Goal: Task Accomplishment & Management: Manage account settings

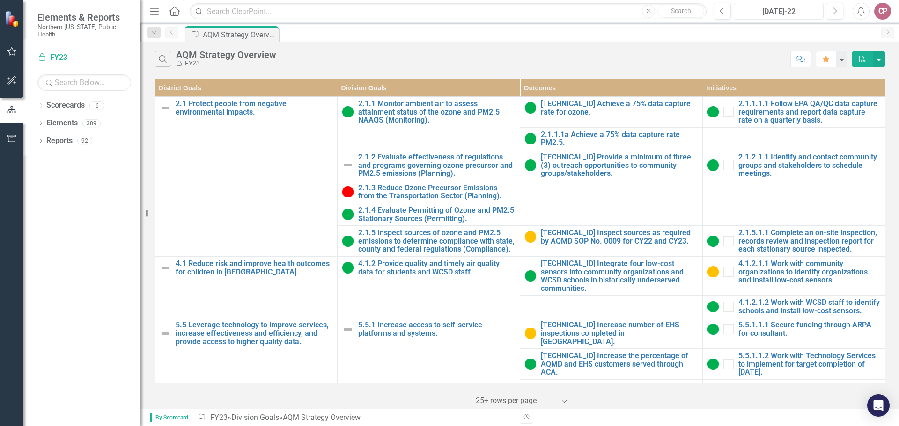
click at [790, 10] on div "[DATE]-22" at bounding box center [778, 11] width 83 height 11
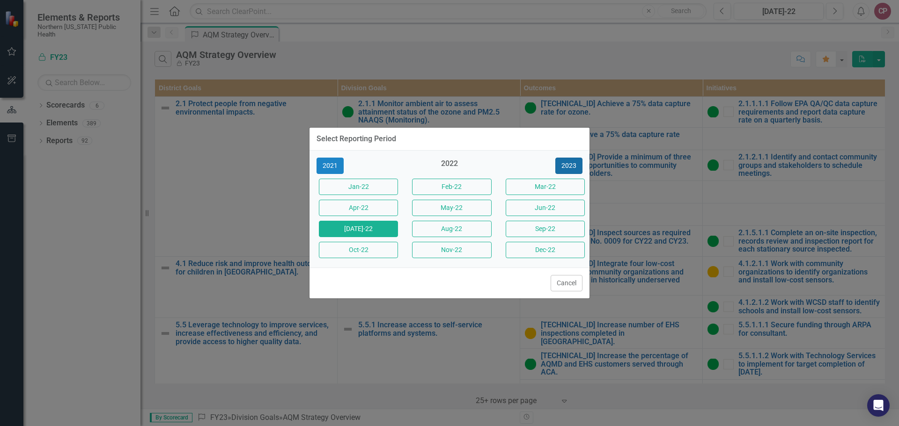
click at [563, 168] on button "2023" at bounding box center [568, 166] width 27 height 16
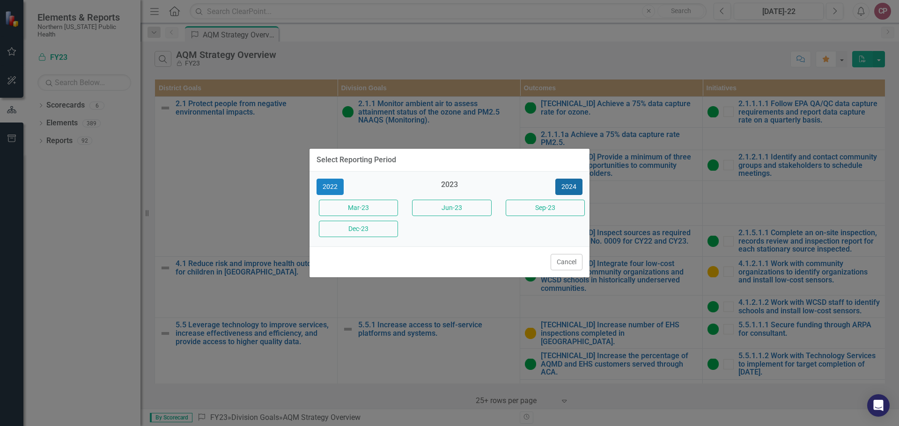
click at [568, 184] on button "2024" at bounding box center [568, 187] width 27 height 16
click at [564, 187] on button "2025" at bounding box center [568, 187] width 27 height 16
click at [530, 208] on button "Sep-25" at bounding box center [545, 208] width 79 height 16
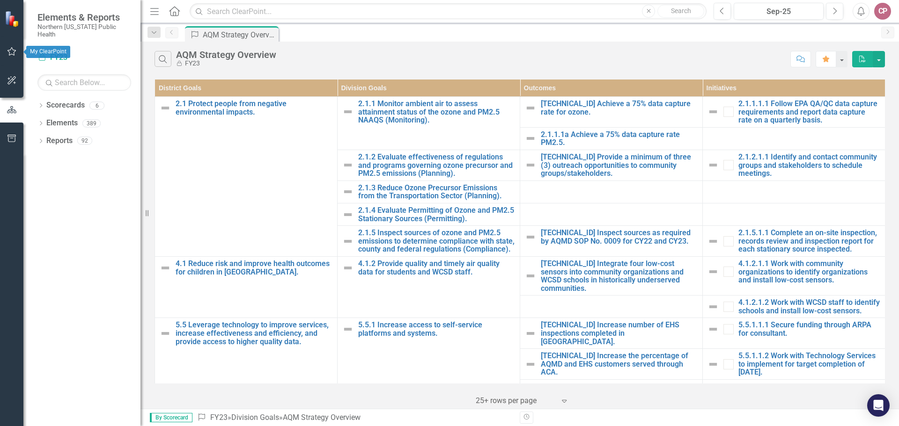
click at [15, 49] on icon "button" at bounding box center [12, 51] width 10 height 7
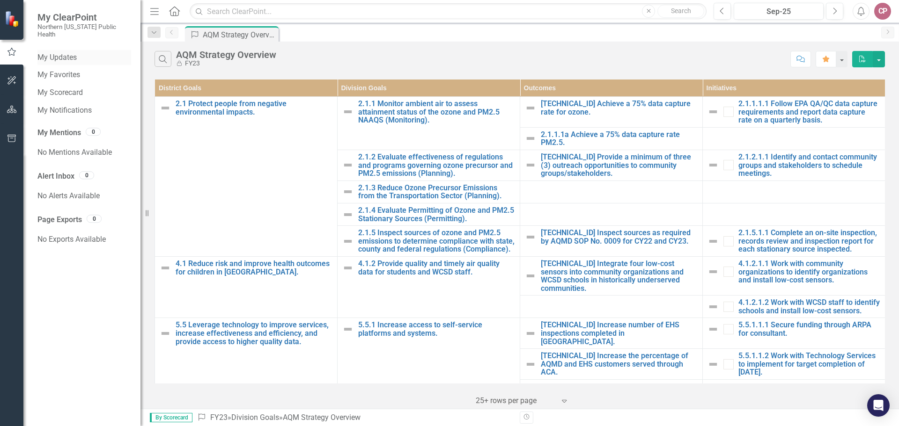
click at [66, 52] on link "My Updates" at bounding box center [84, 57] width 94 height 11
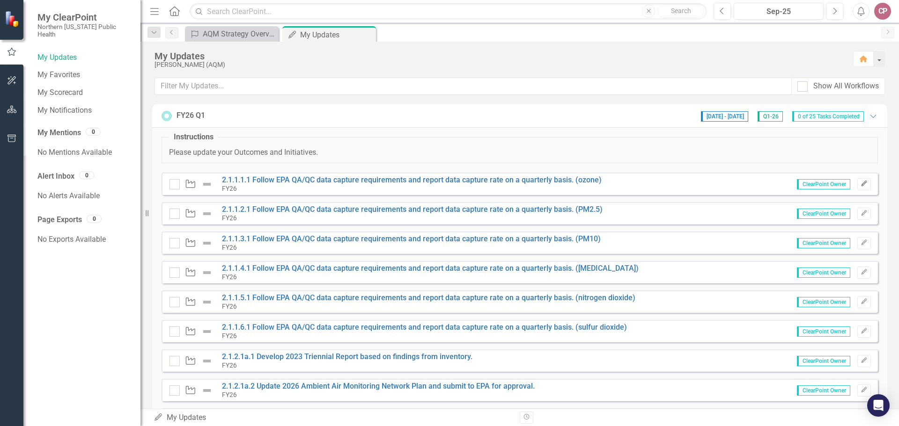
click at [860, 183] on icon "Edit" at bounding box center [863, 184] width 7 height 6
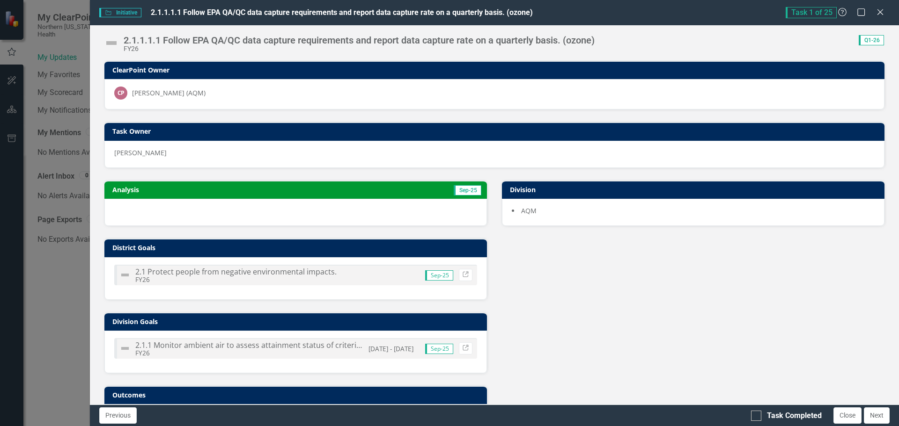
click at [266, 212] on div at bounding box center [295, 212] width 382 height 27
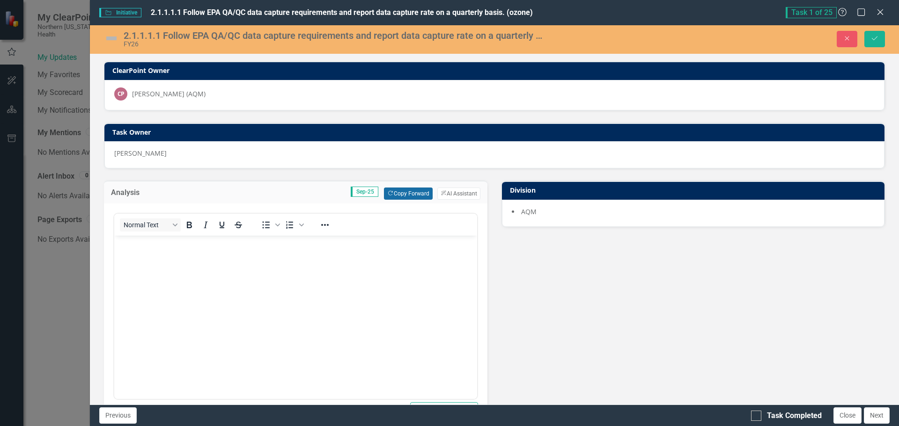
click at [390, 192] on button "Copy Forward Copy Forward" at bounding box center [408, 194] width 48 height 12
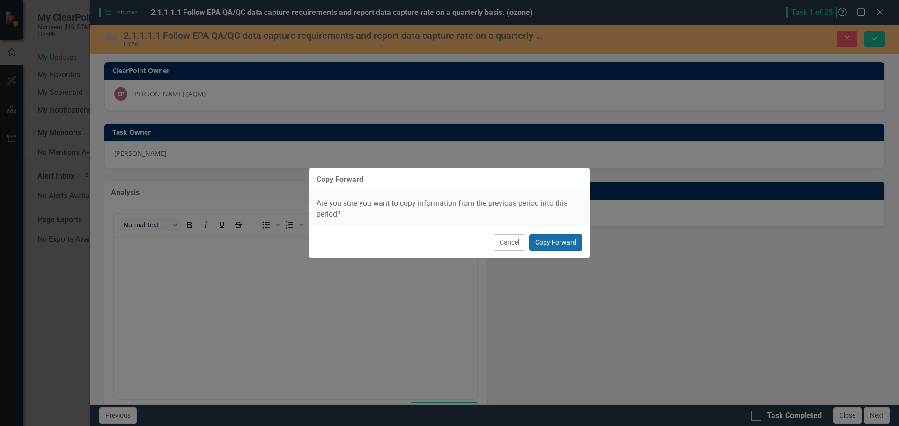
click at [551, 243] on button "Copy Forward" at bounding box center [555, 243] width 53 height 16
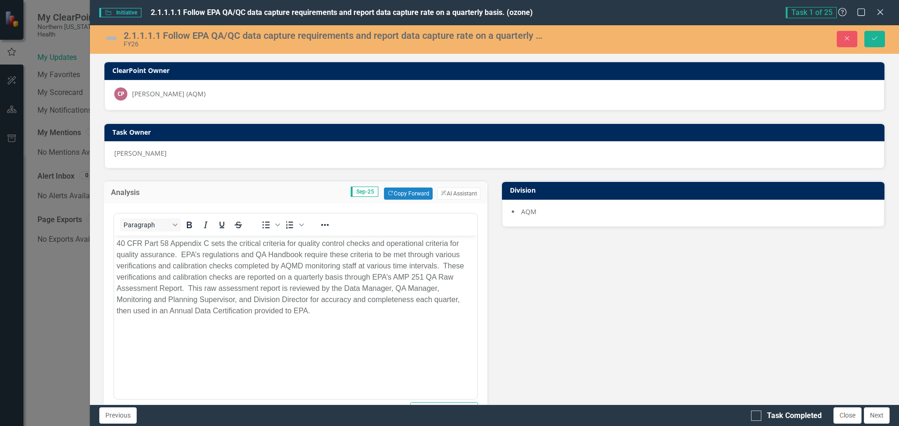
click at [109, 36] on img at bounding box center [111, 38] width 15 height 15
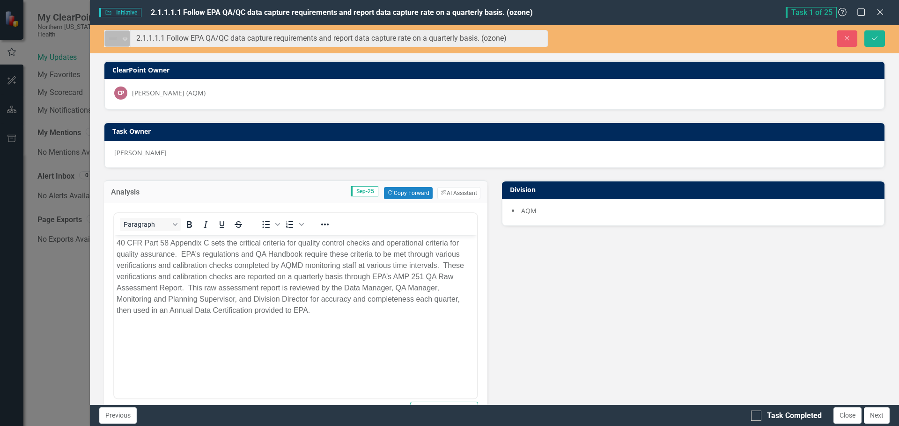
click at [124, 35] on icon "Expand" at bounding box center [124, 38] width 9 height 7
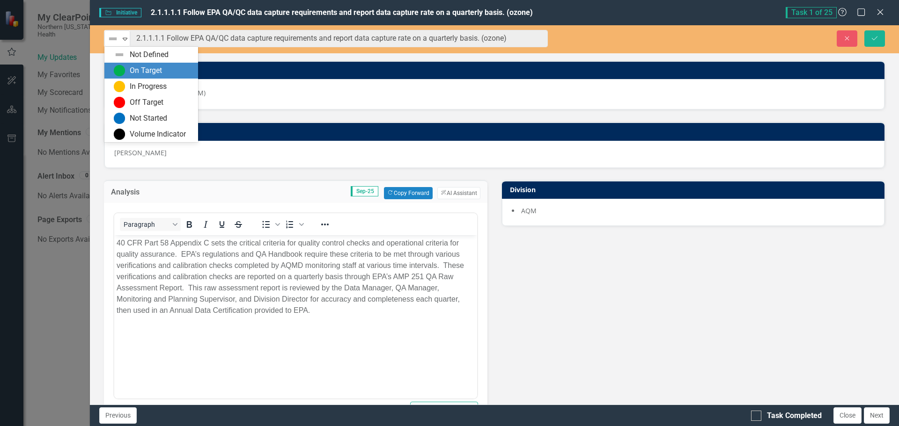
click at [135, 67] on div "On Target" at bounding box center [146, 71] width 32 height 11
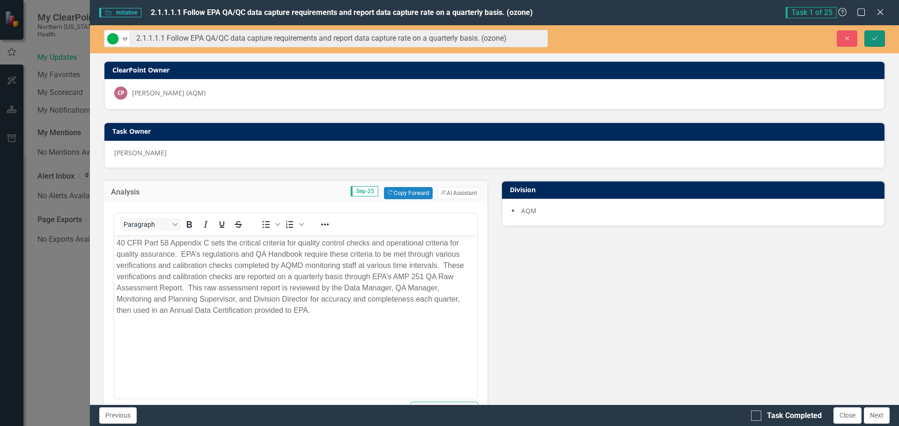
click at [877, 33] on button "Save" at bounding box center [874, 38] width 21 height 16
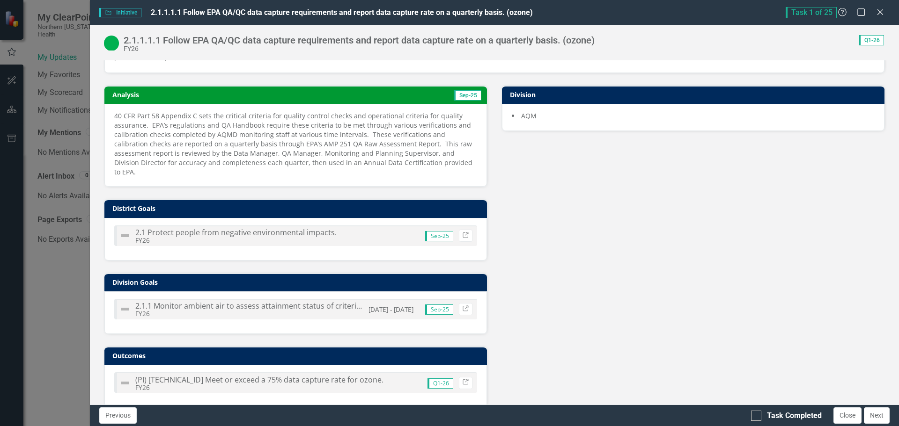
scroll to position [98, 0]
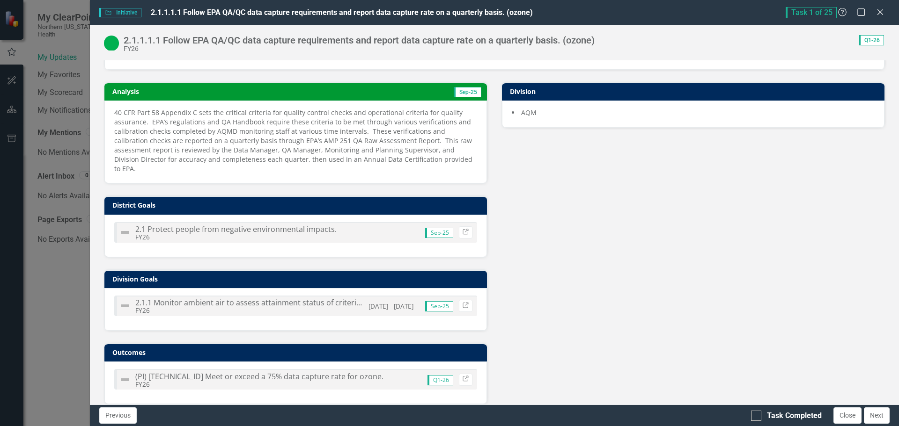
drag, startPoint x: 759, startPoint y: 415, endPoint x: 757, endPoint y: 407, distance: 8.6
click at [757, 415] on div at bounding box center [756, 416] width 10 height 10
click at [757, 415] on input "Task Completed" at bounding box center [754, 414] width 6 height 6
checkbox input "true"
click at [878, 413] on button "Next" at bounding box center [877, 416] width 26 height 16
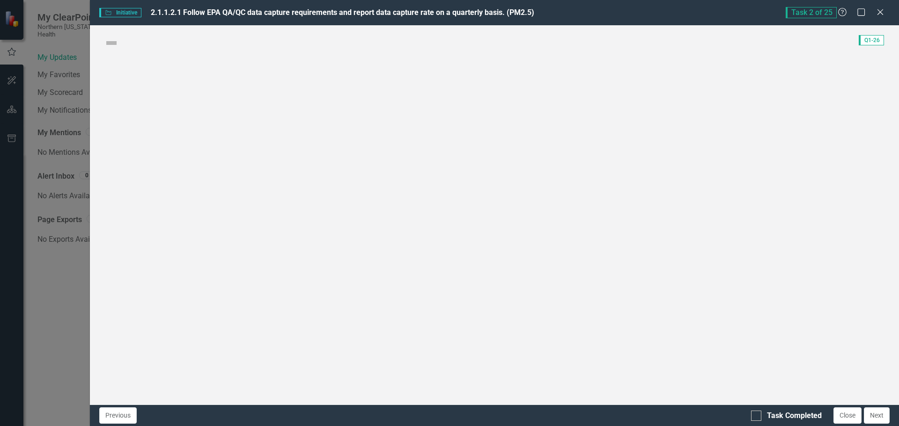
checkbox input "true"
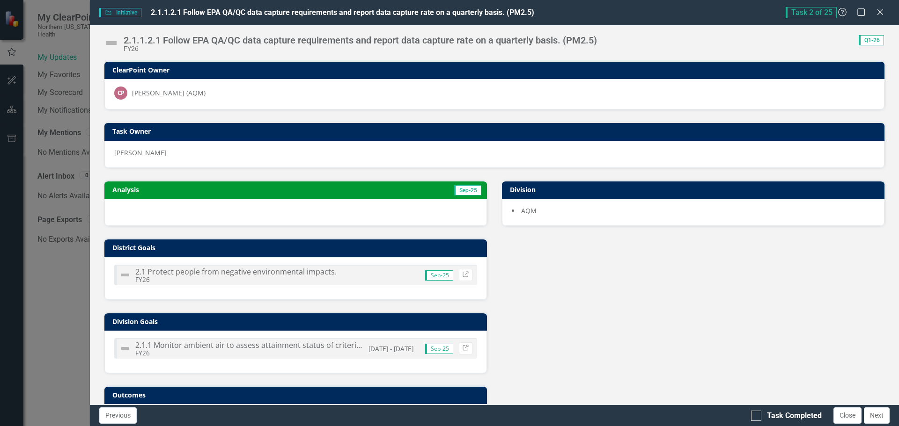
click at [302, 217] on div at bounding box center [295, 212] width 382 height 27
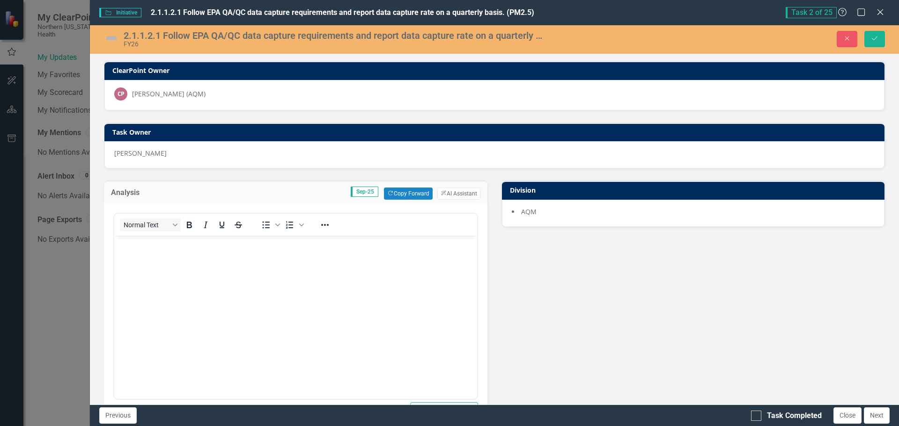
scroll to position [0, 0]
click at [392, 192] on button "Copy Forward Copy Forward" at bounding box center [408, 194] width 48 height 12
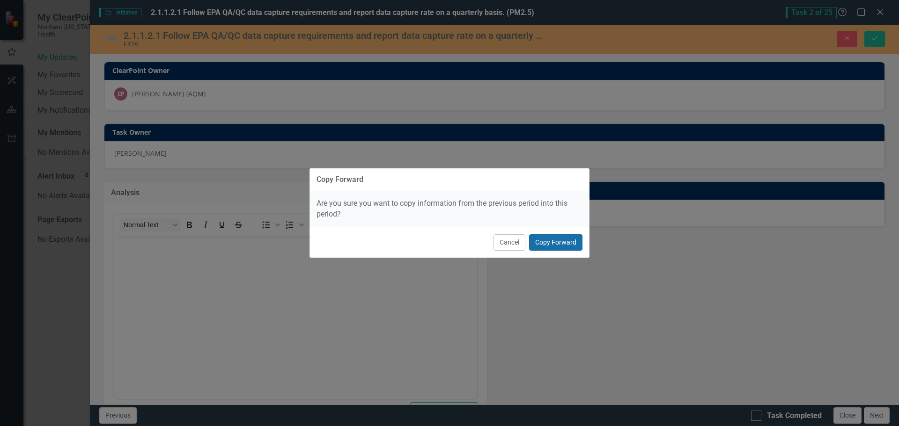
click at [557, 238] on button "Copy Forward" at bounding box center [555, 243] width 53 height 16
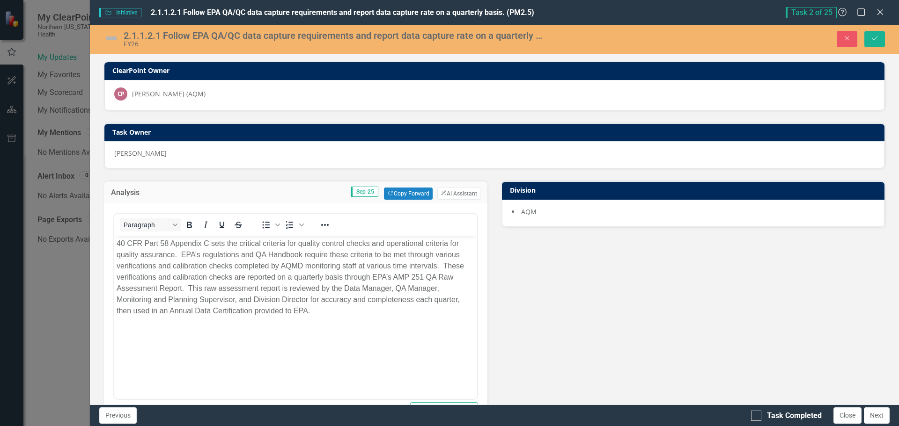
click at [112, 36] on img at bounding box center [111, 38] width 15 height 15
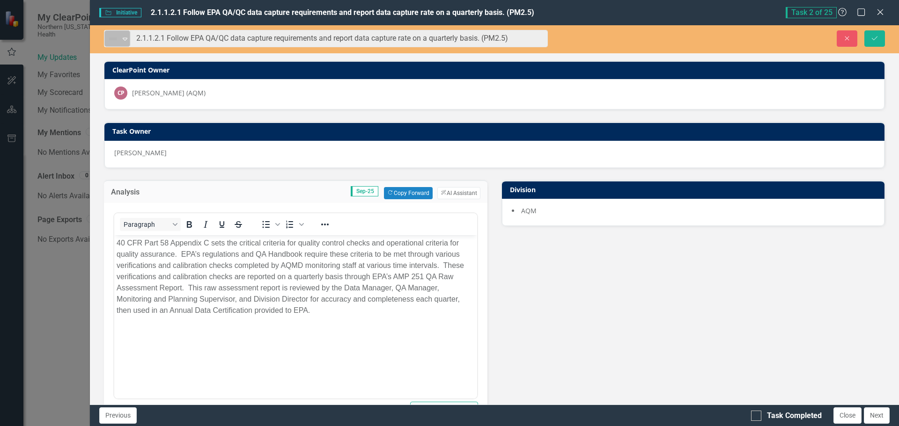
click at [130, 37] on div "Not Defined Expand" at bounding box center [117, 38] width 26 height 16
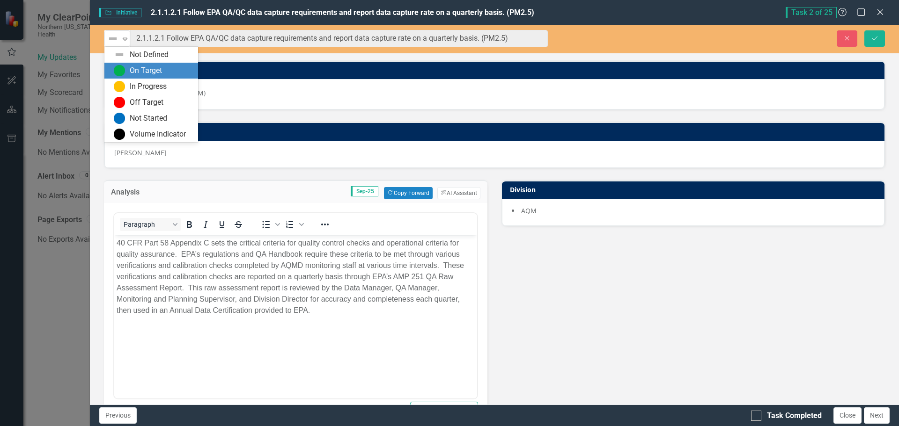
click at [137, 65] on div "On Target" at bounding box center [151, 71] width 94 height 16
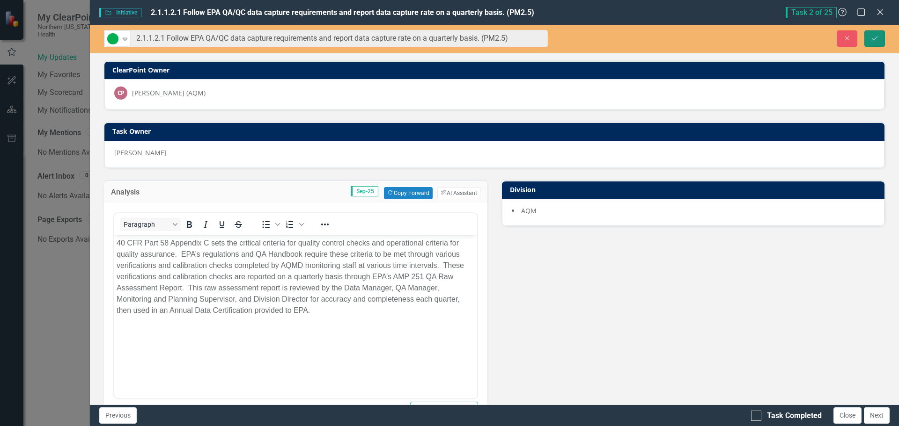
click at [875, 38] on icon "submit" at bounding box center [875, 38] width 6 height 4
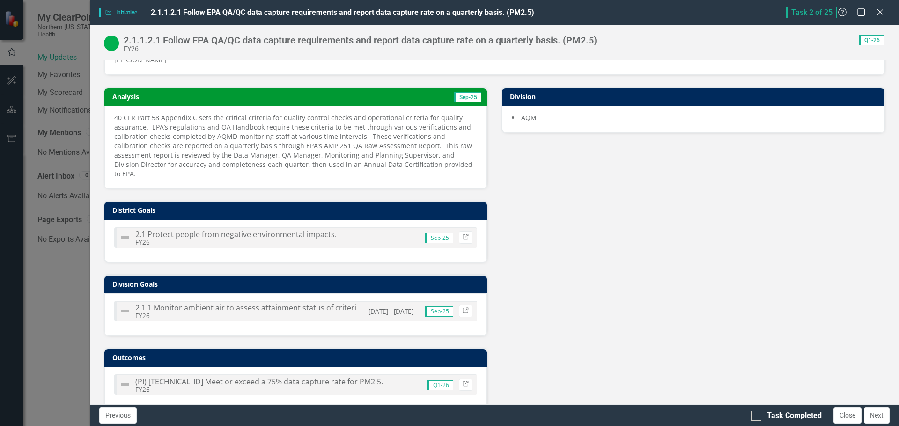
scroll to position [98, 0]
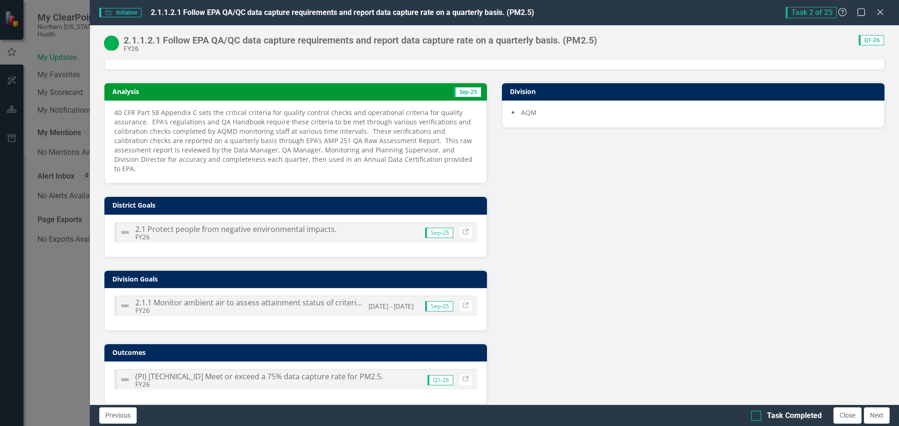
click at [755, 416] on input "Task Completed" at bounding box center [754, 414] width 6 height 6
checkbox input "true"
click at [880, 416] on button "Next" at bounding box center [877, 416] width 26 height 16
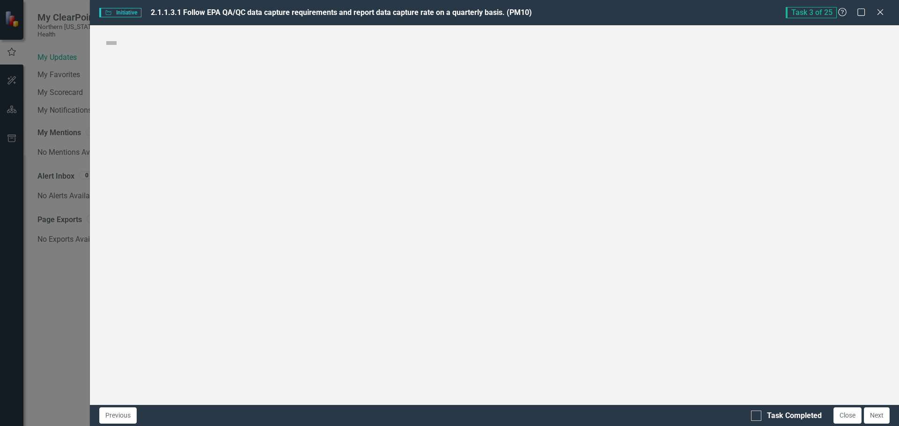
checkbox input "true"
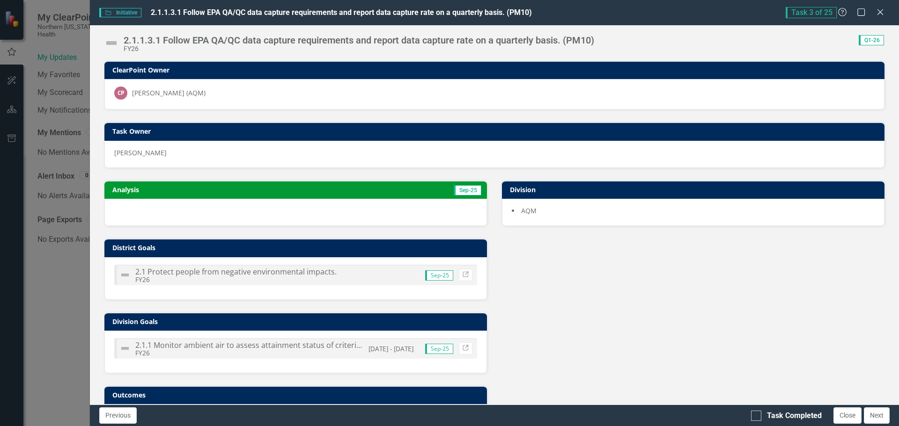
click at [297, 212] on div at bounding box center [295, 212] width 382 height 27
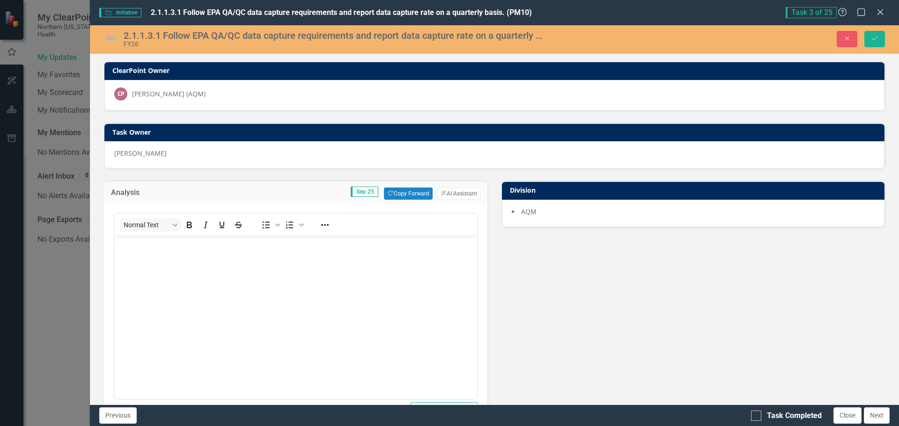
scroll to position [0, 0]
click at [401, 194] on button "Copy Forward Copy Forward" at bounding box center [408, 194] width 48 height 12
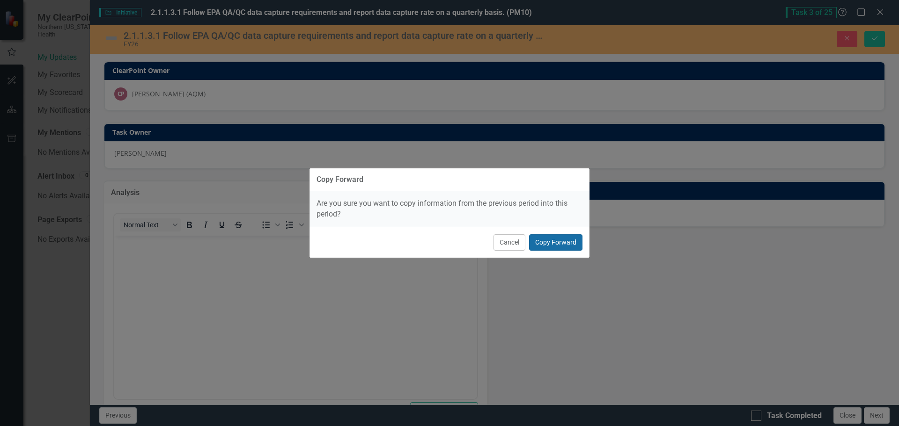
click at [551, 241] on button "Copy Forward" at bounding box center [555, 243] width 53 height 16
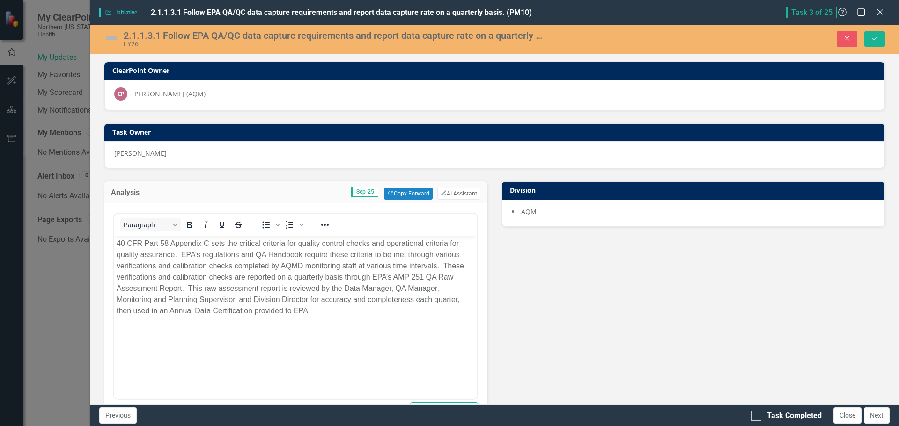
click at [112, 39] on img at bounding box center [111, 38] width 15 height 15
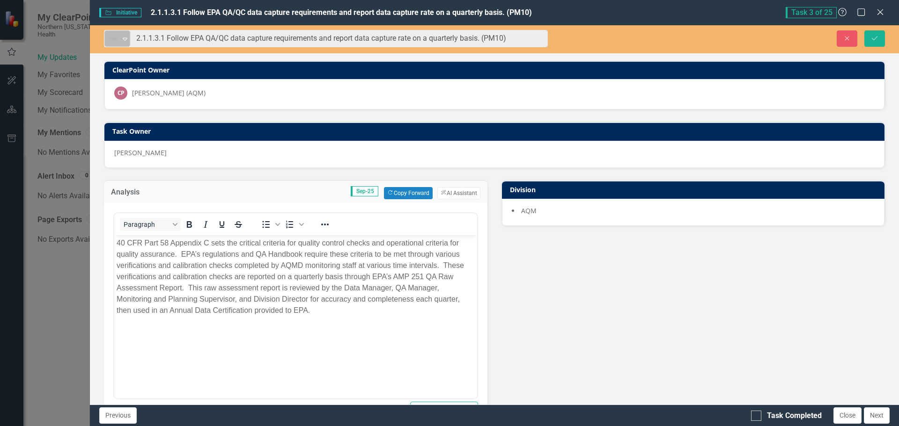
click at [123, 37] on icon "Expand" at bounding box center [124, 38] width 9 height 7
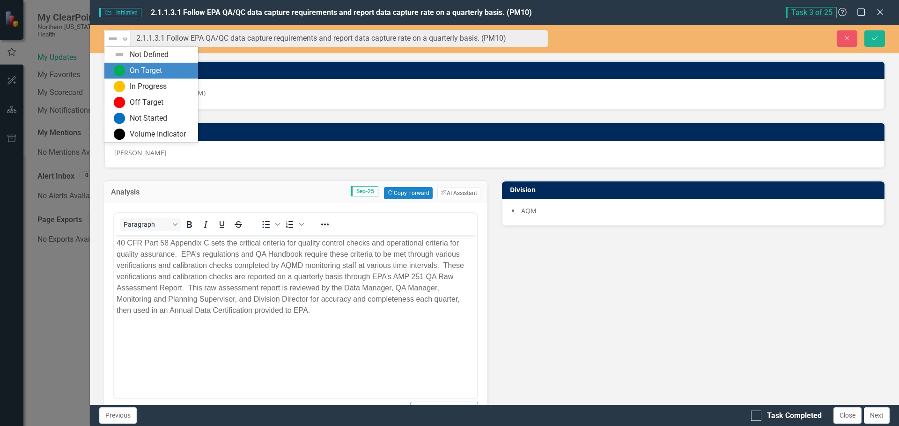
click at [126, 66] on div "On Target" at bounding box center [153, 70] width 79 height 11
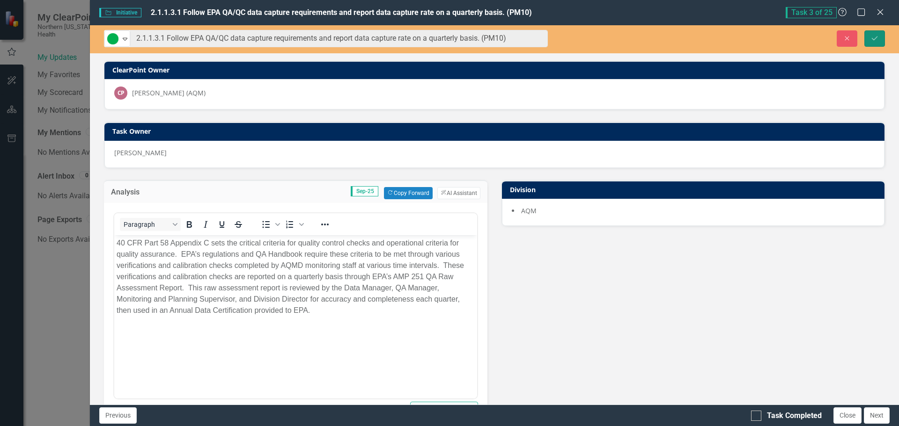
click at [873, 37] on icon "Save" at bounding box center [874, 38] width 8 height 7
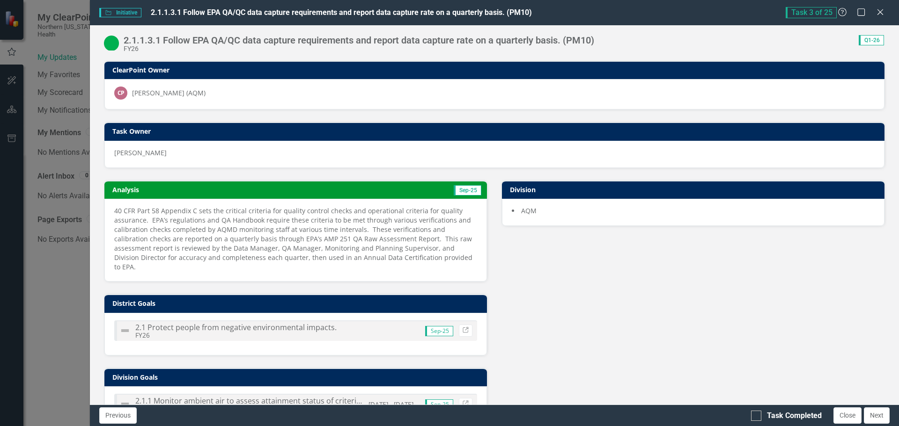
drag, startPoint x: 755, startPoint y: 416, endPoint x: 752, endPoint y: 390, distance: 25.4
click at [754, 416] on input "Task Completed" at bounding box center [754, 414] width 6 height 6
checkbox input "true"
click at [879, 417] on button "Next" at bounding box center [877, 416] width 26 height 16
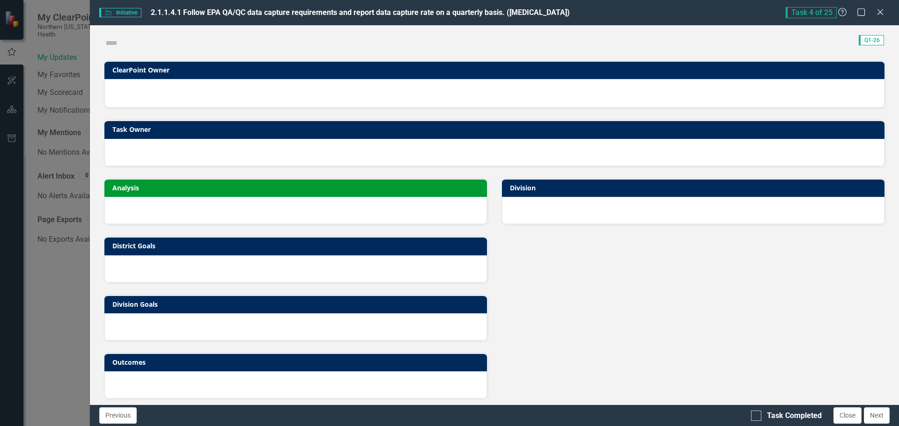
checkbox input "true"
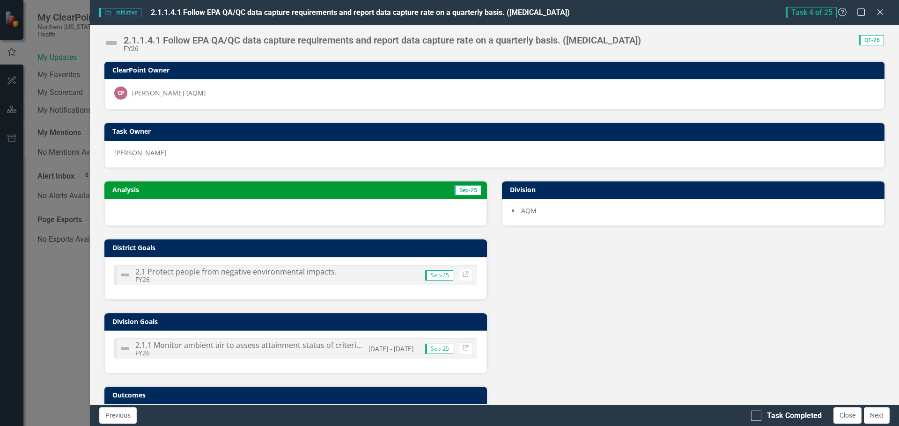
click at [368, 217] on div at bounding box center [295, 212] width 382 height 27
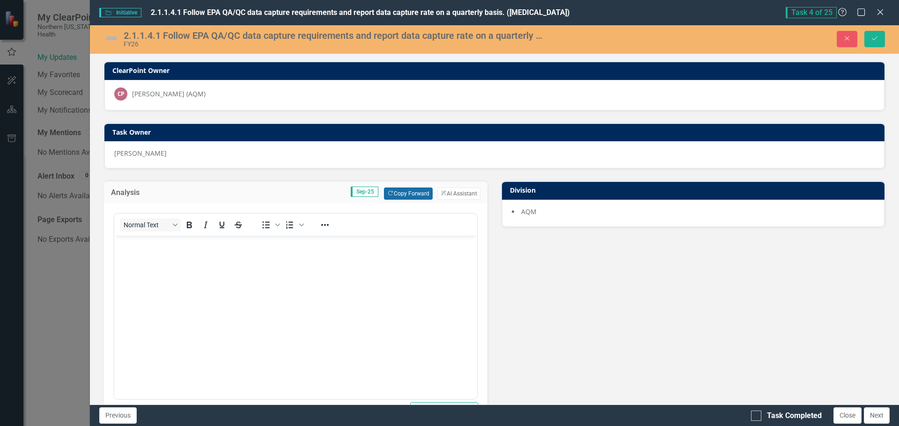
click at [394, 194] on button "Copy Forward Copy Forward" at bounding box center [408, 194] width 48 height 12
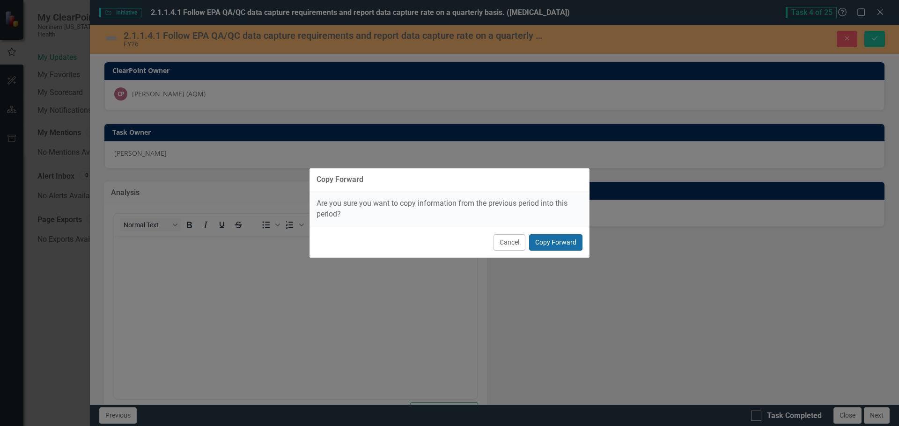
click at [553, 245] on button "Copy Forward" at bounding box center [555, 243] width 53 height 16
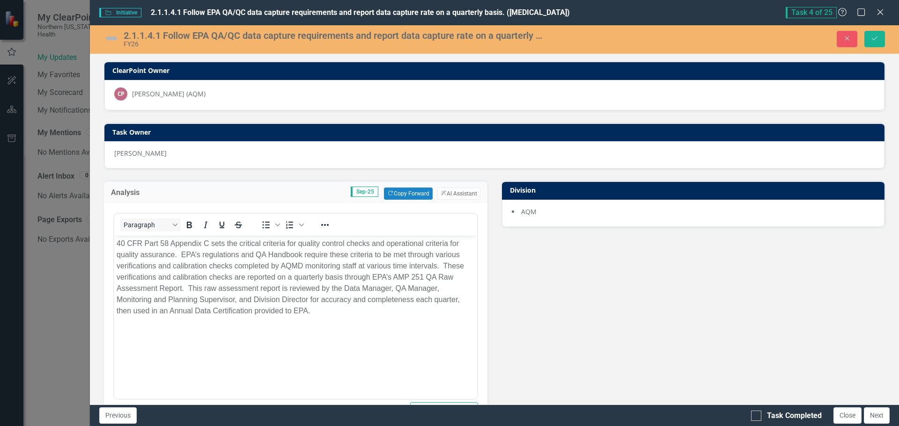
click at [110, 42] on img at bounding box center [111, 38] width 15 height 15
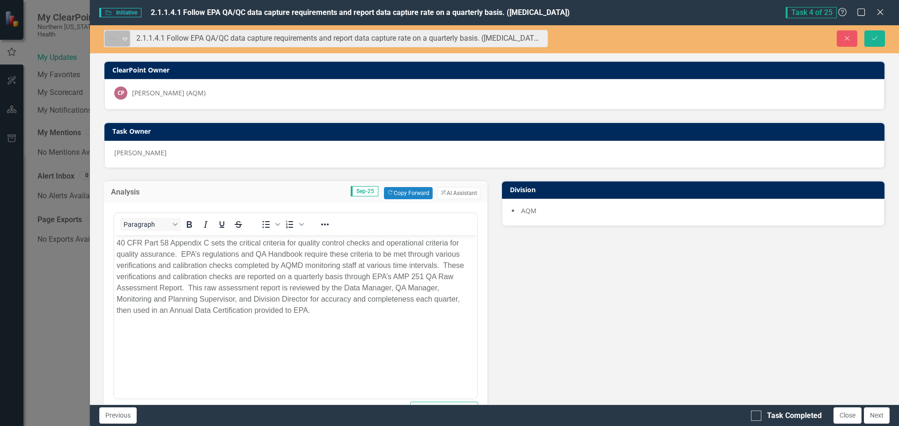
click at [119, 38] on div "Not Defined" at bounding box center [113, 38] width 14 height 13
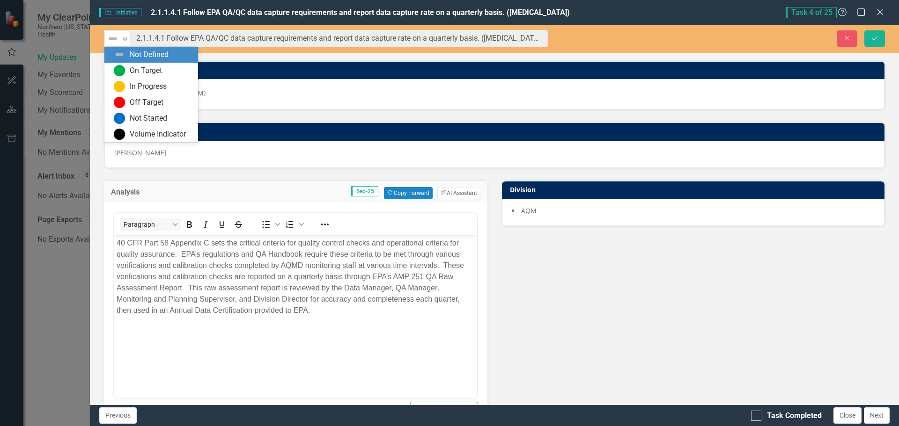
click at [129, 62] on div "Not Defined" at bounding box center [151, 55] width 94 height 16
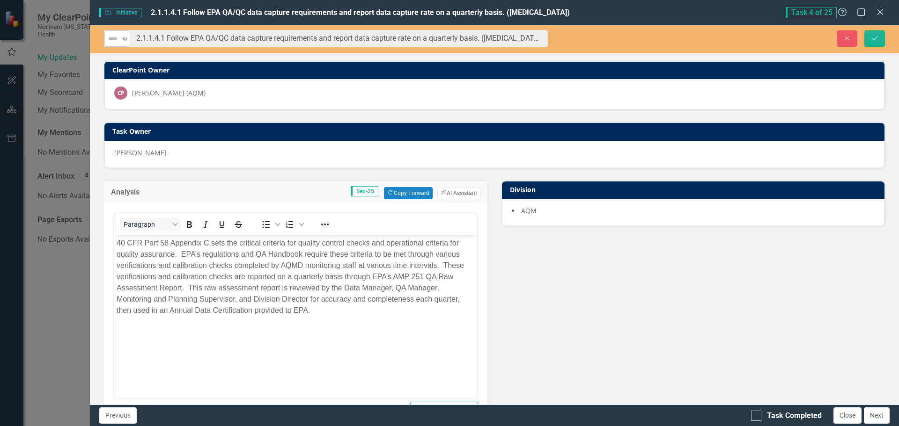
click at [128, 41] on icon "Expand" at bounding box center [124, 38] width 9 height 7
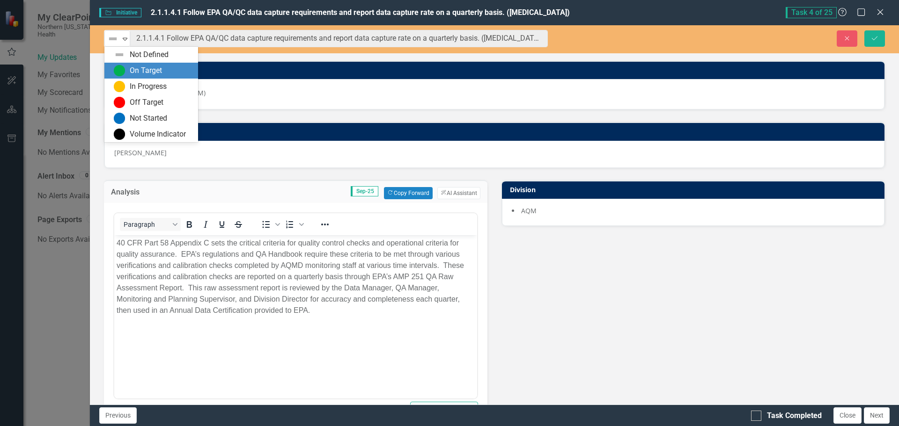
click at [132, 66] on div "On Target" at bounding box center [146, 71] width 32 height 11
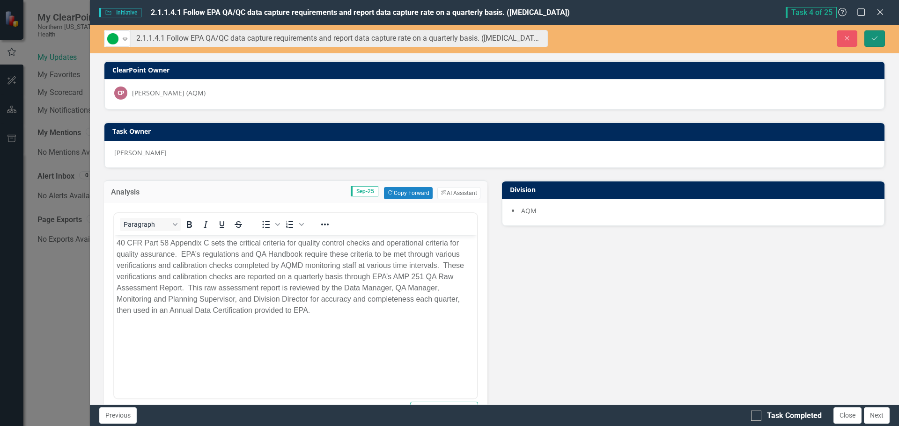
click at [879, 33] on button "Save" at bounding box center [874, 38] width 21 height 16
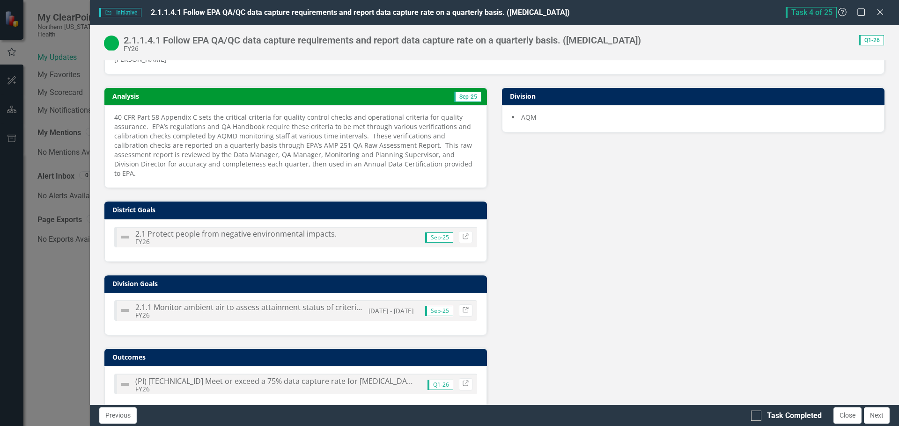
scroll to position [98, 0]
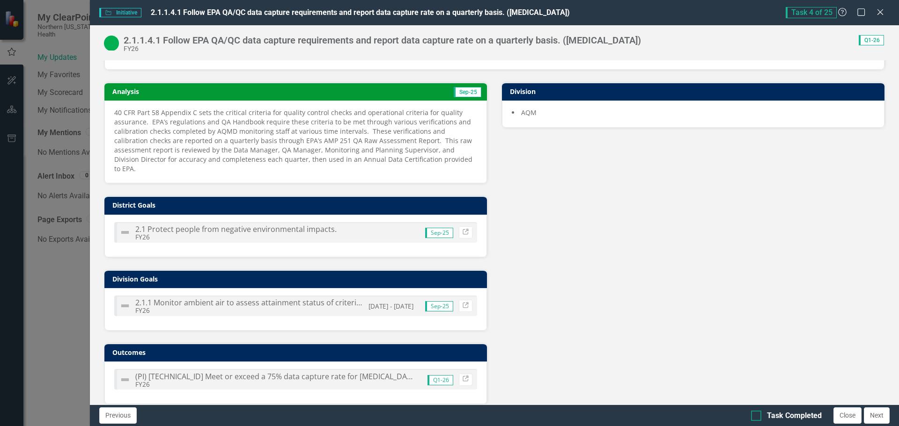
click at [757, 417] on div at bounding box center [756, 416] width 10 height 10
click at [757, 417] on input "Task Completed" at bounding box center [754, 414] width 6 height 6
checkbox input "true"
click at [880, 413] on button "Next" at bounding box center [877, 416] width 26 height 16
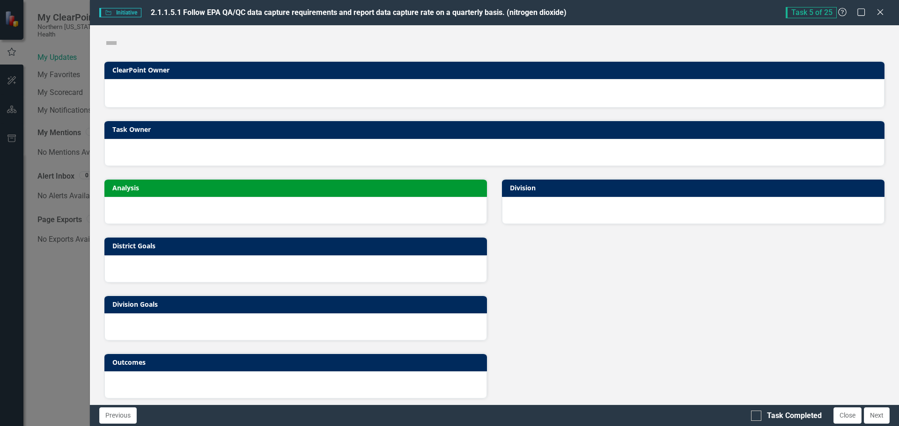
checkbox input "true"
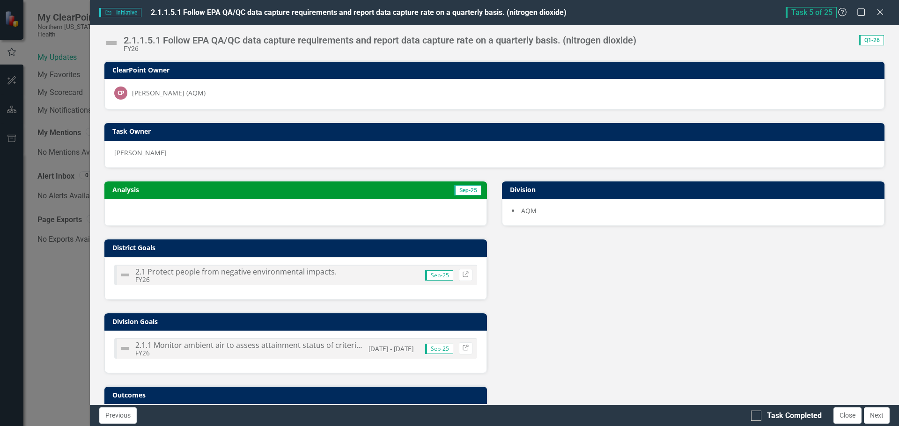
click at [380, 211] on div at bounding box center [295, 212] width 382 height 27
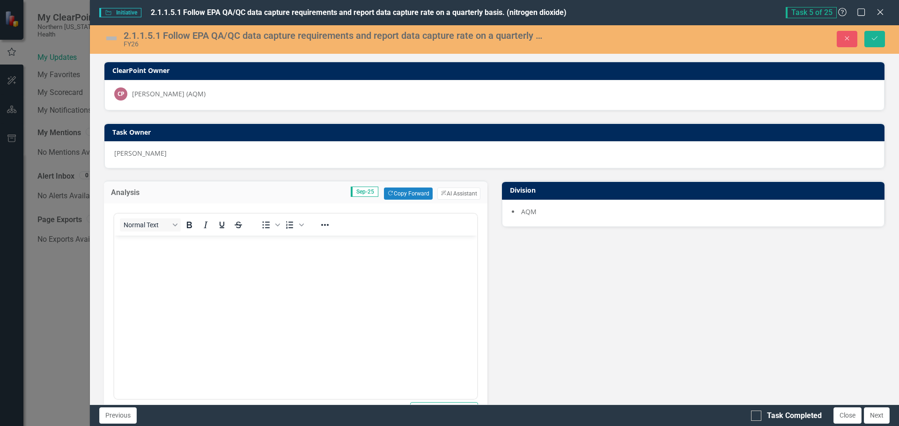
scroll to position [0, 0]
click at [389, 193] on button "Copy Forward Copy Forward" at bounding box center [408, 194] width 48 height 12
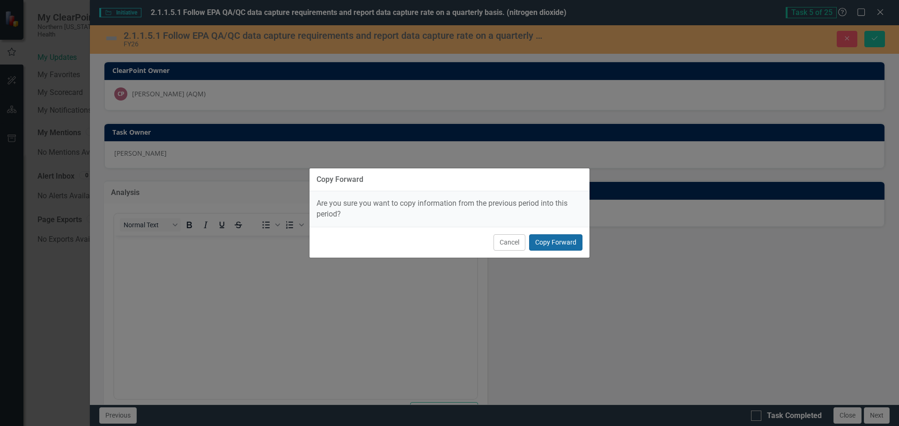
click at [541, 238] on button "Copy Forward" at bounding box center [555, 243] width 53 height 16
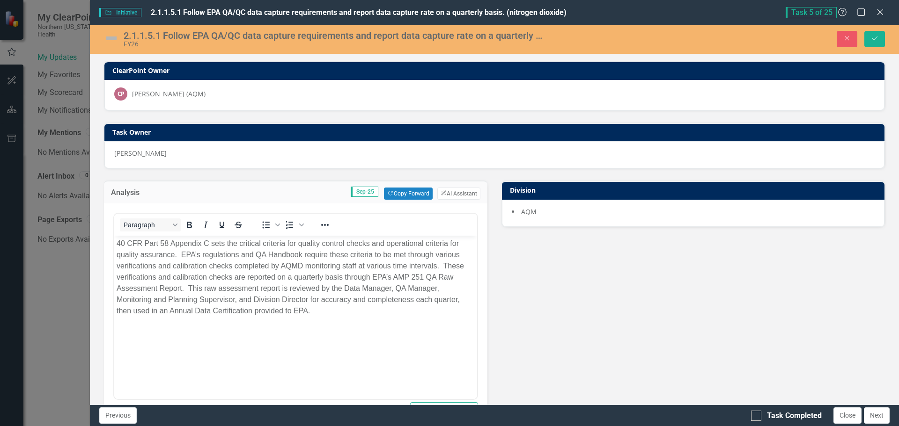
click at [109, 32] on img at bounding box center [111, 38] width 15 height 15
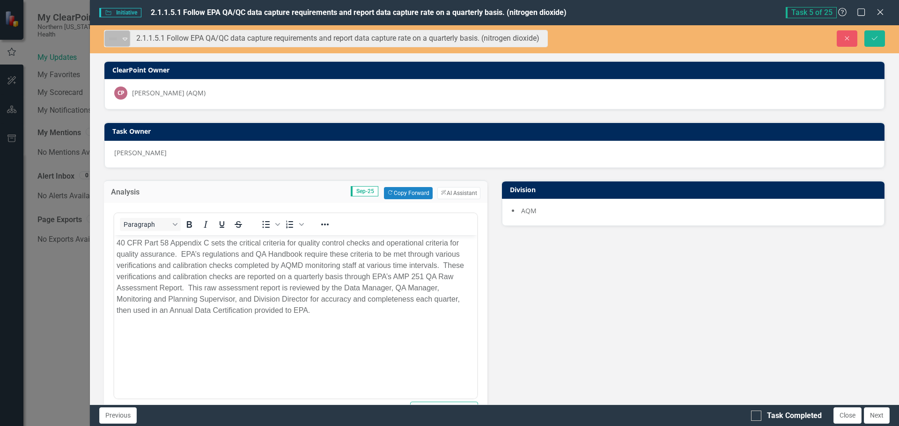
click at [125, 35] on icon "Expand" at bounding box center [124, 38] width 9 height 7
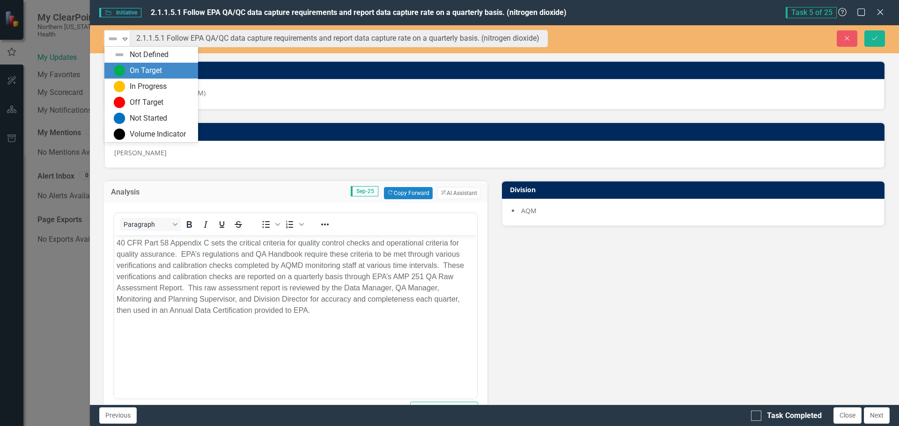
click at [132, 68] on div "On Target" at bounding box center [146, 71] width 32 height 11
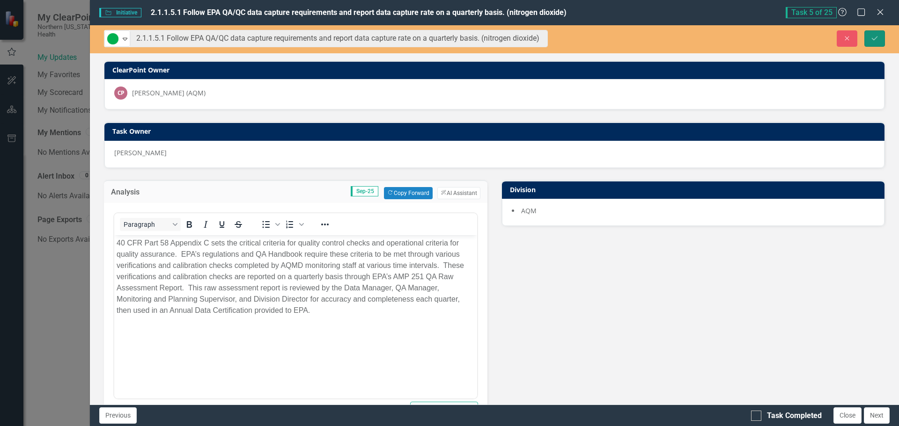
click at [872, 41] on icon "Save" at bounding box center [874, 38] width 8 height 7
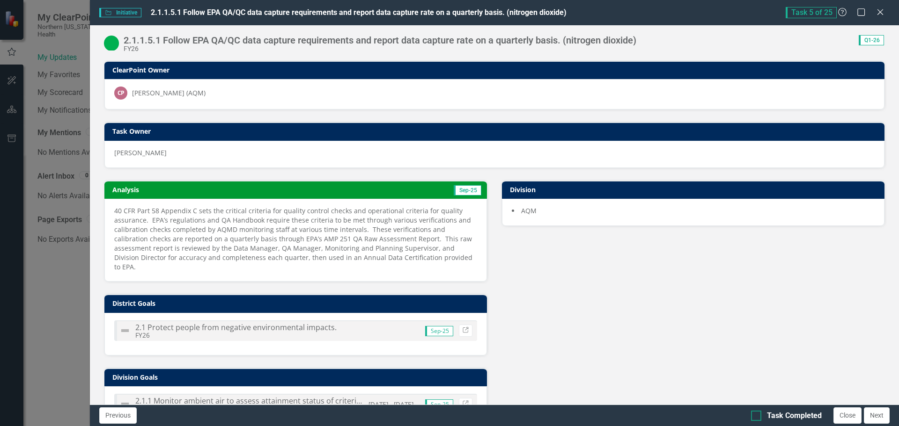
click at [754, 412] on input "Task Completed" at bounding box center [754, 414] width 6 height 6
checkbox input "true"
click at [882, 419] on button "Next" at bounding box center [877, 416] width 26 height 16
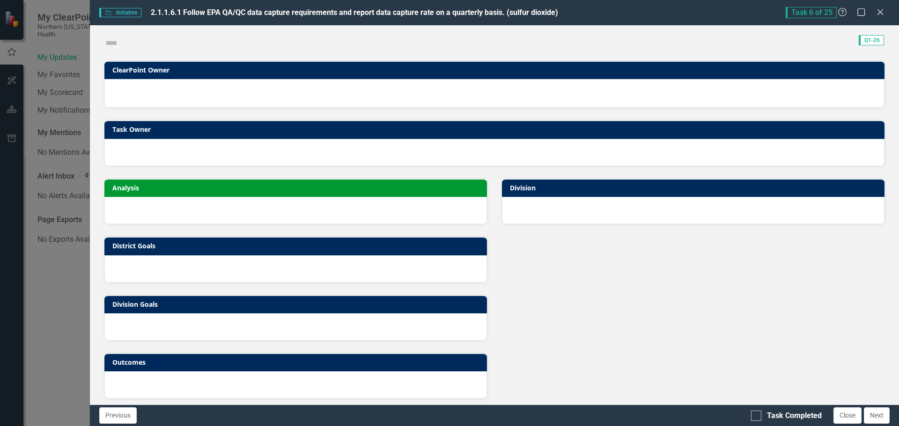
checkbox input "true"
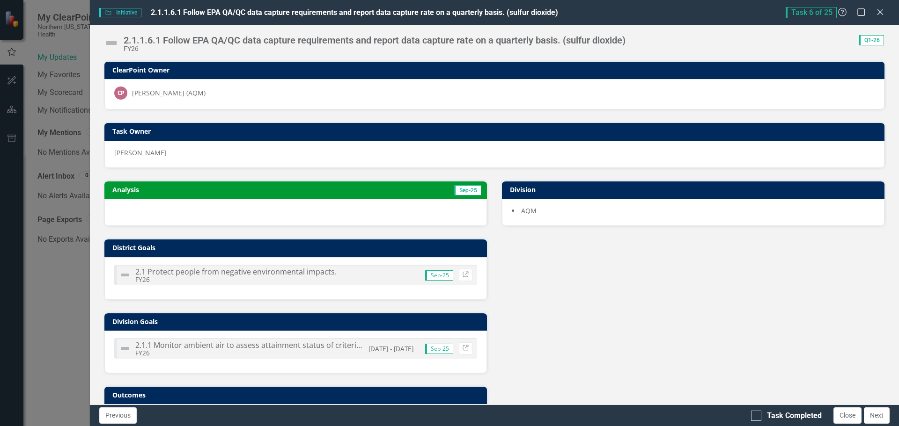
click at [414, 215] on div at bounding box center [295, 212] width 382 height 27
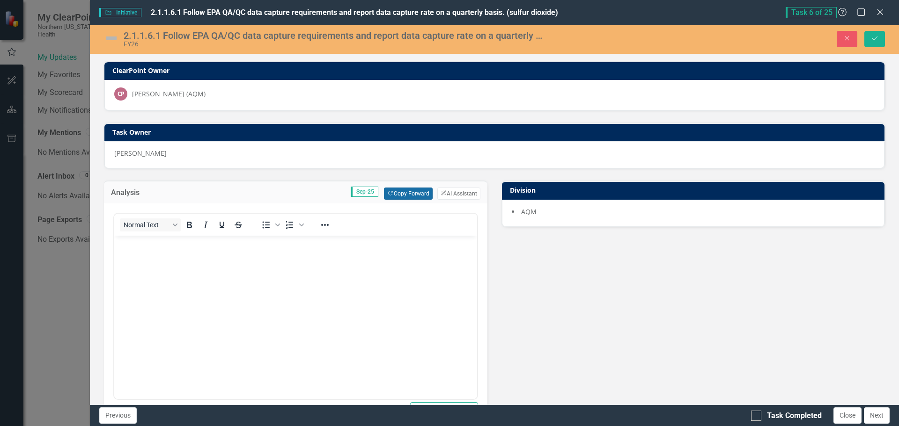
click at [404, 195] on button "Copy Forward Copy Forward" at bounding box center [408, 194] width 48 height 12
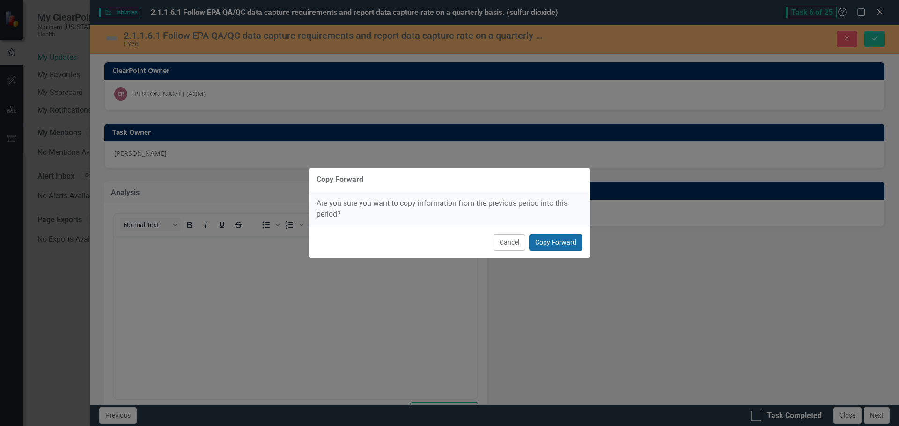
click at [550, 243] on button "Copy Forward" at bounding box center [555, 243] width 53 height 16
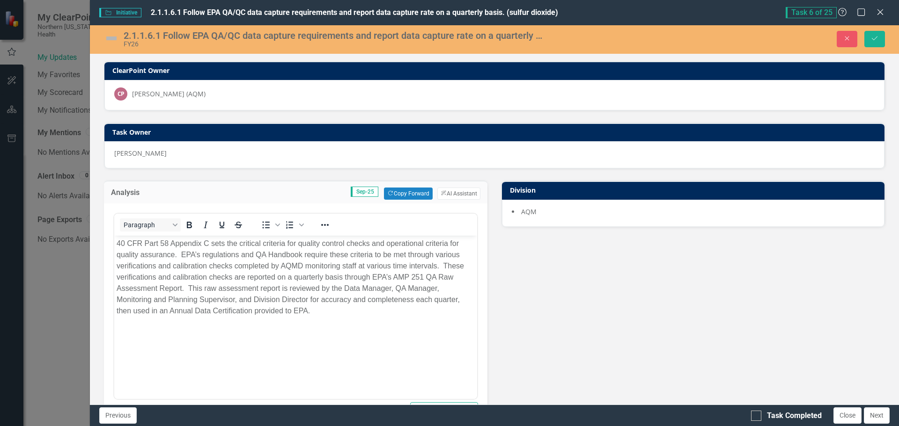
click at [115, 37] on img at bounding box center [111, 38] width 15 height 15
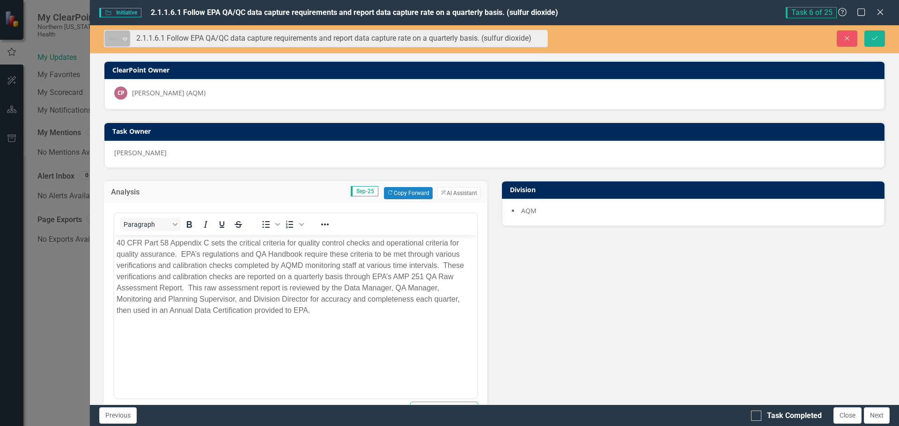
click at [123, 37] on icon "Expand" at bounding box center [124, 38] width 9 height 7
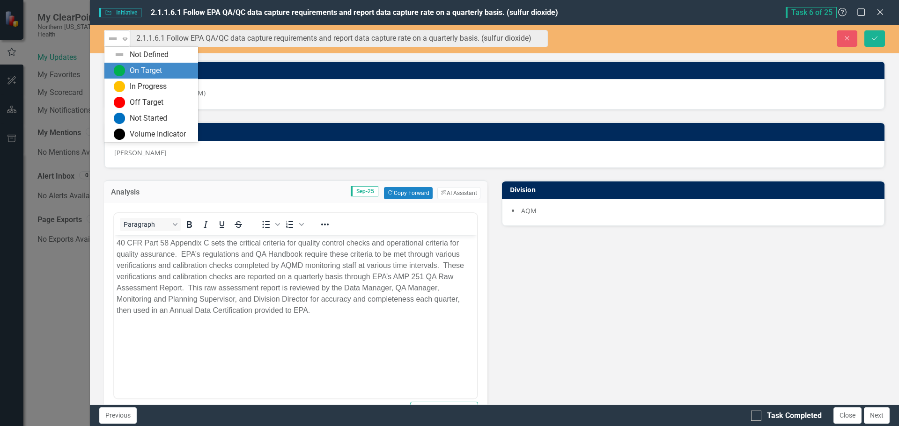
click at [126, 66] on div "On Target" at bounding box center [153, 70] width 79 height 11
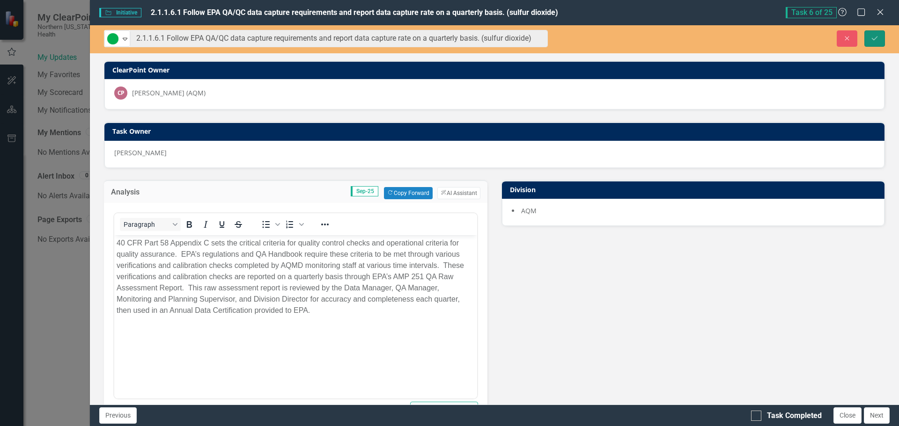
click at [870, 40] on icon "Save" at bounding box center [874, 38] width 8 height 7
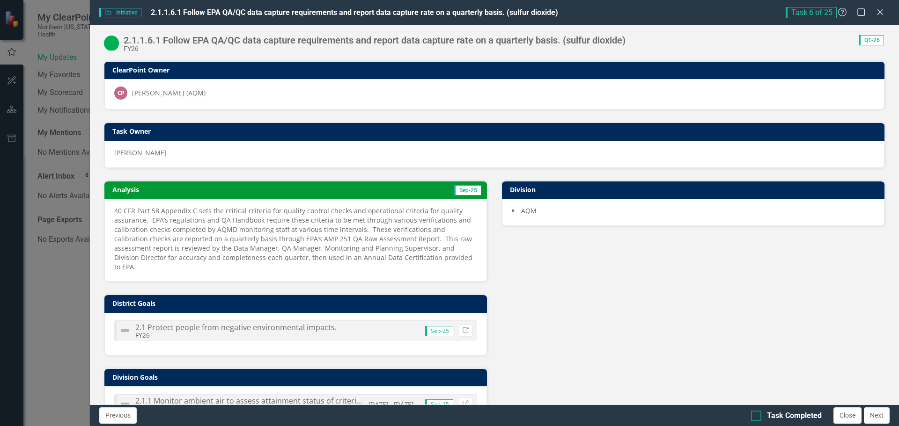
click at [761, 414] on div "Task Completed" at bounding box center [786, 416] width 71 height 11
click at [757, 414] on input "Task Completed" at bounding box center [754, 414] width 6 height 6
checkbox input "true"
click at [878, 414] on button "Next" at bounding box center [877, 416] width 26 height 16
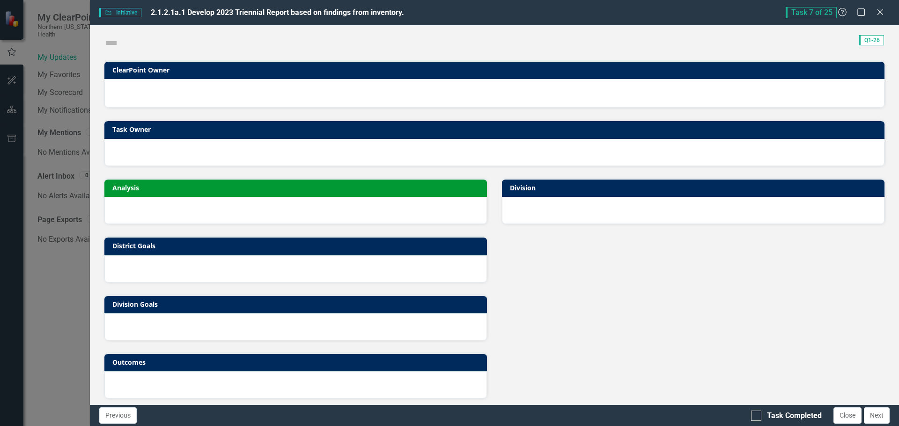
checkbox input "true"
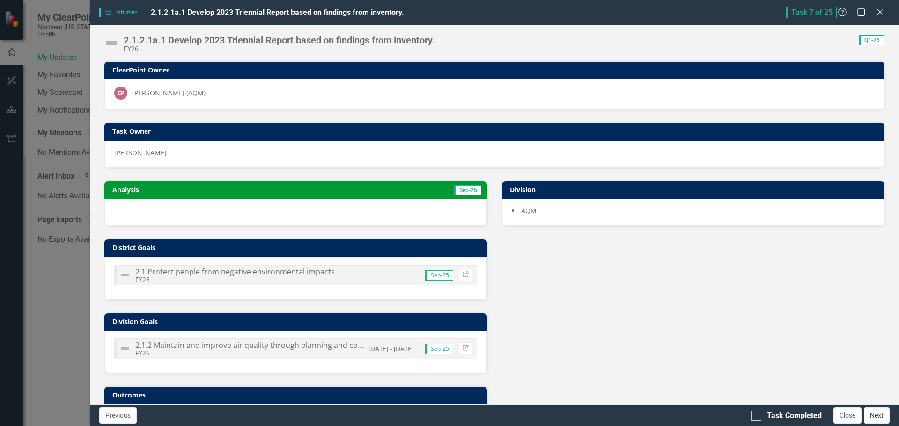
click at [875, 420] on button "Next" at bounding box center [877, 416] width 26 height 16
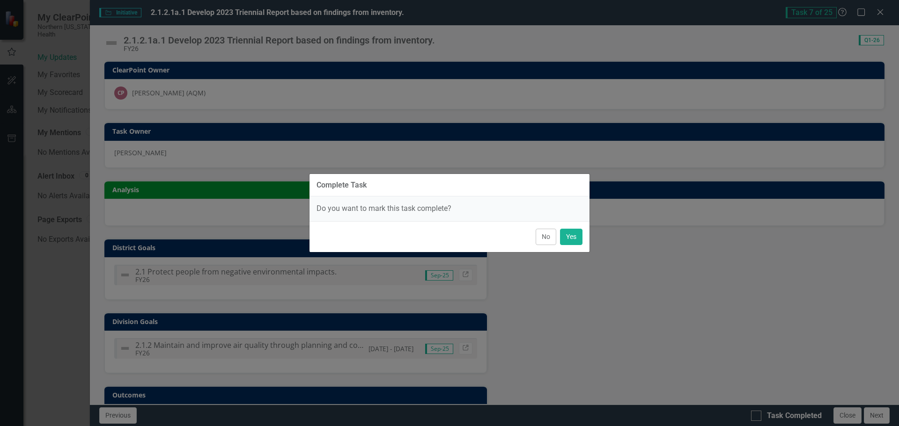
click at [541, 237] on button "No" at bounding box center [546, 237] width 21 height 16
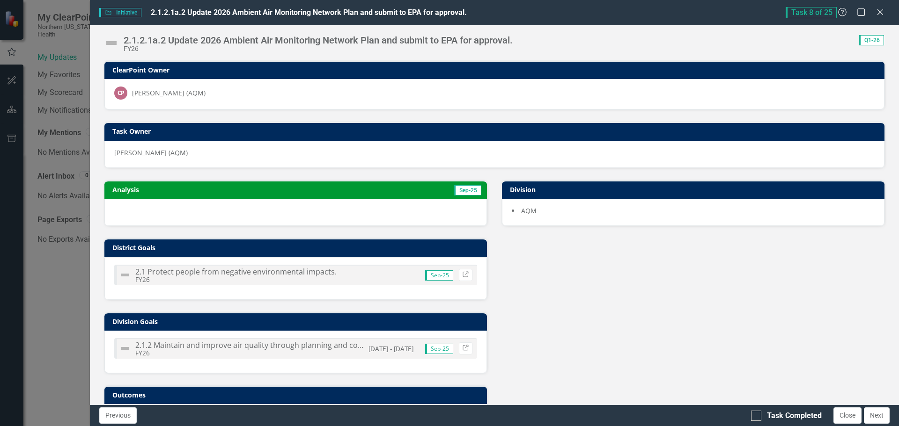
click at [170, 155] on p "[PERSON_NAME] (AQM)" at bounding box center [494, 152] width 760 height 9
click at [319, 209] on div at bounding box center [295, 212] width 382 height 27
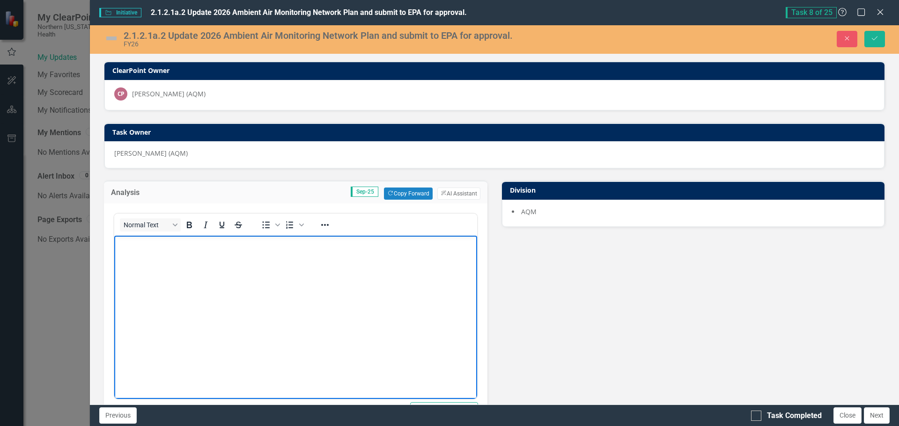
paste body "Rich Text Area. Press ALT-0 for help."
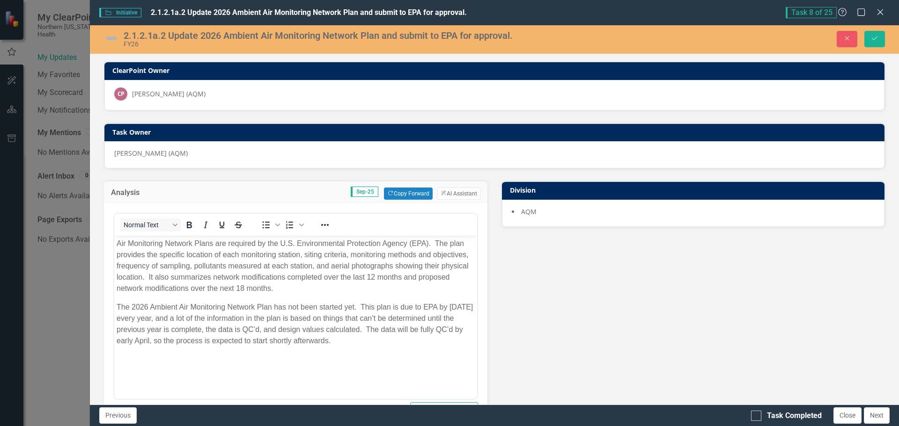
click at [105, 35] on img at bounding box center [111, 38] width 15 height 15
click at [105, 34] on img at bounding box center [111, 38] width 15 height 15
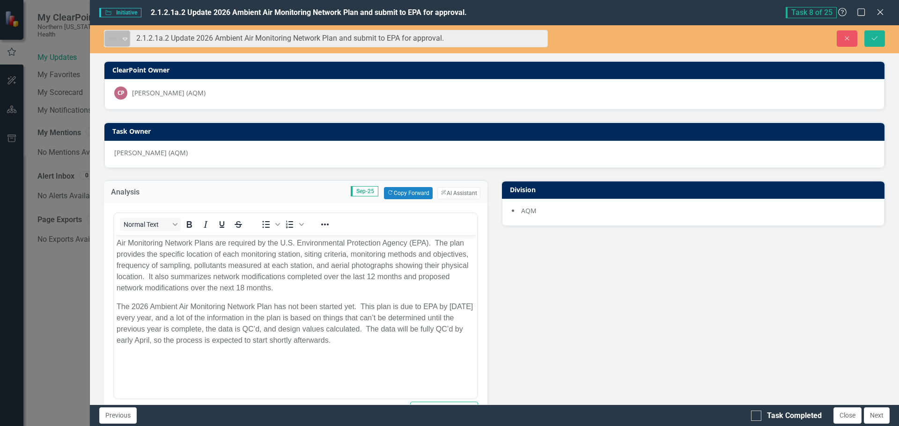
click at [123, 35] on icon "Expand" at bounding box center [124, 38] width 9 height 7
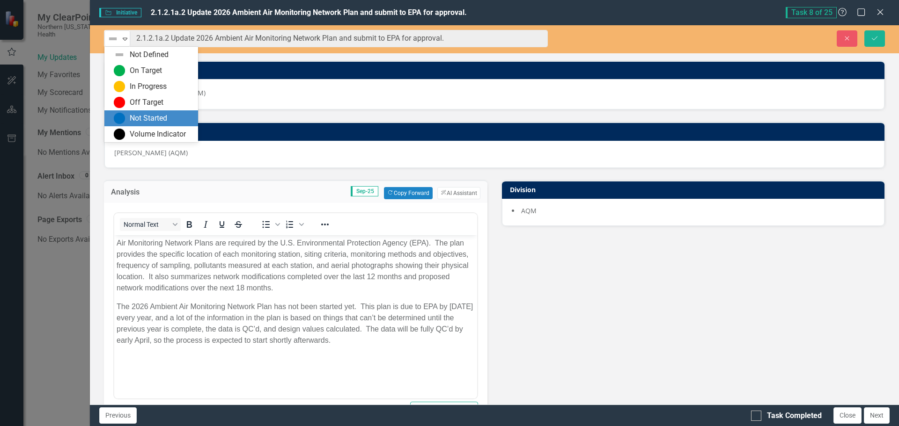
click at [148, 111] on div "Not Started" at bounding box center [151, 118] width 94 height 16
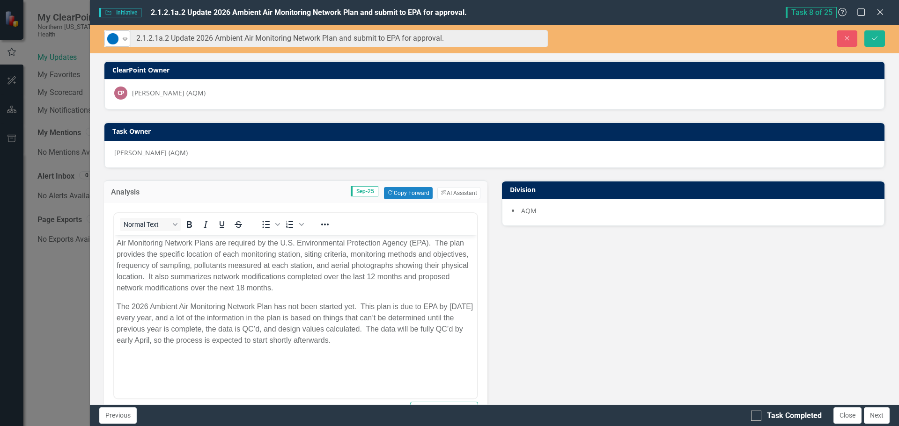
click at [127, 40] on icon "Expand" at bounding box center [124, 38] width 9 height 7
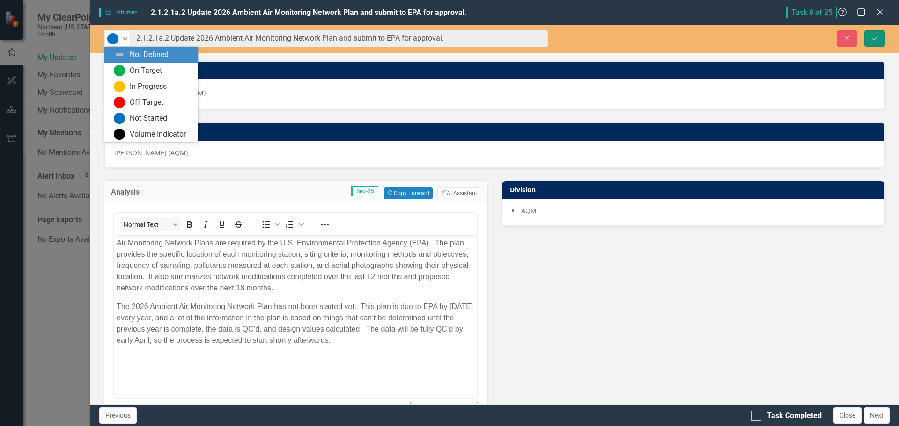
click at [879, 34] on button "Save" at bounding box center [874, 38] width 21 height 16
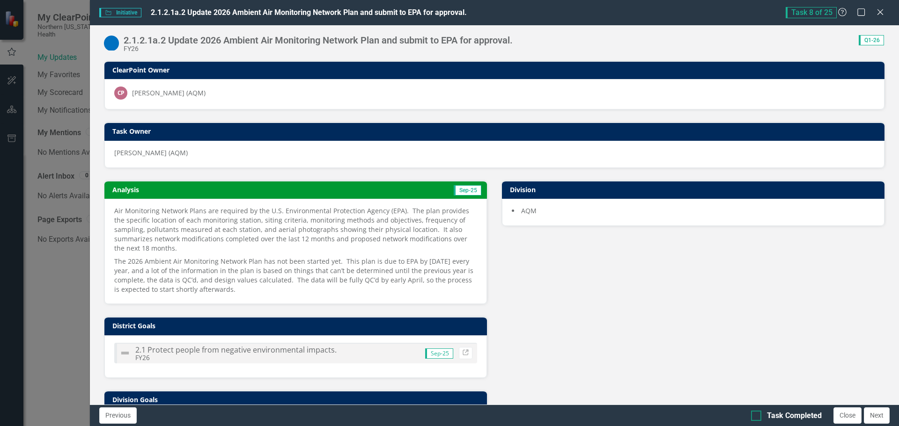
click at [756, 417] on input "Task Completed" at bounding box center [754, 414] width 6 height 6
checkbox input "true"
click at [874, 417] on button "Next" at bounding box center [877, 416] width 26 height 16
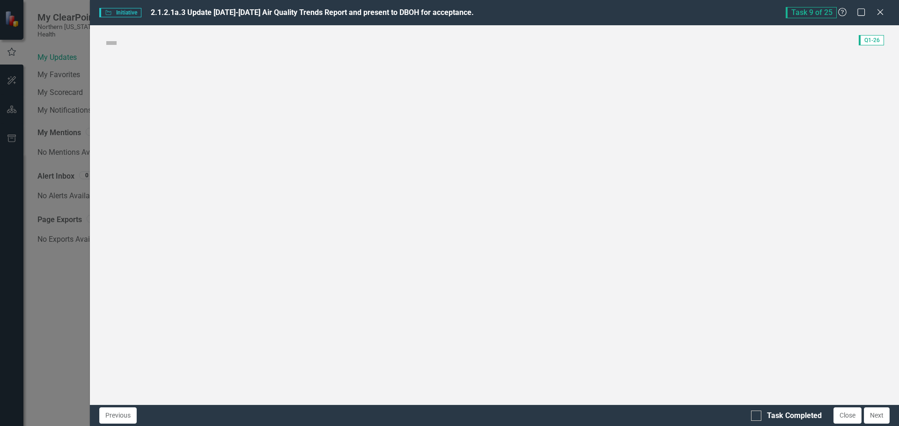
checkbox input "true"
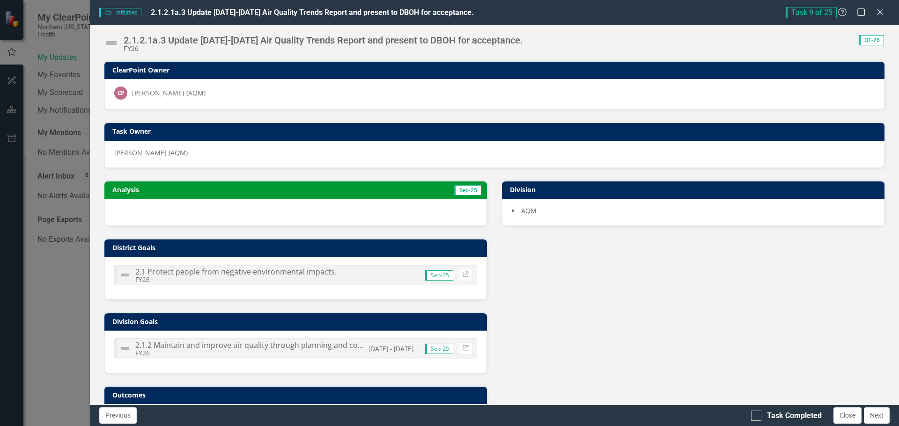
click at [198, 212] on div at bounding box center [295, 212] width 382 height 27
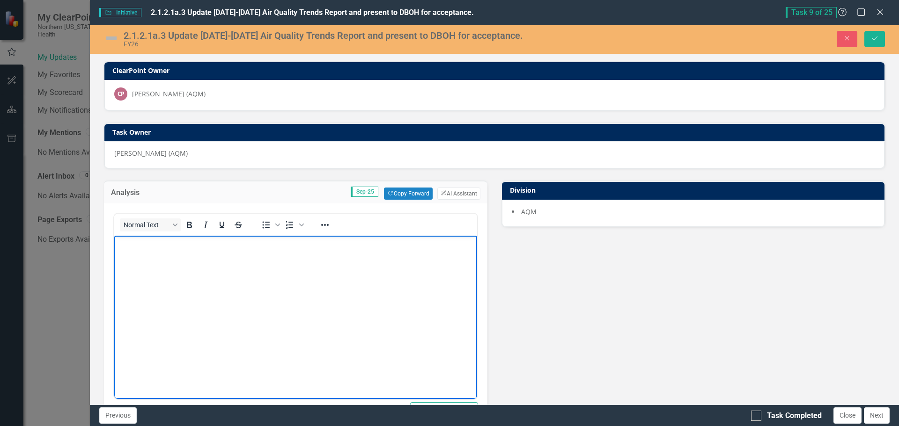
paste body "Rich Text Area. Press ALT-0 for help."
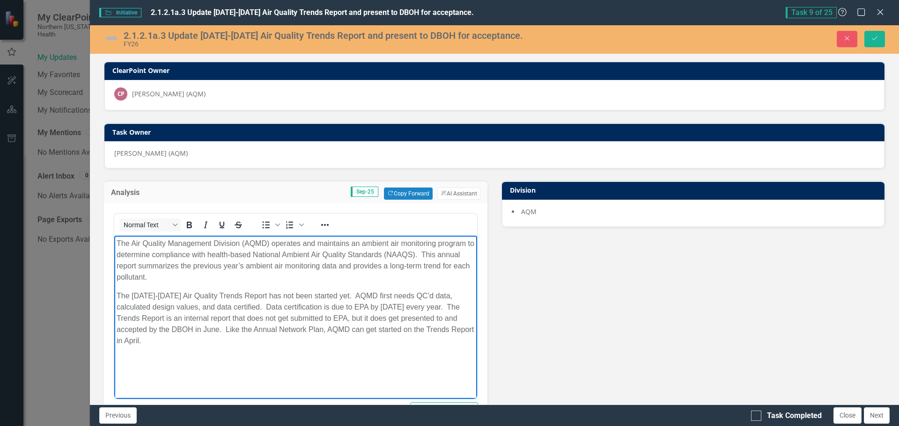
click at [112, 34] on img at bounding box center [111, 38] width 15 height 15
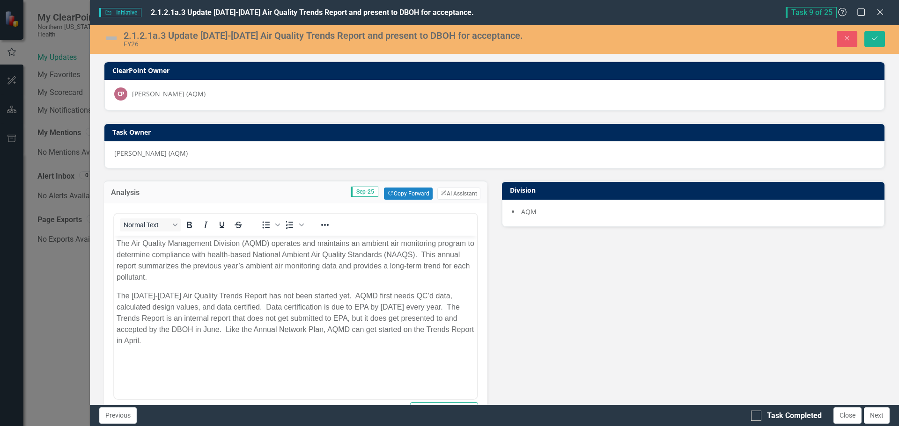
click at [112, 34] on img at bounding box center [111, 38] width 15 height 15
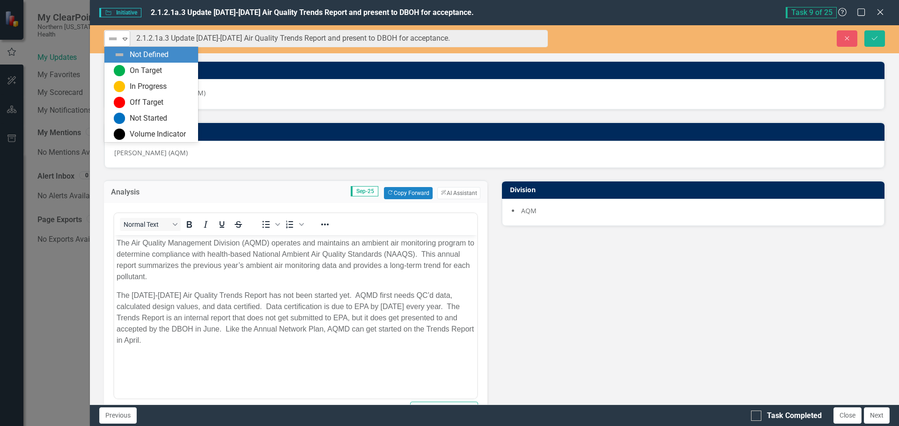
click at [123, 37] on icon "Expand" at bounding box center [124, 38] width 9 height 7
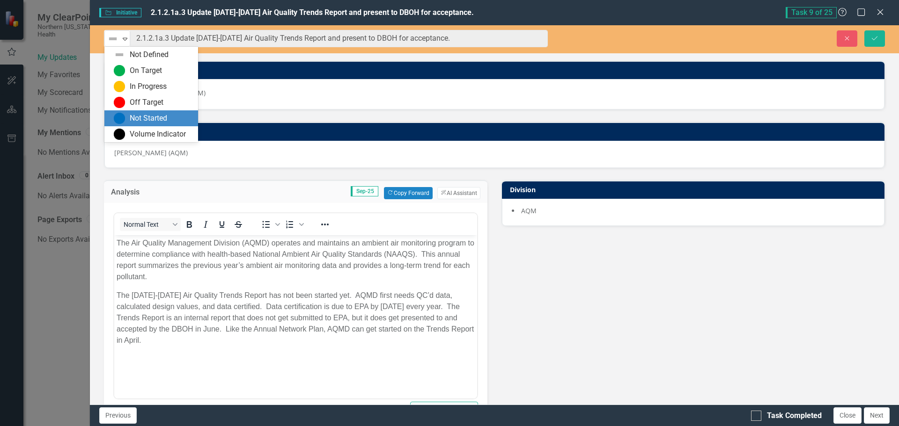
click at [142, 113] on div "Not Started" at bounding box center [148, 118] width 37 height 11
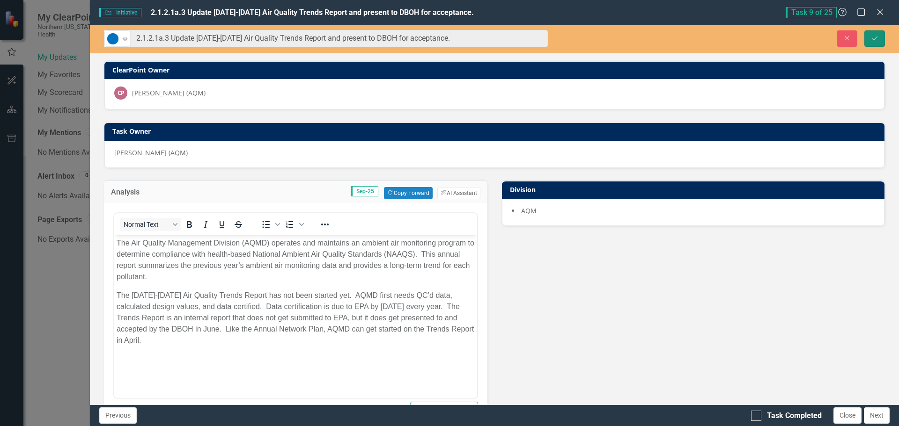
click at [875, 36] on icon "Save" at bounding box center [874, 38] width 8 height 7
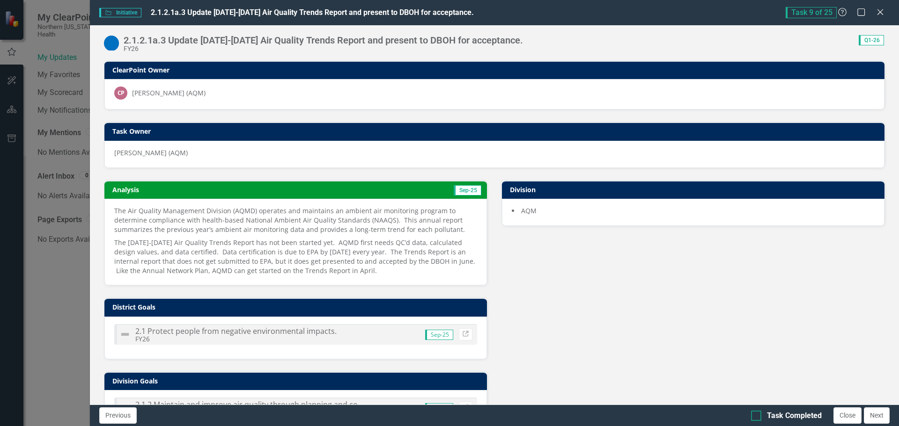
click at [758, 414] on div at bounding box center [756, 416] width 10 height 10
click at [757, 414] on input "Task Completed" at bounding box center [754, 414] width 6 height 6
checkbox input "true"
click at [882, 416] on button "Next" at bounding box center [877, 416] width 26 height 16
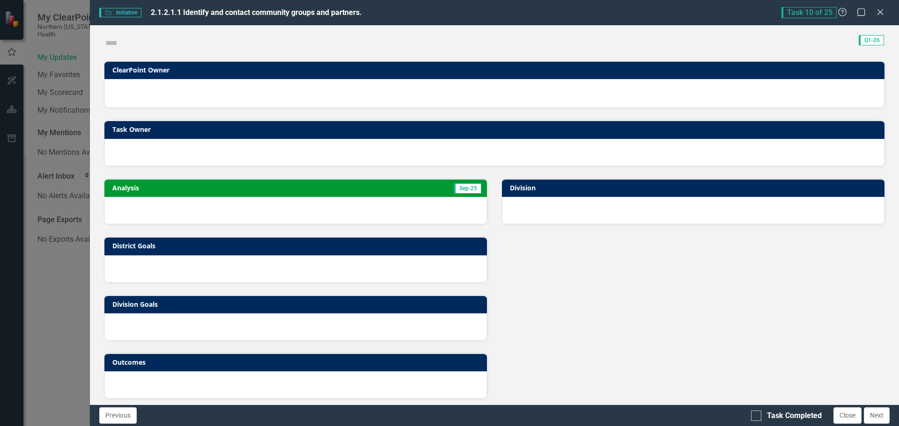
checkbox input "true"
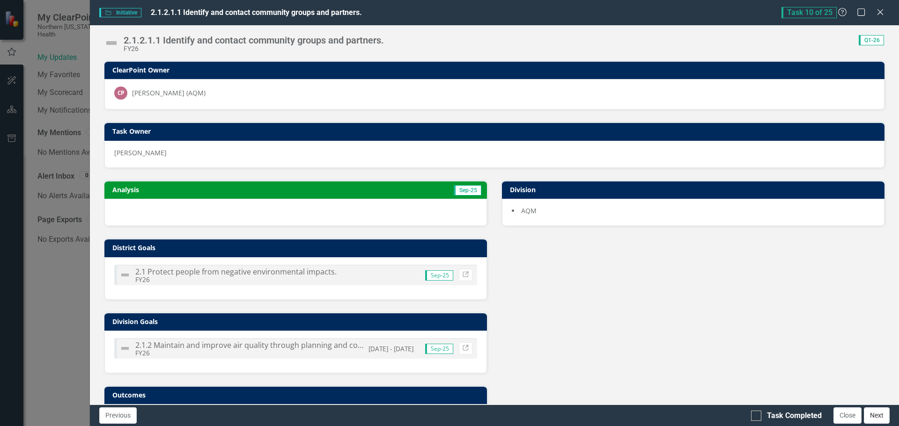
click at [874, 419] on button "Next" at bounding box center [877, 416] width 26 height 16
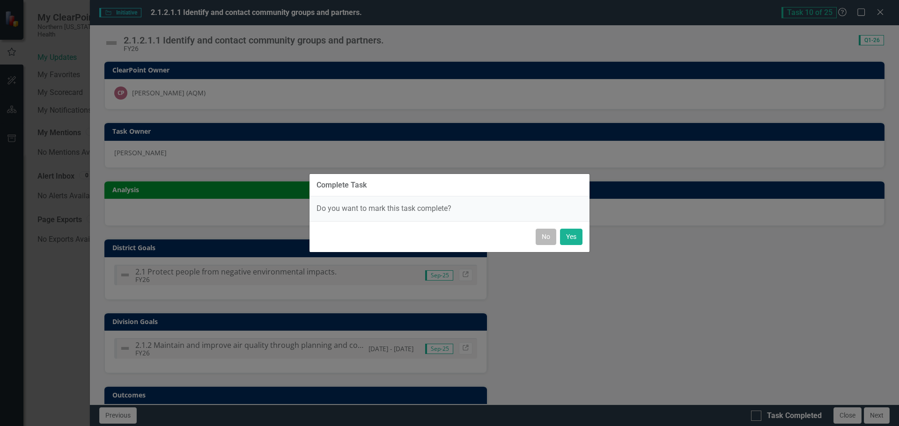
click at [545, 235] on button "No" at bounding box center [546, 237] width 21 height 16
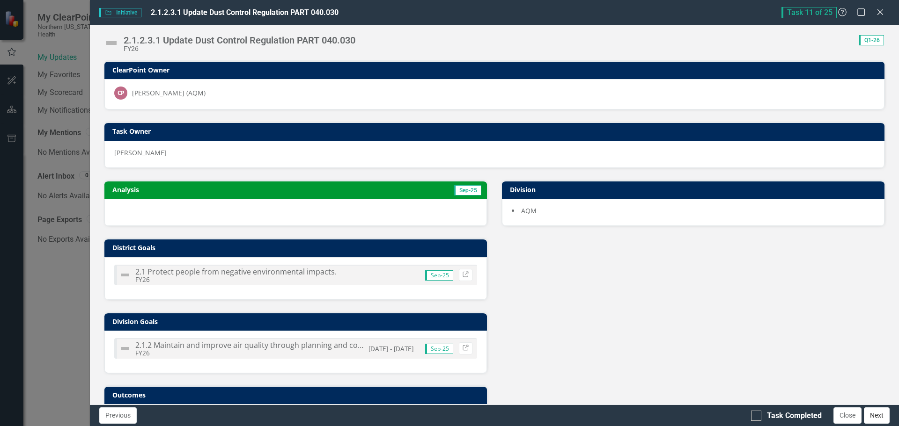
click at [878, 412] on button "Next" at bounding box center [877, 416] width 26 height 16
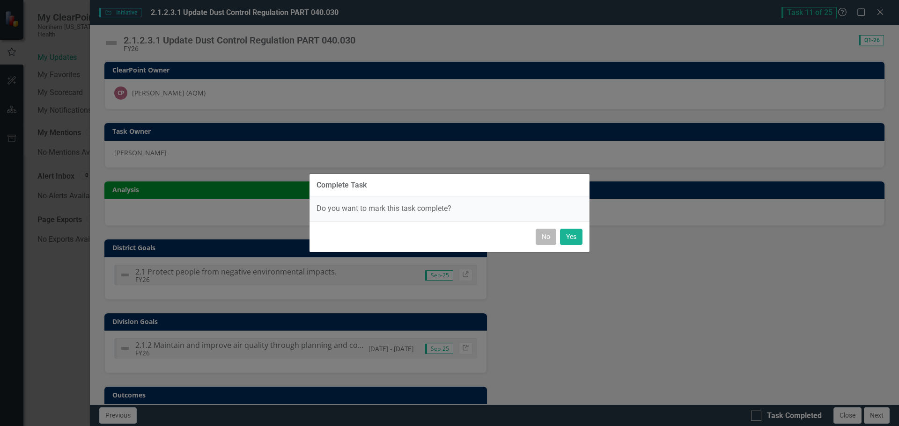
click at [539, 236] on button "No" at bounding box center [546, 237] width 21 height 16
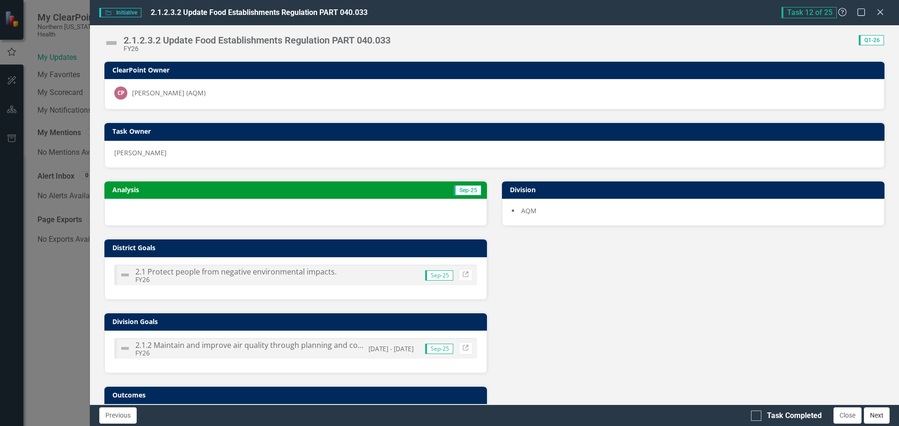
click at [881, 413] on button "Next" at bounding box center [877, 416] width 26 height 16
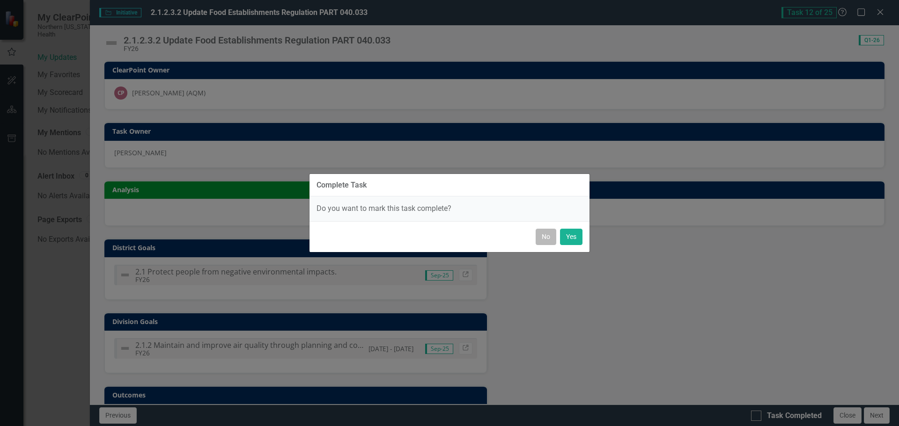
click at [543, 239] on button "No" at bounding box center [546, 237] width 21 height 16
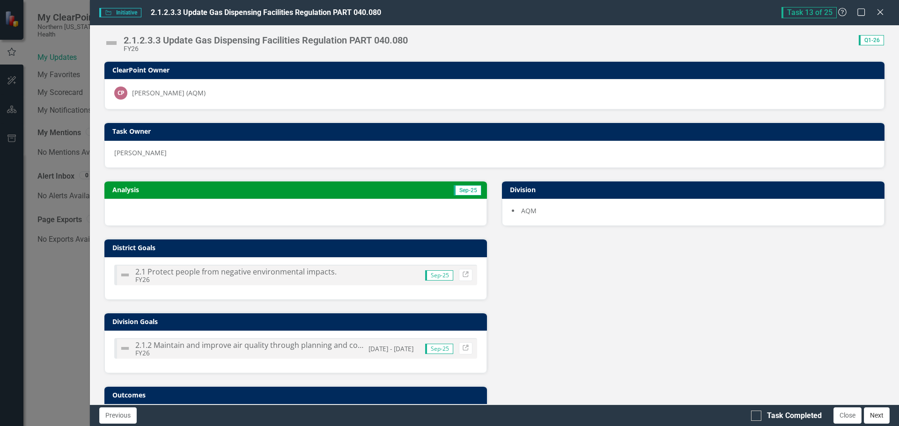
click at [879, 414] on button "Next" at bounding box center [877, 416] width 26 height 16
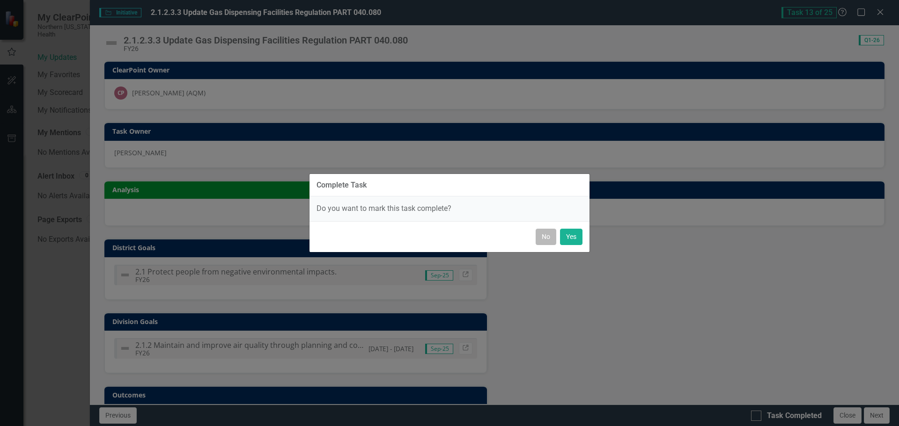
click at [544, 237] on button "No" at bounding box center [546, 237] width 21 height 16
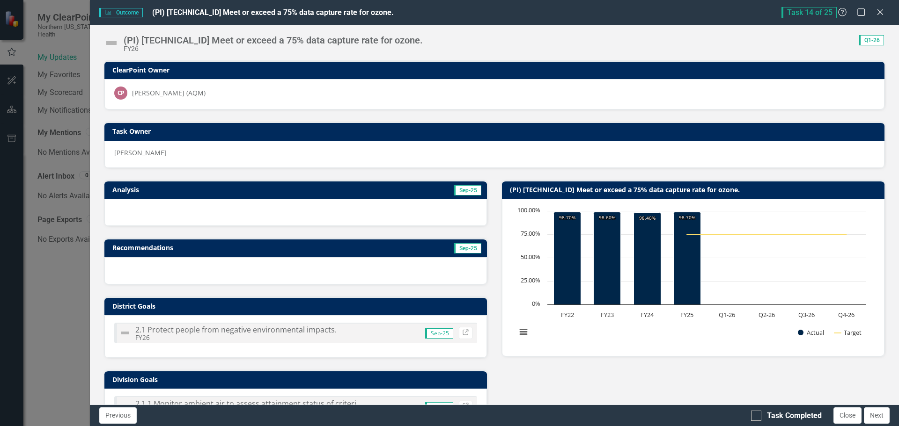
click at [208, 213] on div at bounding box center [295, 212] width 382 height 27
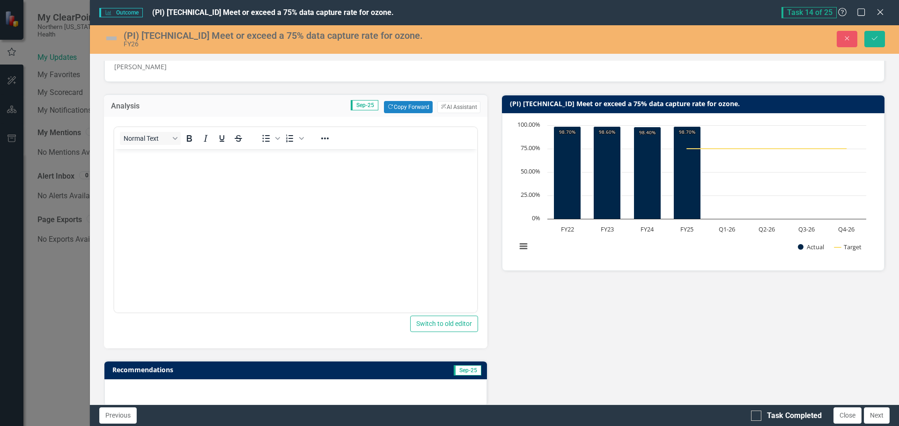
scroll to position [94, 0]
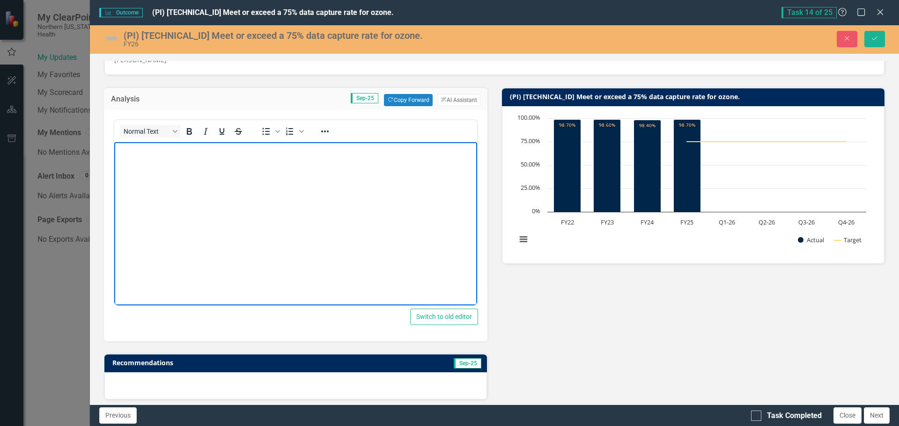
paste body "Rich Text Area. Press ALT-0 for help."
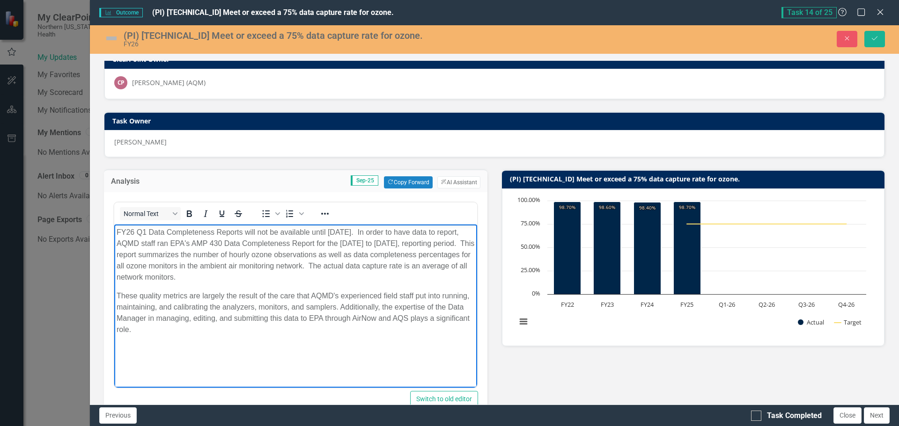
scroll to position [0, 0]
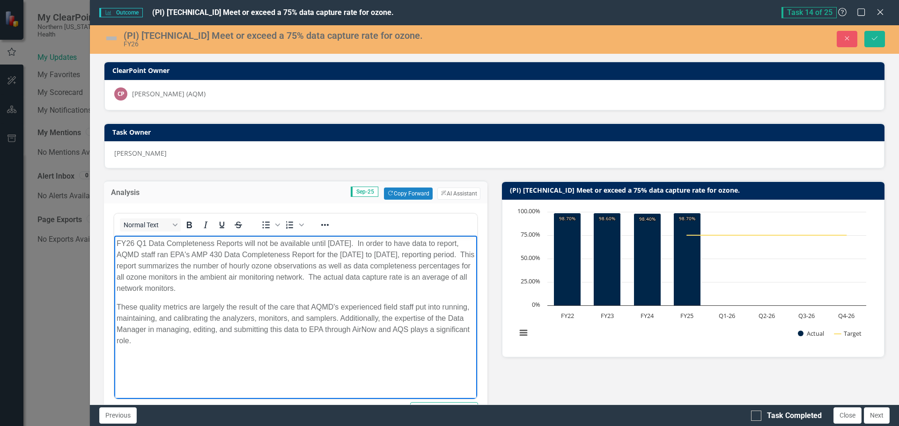
click at [113, 34] on img at bounding box center [111, 38] width 15 height 15
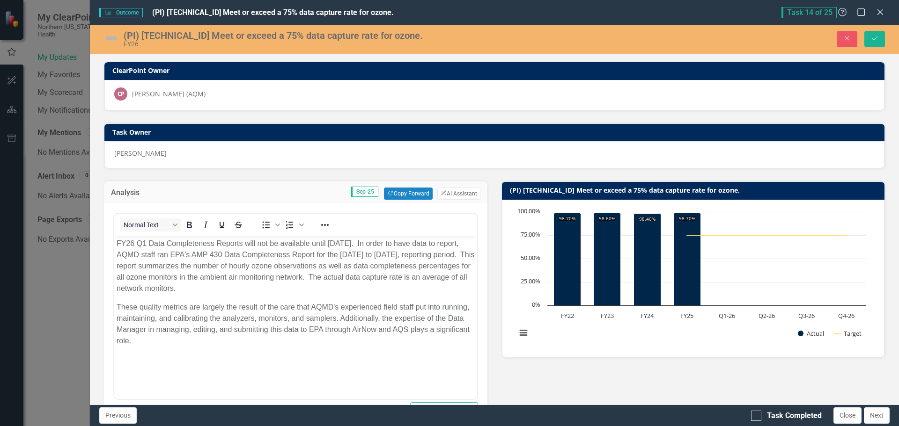
click at [113, 34] on img at bounding box center [111, 38] width 15 height 15
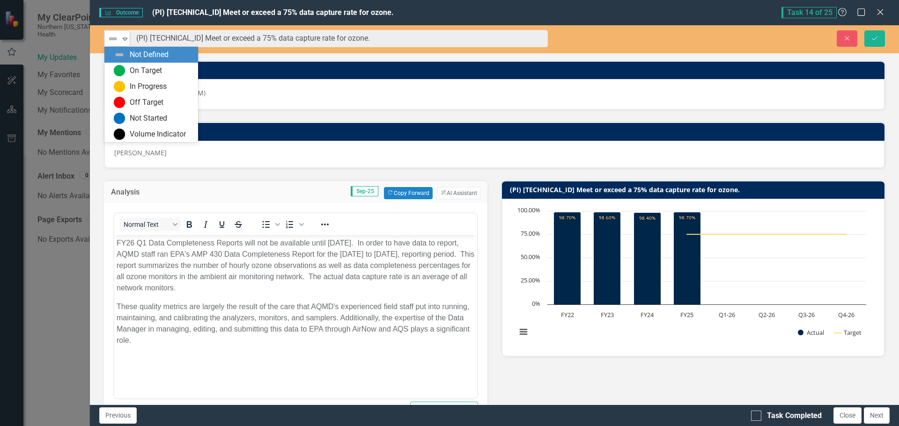
click at [125, 35] on icon "Expand" at bounding box center [124, 38] width 9 height 7
click at [134, 67] on div "On Target" at bounding box center [146, 71] width 32 height 11
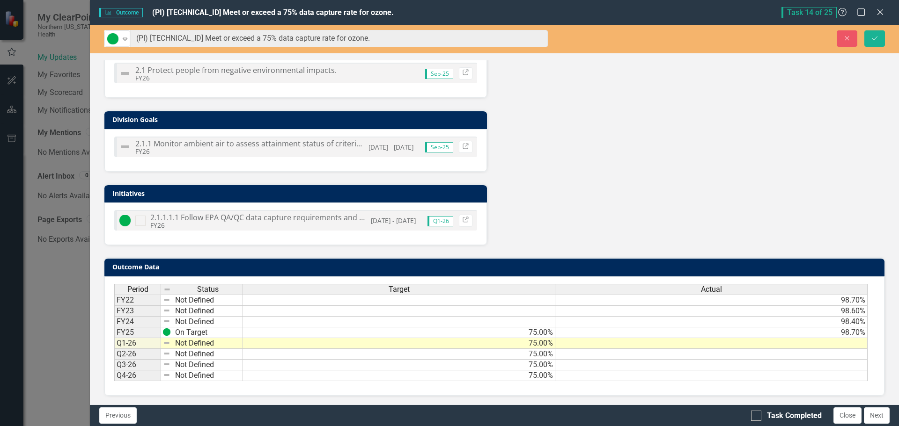
scroll to position [469, 0]
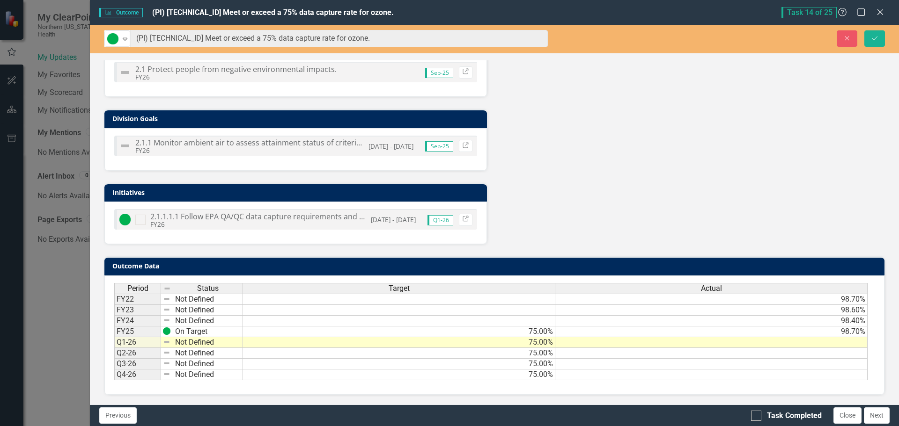
click at [671, 343] on td at bounding box center [711, 343] width 312 height 11
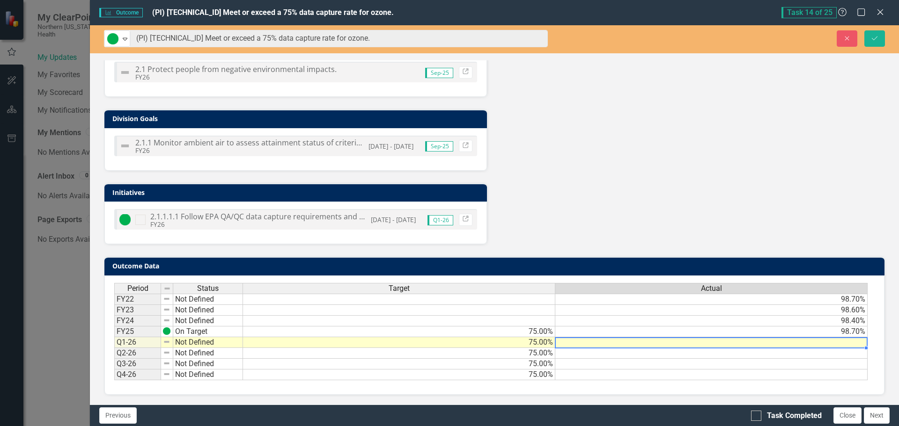
click at [671, 343] on td at bounding box center [711, 343] width 312 height 11
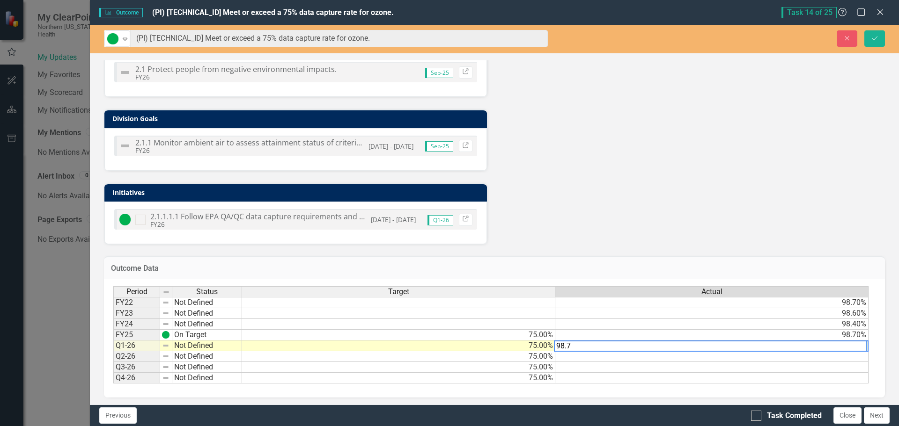
type textarea "98.7"
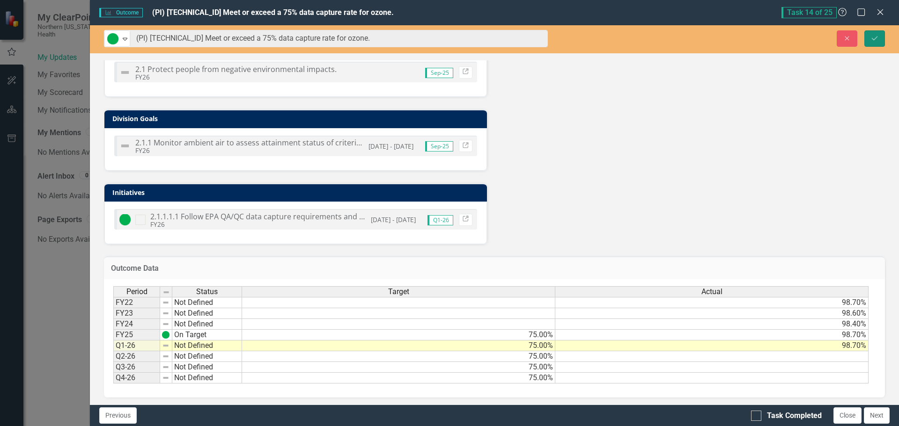
click at [879, 37] on button "Save" at bounding box center [874, 38] width 21 height 16
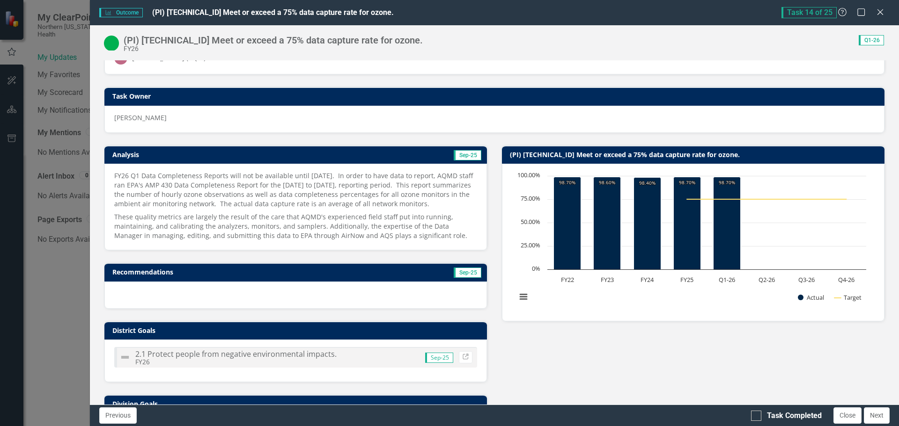
scroll to position [0, 0]
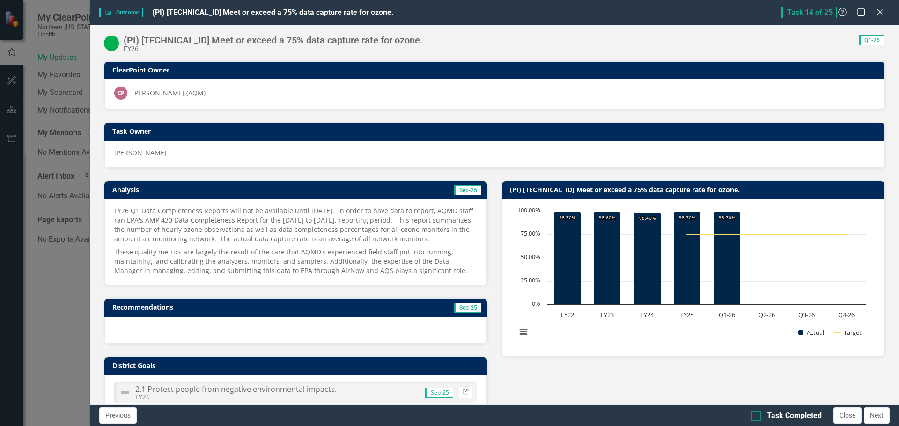
click at [761, 414] on div at bounding box center [756, 416] width 10 height 10
click at [757, 414] on input "Task Completed" at bounding box center [754, 414] width 6 height 6
checkbox input "true"
click at [876, 415] on button "Next" at bounding box center [877, 416] width 26 height 16
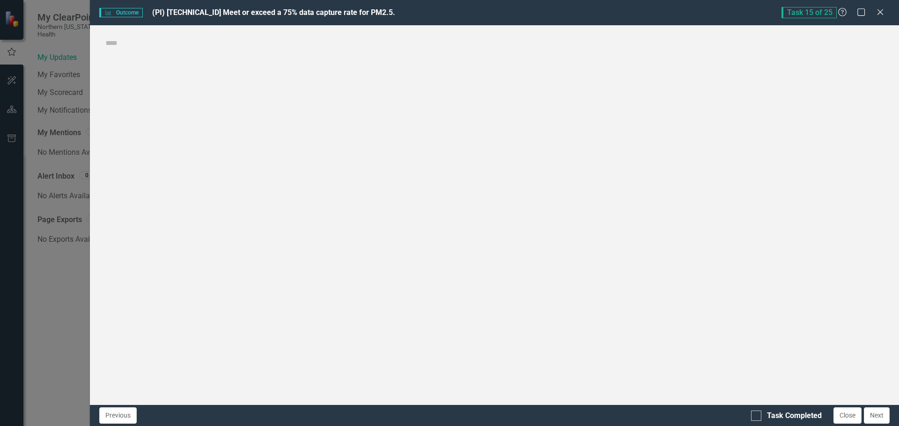
checkbox input "true"
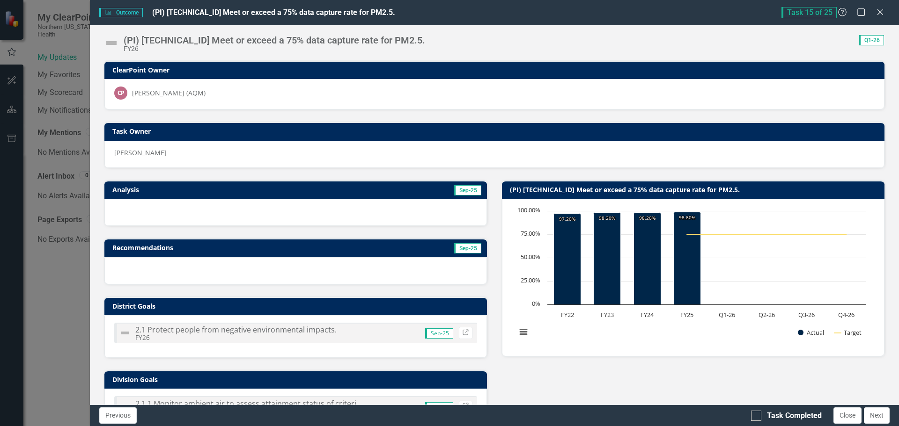
click at [198, 211] on div at bounding box center [295, 212] width 382 height 27
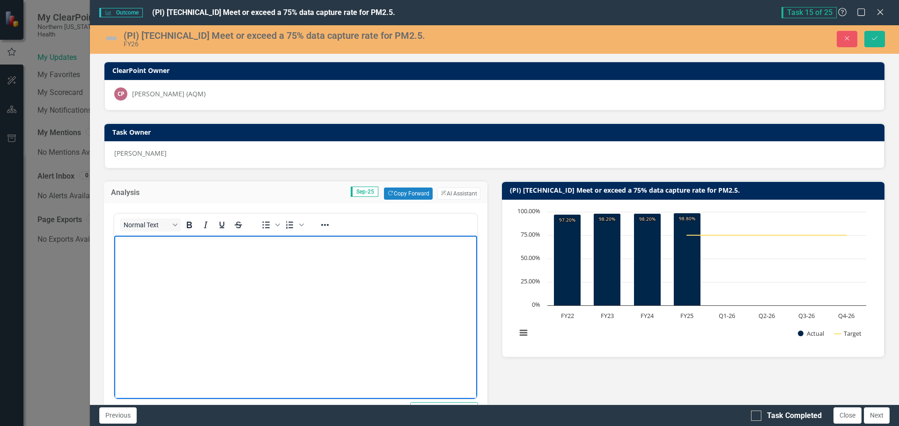
paste body "Rich Text Area. Press ALT-0 for help."
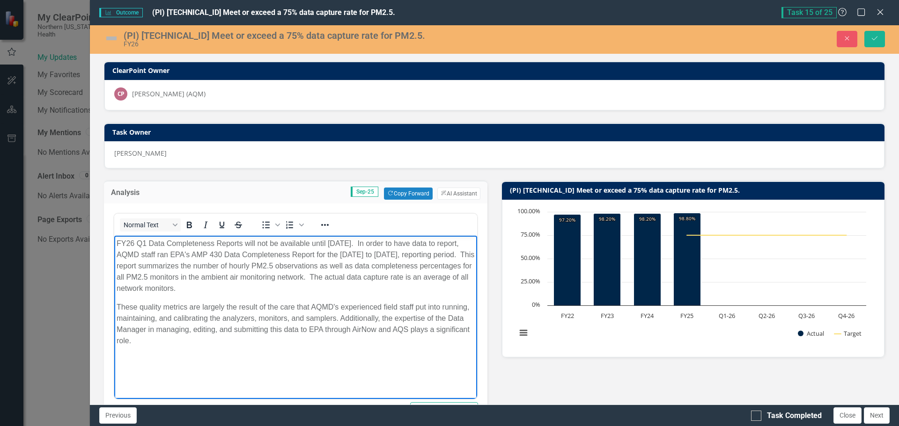
click at [116, 36] on img at bounding box center [111, 38] width 15 height 15
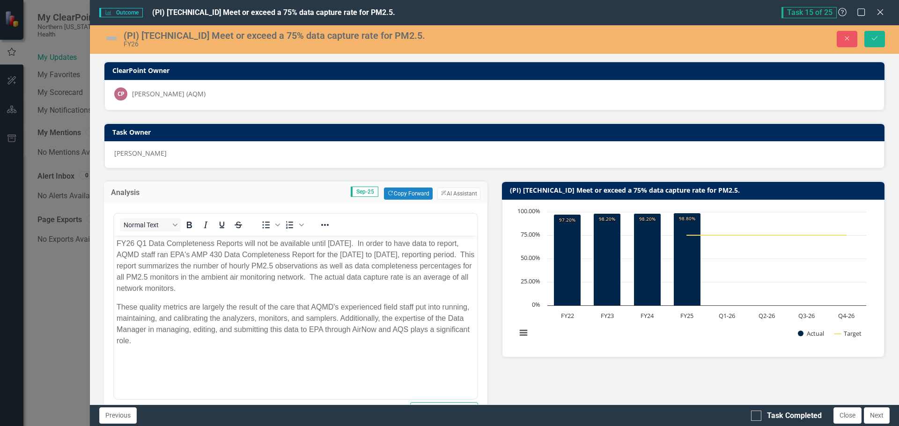
click at [116, 36] on img at bounding box center [111, 38] width 15 height 15
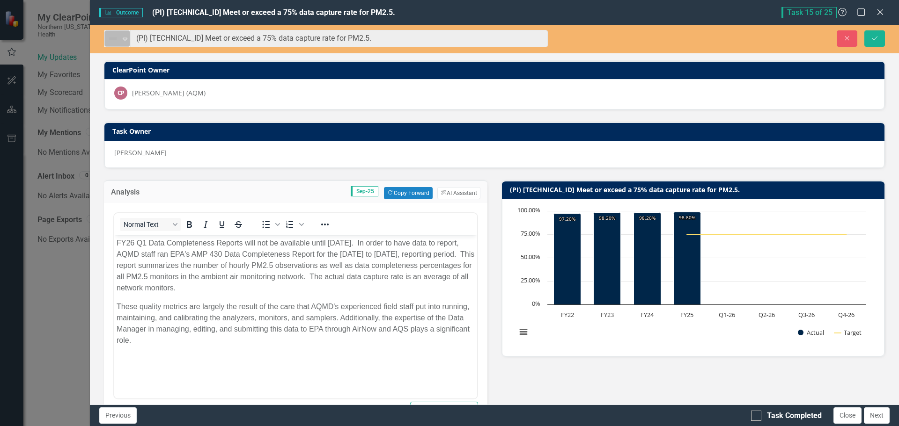
click at [125, 37] on icon "Expand" at bounding box center [124, 38] width 9 height 7
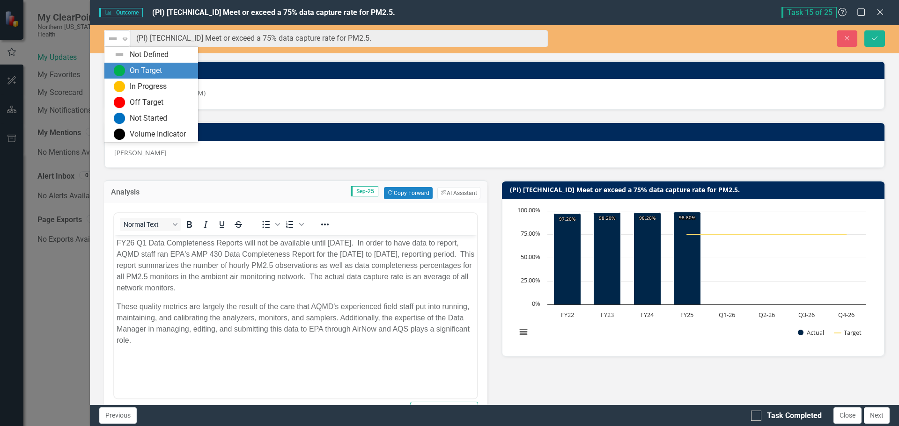
click at [131, 70] on div "On Target" at bounding box center [146, 71] width 32 height 11
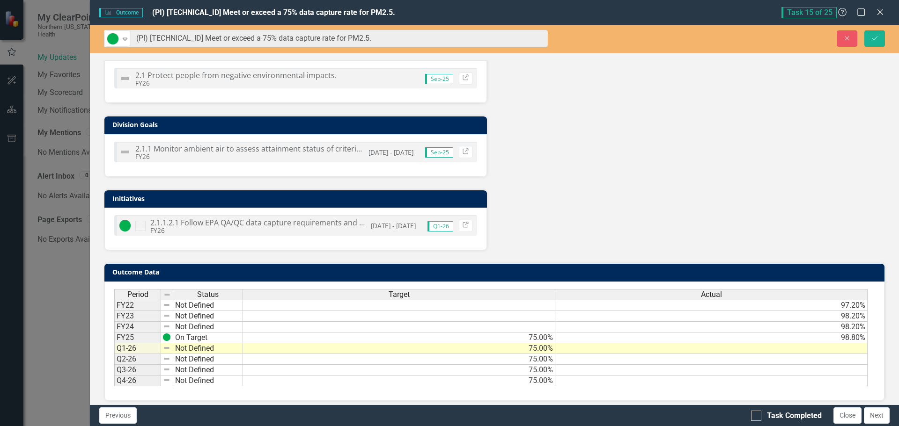
scroll to position [469, 0]
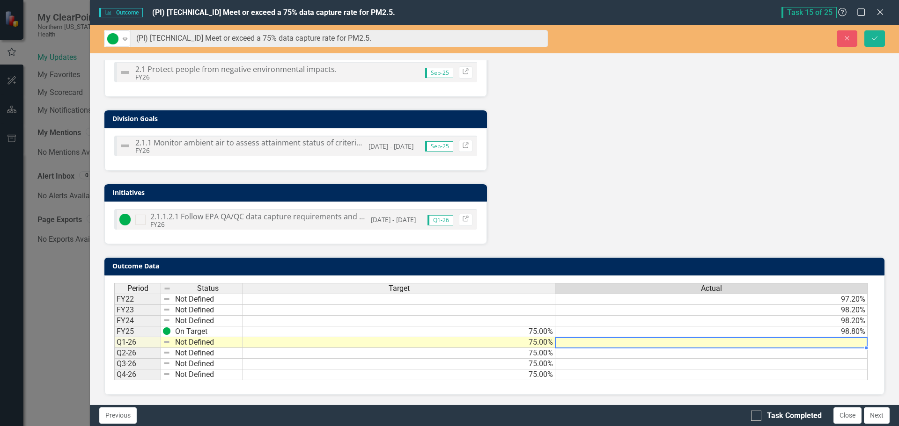
click at [567, 344] on td at bounding box center [711, 343] width 312 height 11
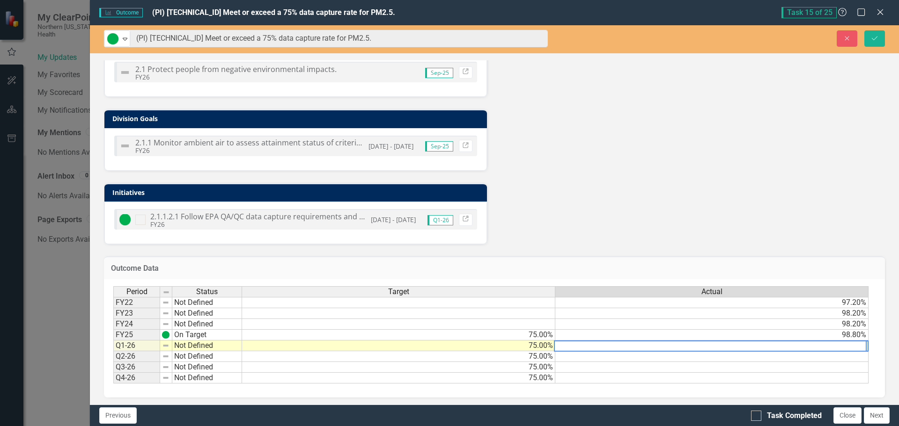
click at [853, 346] on textarea at bounding box center [710, 346] width 313 height 11
type textarea "96.8"
click at [726, 360] on td at bounding box center [711, 357] width 313 height 11
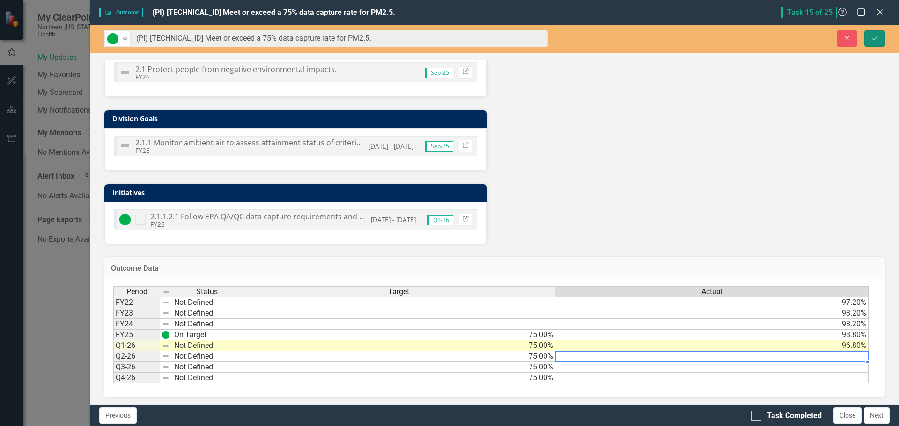
click at [874, 38] on icon "Save" at bounding box center [874, 38] width 8 height 7
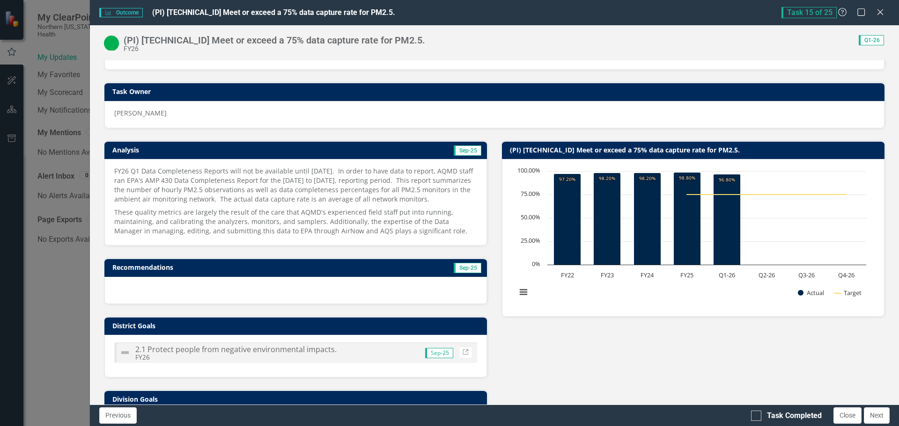
scroll to position [0, 0]
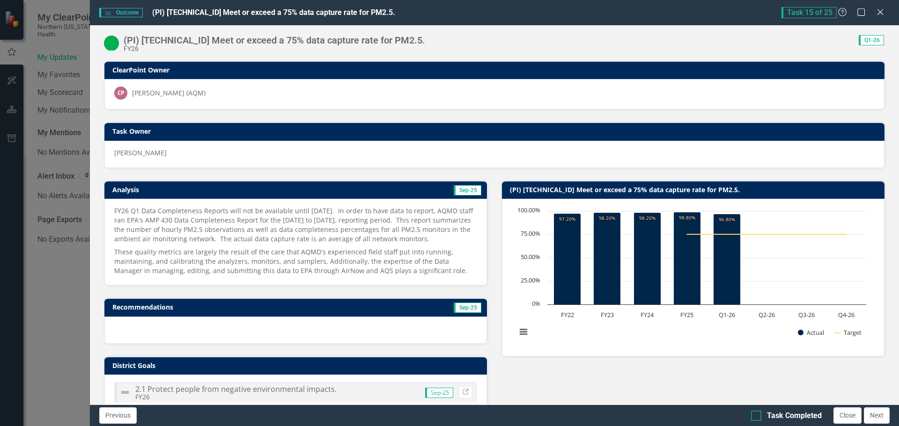
click at [758, 412] on div at bounding box center [756, 416] width 10 height 10
click at [757, 412] on input "Task Completed" at bounding box center [754, 414] width 6 height 6
checkbox input "true"
click at [872, 412] on button "Next" at bounding box center [877, 416] width 26 height 16
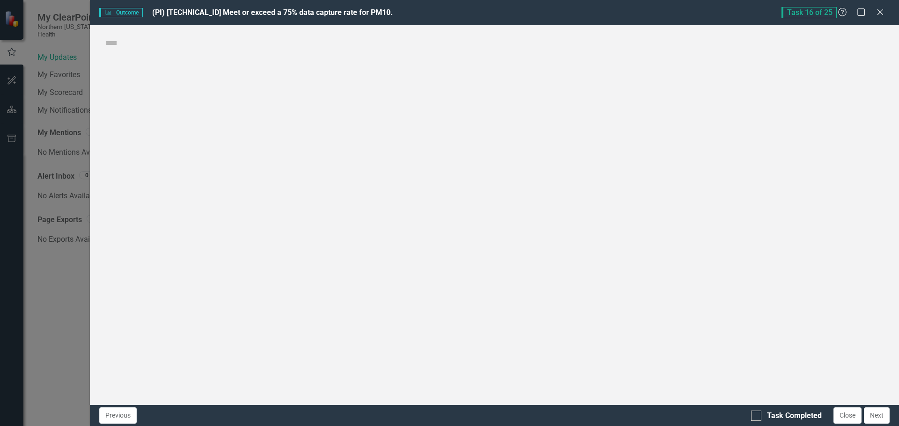
checkbox input "true"
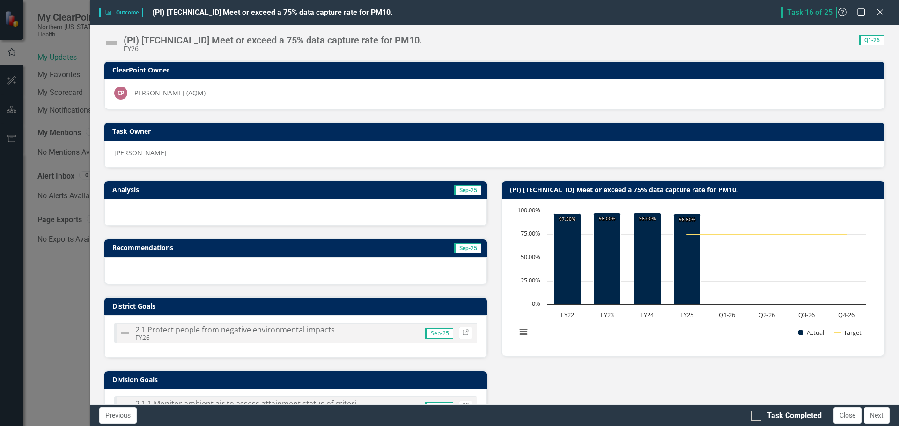
click at [286, 216] on div at bounding box center [295, 212] width 382 height 27
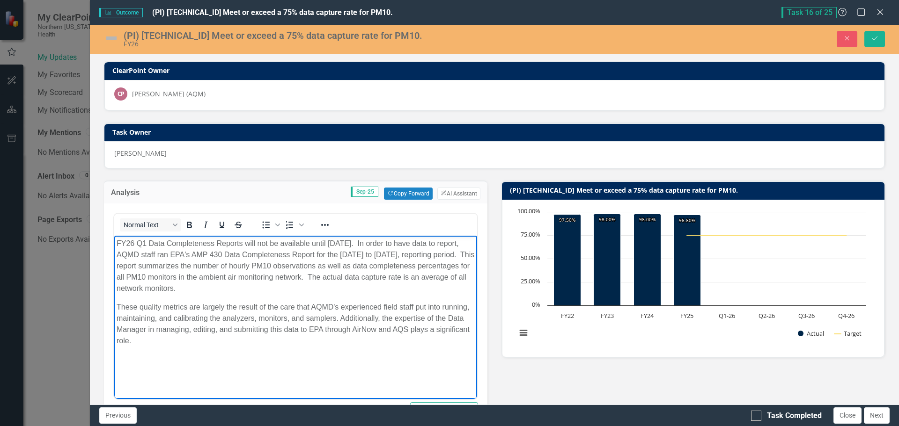
click at [105, 38] on img at bounding box center [111, 38] width 15 height 15
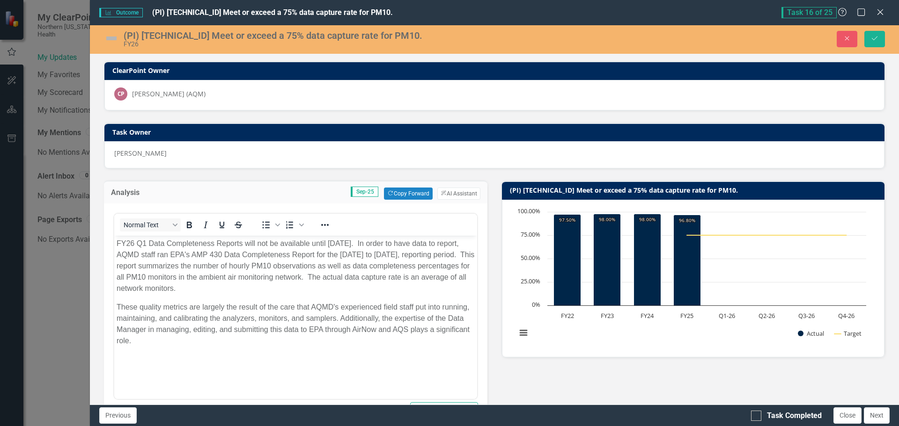
click at [105, 38] on img at bounding box center [111, 38] width 15 height 15
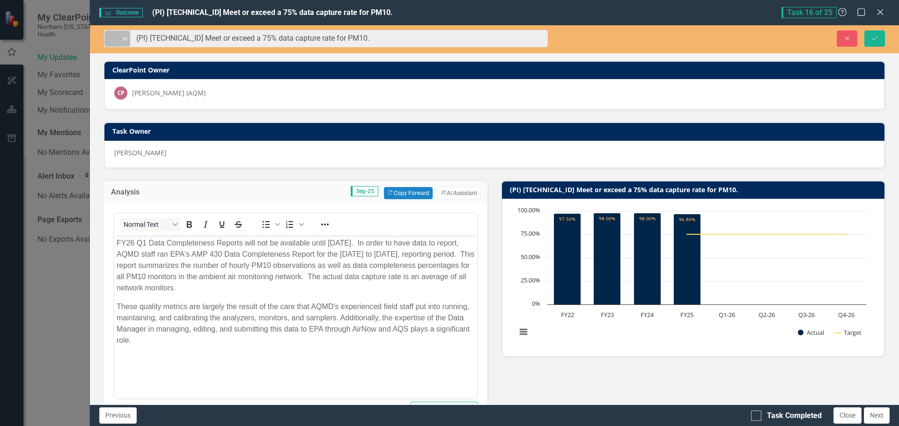
click at [121, 39] on icon "Expand" at bounding box center [124, 38] width 9 height 7
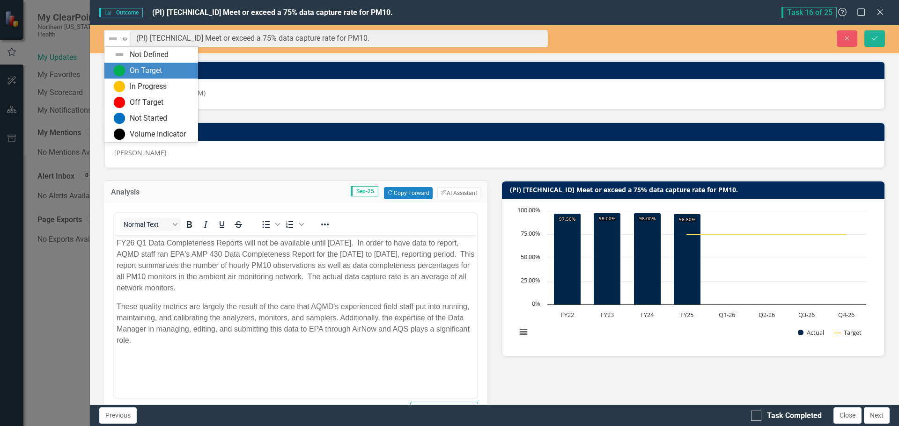
click at [128, 69] on div "On Target" at bounding box center [153, 70] width 79 height 11
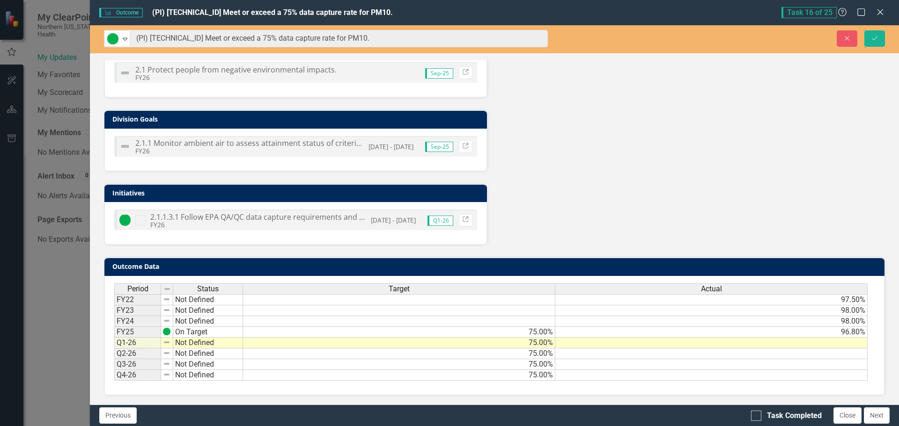
scroll to position [469, 0]
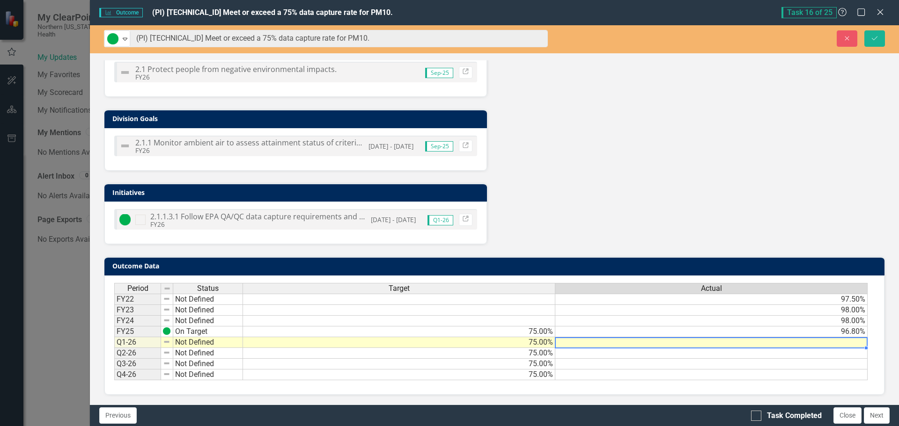
click at [638, 344] on td at bounding box center [711, 343] width 312 height 11
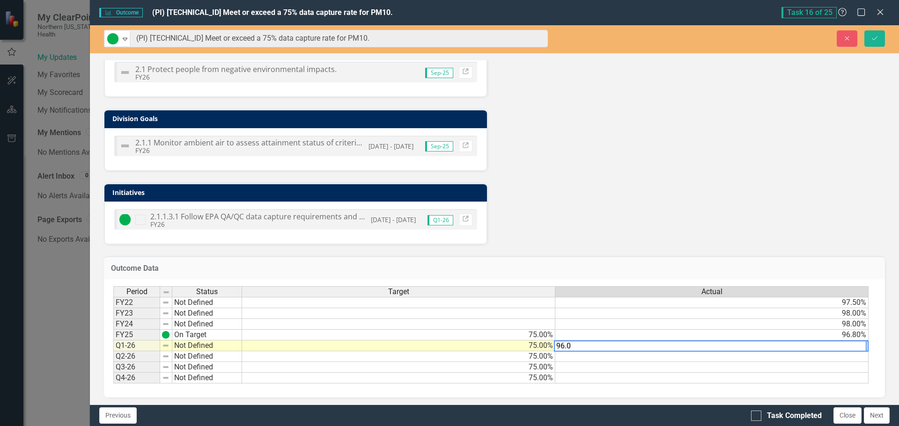
type textarea "96.0"
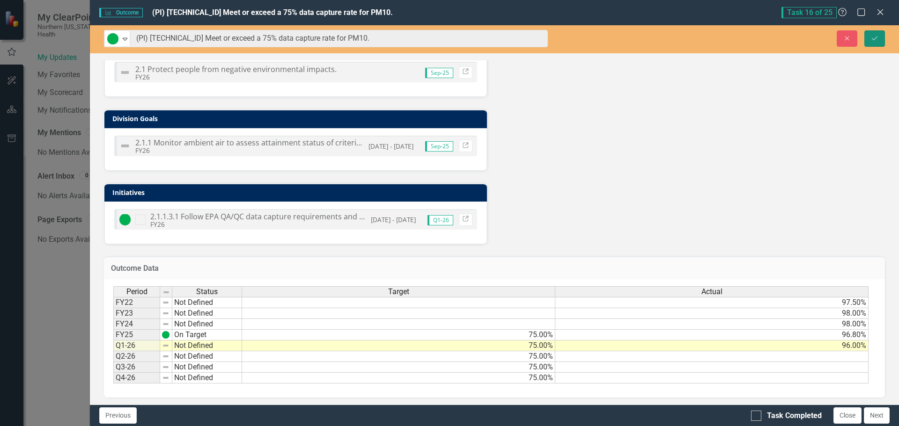
click at [866, 40] on button "Save" at bounding box center [874, 38] width 21 height 16
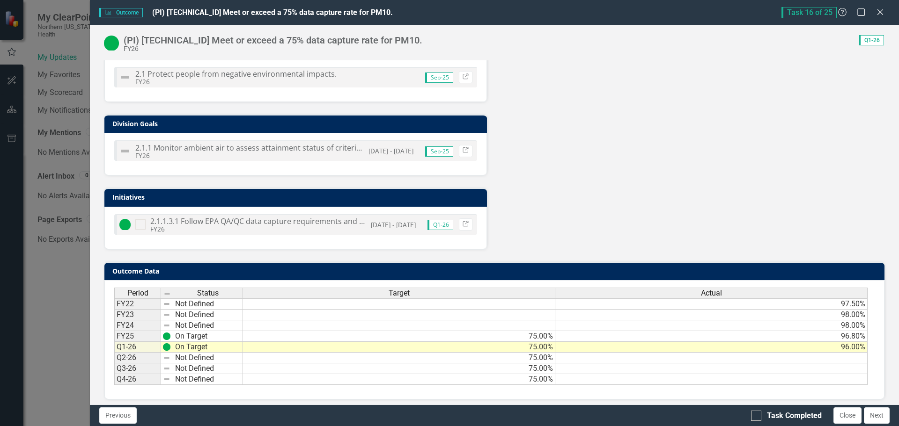
scroll to position [320, 0]
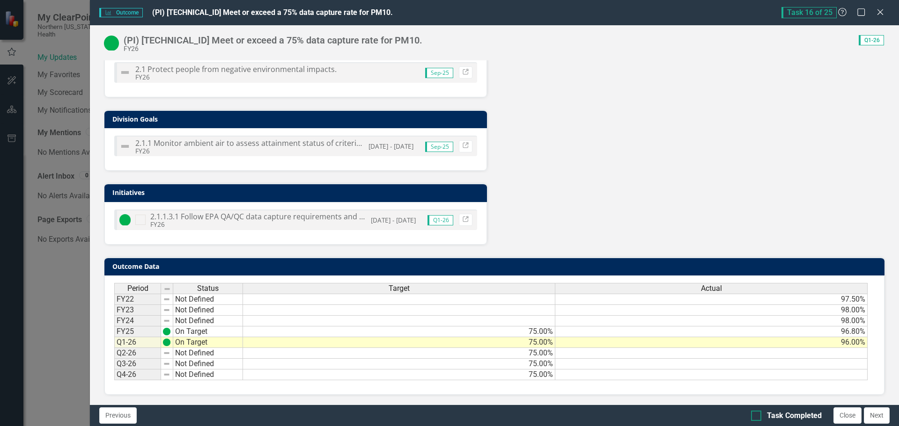
click at [757, 414] on div at bounding box center [756, 416] width 10 height 10
click at [757, 414] on input "Task Completed" at bounding box center [754, 414] width 6 height 6
checkbox input "true"
click at [880, 414] on button "Next" at bounding box center [877, 416] width 26 height 16
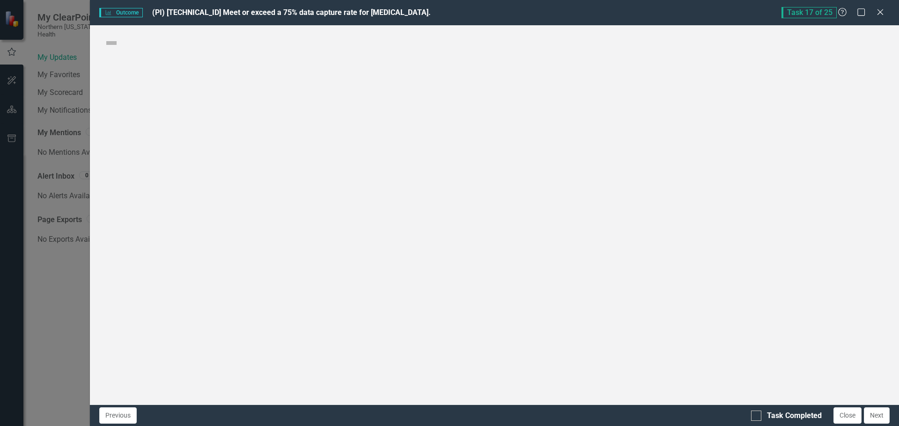
checkbox input "true"
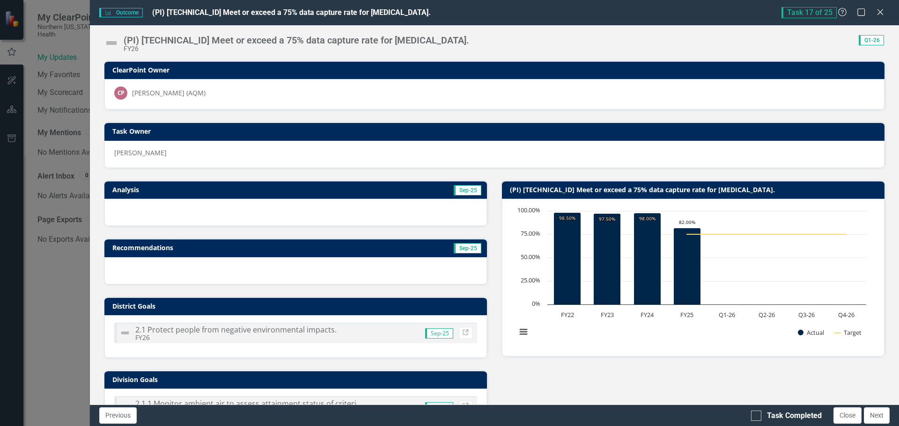
click at [251, 215] on div at bounding box center [295, 212] width 382 height 27
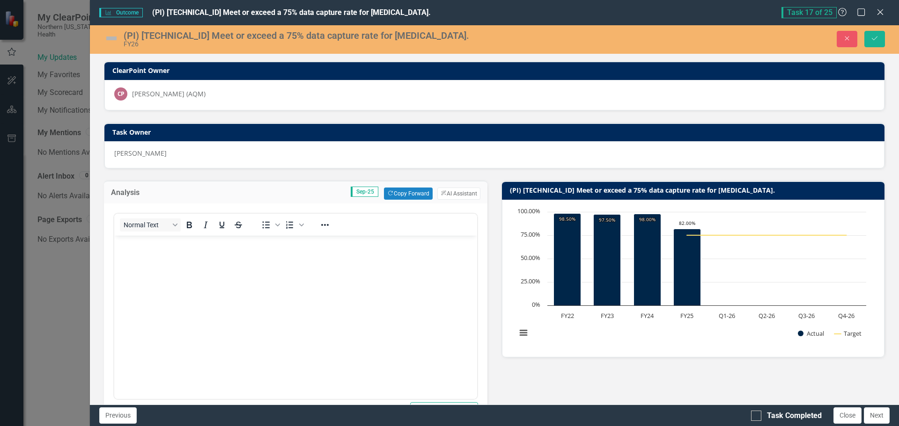
scroll to position [0, 0]
click at [147, 250] on body "Rich Text Area. Press ALT-0 for help." at bounding box center [295, 306] width 363 height 140
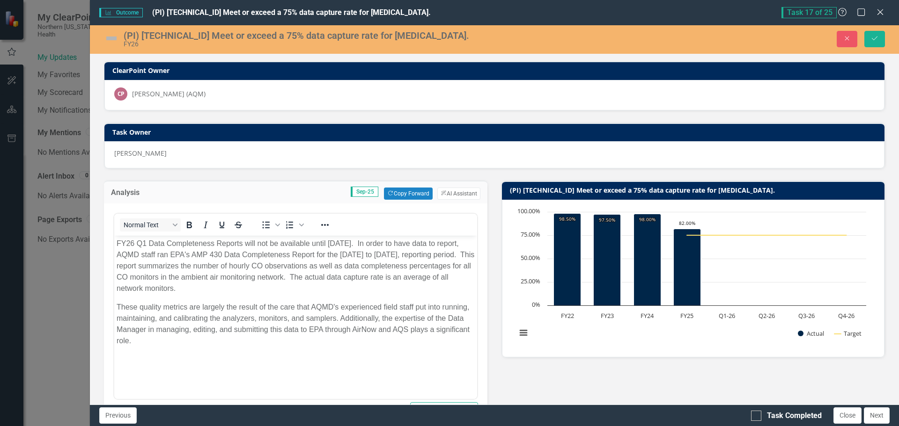
click at [113, 37] on img at bounding box center [111, 38] width 15 height 15
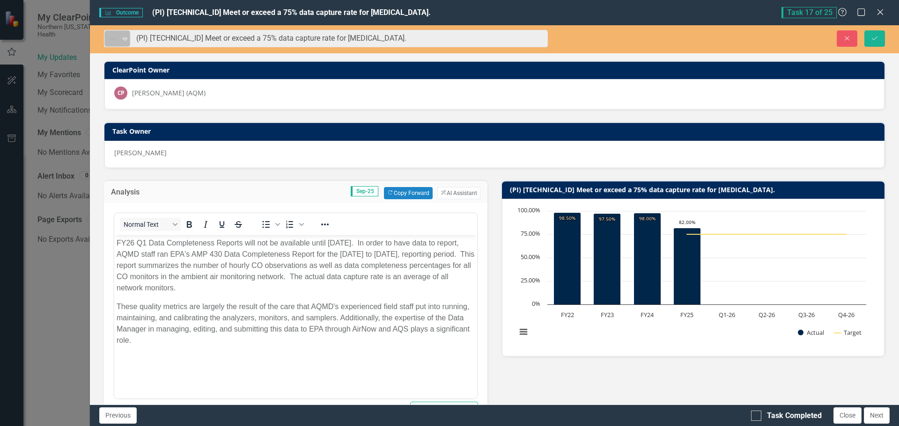
click at [123, 40] on icon "Expand" at bounding box center [124, 38] width 9 height 7
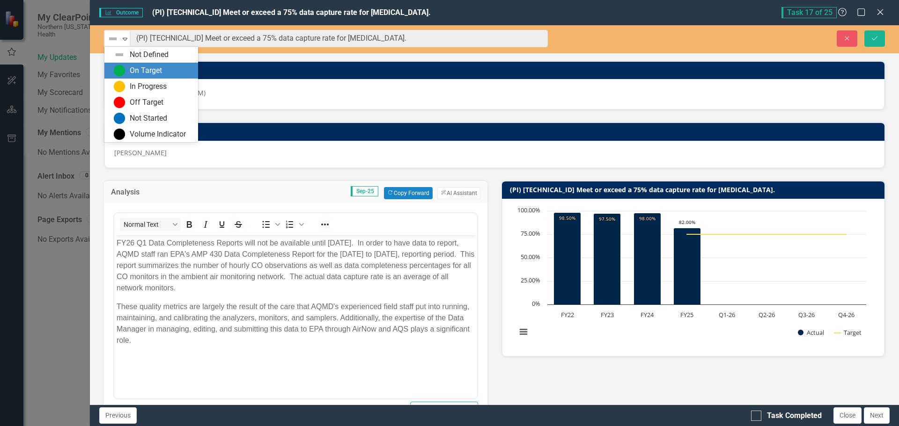
click at [130, 66] on div "On Target" at bounding box center [146, 71] width 32 height 11
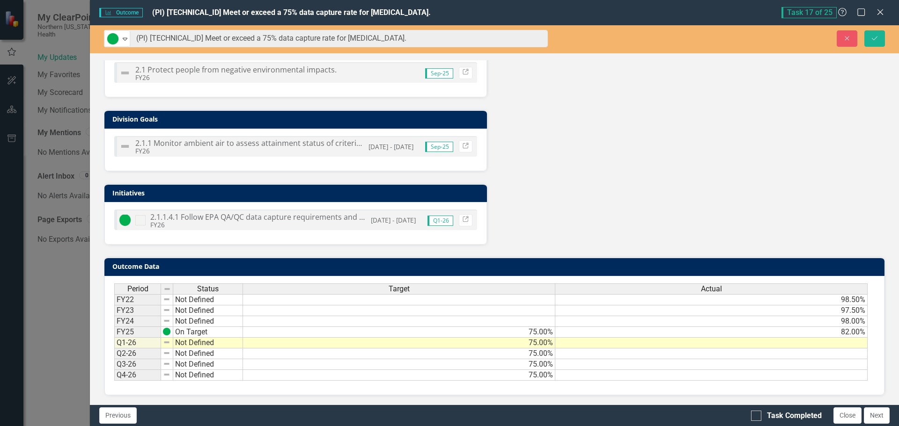
scroll to position [469, 0]
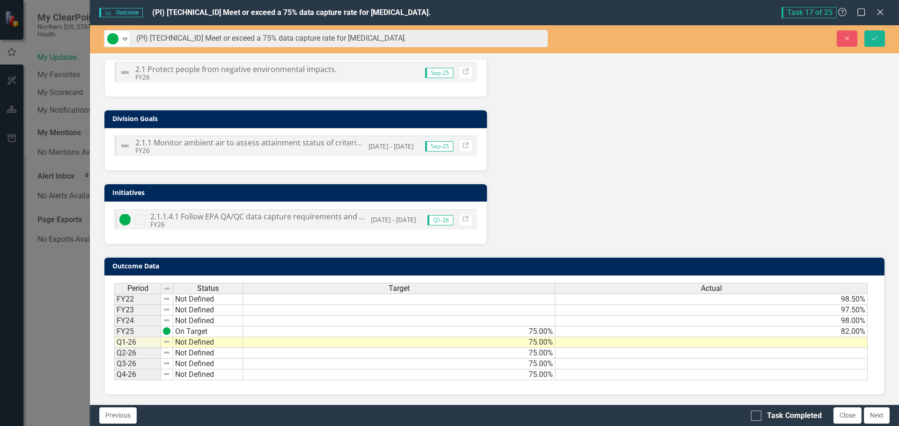
click at [638, 343] on td at bounding box center [711, 343] width 312 height 11
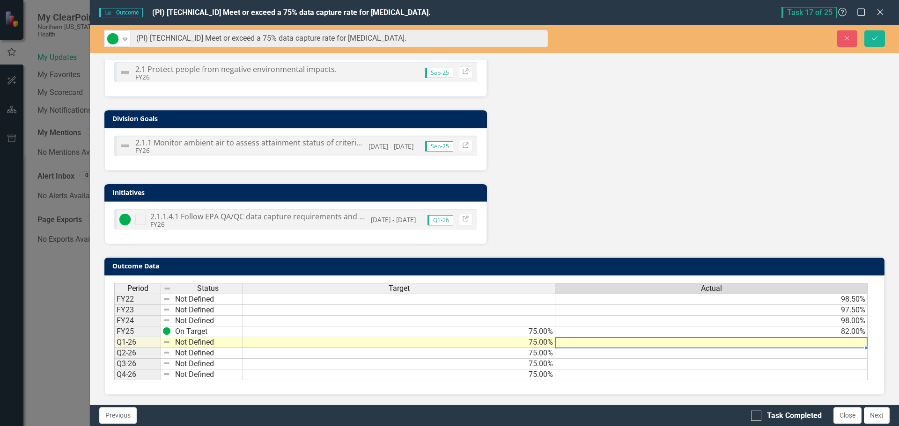
click at [638, 343] on td at bounding box center [711, 343] width 312 height 11
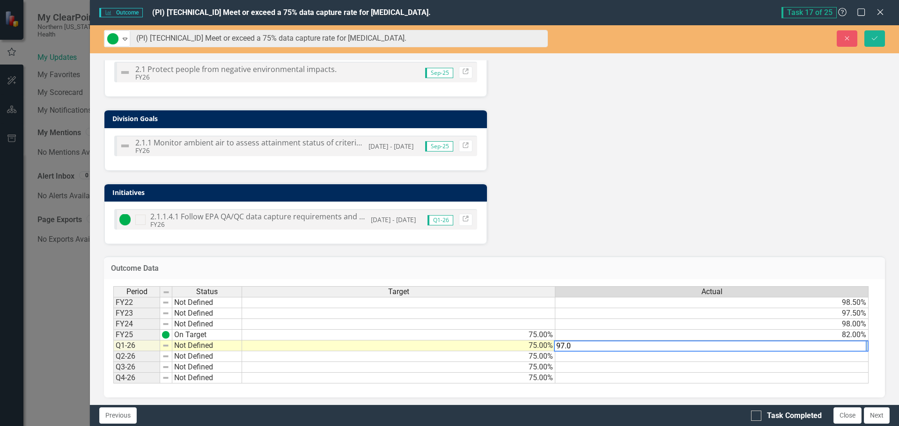
type textarea "97.0"
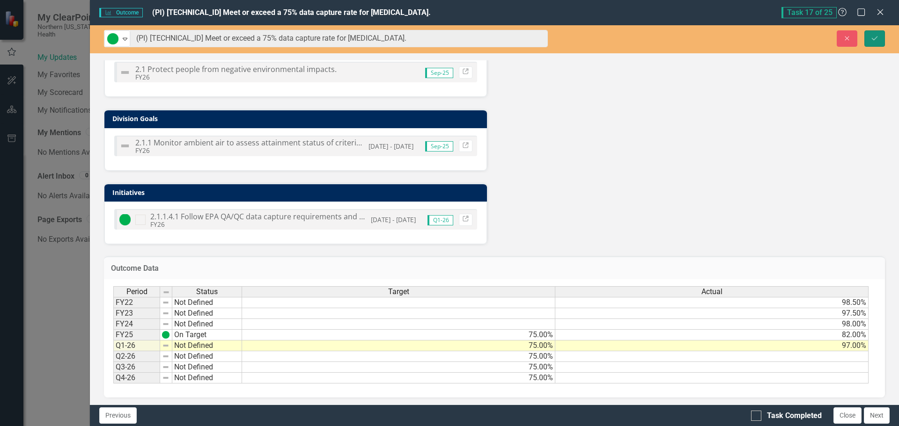
click at [876, 40] on icon "Save" at bounding box center [874, 38] width 8 height 7
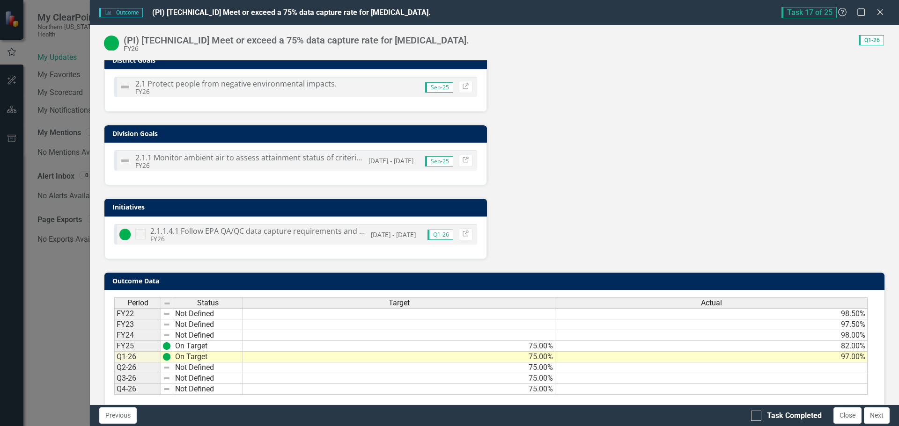
scroll to position [320, 0]
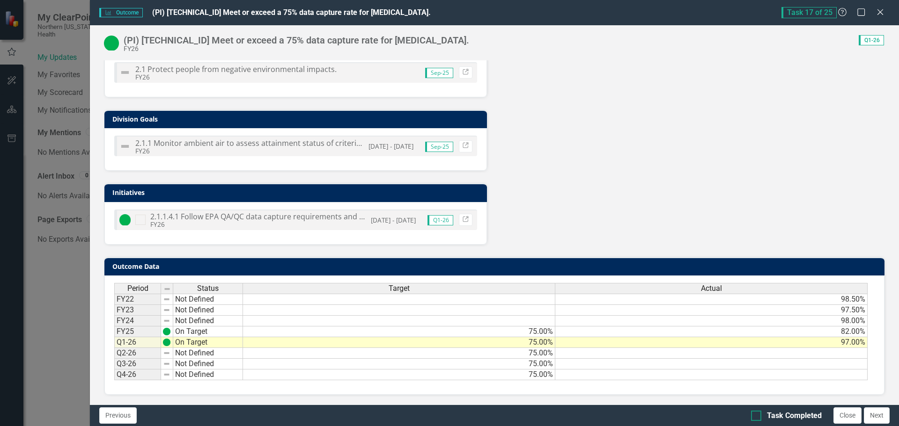
click at [751, 412] on input "Task Completed" at bounding box center [754, 414] width 6 height 6
checkbox input "true"
click at [875, 414] on button "Next" at bounding box center [877, 416] width 26 height 16
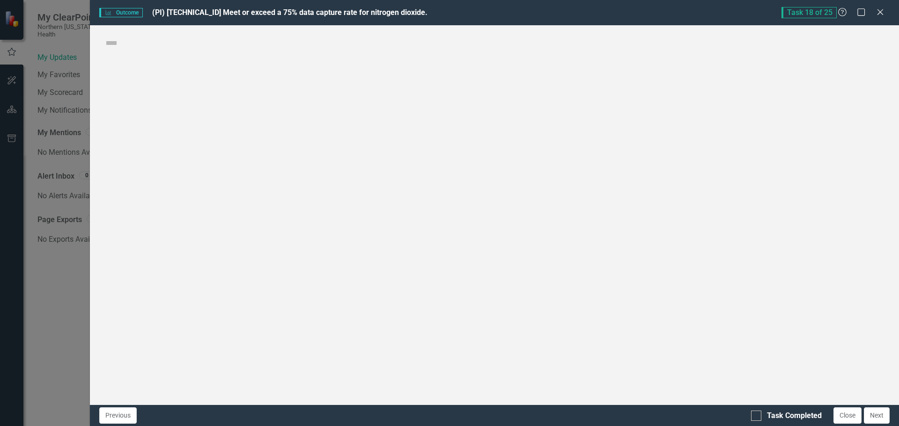
checkbox input "true"
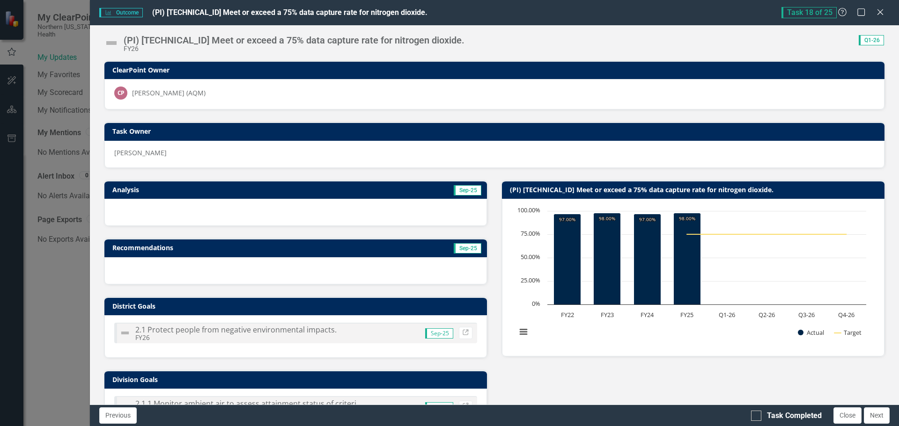
click at [261, 212] on div at bounding box center [295, 212] width 382 height 27
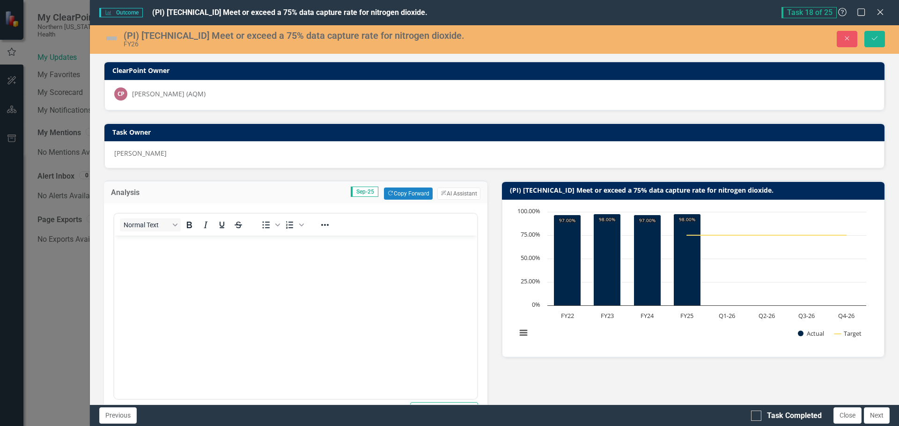
scroll to position [0, 0]
click at [147, 250] on body "Rich Text Area. Press ALT-0 for help." at bounding box center [295, 306] width 363 height 140
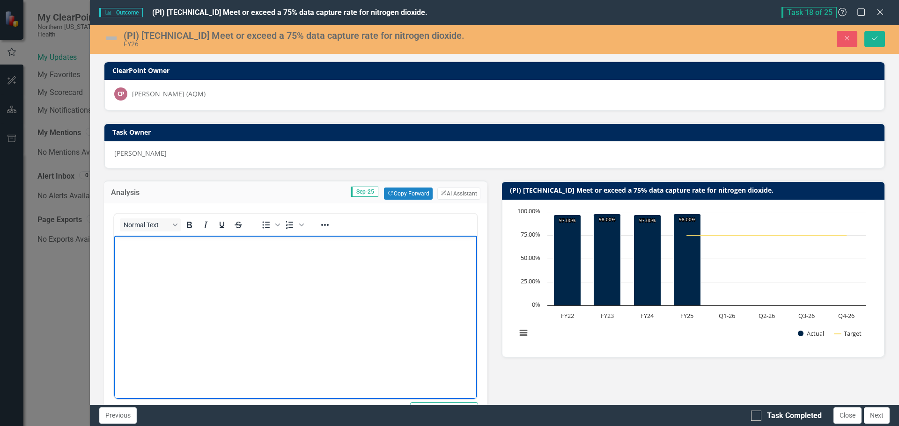
paste body "Rich Text Area. Press ALT-0 for help."
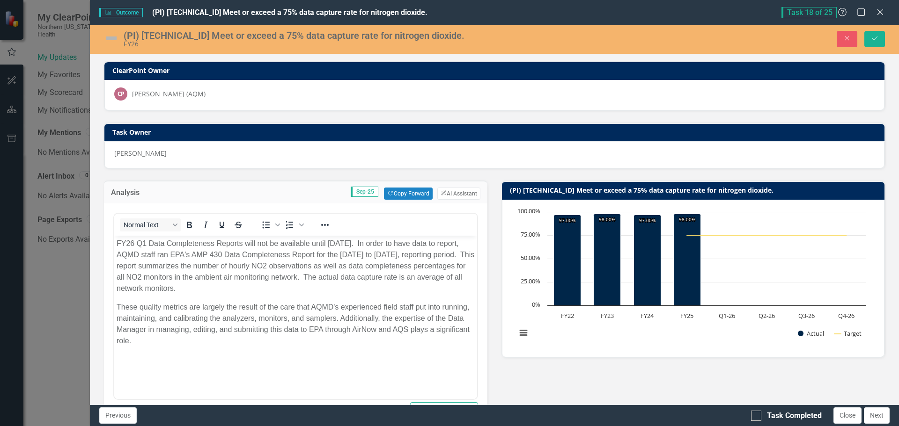
click at [112, 38] on img at bounding box center [111, 38] width 15 height 15
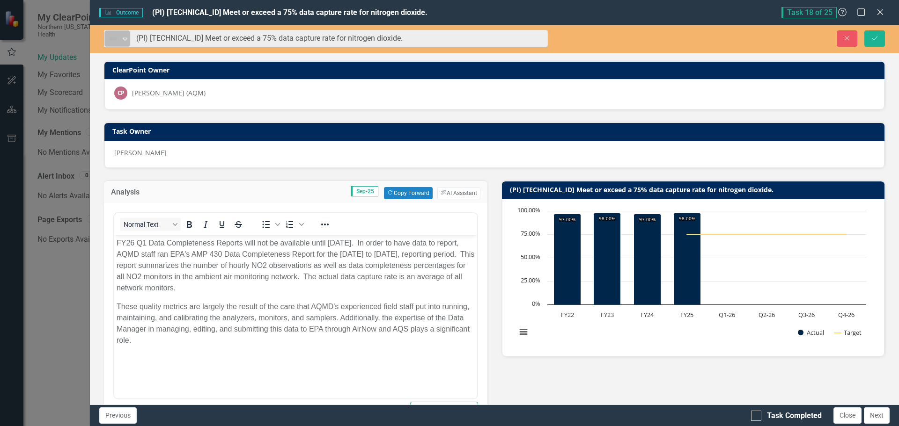
click at [124, 36] on icon "Expand" at bounding box center [124, 38] width 9 height 7
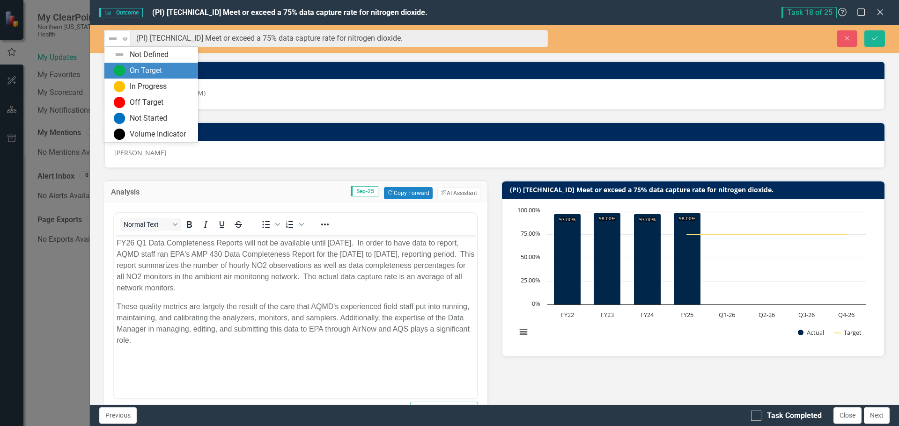
click at [130, 69] on div "On Target" at bounding box center [146, 71] width 32 height 11
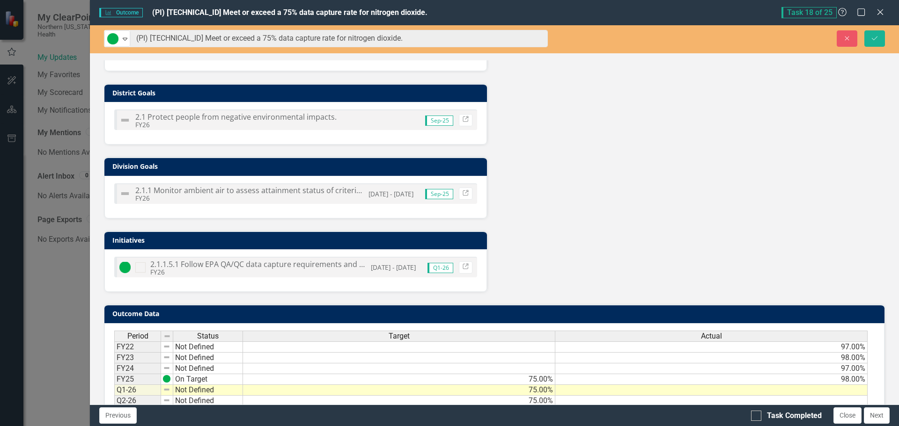
scroll to position [468, 0]
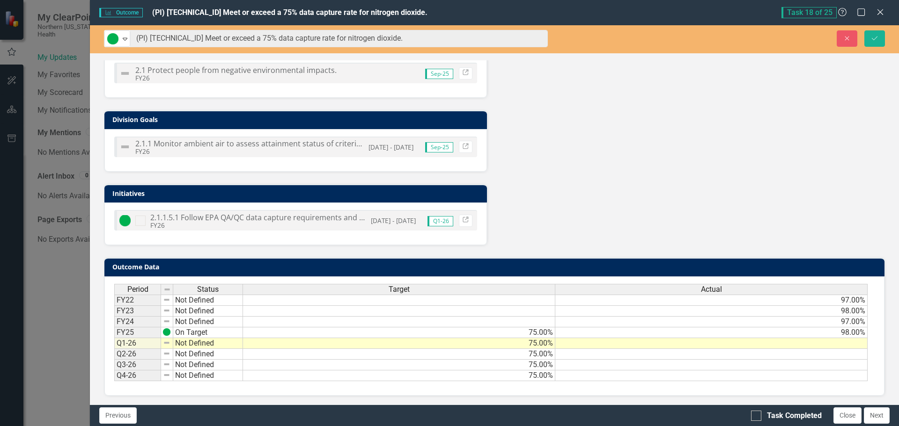
click at [705, 347] on td at bounding box center [711, 343] width 312 height 11
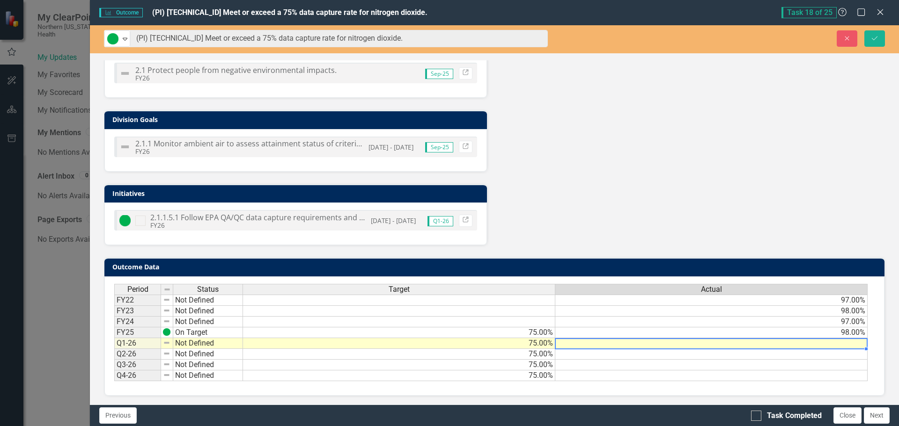
click at [705, 347] on td at bounding box center [711, 343] width 312 height 11
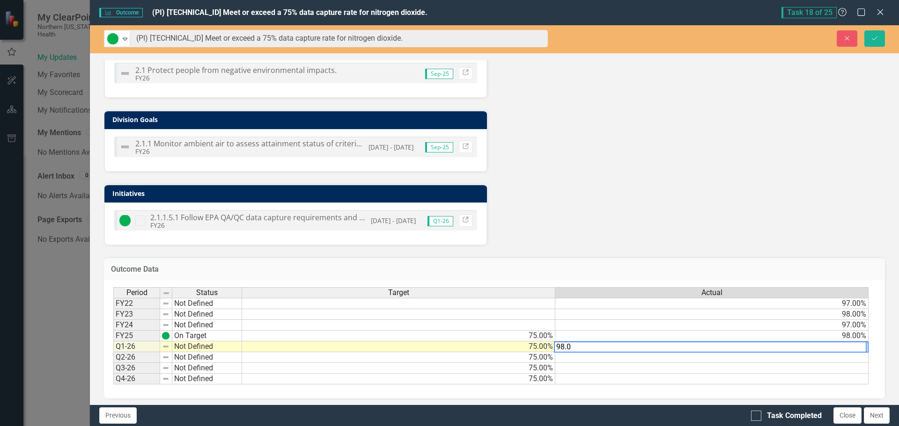
type textarea "98.0"
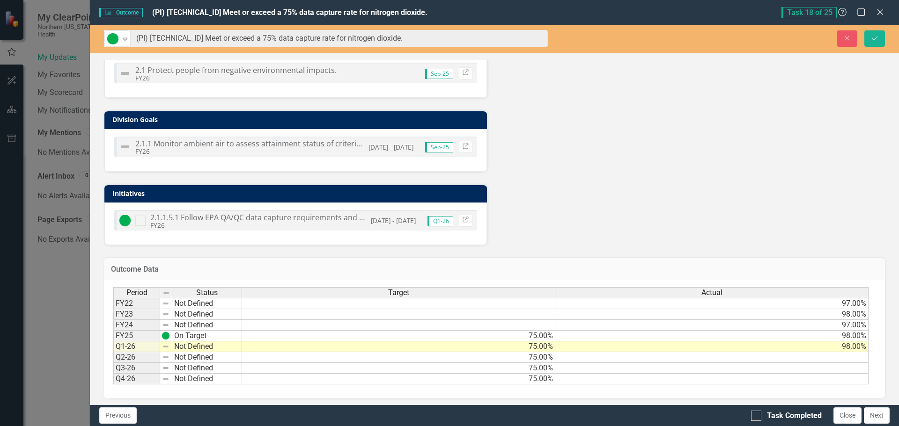
click at [872, 41] on icon "Save" at bounding box center [874, 38] width 8 height 7
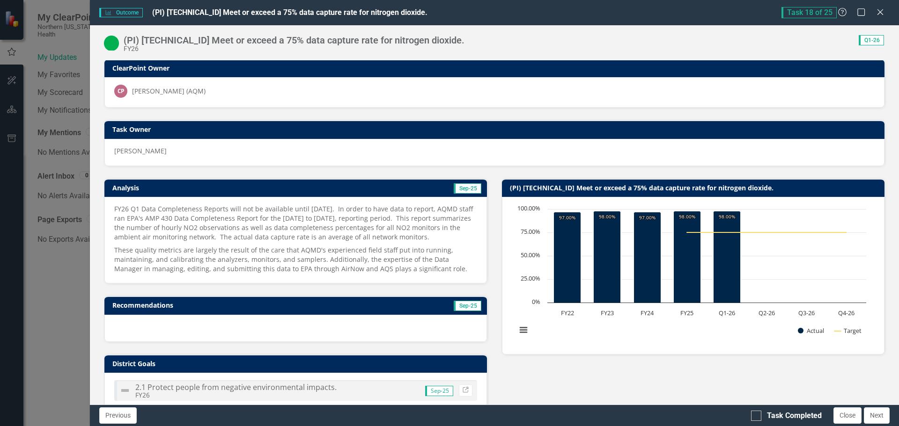
scroll to position [0, 0]
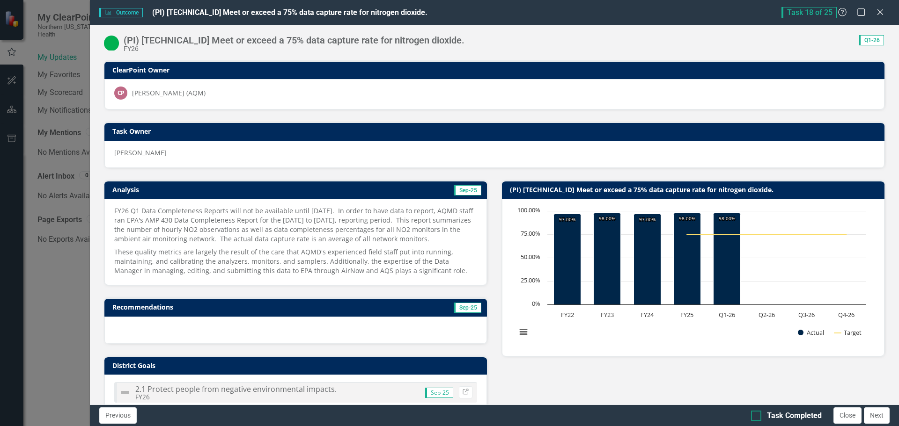
click at [759, 418] on div at bounding box center [756, 416] width 10 height 10
click at [757, 417] on input "Task Completed" at bounding box center [754, 414] width 6 height 6
checkbox input "true"
click at [878, 414] on button "Next" at bounding box center [877, 416] width 26 height 16
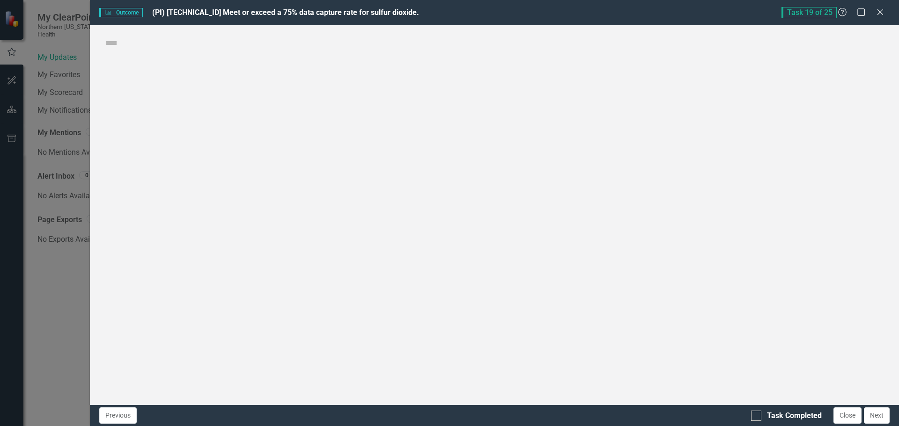
checkbox input "true"
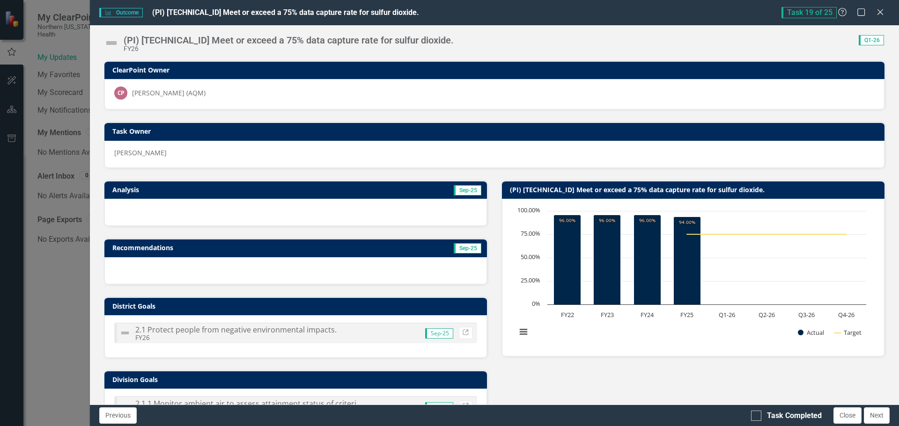
click at [145, 210] on div at bounding box center [295, 212] width 382 height 27
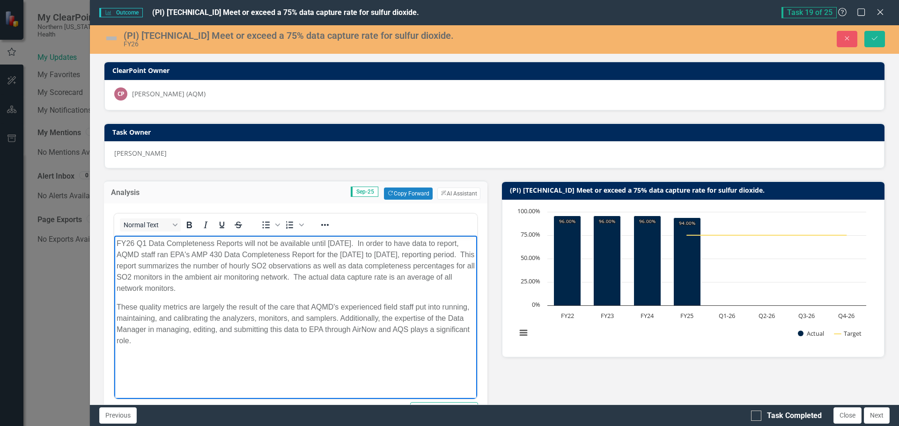
click at [115, 37] on img at bounding box center [111, 38] width 15 height 15
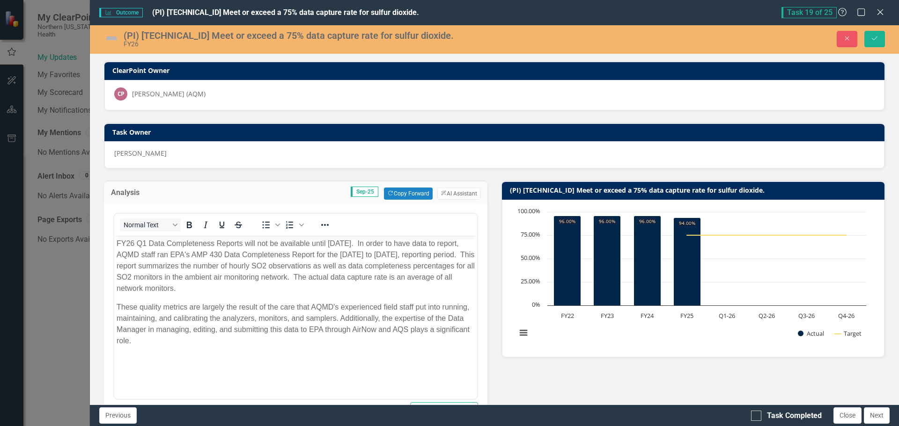
click at [115, 37] on img at bounding box center [111, 38] width 15 height 15
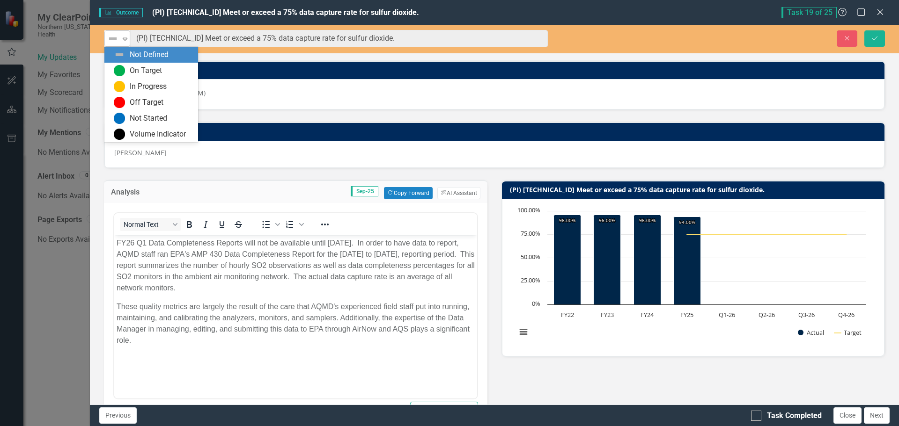
click at [123, 36] on icon "Expand" at bounding box center [124, 38] width 9 height 7
click at [130, 65] on div "On Target" at bounding box center [151, 71] width 94 height 16
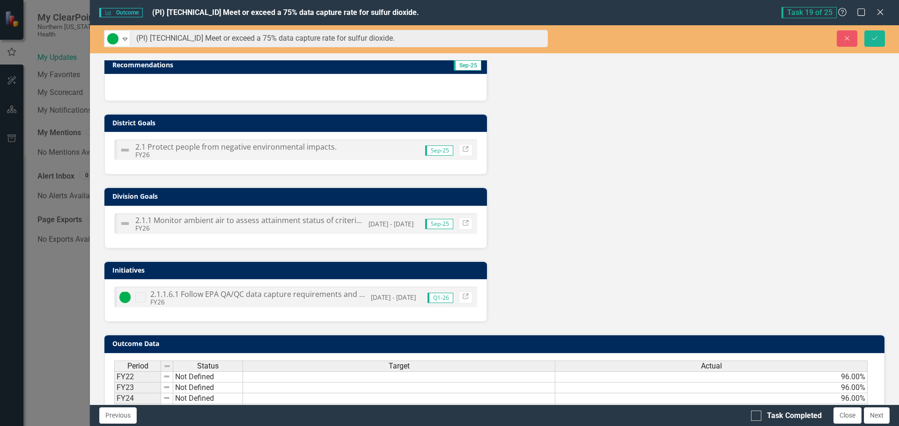
scroll to position [469, 0]
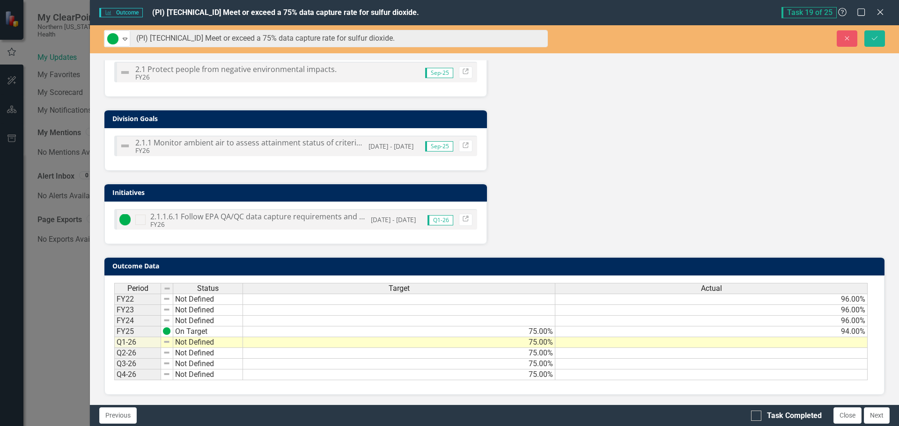
click at [620, 344] on td at bounding box center [711, 343] width 312 height 11
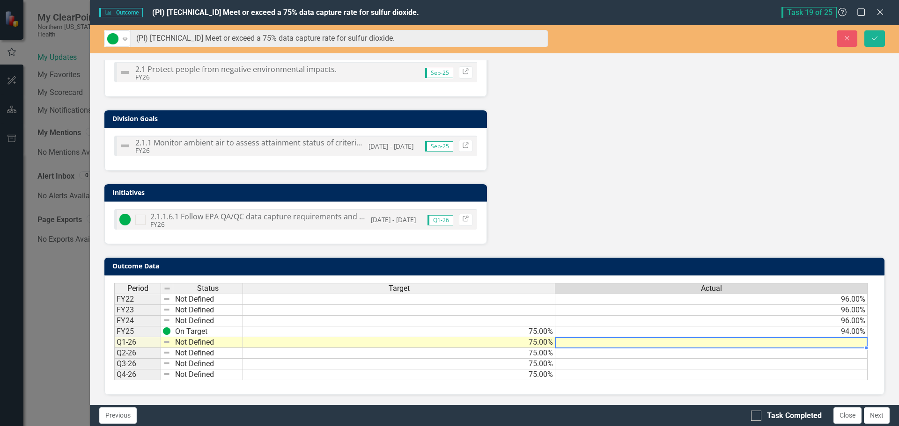
click at [620, 344] on td at bounding box center [711, 343] width 312 height 11
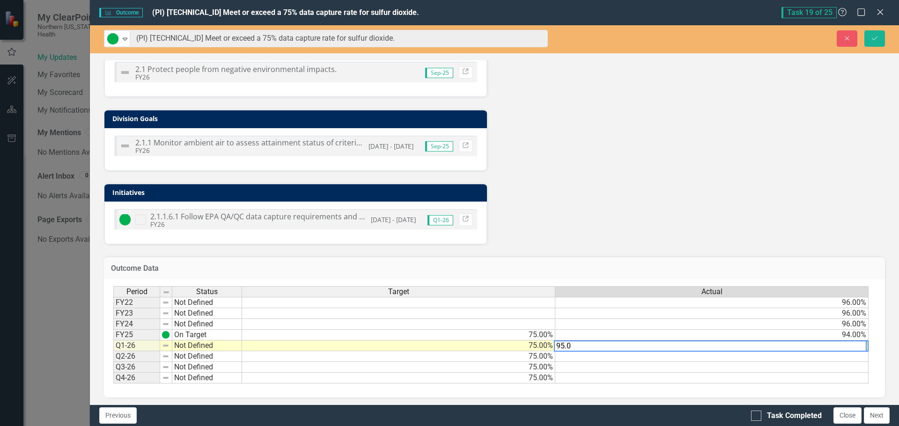
type textarea "95.0"
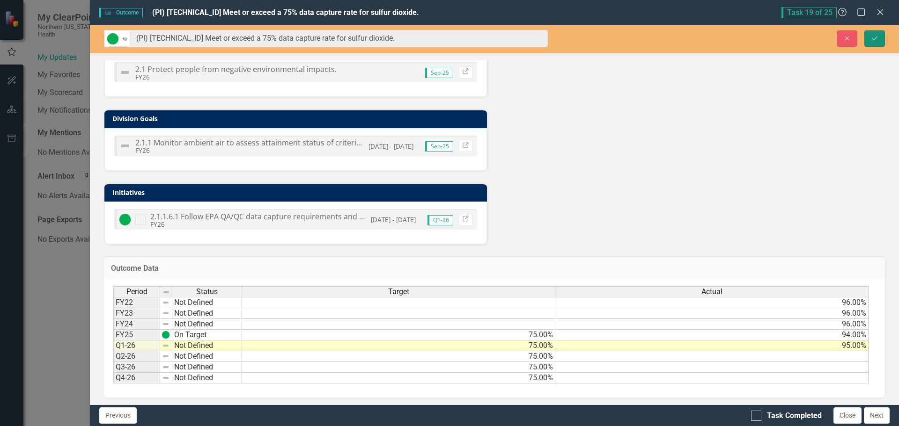
click at [876, 37] on icon "submit" at bounding box center [875, 38] width 6 height 4
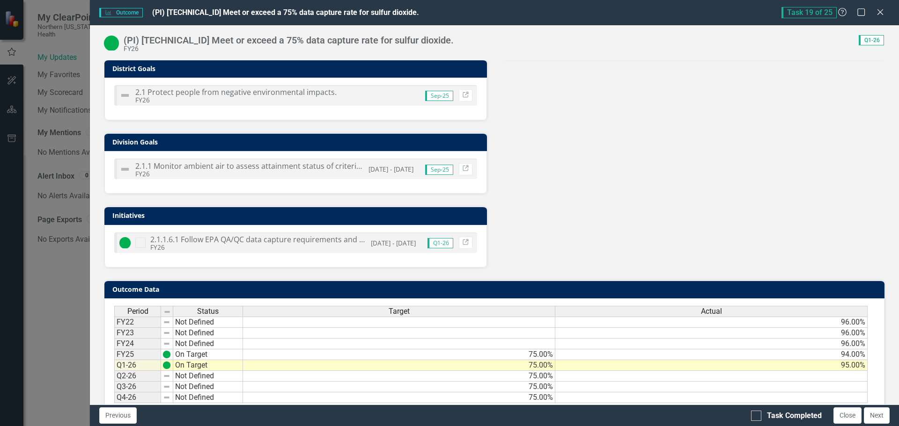
scroll to position [320, 0]
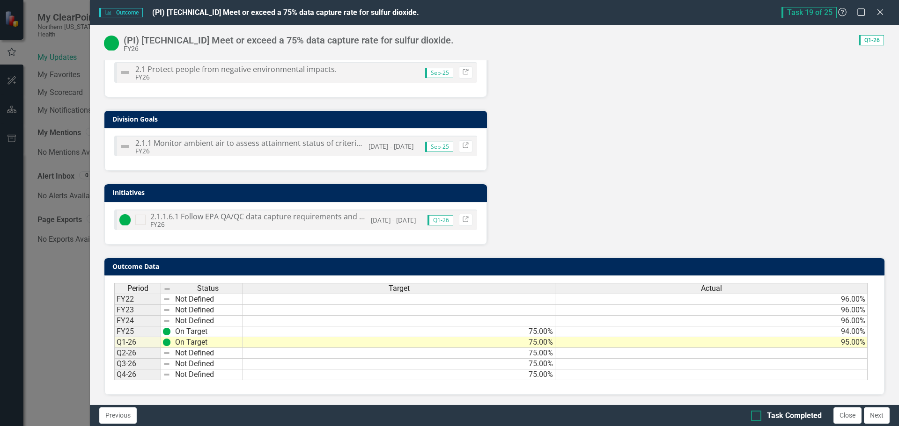
click at [757, 415] on div at bounding box center [756, 416] width 10 height 10
click at [757, 415] on input "Task Completed" at bounding box center [754, 414] width 6 height 6
checkbox input "true"
click at [874, 416] on button "Next" at bounding box center [877, 416] width 26 height 16
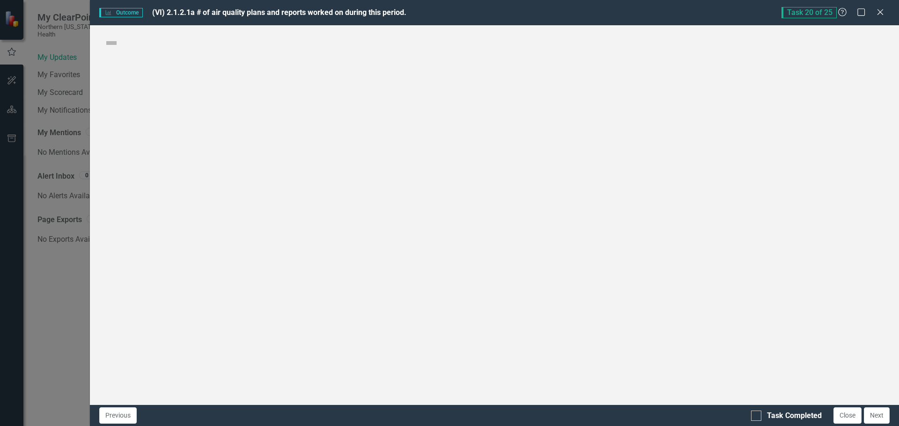
checkbox input "true"
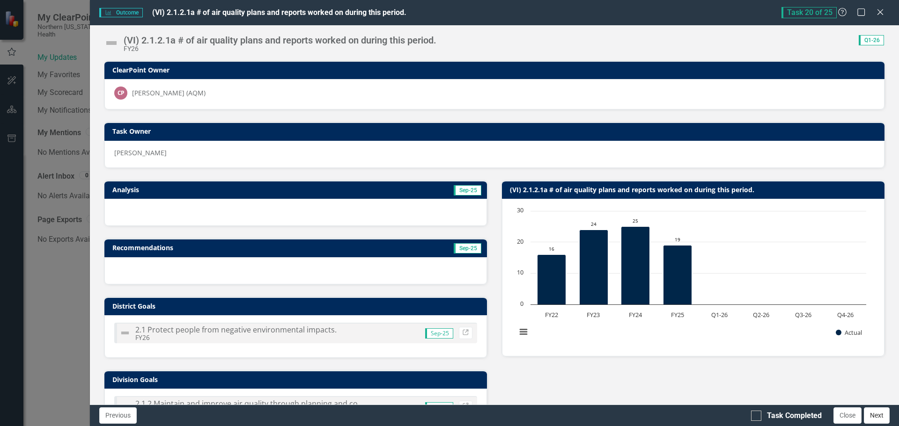
click at [880, 419] on button "Next" at bounding box center [877, 416] width 26 height 16
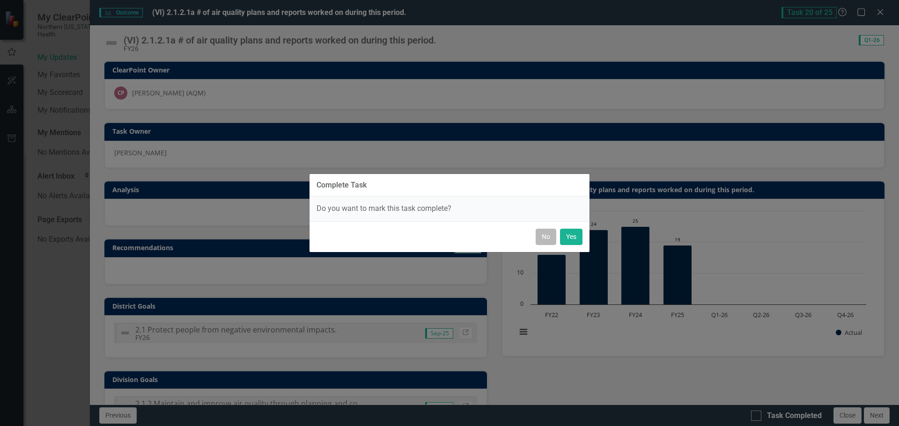
click at [544, 238] on button "No" at bounding box center [546, 237] width 21 height 16
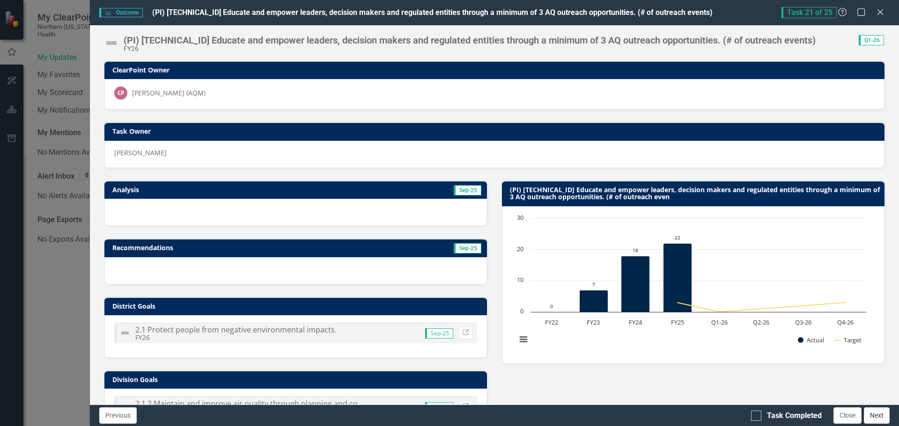
click at [876, 413] on button "Next" at bounding box center [877, 416] width 26 height 16
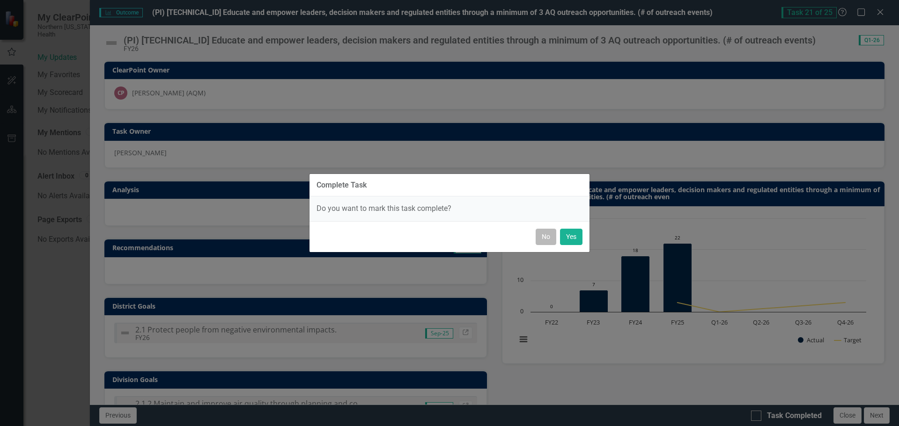
click at [544, 235] on button "No" at bounding box center [546, 237] width 21 height 16
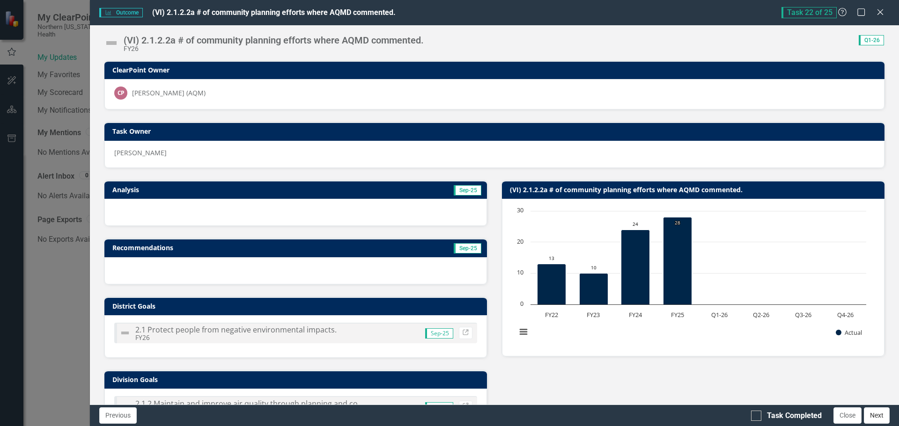
click at [871, 414] on button "Next" at bounding box center [877, 416] width 26 height 16
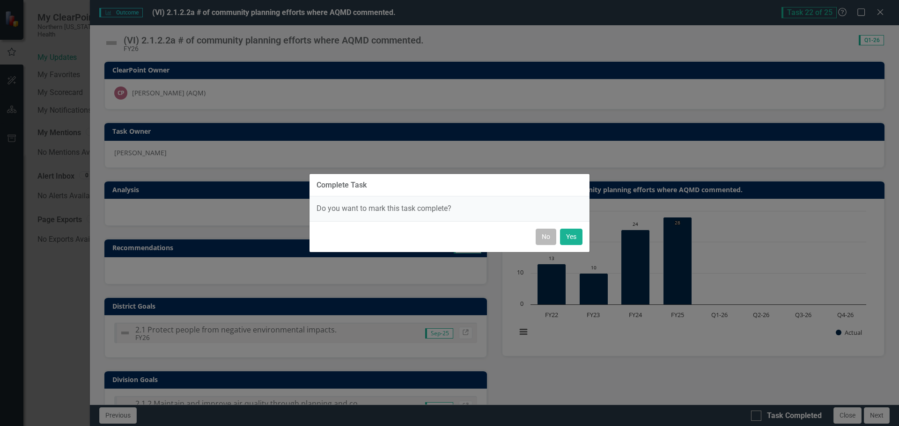
click at [542, 235] on button "No" at bounding box center [546, 237] width 21 height 16
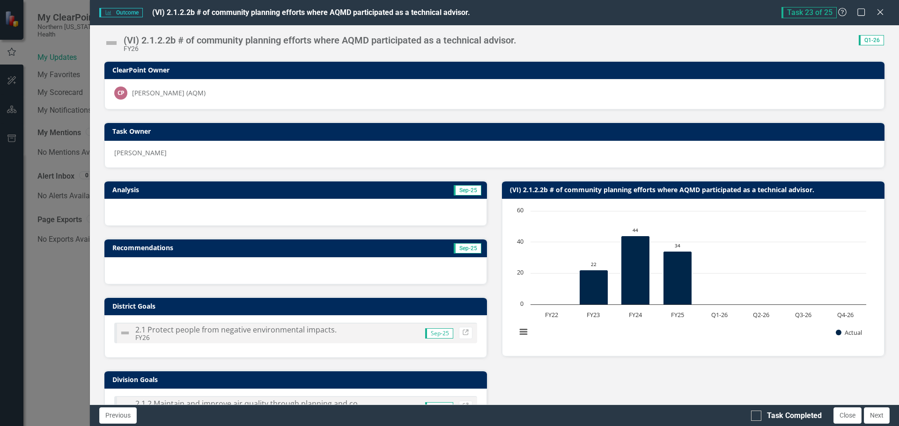
click at [202, 216] on div at bounding box center [295, 212] width 382 height 27
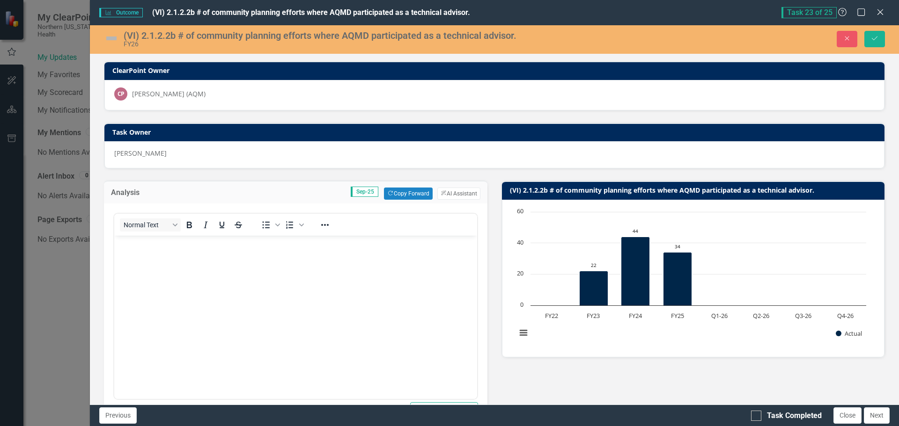
scroll to position [0, 0]
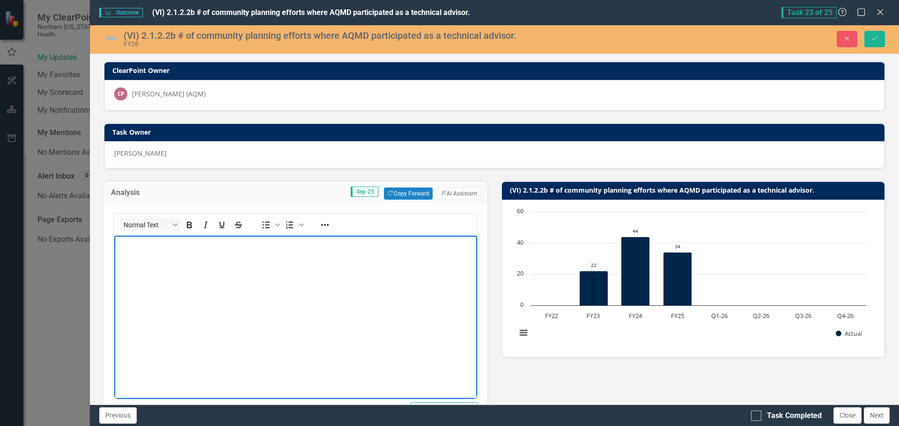
paste body "Rich Text Area. Press ALT-0 for help."
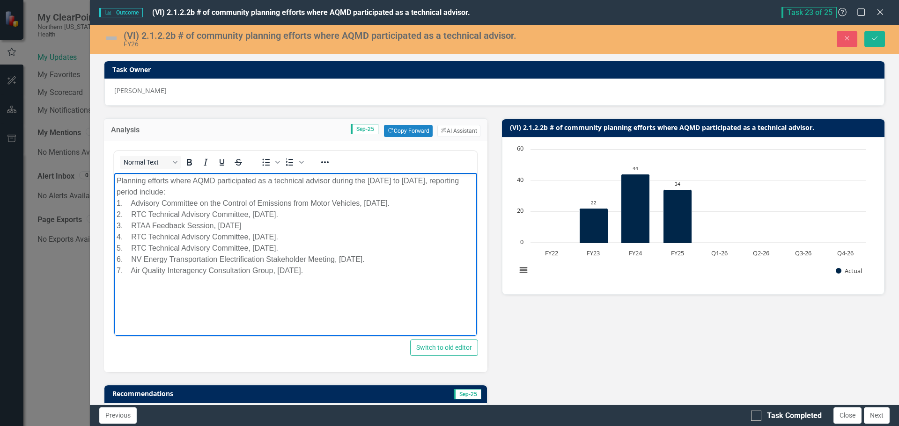
scroll to position [47, 0]
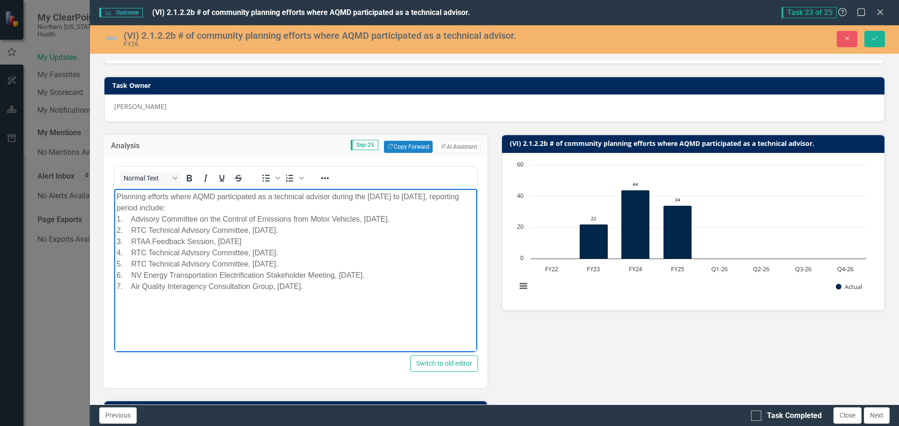
click at [111, 35] on img at bounding box center [111, 38] width 15 height 15
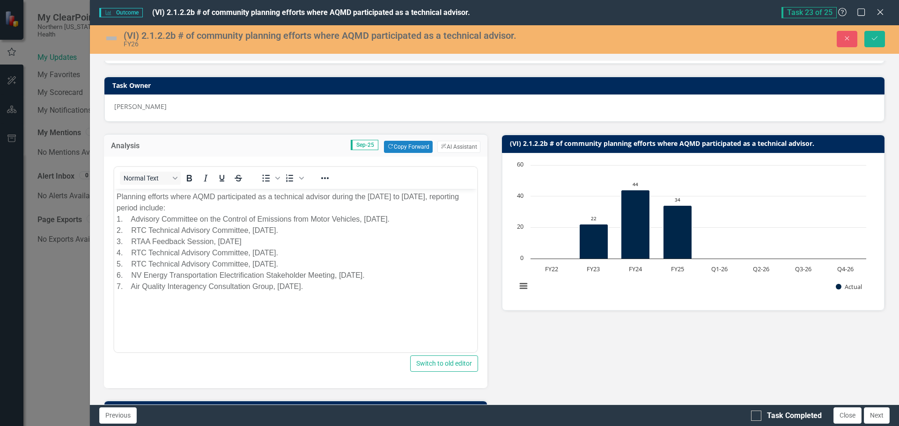
click at [111, 35] on img at bounding box center [111, 38] width 15 height 15
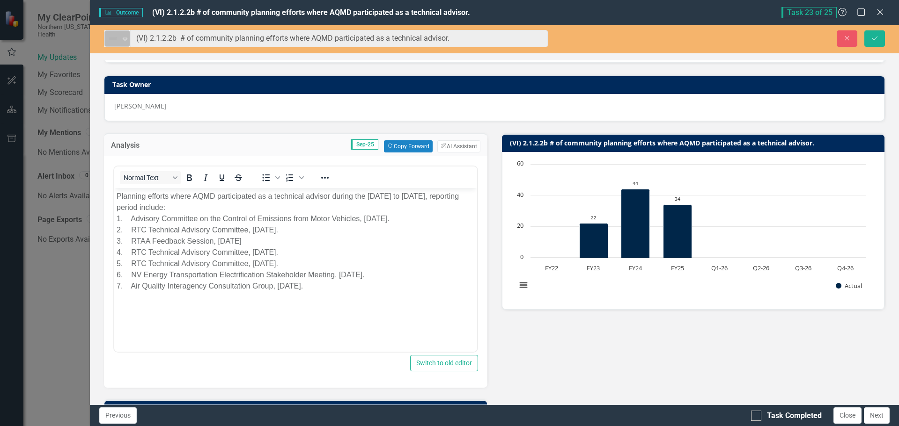
click at [121, 38] on icon "Expand" at bounding box center [124, 38] width 9 height 7
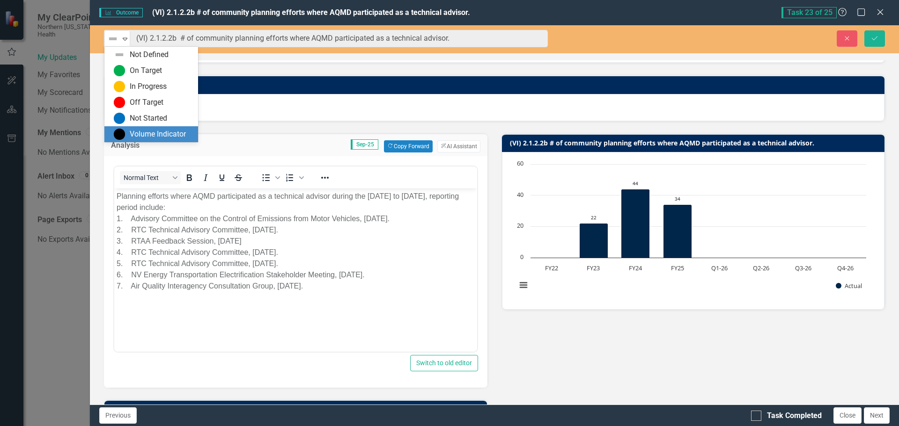
click at [142, 130] on div "Volume Indicator" at bounding box center [158, 134] width 56 height 11
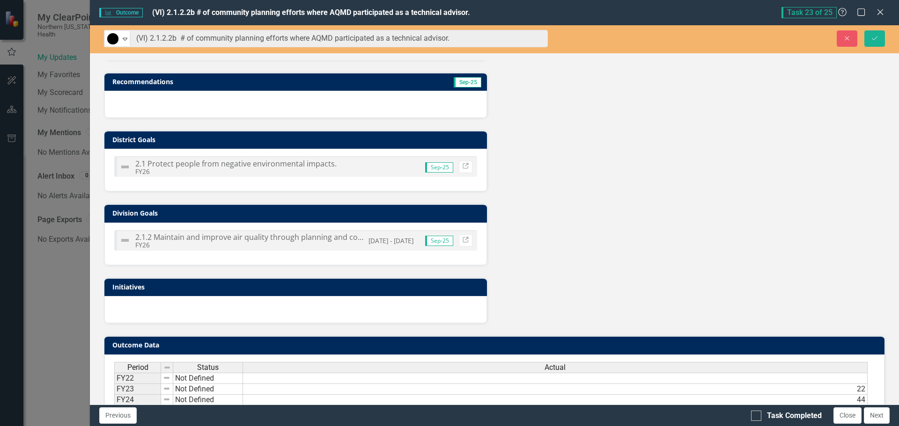
scroll to position [454, 0]
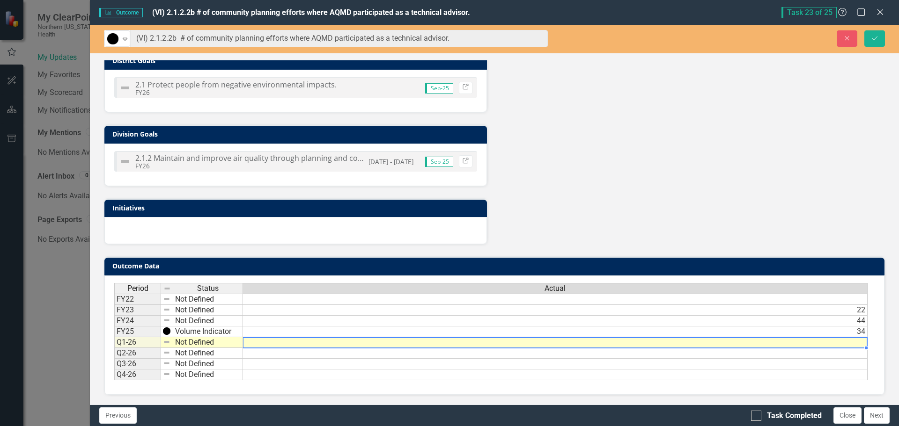
click at [578, 342] on td at bounding box center [555, 343] width 625 height 11
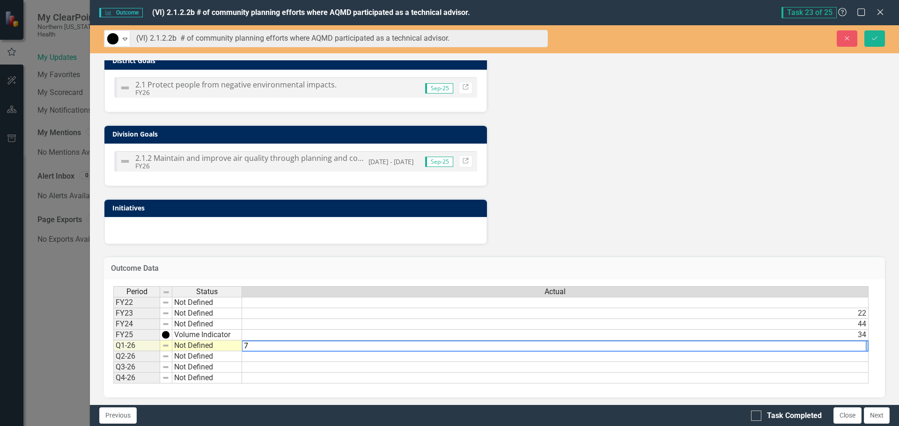
type textarea "7"
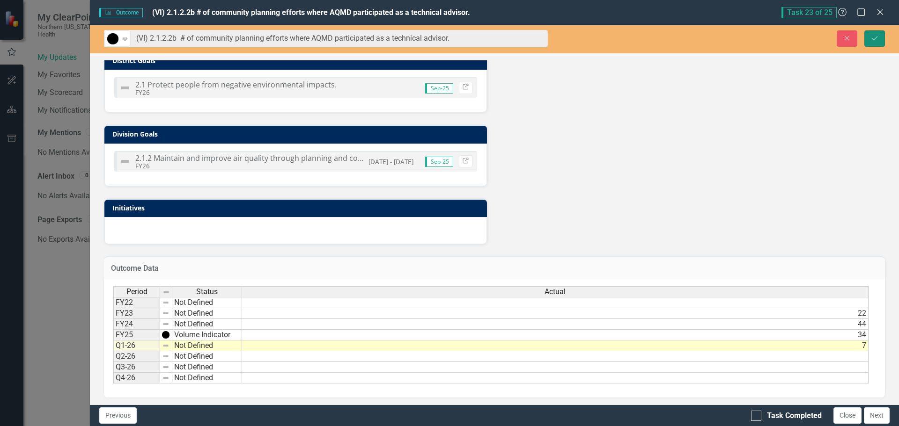
click at [880, 37] on button "Save" at bounding box center [874, 38] width 21 height 16
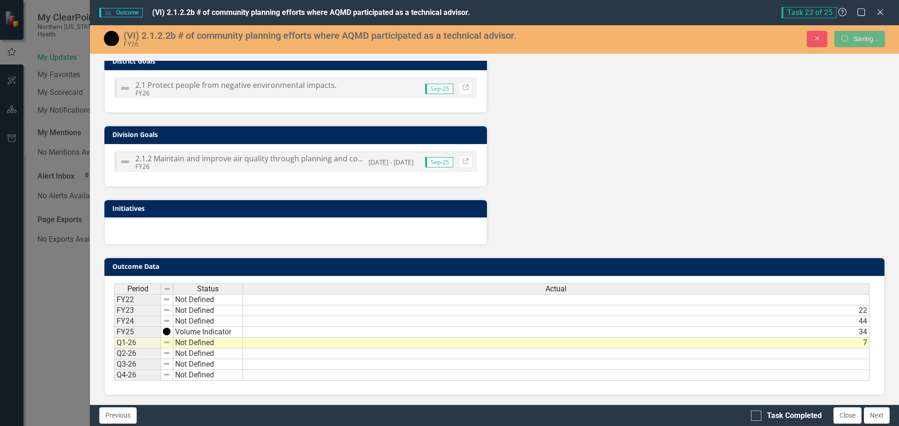
scroll to position [320, 0]
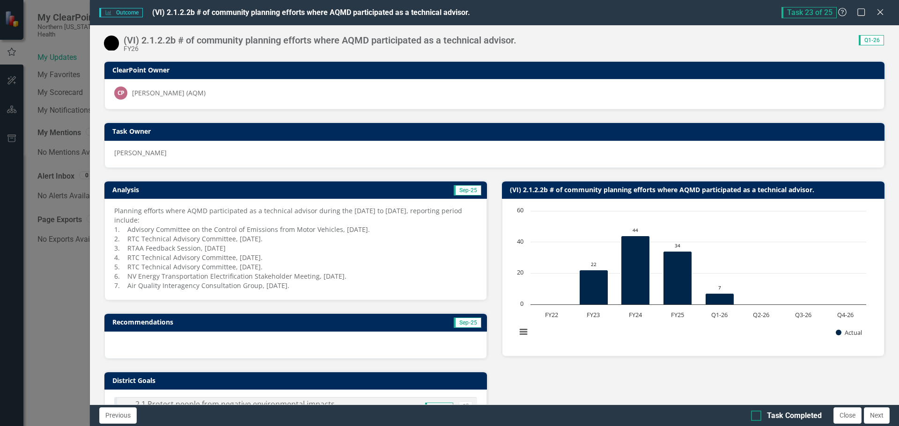
click at [757, 416] on div at bounding box center [756, 416] width 10 height 10
click at [757, 416] on input "Task Completed" at bounding box center [754, 414] width 6 height 6
checkbox input "true"
click at [875, 414] on button "Next" at bounding box center [877, 416] width 26 height 16
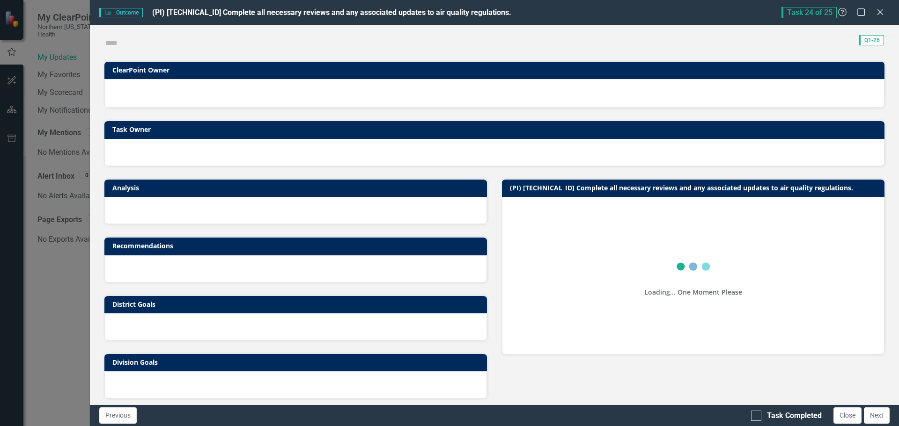
checkbox input "true"
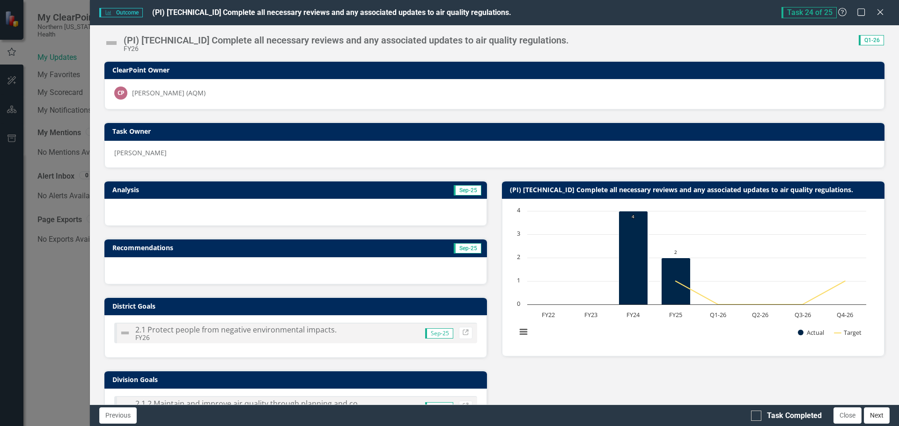
click at [869, 415] on button "Next" at bounding box center [877, 416] width 26 height 16
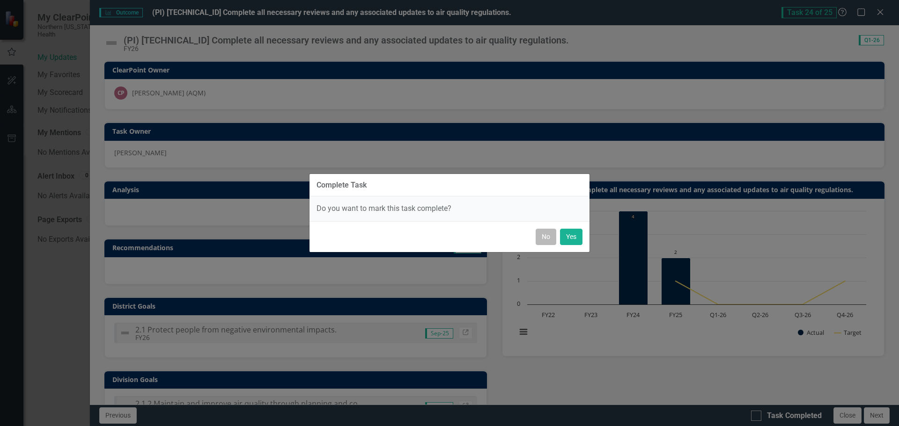
click at [538, 236] on button "No" at bounding box center [546, 237] width 21 height 16
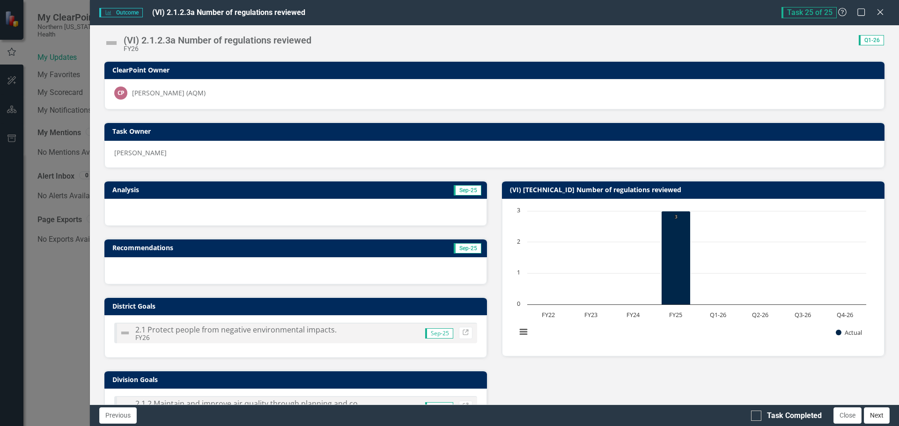
click at [874, 413] on button "Next" at bounding box center [877, 416] width 26 height 16
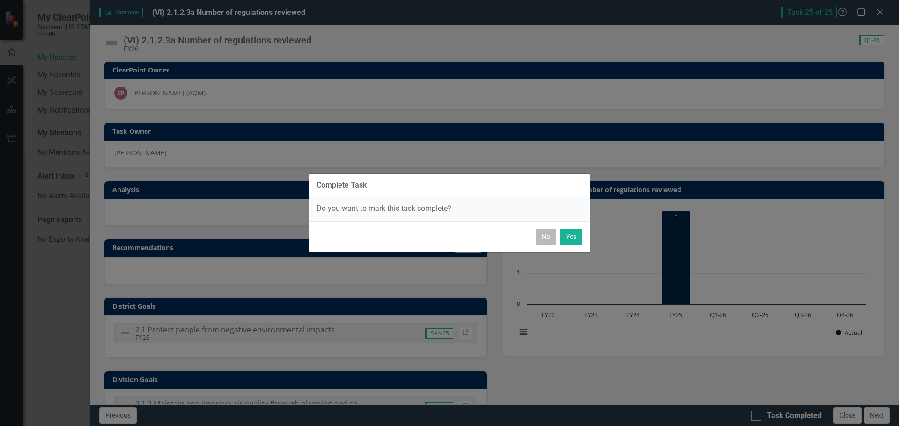
click at [546, 240] on button "No" at bounding box center [546, 237] width 21 height 16
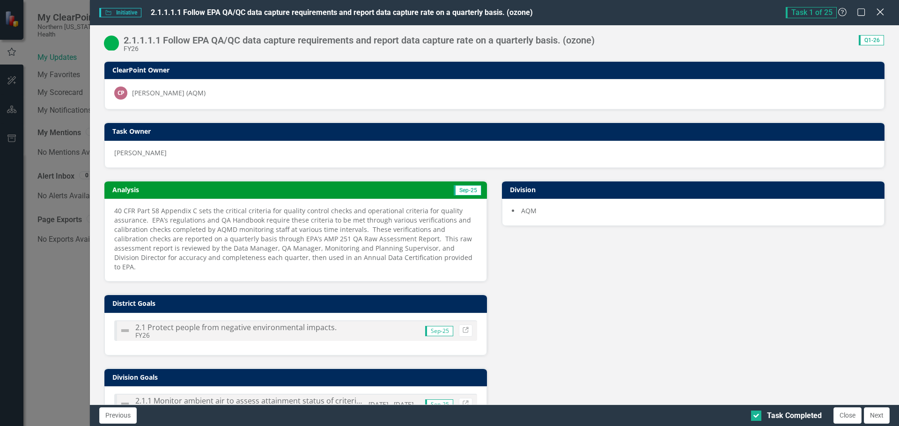
click at [876, 15] on icon "Close" at bounding box center [880, 11] width 12 height 9
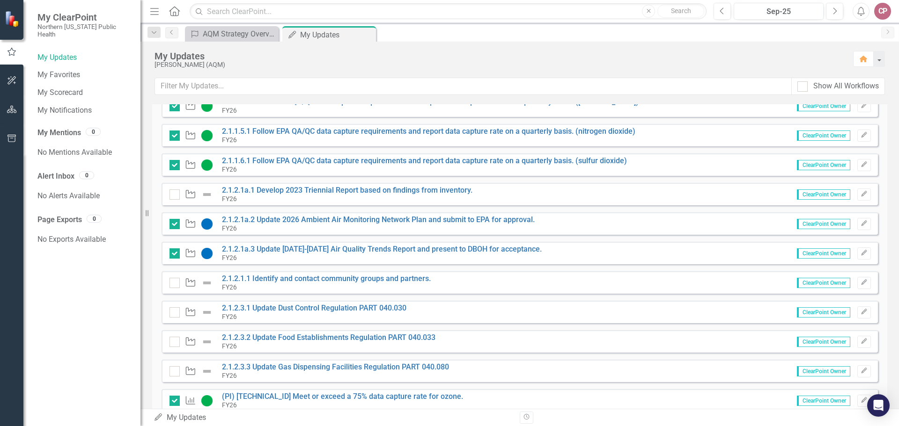
scroll to position [187, 0]
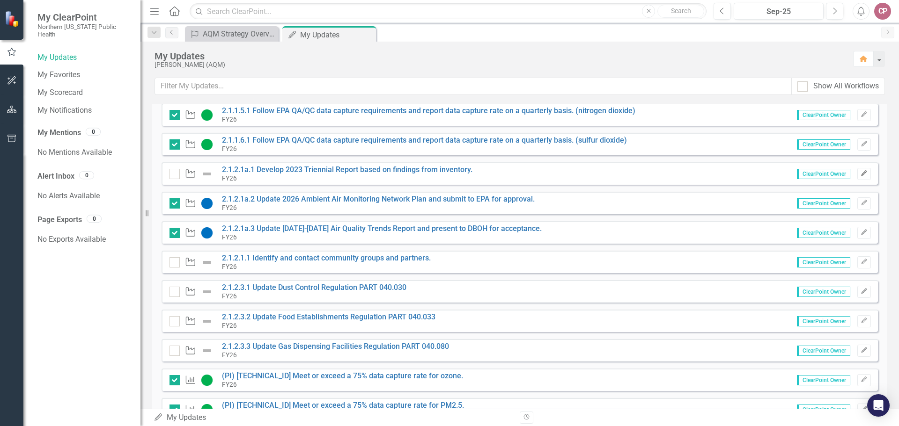
click at [860, 176] on icon "Edit" at bounding box center [863, 174] width 7 height 6
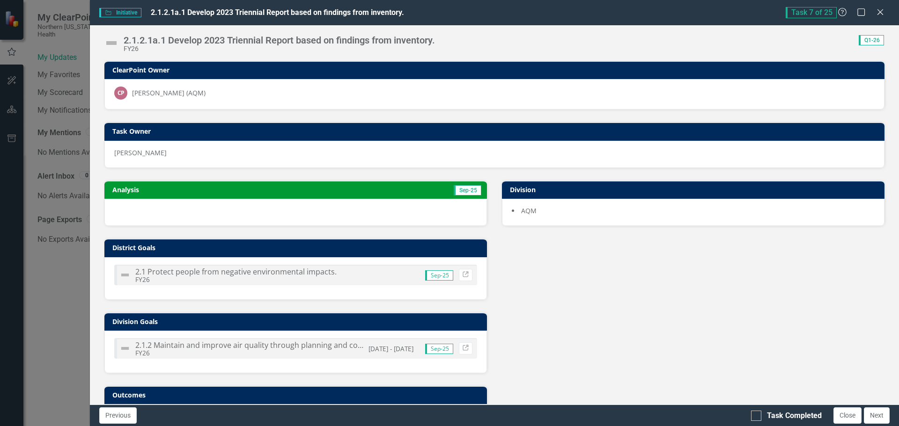
click at [188, 210] on div at bounding box center [295, 212] width 382 height 27
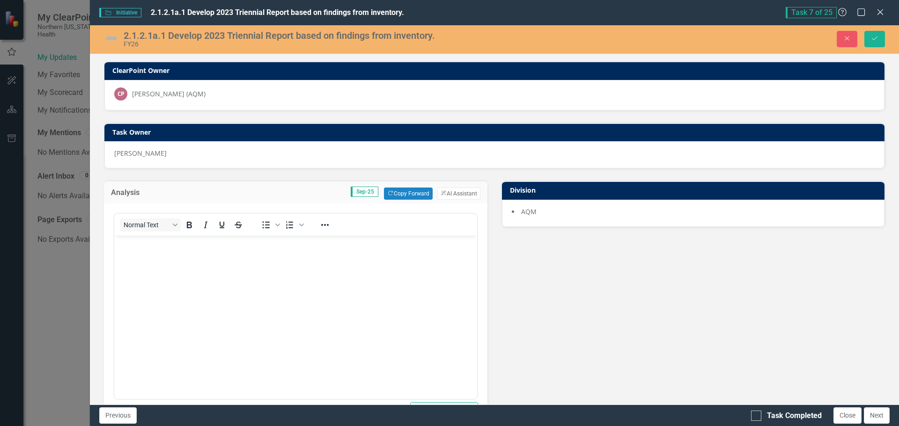
scroll to position [0, 0]
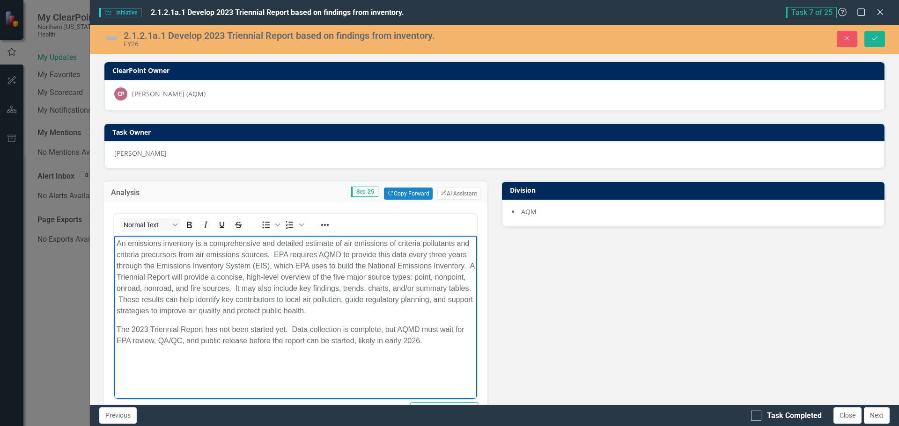
click at [113, 32] on img at bounding box center [111, 38] width 15 height 15
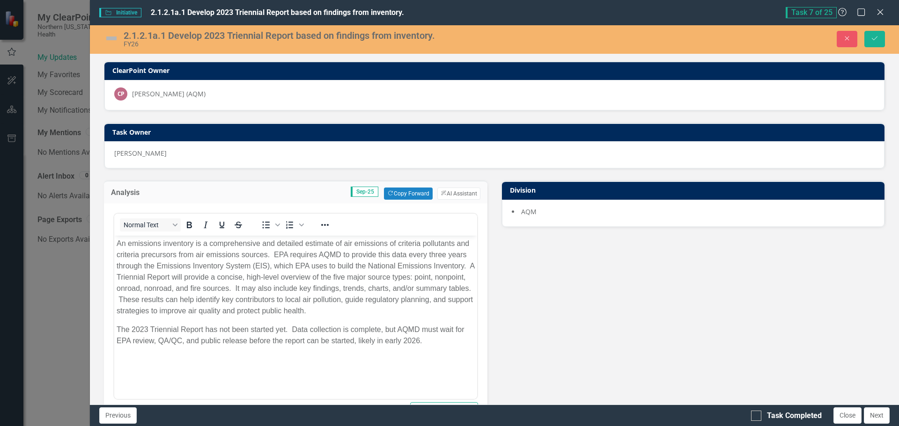
click at [113, 32] on img at bounding box center [111, 38] width 15 height 15
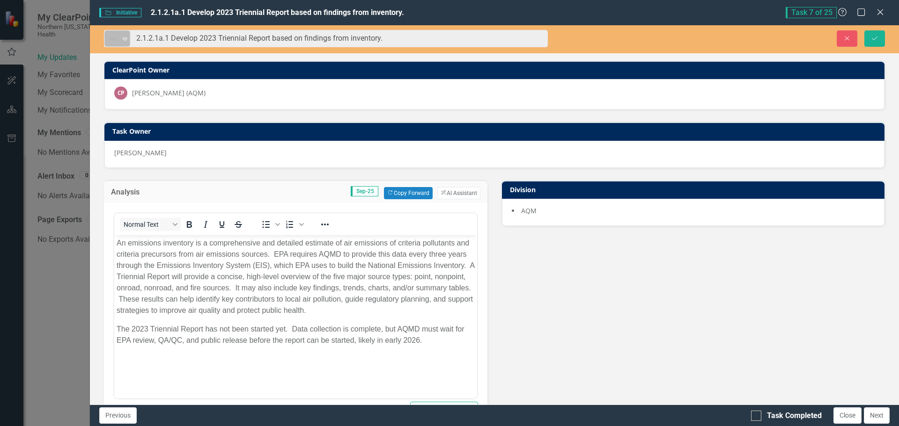
click at [121, 39] on icon "Expand" at bounding box center [124, 38] width 9 height 7
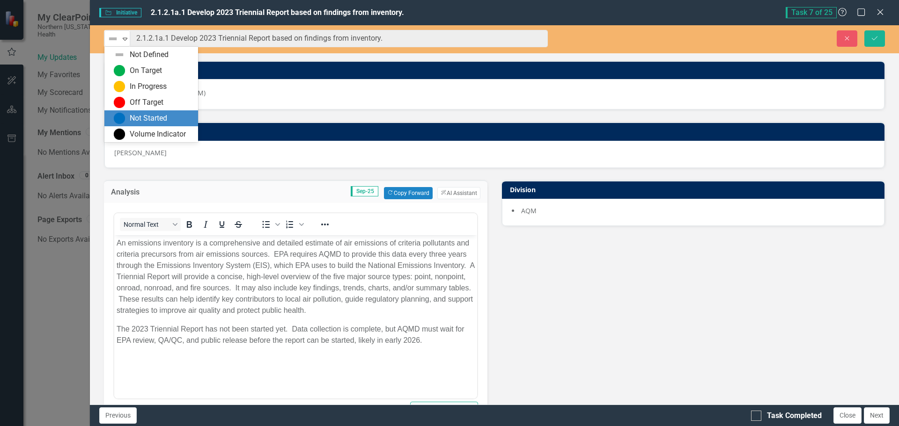
click at [135, 115] on div "Not Started" at bounding box center [148, 118] width 37 height 11
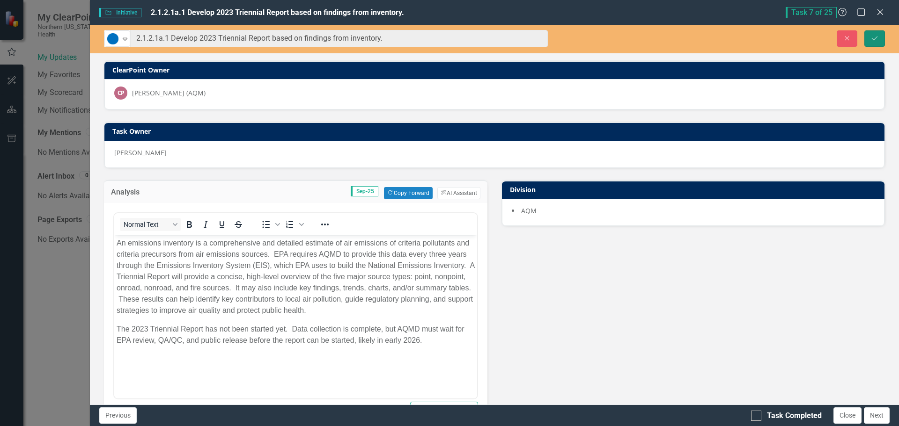
click at [879, 37] on button "Save" at bounding box center [874, 38] width 21 height 16
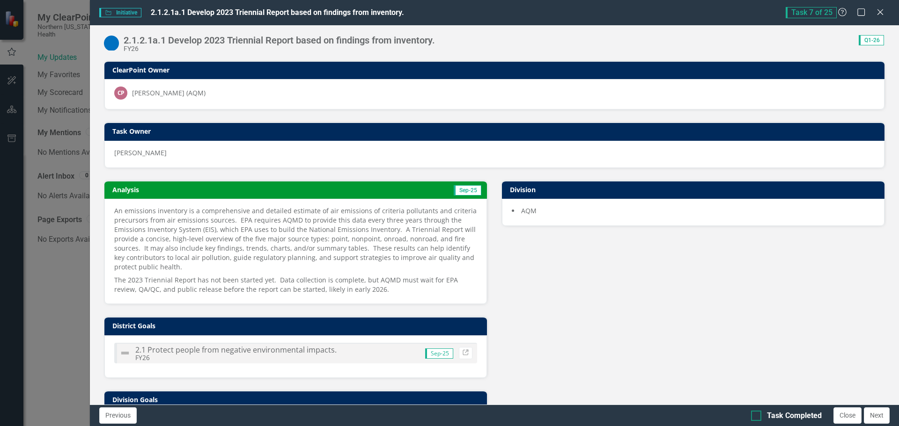
click at [758, 416] on div at bounding box center [756, 416] width 10 height 10
click at [757, 416] on input "Task Completed" at bounding box center [754, 414] width 6 height 6
checkbox input "true"
click at [853, 416] on button "Close" at bounding box center [847, 416] width 28 height 16
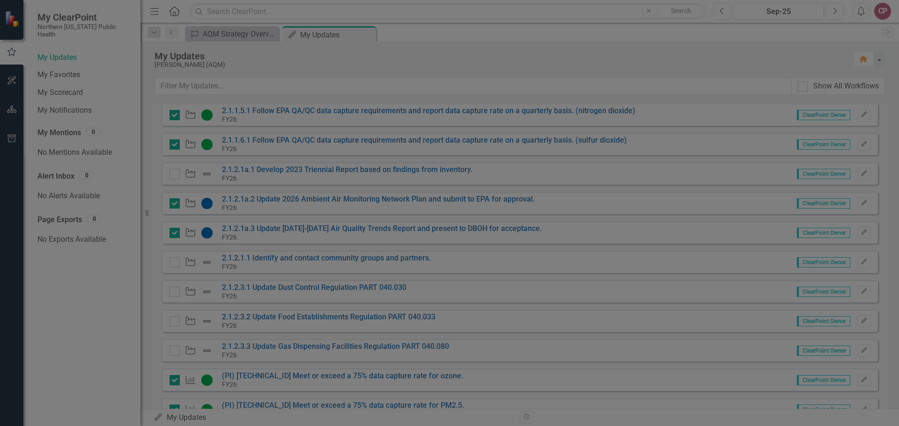
checkbox input "true"
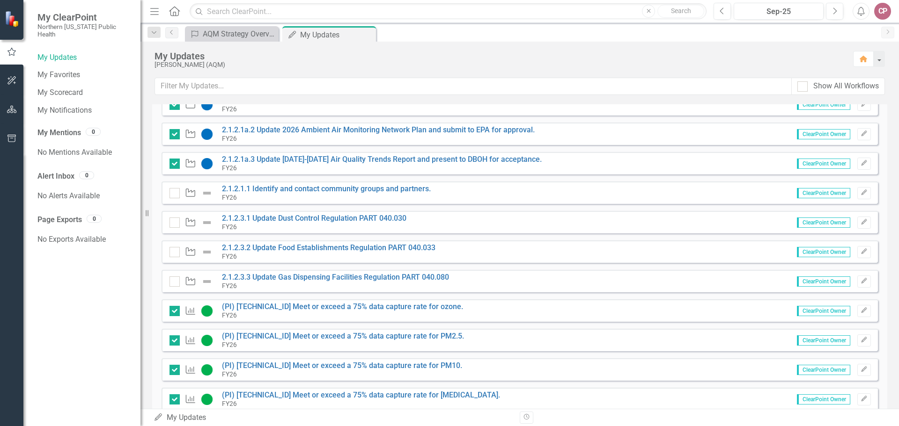
scroll to position [281, 0]
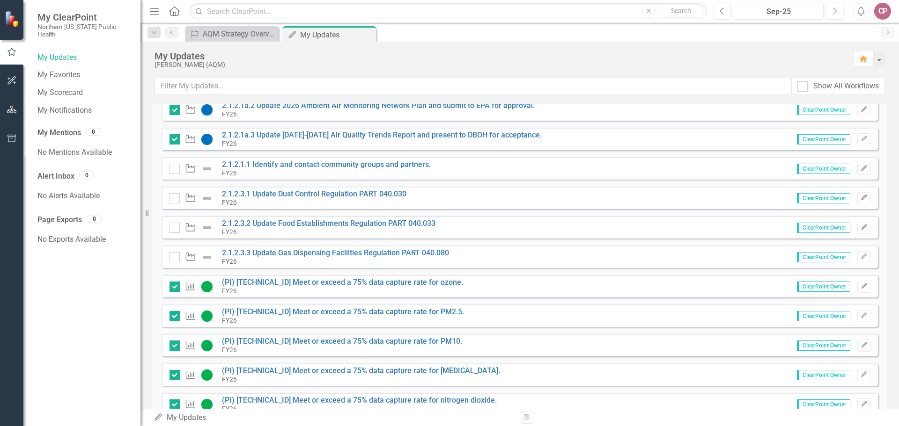
click at [860, 198] on icon "Edit" at bounding box center [863, 198] width 7 height 6
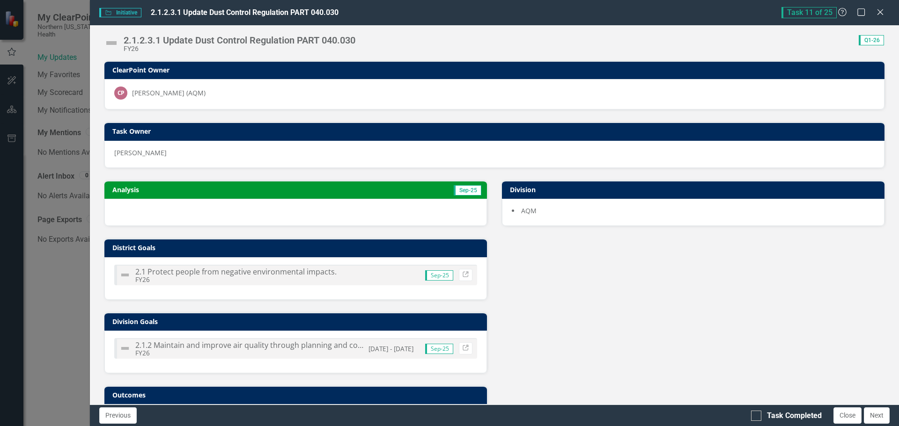
click at [233, 204] on div at bounding box center [295, 212] width 382 height 27
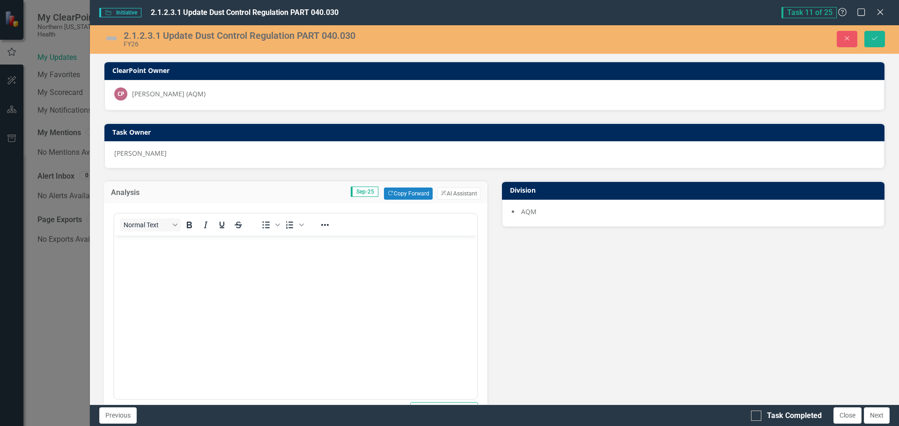
scroll to position [0, 0]
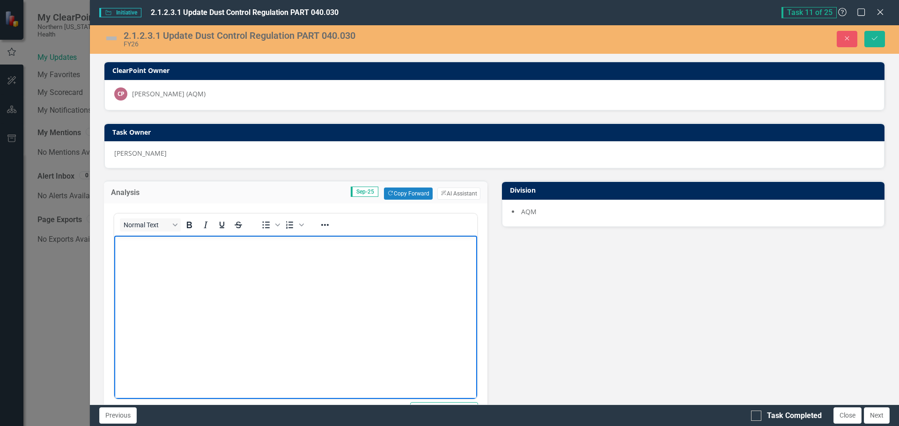
paste body "Rich Text Area. Press ALT-0 for help."
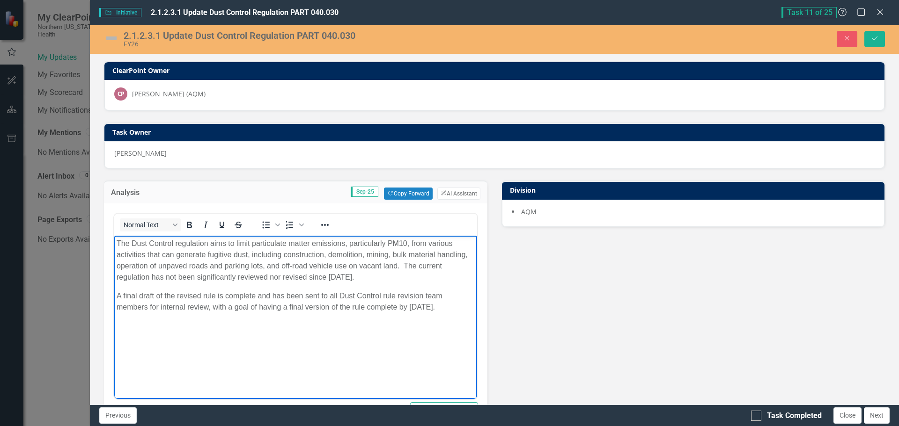
click at [112, 40] on img at bounding box center [111, 38] width 15 height 15
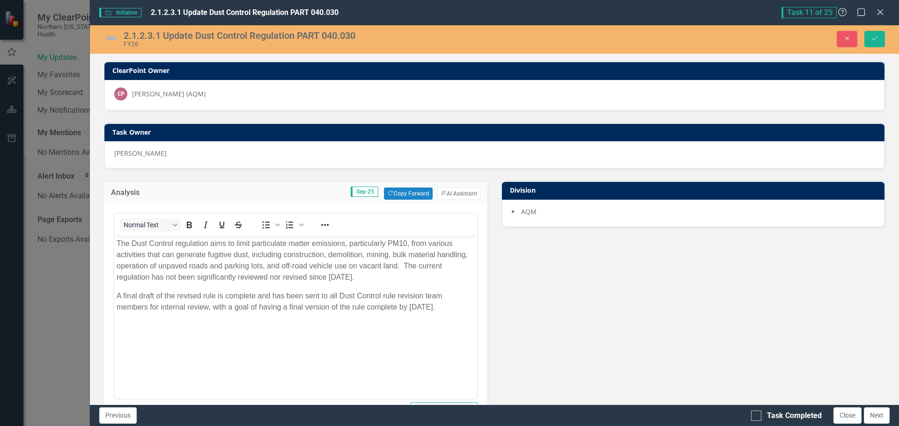
click at [112, 40] on img at bounding box center [111, 38] width 15 height 15
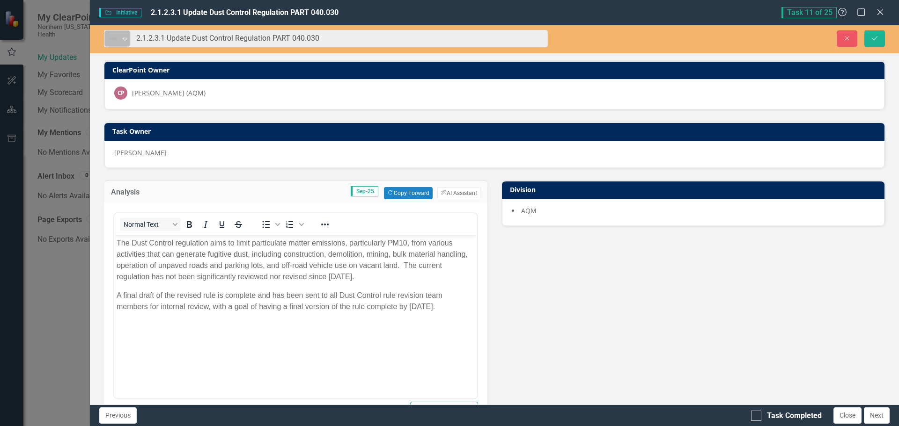
click at [123, 37] on icon "Expand" at bounding box center [124, 38] width 9 height 7
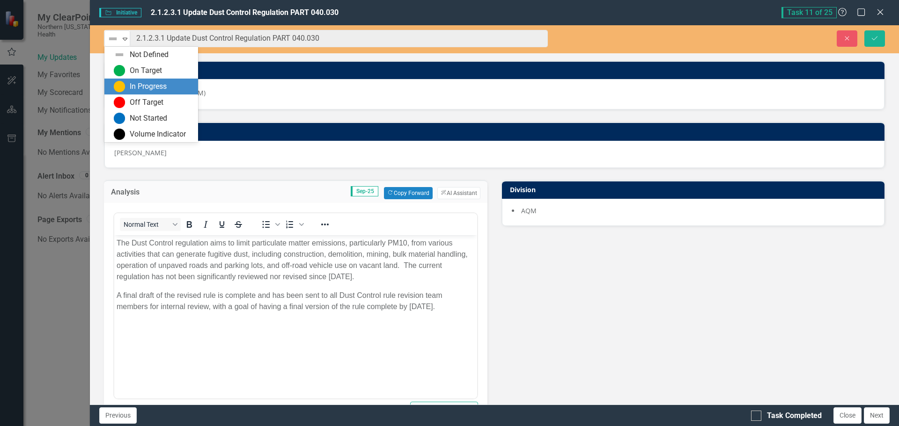
click at [135, 81] on div "In Progress" at bounding box center [148, 86] width 37 height 11
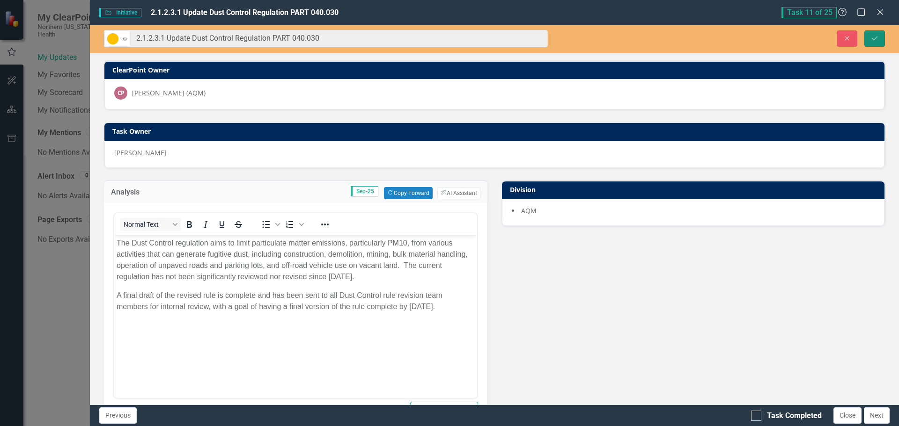
click at [879, 39] on button "Save" at bounding box center [874, 38] width 21 height 16
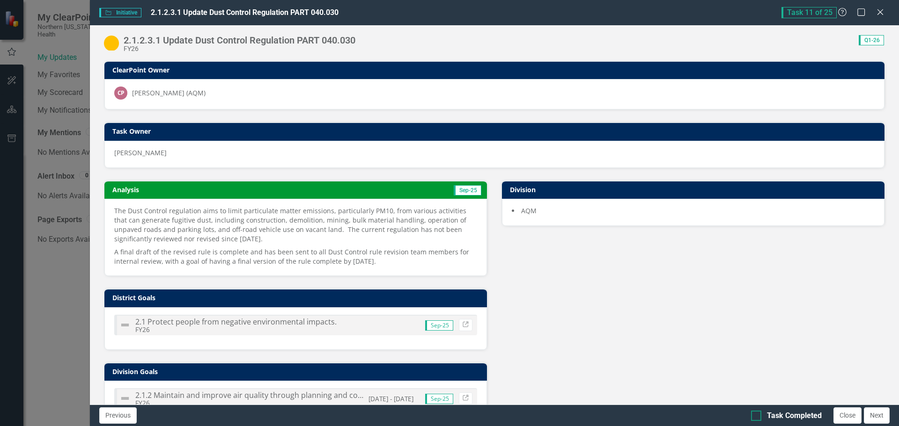
click at [754, 413] on input "Task Completed" at bounding box center [754, 414] width 6 height 6
checkbox input "true"
drag, startPoint x: 850, startPoint y: 413, endPoint x: 829, endPoint y: 401, distance: 23.9
click at [848, 414] on button "Close" at bounding box center [847, 416] width 28 height 16
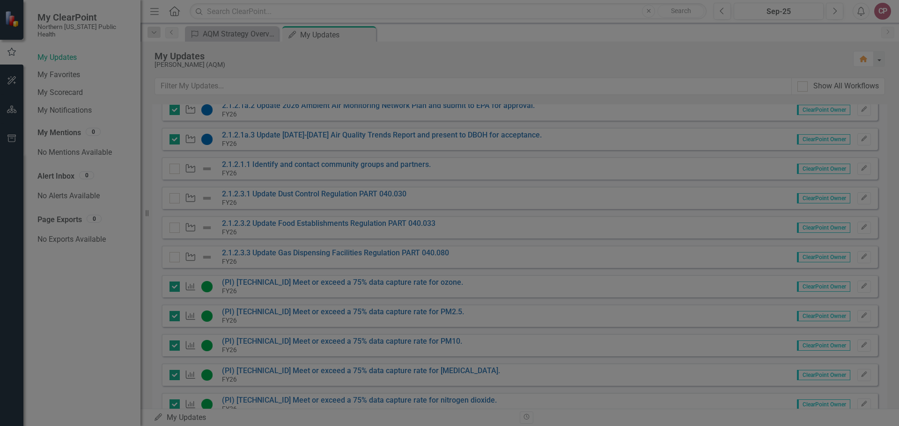
checkbox input "true"
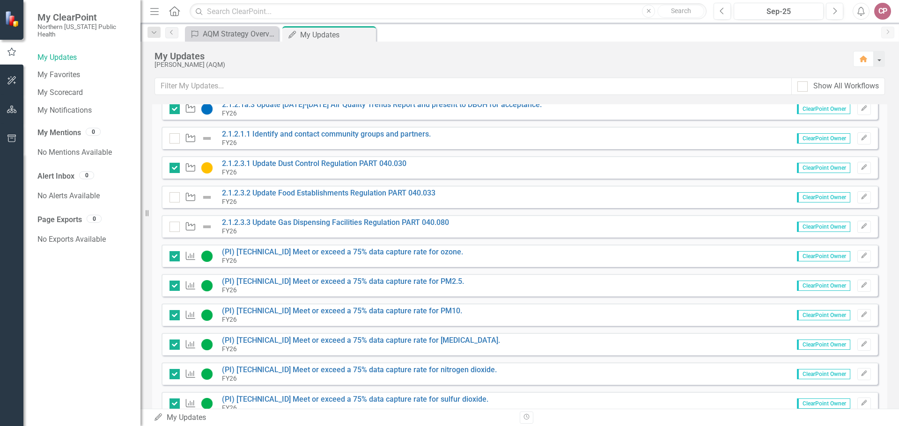
scroll to position [328, 0]
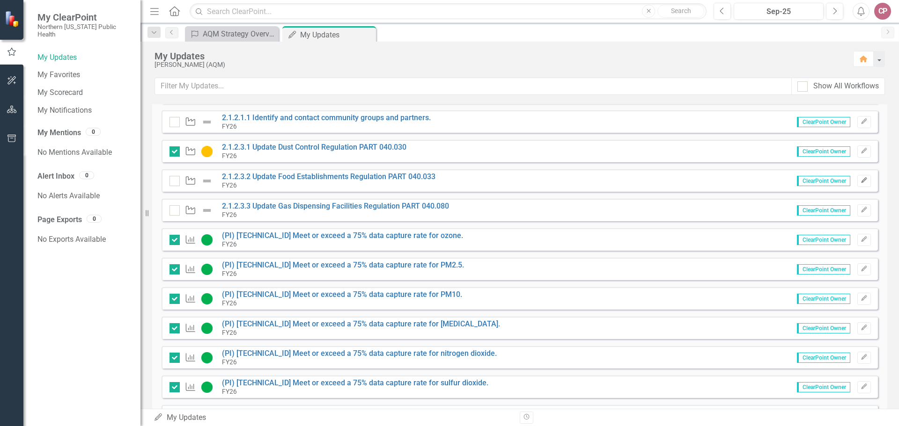
click at [860, 180] on icon "Edit" at bounding box center [863, 181] width 7 height 6
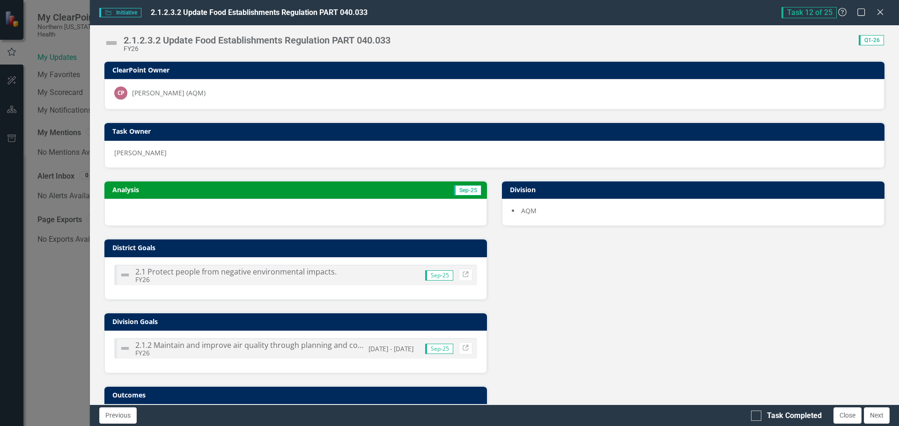
click at [317, 206] on div at bounding box center [295, 212] width 382 height 27
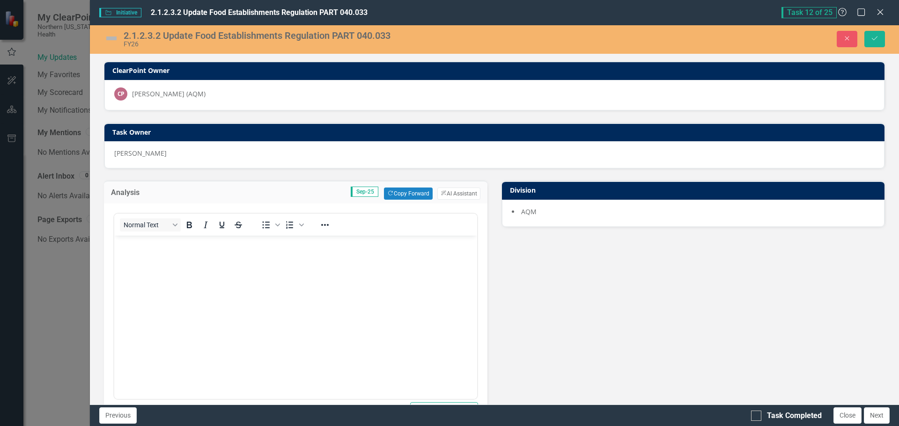
scroll to position [0, 0]
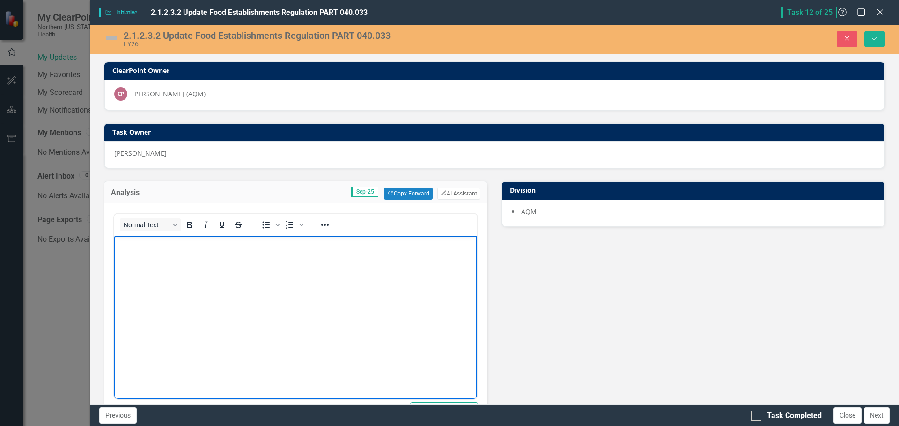
paste body "Rich Text Area. Press ALT-0 for help."
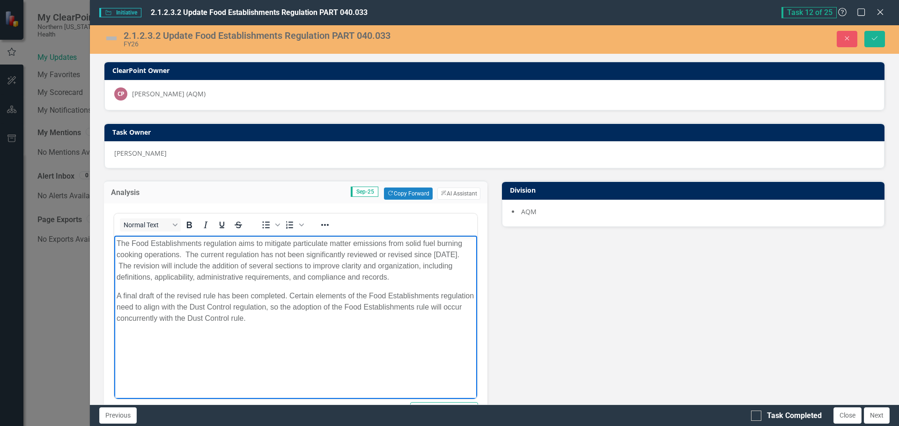
click at [112, 38] on img at bounding box center [111, 38] width 15 height 15
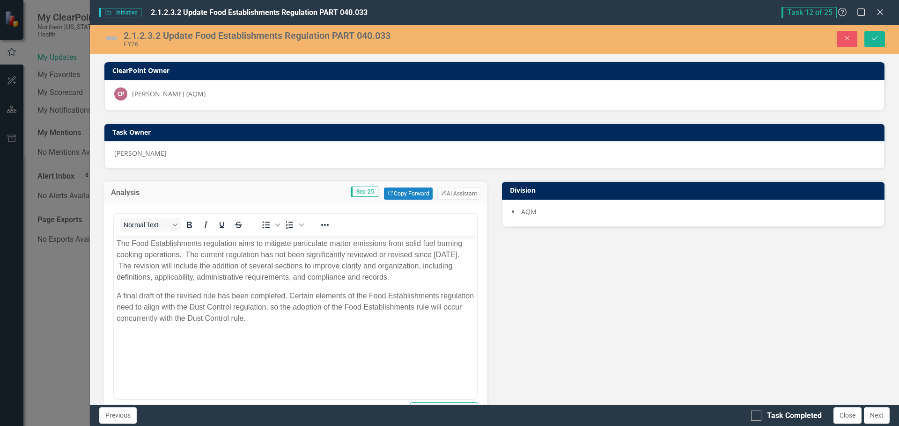
click at [112, 38] on img at bounding box center [111, 38] width 15 height 15
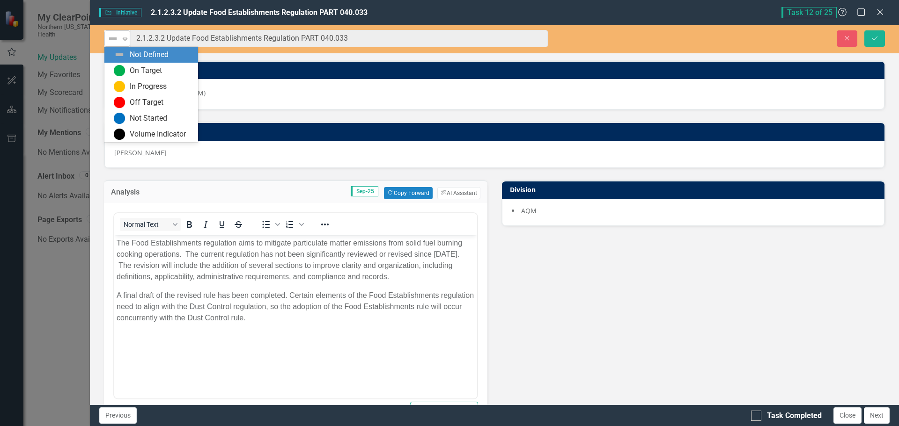
click at [121, 37] on icon "Expand" at bounding box center [124, 38] width 9 height 7
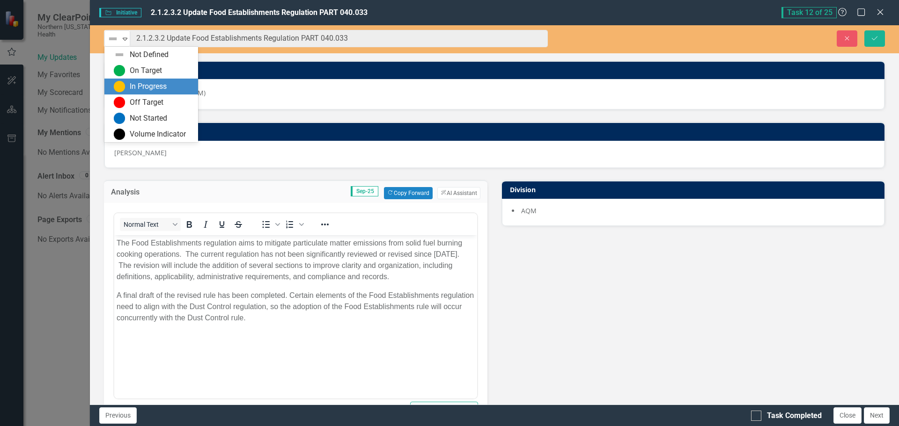
click at [139, 82] on div "In Progress" at bounding box center [148, 86] width 37 height 11
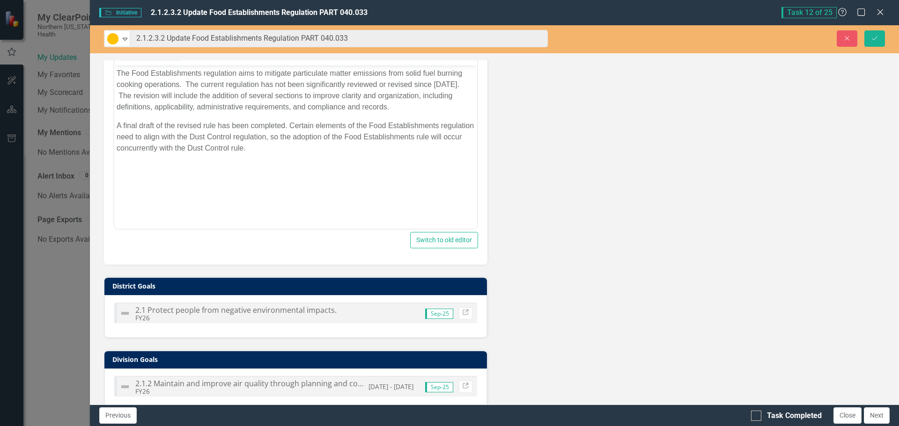
scroll to position [26, 0]
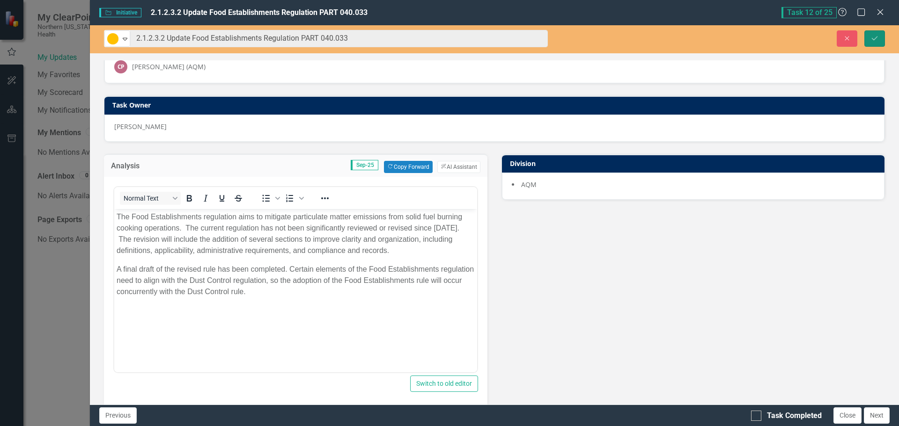
click at [871, 36] on icon "Save" at bounding box center [874, 38] width 8 height 7
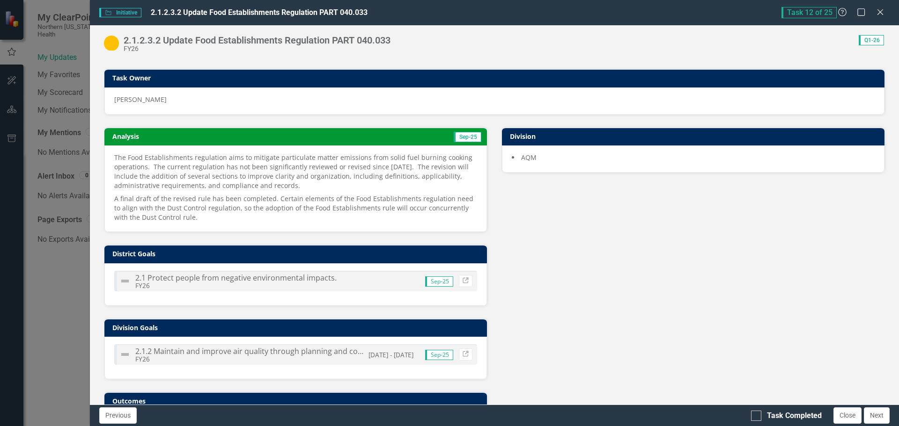
scroll to position [0, 0]
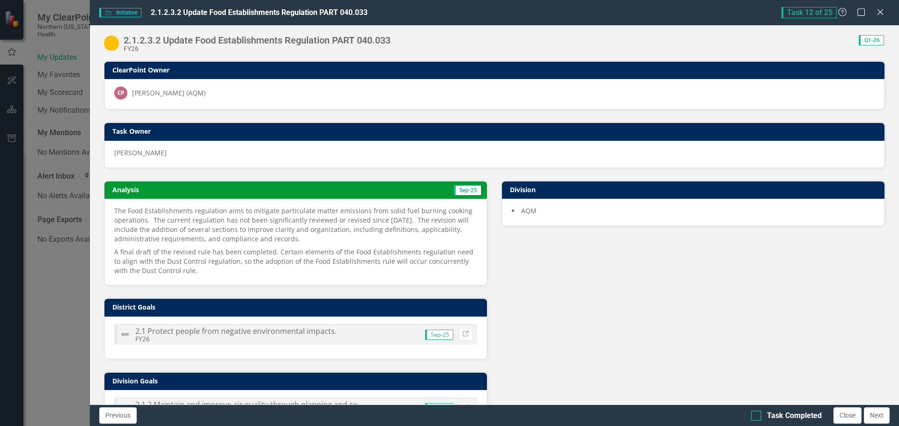
click at [759, 416] on div at bounding box center [756, 416] width 10 height 10
click at [757, 416] on input "Task Completed" at bounding box center [754, 414] width 6 height 6
checkbox input "true"
click at [850, 413] on button "Close" at bounding box center [847, 416] width 28 height 16
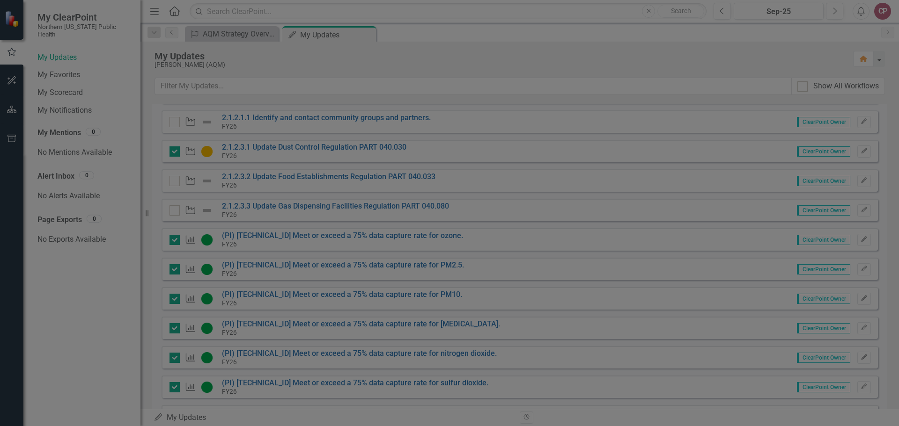
checkbox input "true"
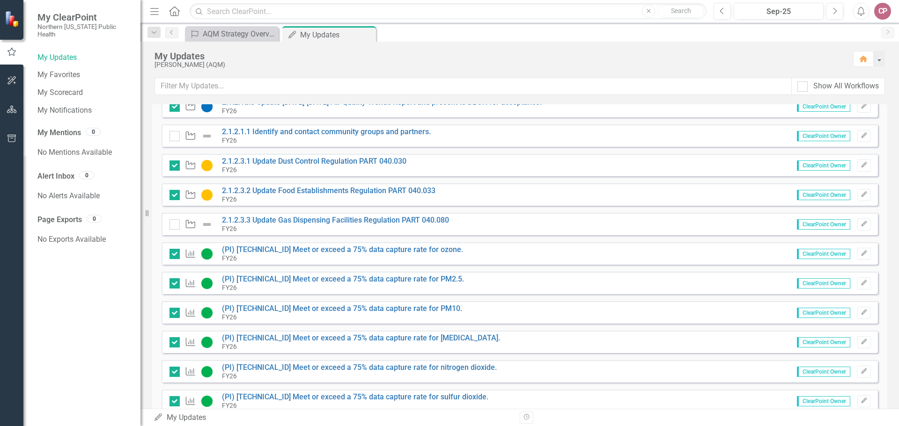
scroll to position [328, 0]
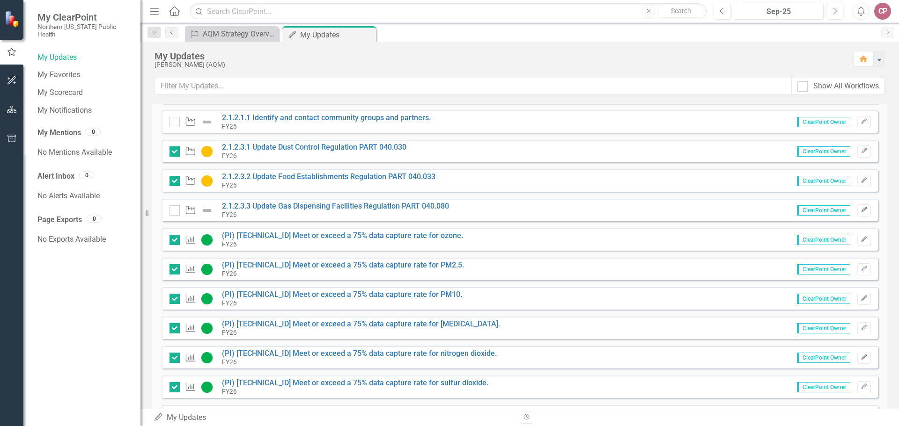
click at [857, 209] on button "Edit" at bounding box center [864, 211] width 14 height 12
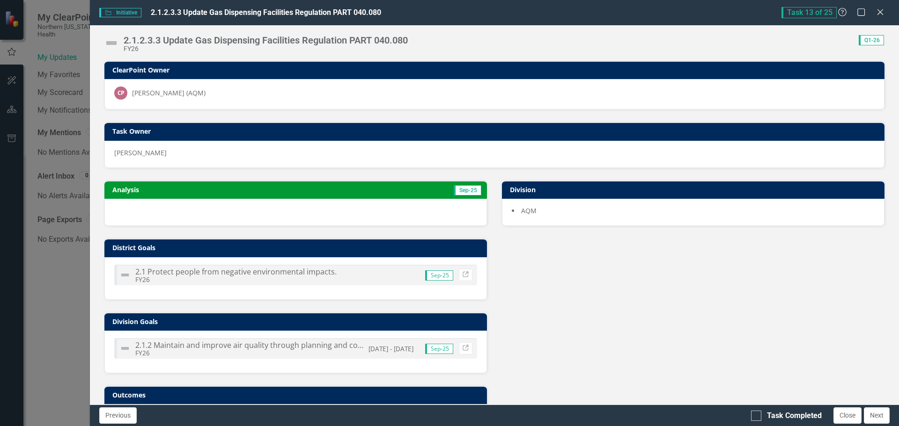
click at [196, 216] on div at bounding box center [295, 212] width 382 height 27
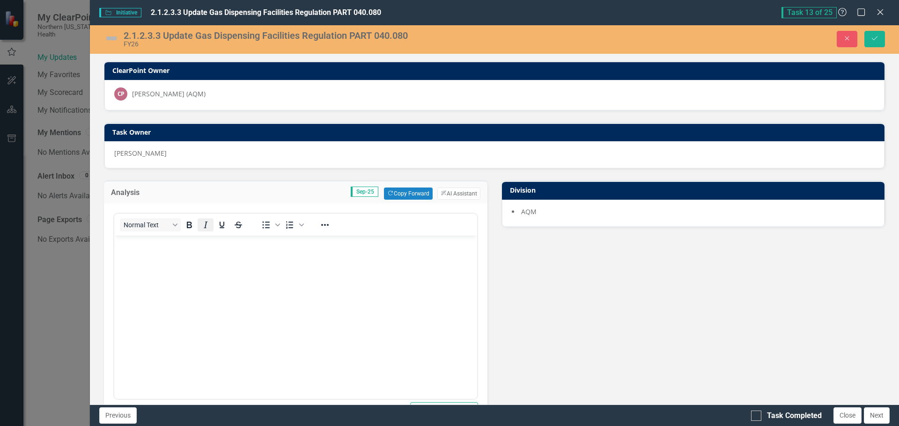
scroll to position [0, 0]
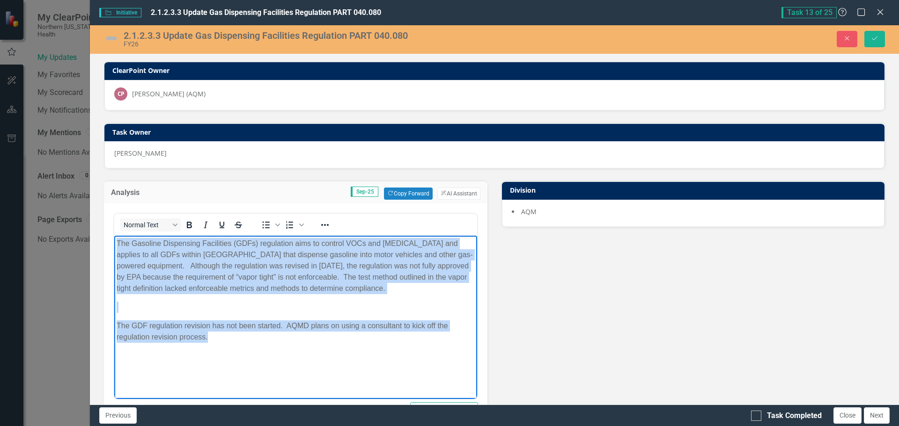
drag, startPoint x: 230, startPoint y: 338, endPoint x: 115, endPoint y: 243, distance: 149.7
click at [115, 243] on body "The Gasoline Dispensing Facilities (GDFs) regulation aims to control VOCs and […" at bounding box center [295, 306] width 363 height 140
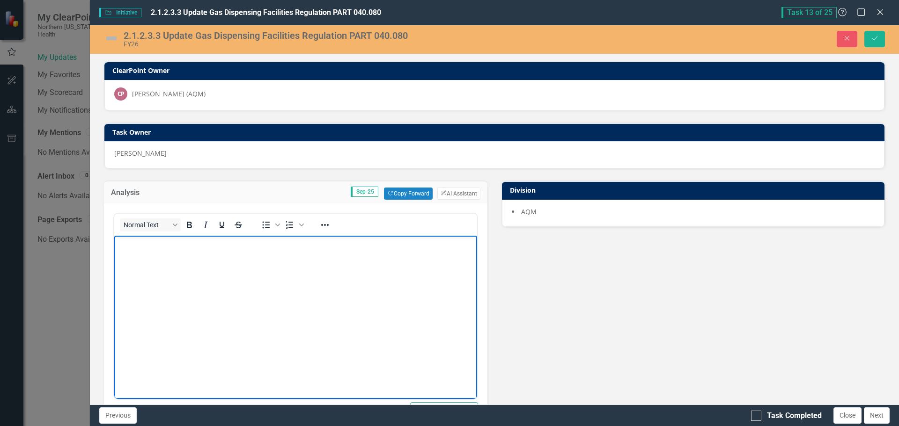
click at [206, 258] on body "Rich Text Area. Press ALT-0 for help." at bounding box center [295, 306] width 363 height 140
click at [135, 245] on p "Rich Text Area. Press ALT-0 for help." at bounding box center [296, 243] width 358 height 11
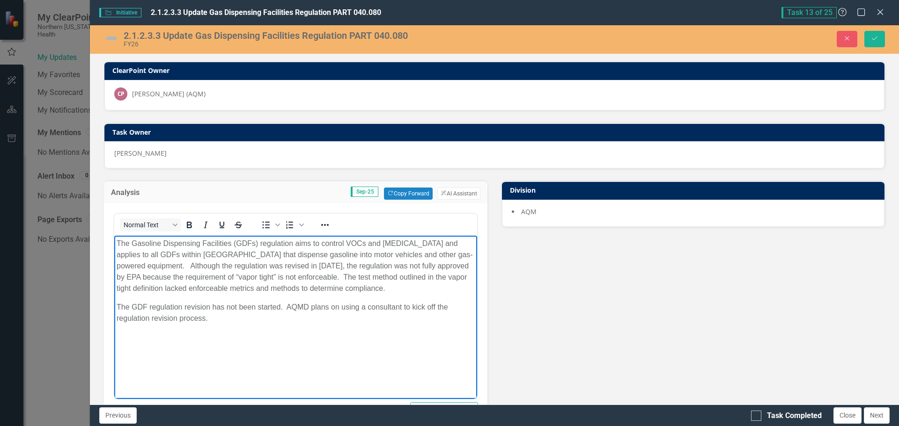
drag, startPoint x: 366, startPoint y: 244, endPoint x: 369, endPoint y: 250, distance: 7.1
click at [366, 244] on p "The Gasoline Dispensing Facilities (GDFs) regulation aims to control VOCs and […" at bounding box center [296, 266] width 358 height 56
click at [225, 324] on p "The GDF regulation revision has not been started. AQMD plans on using a consult…" at bounding box center [296, 313] width 358 height 22
click at [108, 36] on img at bounding box center [111, 38] width 15 height 15
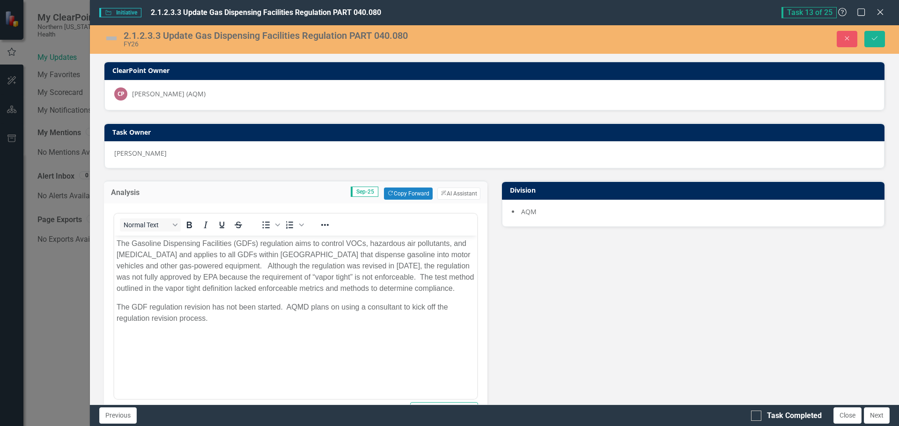
click at [108, 35] on img at bounding box center [111, 38] width 15 height 15
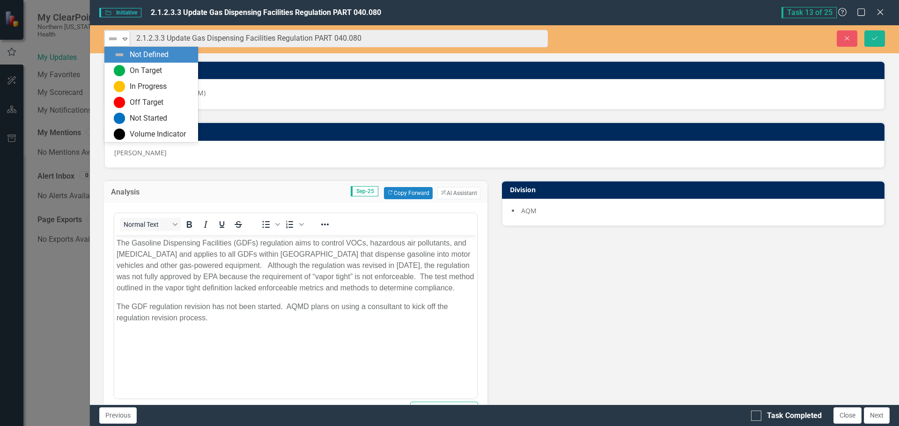
click at [122, 40] on icon "Expand" at bounding box center [124, 38] width 9 height 7
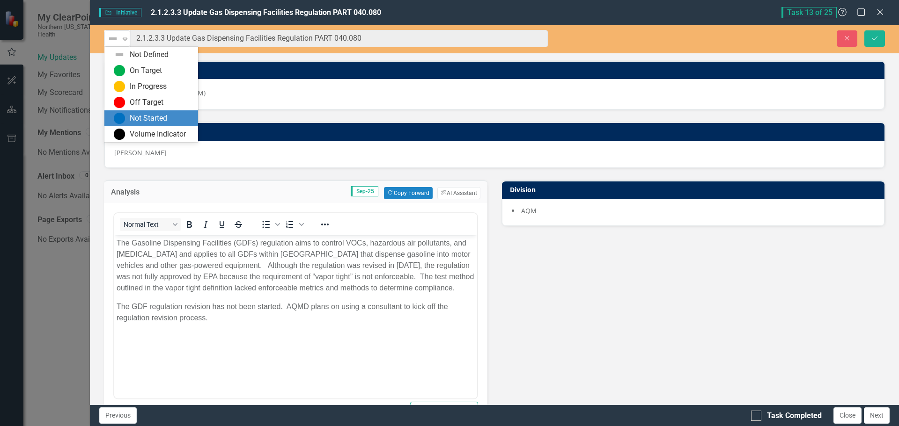
click at [140, 117] on div "Not Started" at bounding box center [148, 118] width 37 height 11
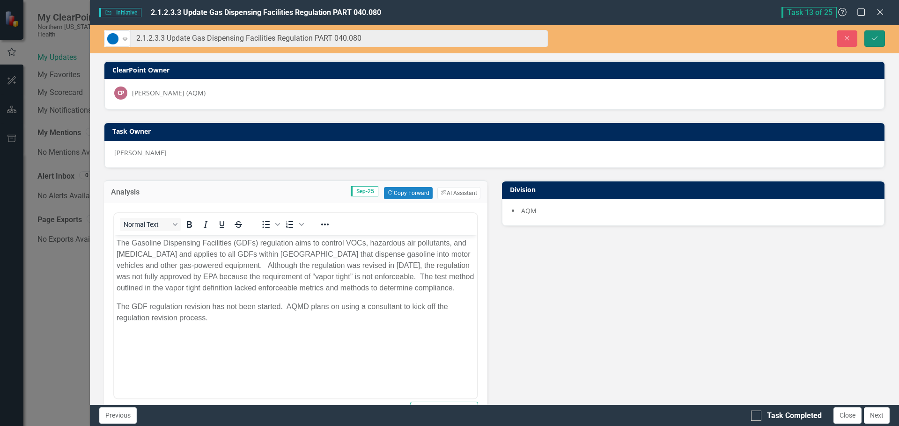
click at [877, 32] on button "Save" at bounding box center [874, 38] width 21 height 16
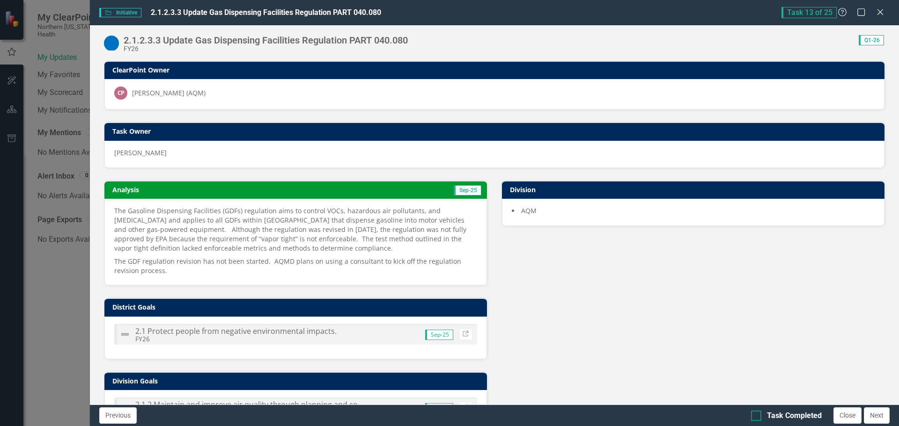
click at [753, 414] on input "Task Completed" at bounding box center [754, 414] width 6 height 6
checkbox input "true"
drag, startPoint x: 850, startPoint y: 411, endPoint x: 841, endPoint y: 401, distance: 12.9
click at [850, 411] on button "Close" at bounding box center [847, 416] width 28 height 16
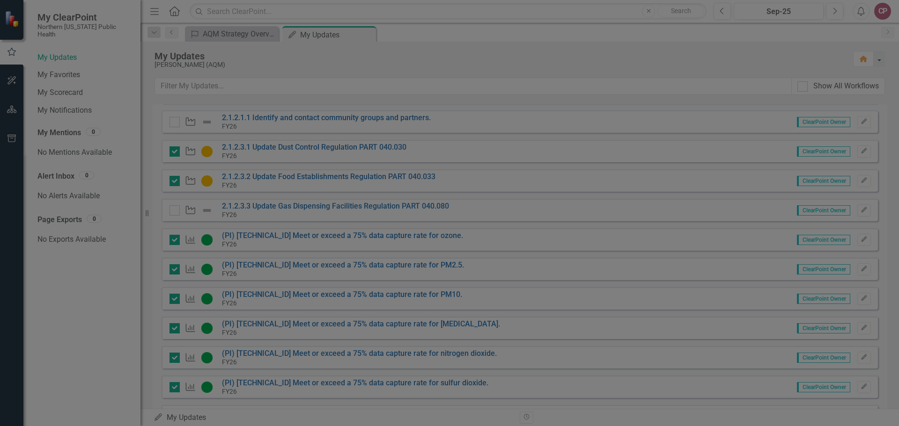
checkbox input "true"
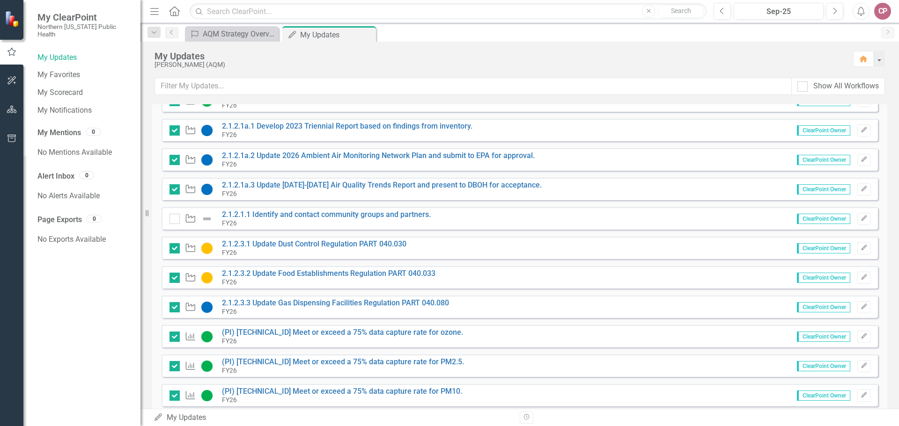
scroll to position [234, 0]
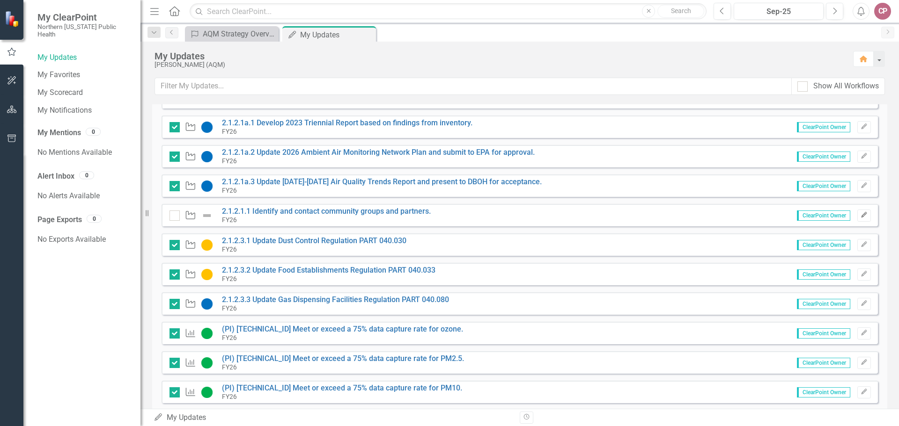
click at [860, 213] on icon "Edit" at bounding box center [863, 216] width 7 height 6
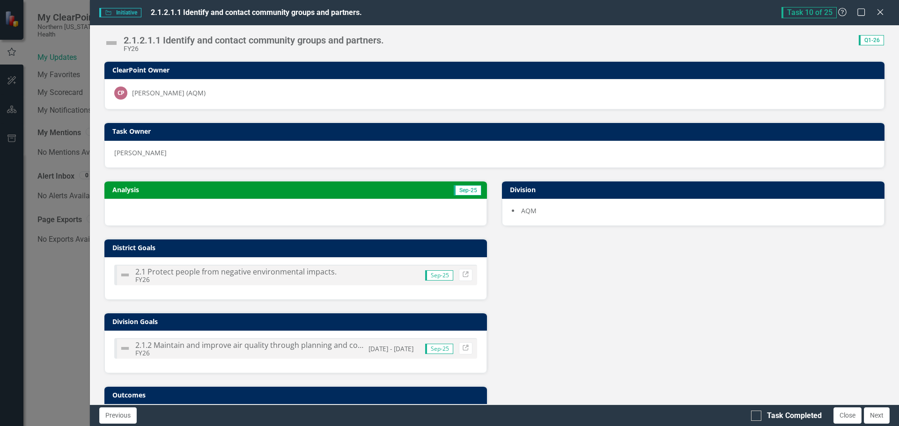
click at [153, 211] on div at bounding box center [295, 212] width 382 height 27
click at [153, 210] on div at bounding box center [295, 212] width 382 height 27
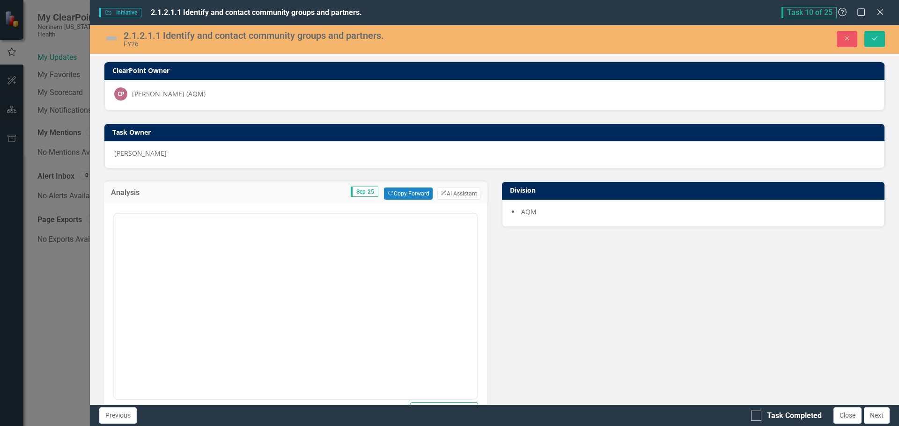
scroll to position [0, 0]
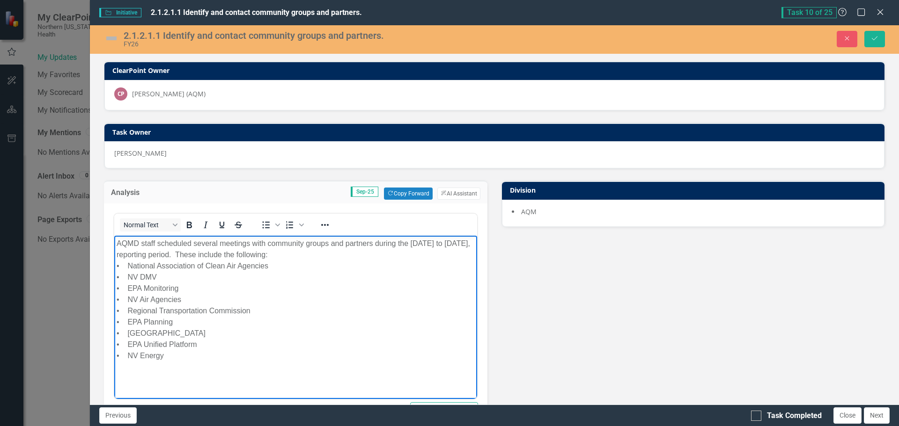
click at [109, 38] on img at bounding box center [111, 38] width 15 height 15
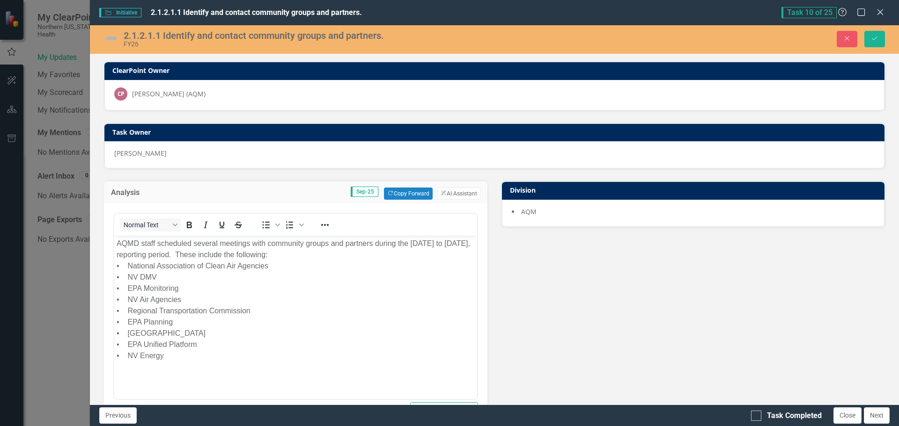
click at [109, 38] on img at bounding box center [111, 38] width 15 height 15
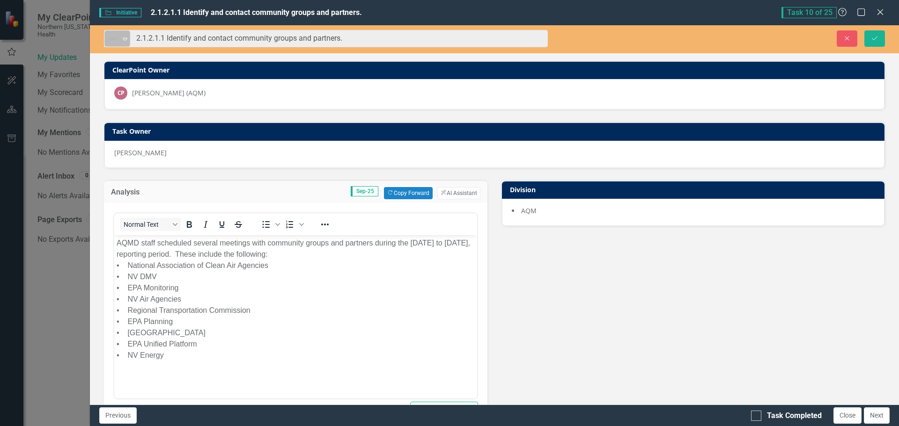
click at [127, 36] on icon "Expand" at bounding box center [124, 38] width 9 height 7
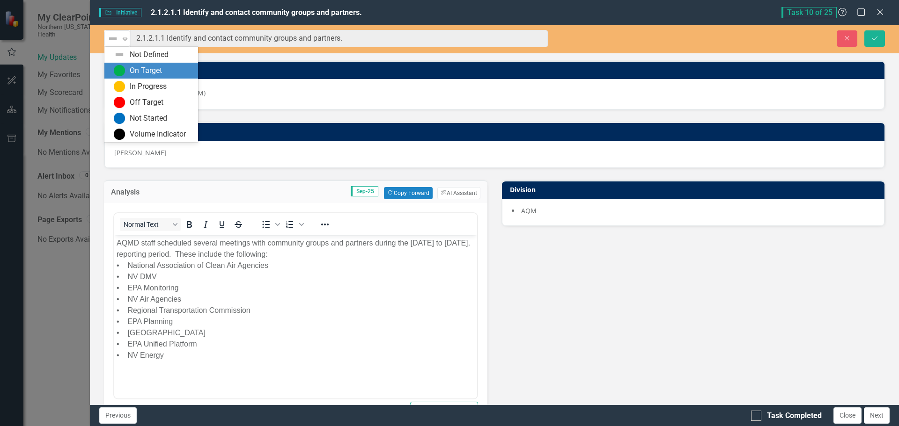
click at [125, 64] on div "On Target" at bounding box center [151, 71] width 94 height 16
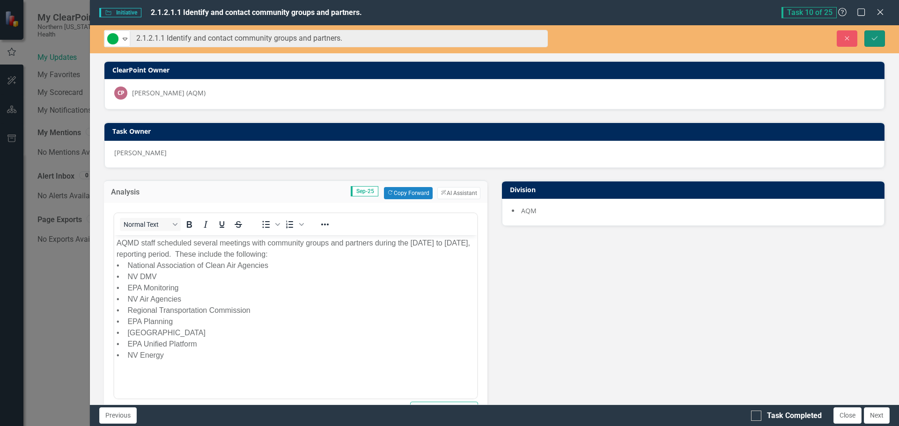
click at [870, 38] on button "Save" at bounding box center [874, 38] width 21 height 16
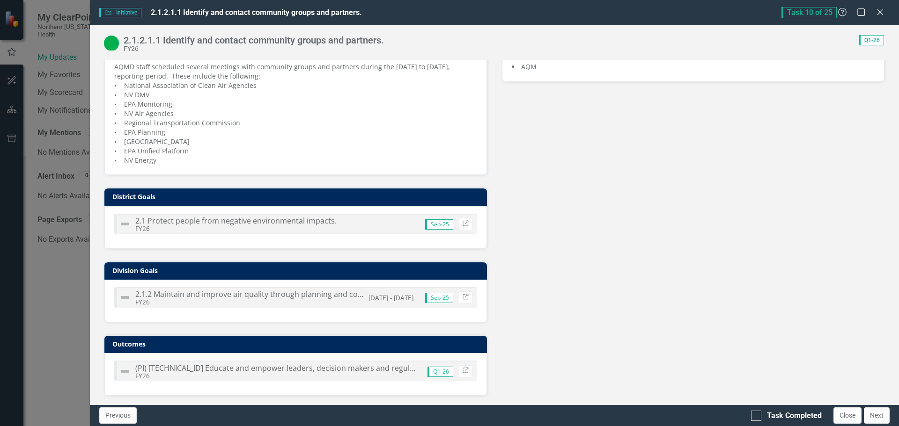
scroll to position [145, 0]
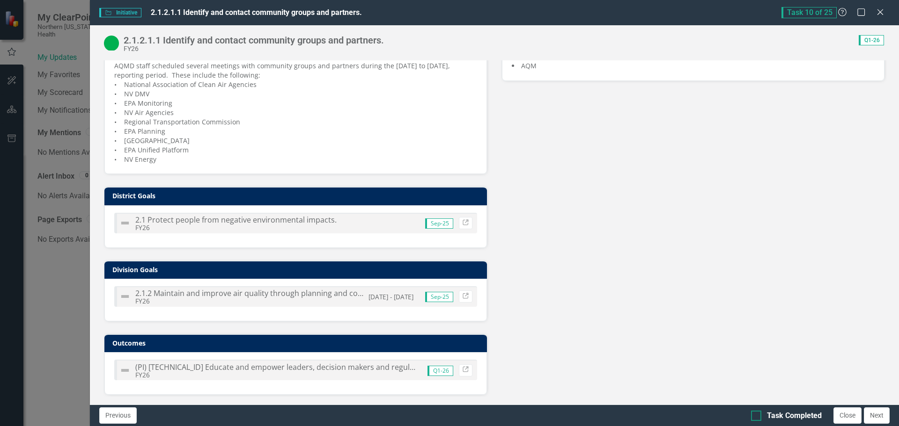
click at [753, 413] on input "Task Completed" at bounding box center [754, 414] width 6 height 6
checkbox input "true"
click at [879, 12] on icon "Close" at bounding box center [880, 11] width 12 height 9
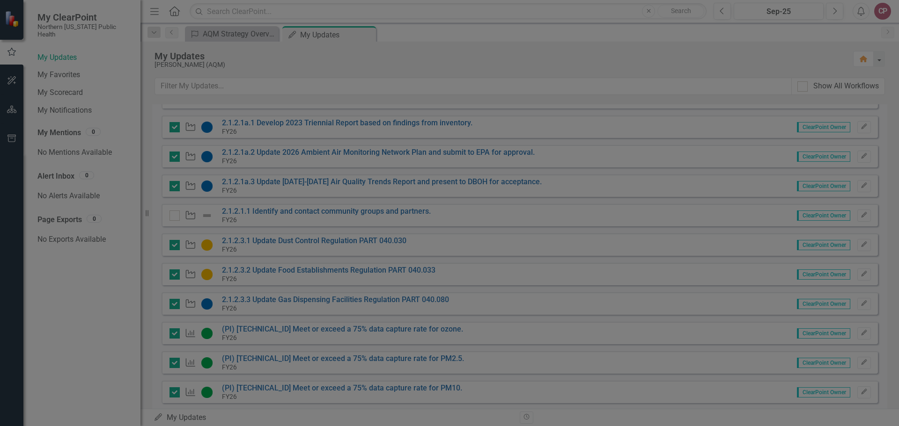
checkbox input "true"
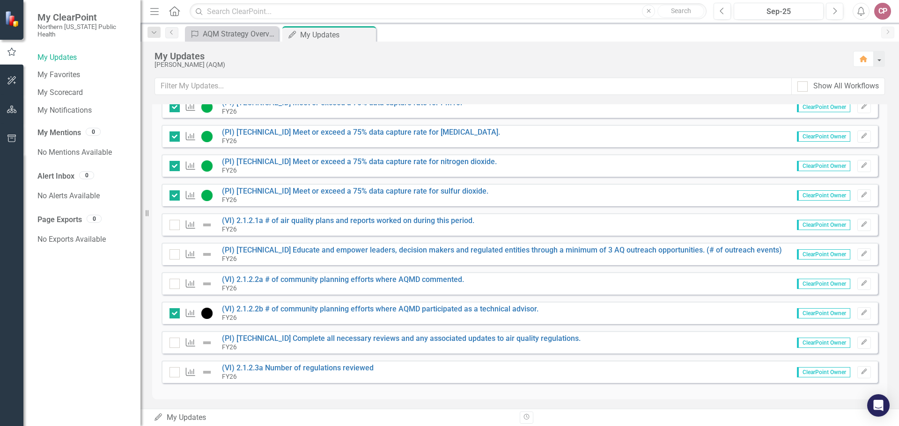
scroll to position [522, 0]
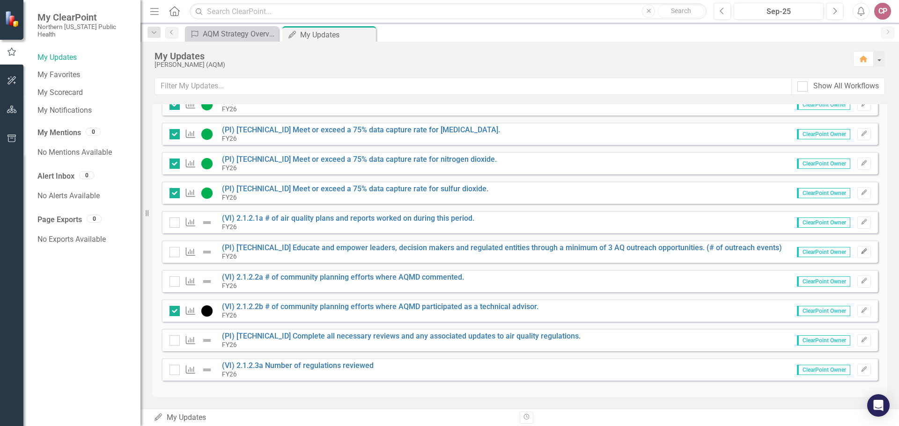
click at [859, 249] on button "Edit" at bounding box center [864, 252] width 14 height 12
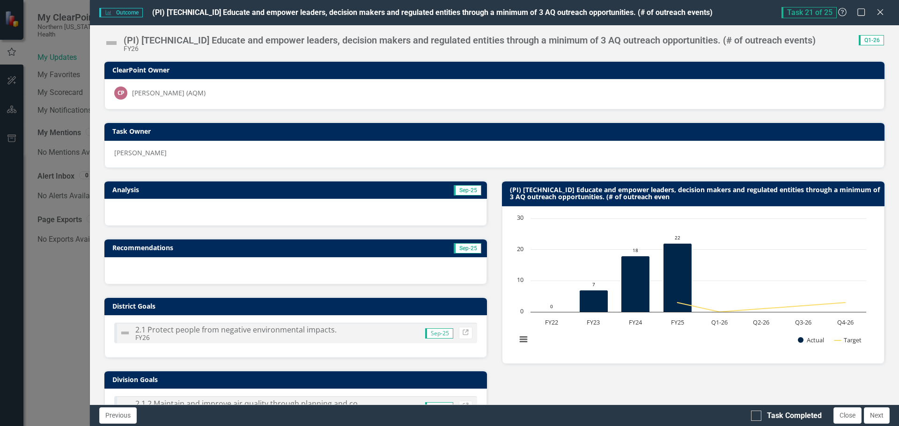
click at [258, 211] on div at bounding box center [295, 212] width 382 height 27
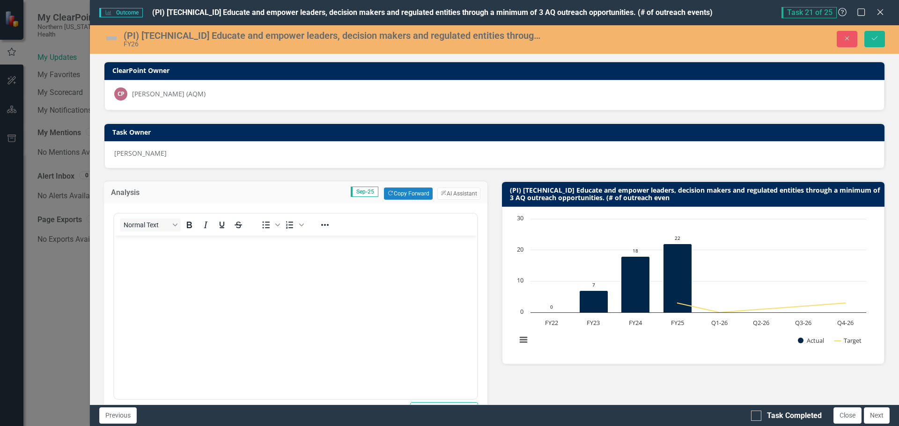
scroll to position [0, 0]
click at [132, 246] on p "Rich Text Area. Press ALT-0 for help." at bounding box center [296, 243] width 358 height 11
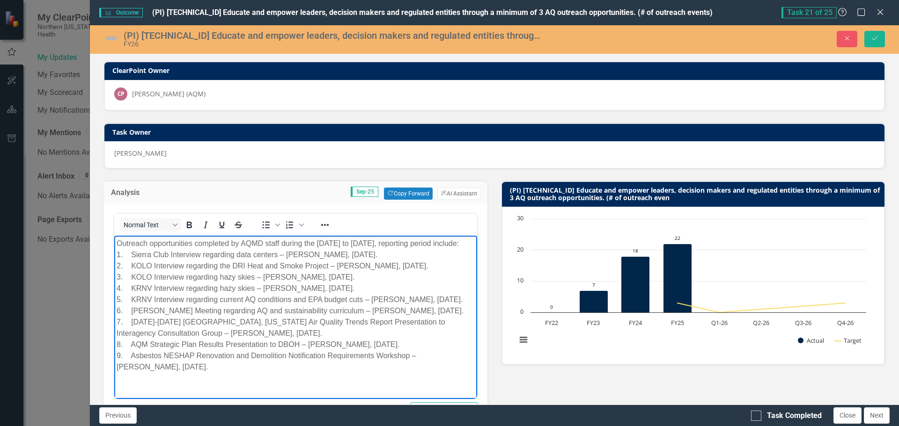
scroll to position [17, 0]
click at [112, 40] on img at bounding box center [111, 38] width 15 height 15
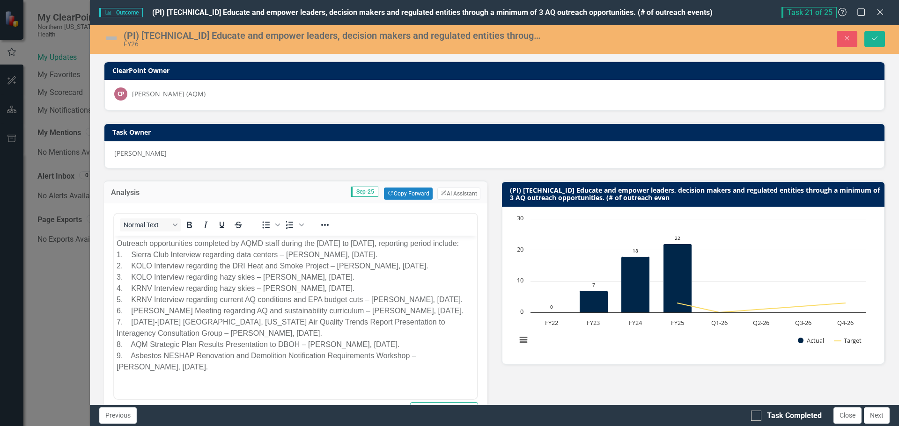
click at [112, 40] on img at bounding box center [111, 38] width 15 height 15
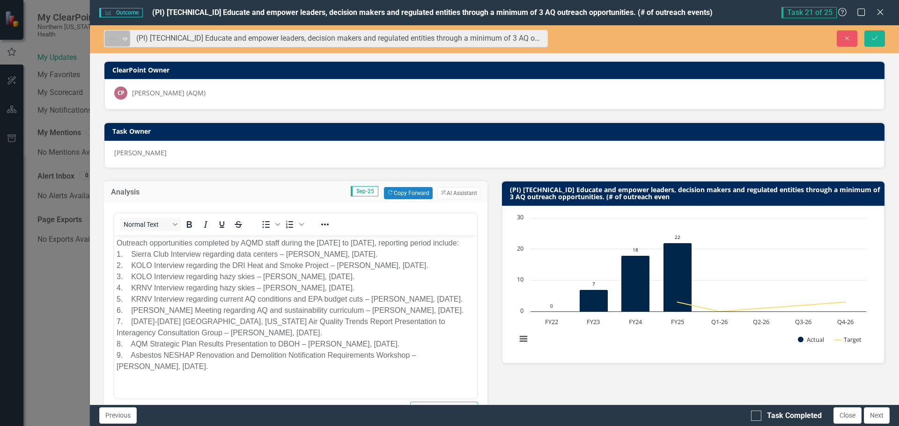
click at [124, 37] on icon "Expand" at bounding box center [124, 38] width 9 height 7
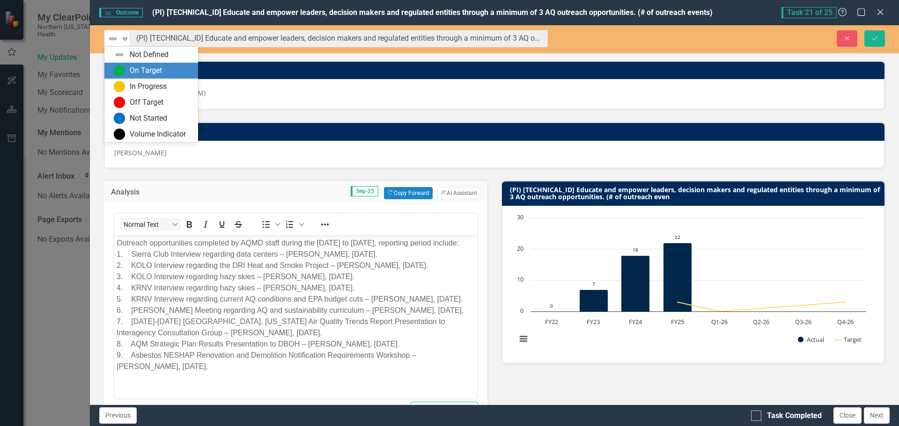
click at [128, 65] on div "On Target" at bounding box center [151, 71] width 94 height 16
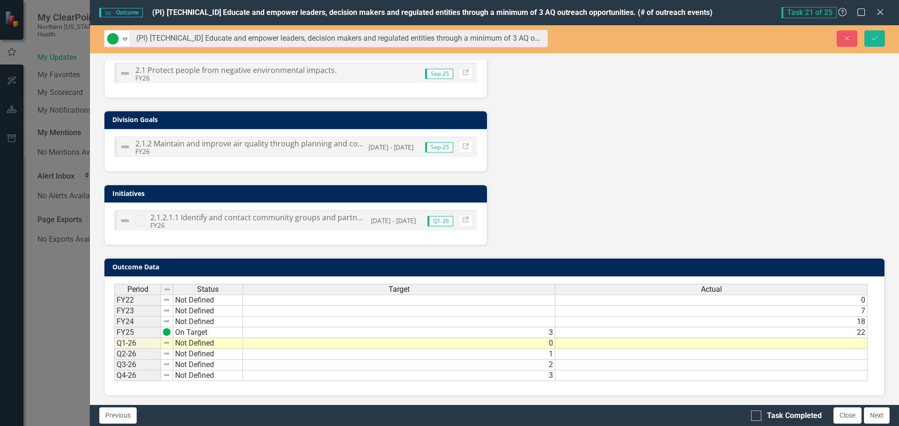
scroll to position [469, 0]
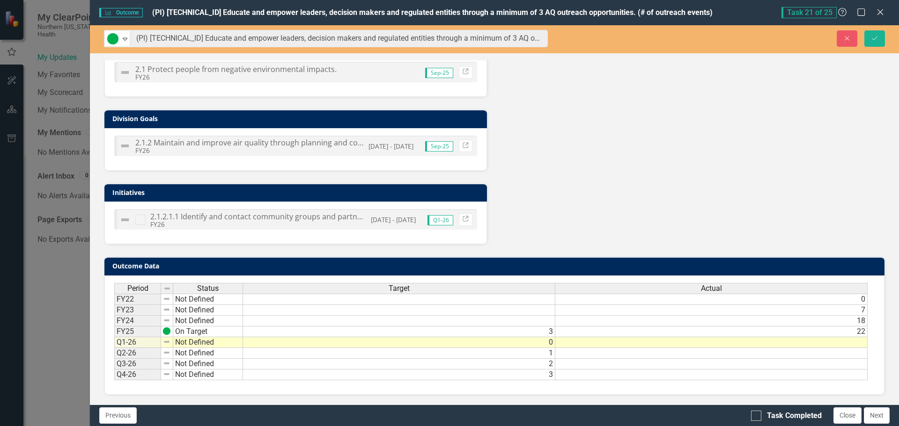
click at [595, 345] on td at bounding box center [711, 343] width 312 height 11
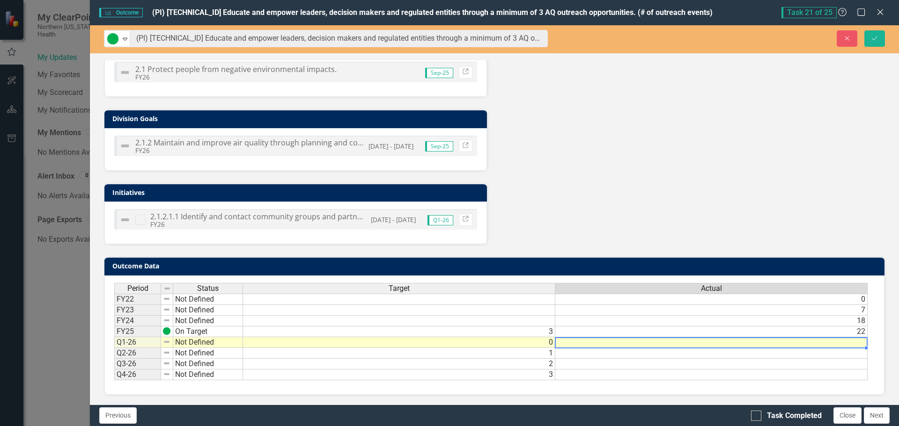
click at [595, 345] on td at bounding box center [711, 343] width 312 height 11
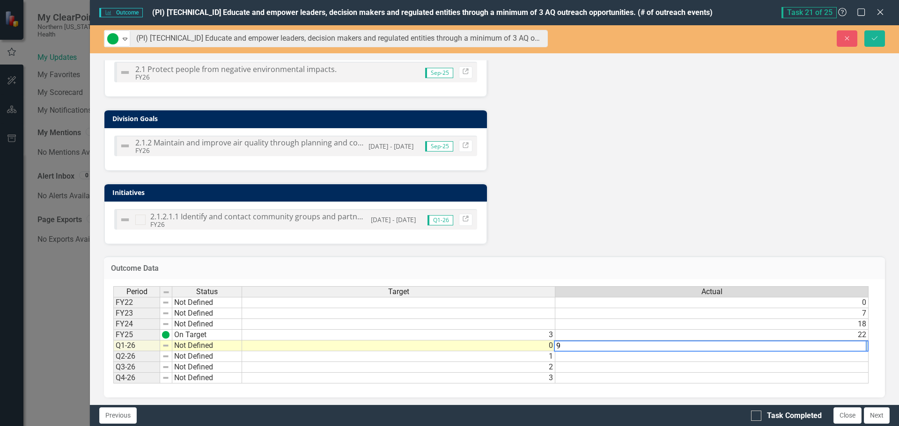
type textarea "9"
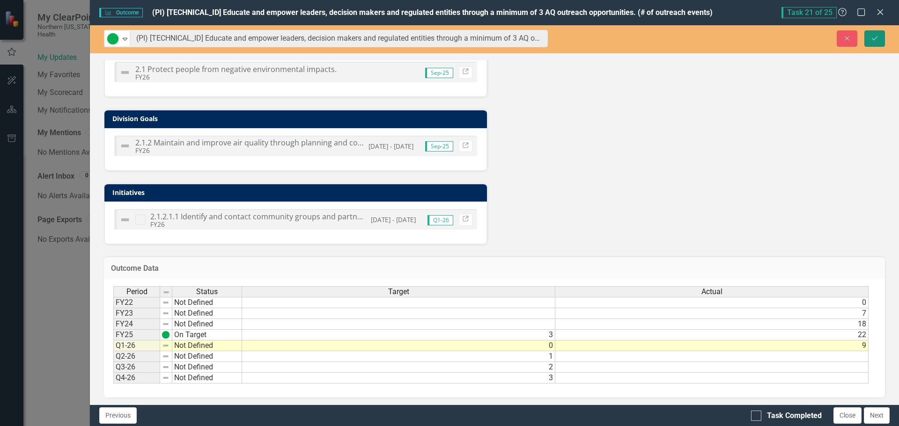
click at [869, 40] on button "Save" at bounding box center [874, 38] width 21 height 16
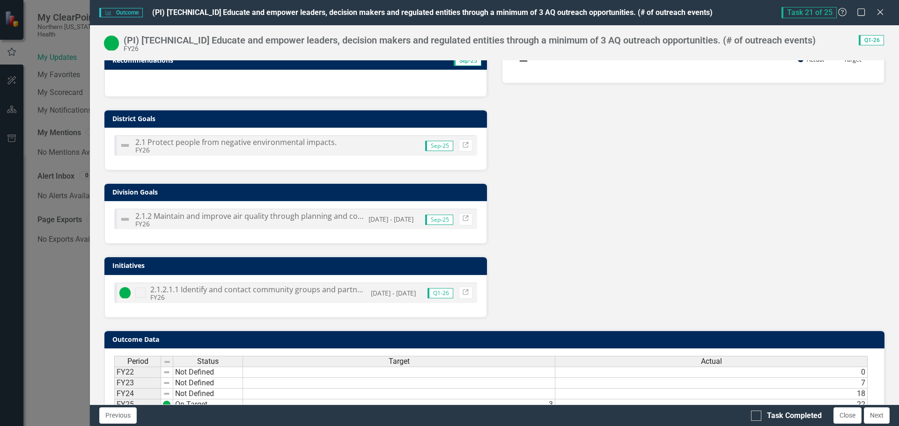
scroll to position [363, 0]
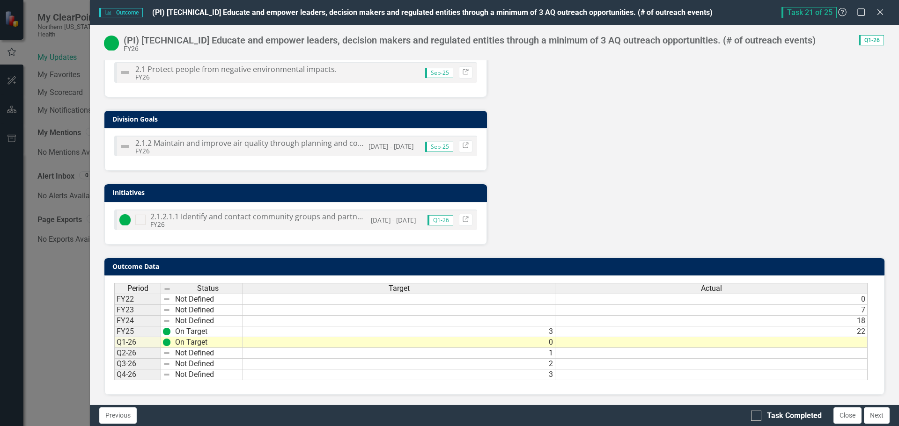
click at [617, 345] on td at bounding box center [711, 343] width 312 height 11
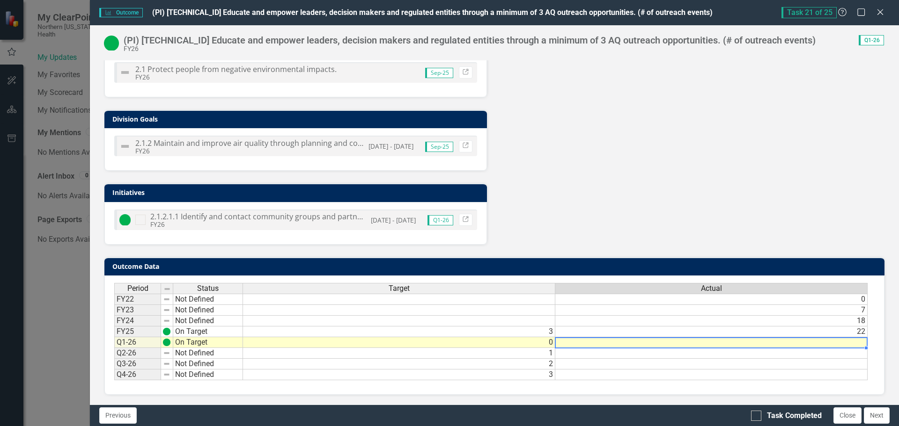
click at [617, 345] on td at bounding box center [711, 343] width 312 height 11
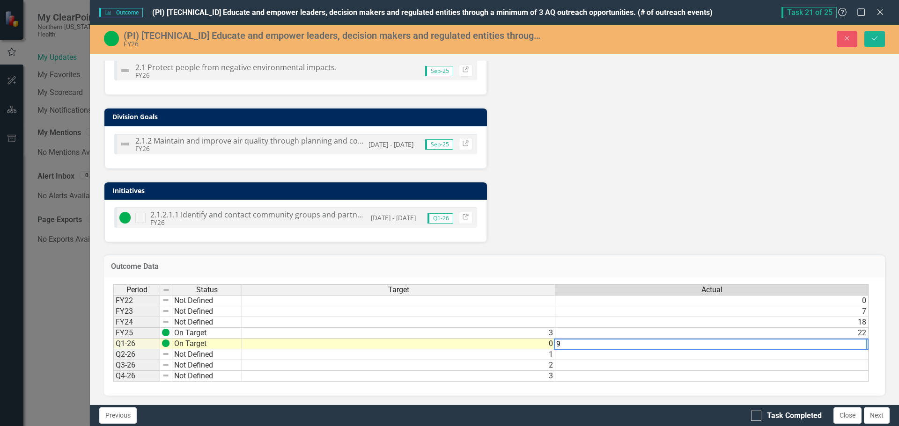
type textarea "9"
click at [711, 228] on div "Analysis Sep-25 Outreach opportunities completed by AQMD staff during the [DATE…" at bounding box center [494, 27] width 795 height 431
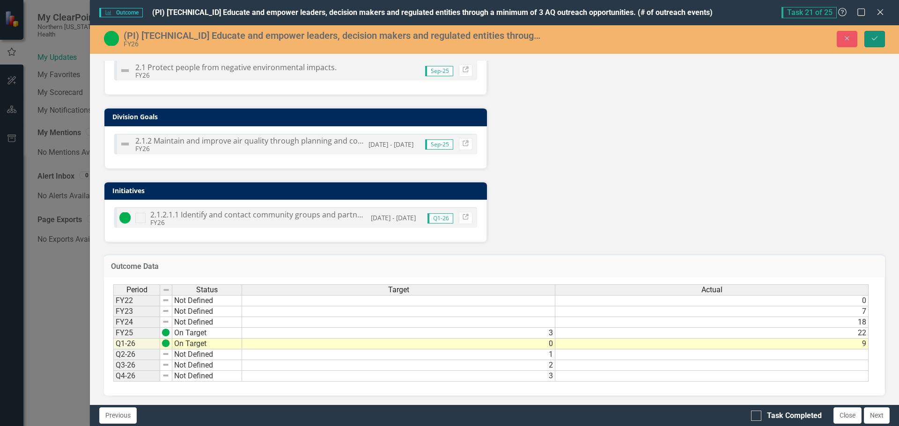
click at [867, 41] on button "Save" at bounding box center [874, 39] width 21 height 16
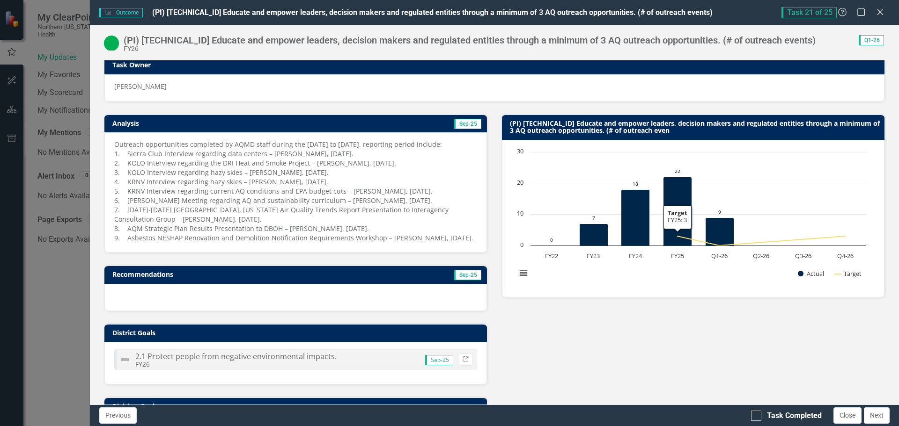
scroll to position [140, 0]
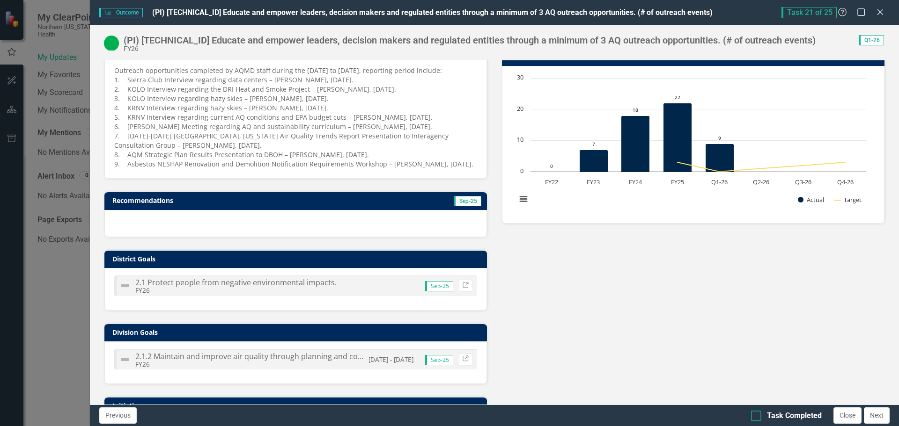
click at [761, 414] on div "Task Completed" at bounding box center [786, 416] width 71 height 11
click at [757, 414] on input "Task Completed" at bounding box center [754, 414] width 6 height 6
checkbox input "true"
click at [847, 413] on button "Close" at bounding box center [847, 416] width 28 height 16
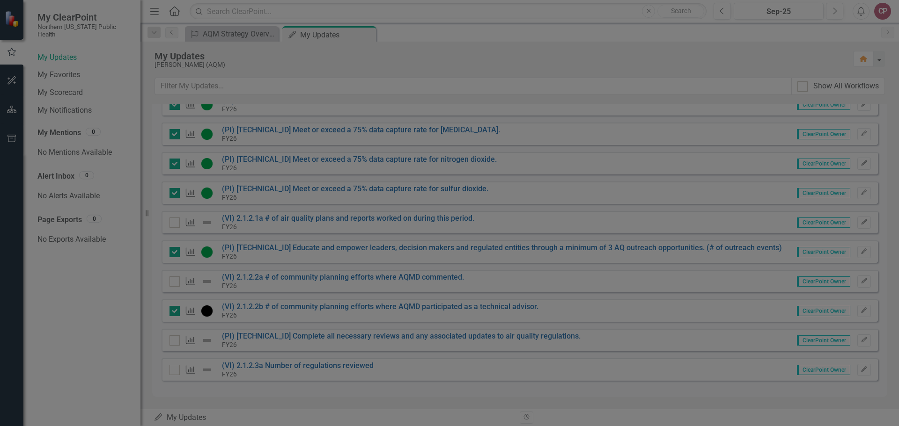
checkbox input "true"
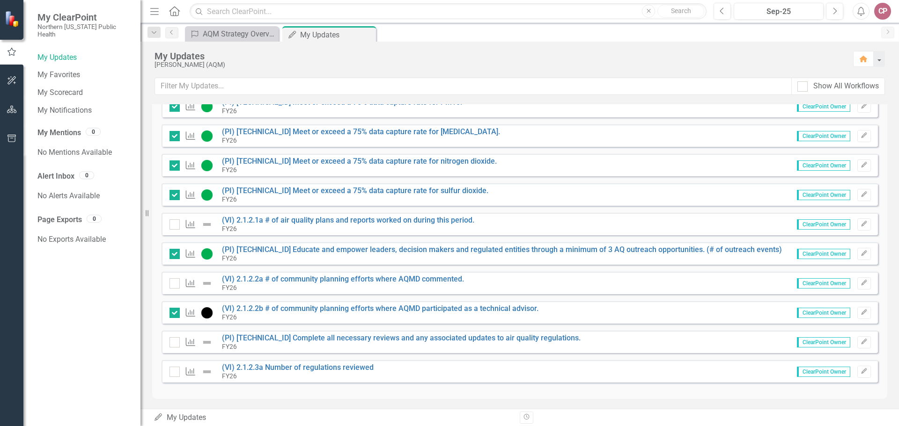
scroll to position [522, 0]
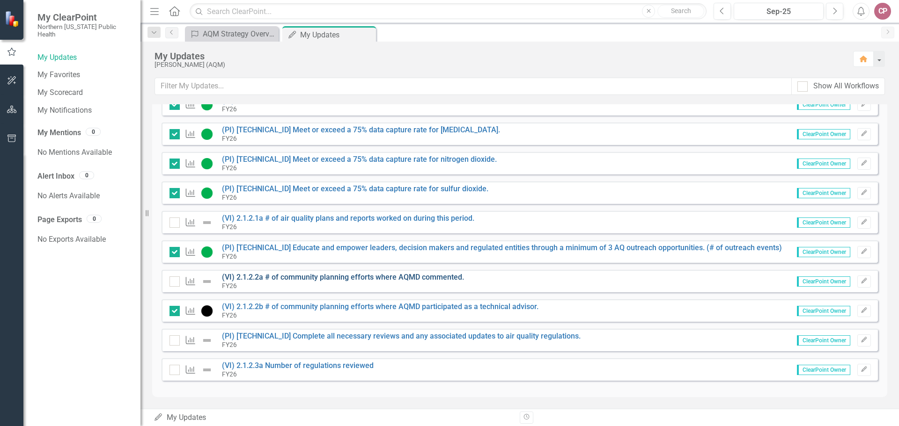
click at [375, 278] on link "(VI) 2.1.2.2a # of community planning efforts where AQMD commented." at bounding box center [343, 277] width 242 height 9
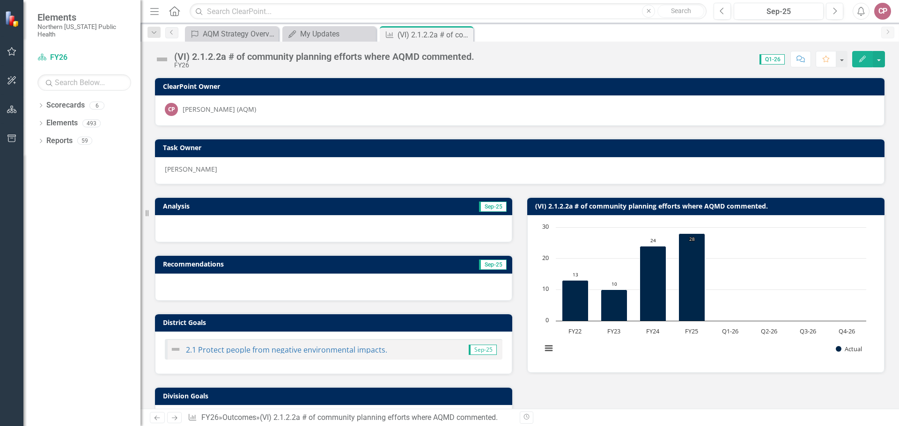
click at [284, 228] on div at bounding box center [333, 228] width 357 height 27
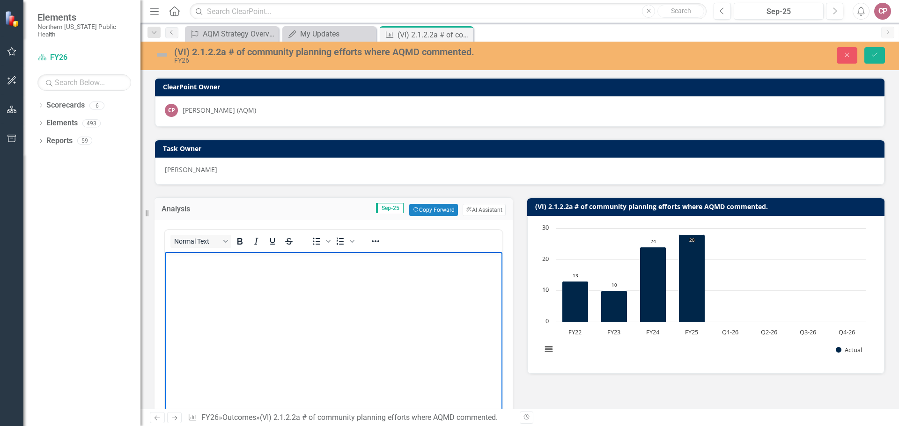
paste body "Rich Text Area. Press ALT-0 for help."
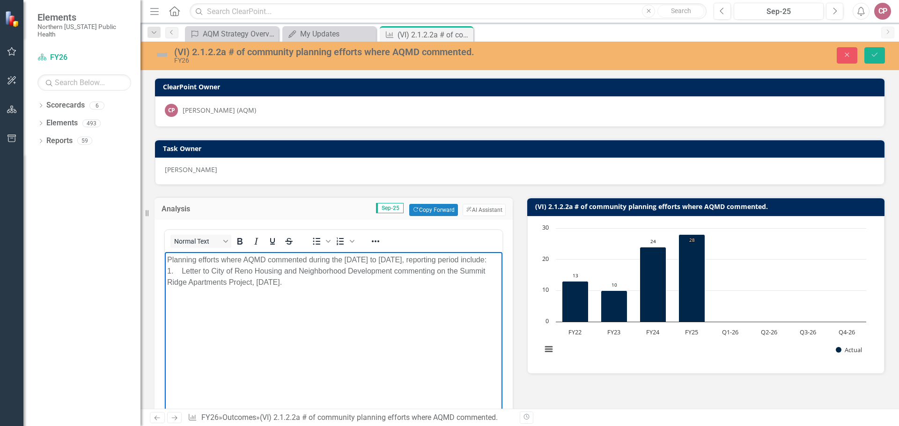
click at [162, 54] on img at bounding box center [161, 54] width 15 height 15
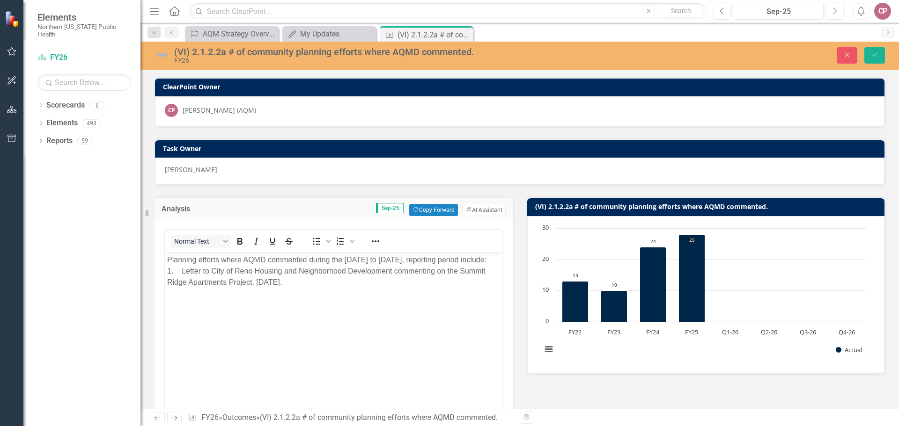
click at [162, 54] on img at bounding box center [161, 54] width 15 height 15
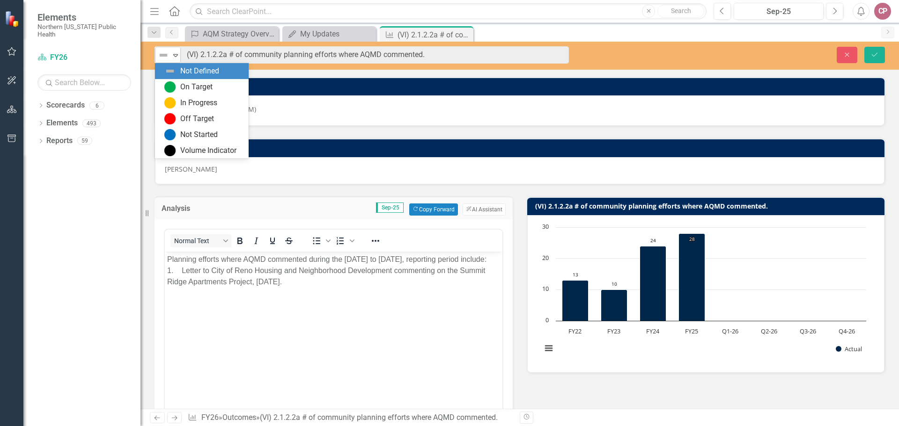
click at [175, 54] on icon "Expand" at bounding box center [175, 54] width 9 height 7
click at [192, 147] on div "Volume Indicator" at bounding box center [208, 151] width 56 height 11
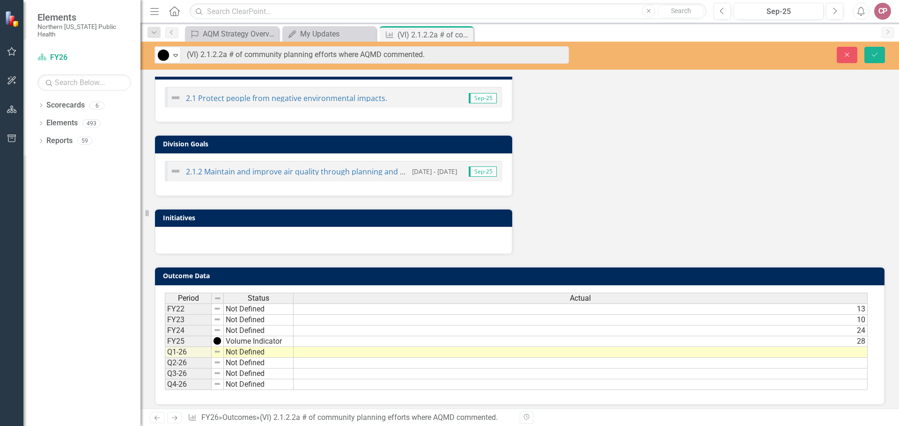
scroll to position [466, 0]
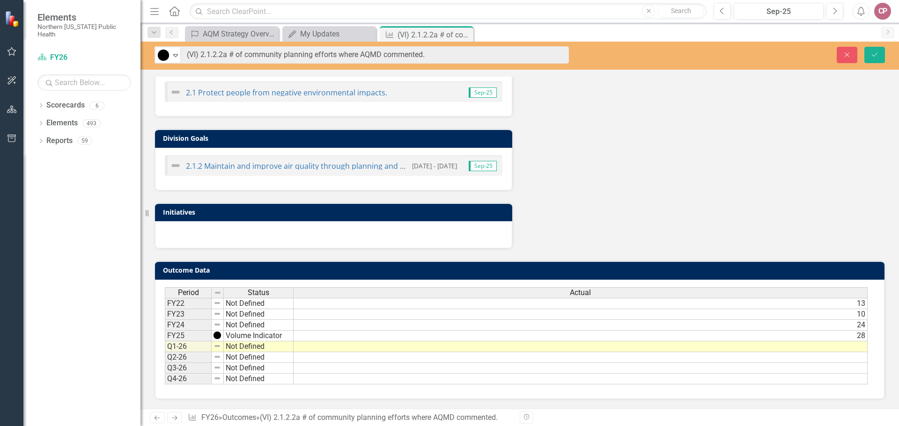
click at [449, 347] on td at bounding box center [581, 347] width 574 height 11
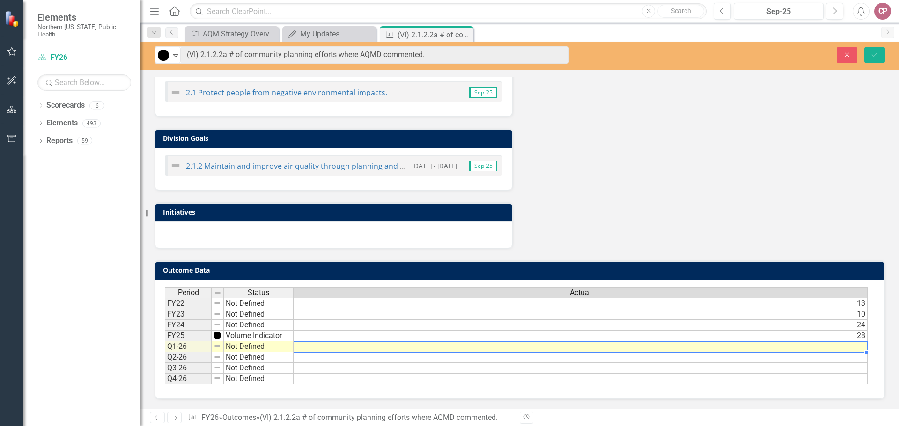
click at [449, 347] on td at bounding box center [581, 347] width 574 height 11
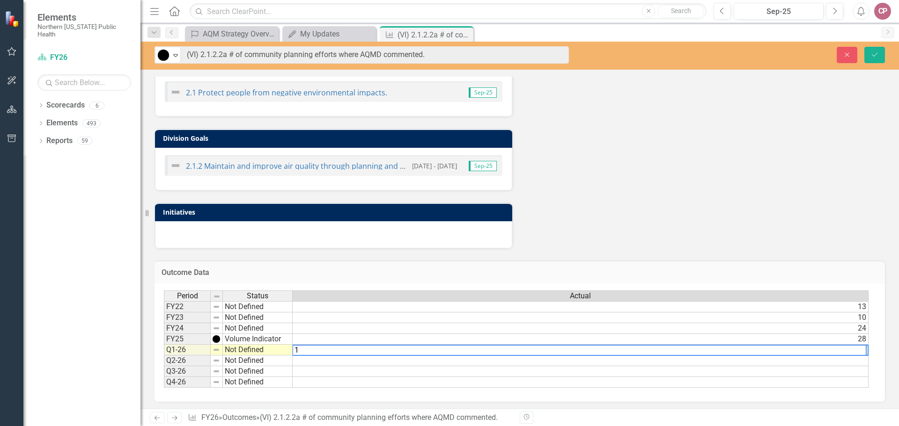
type textarea "1"
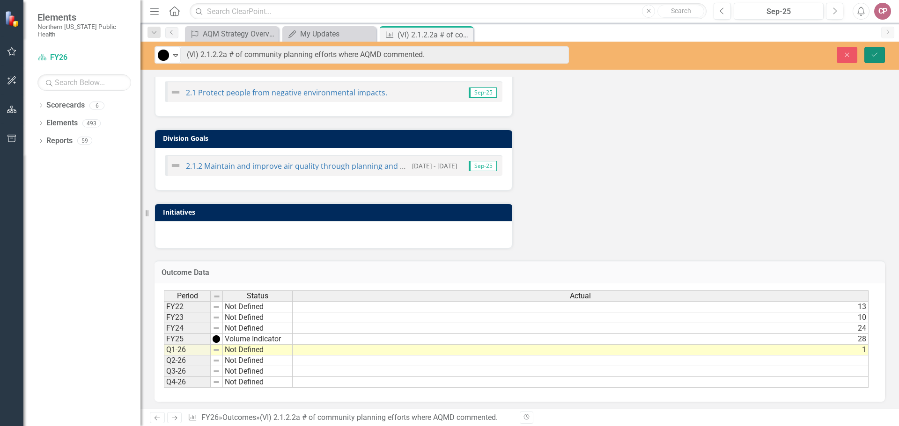
click at [872, 55] on icon "Save" at bounding box center [874, 54] width 8 height 7
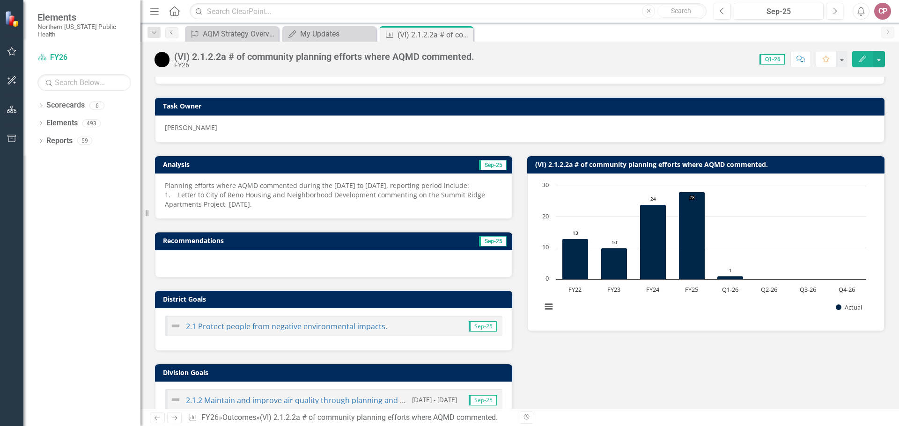
scroll to position [0, 0]
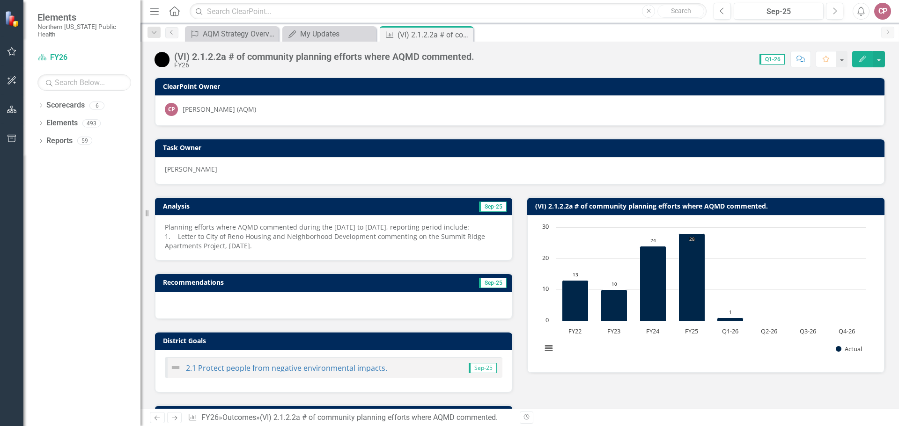
click at [862, 56] on icon "Edit" at bounding box center [862, 59] width 8 height 7
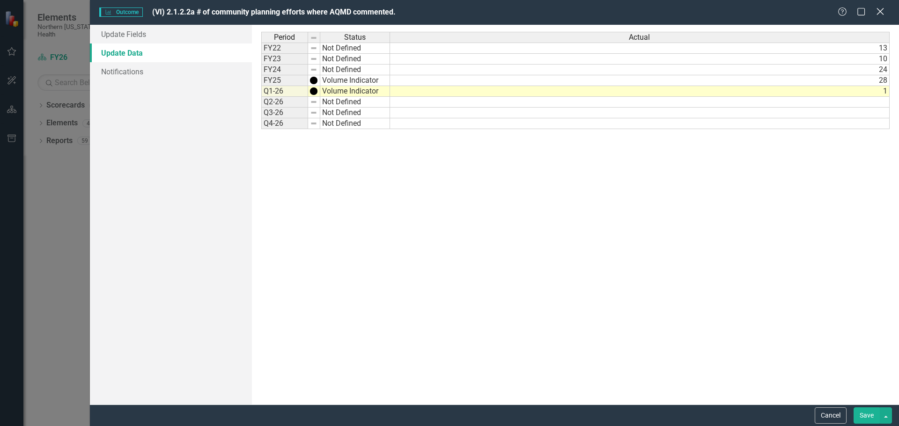
click at [878, 8] on icon "Close" at bounding box center [880, 11] width 12 height 9
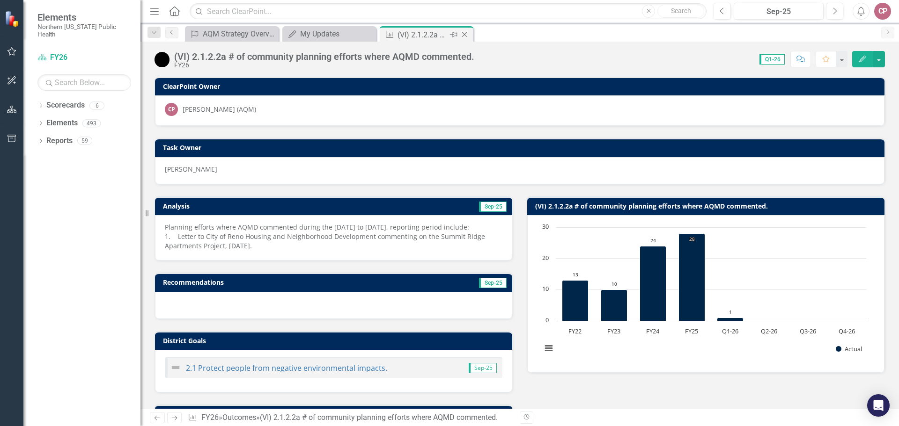
click at [466, 32] on icon "Close" at bounding box center [464, 34] width 9 height 7
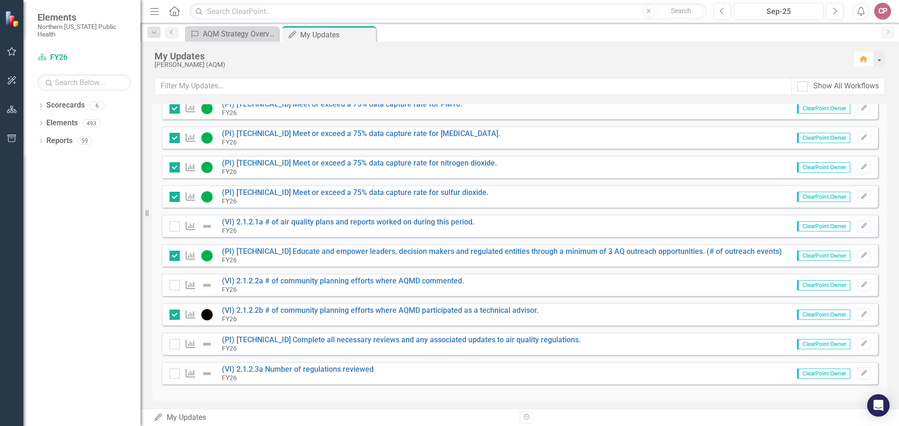
scroll to position [522, 0]
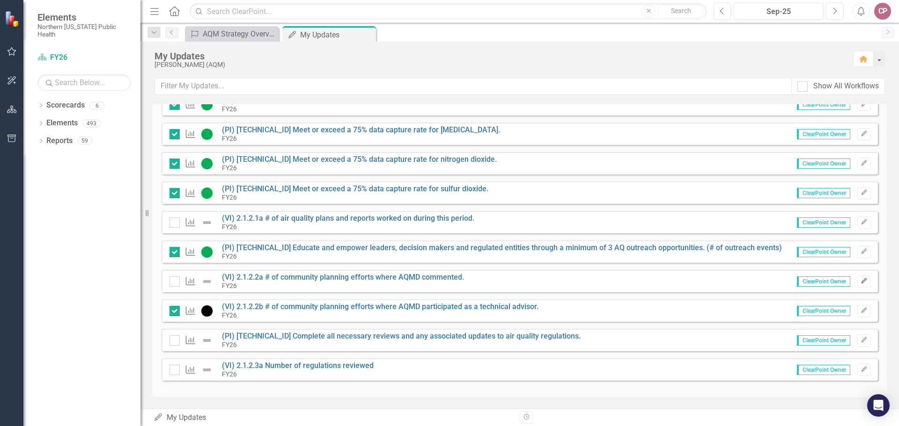
click at [860, 279] on icon "Edit" at bounding box center [863, 282] width 7 height 6
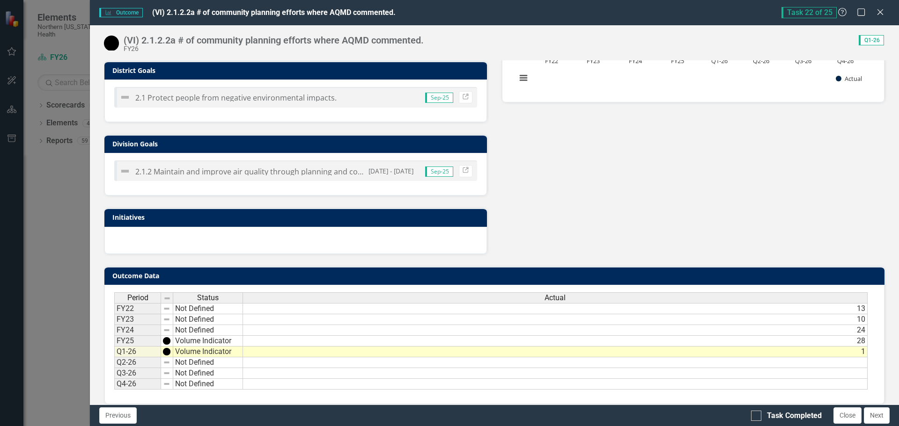
scroll to position [264, 0]
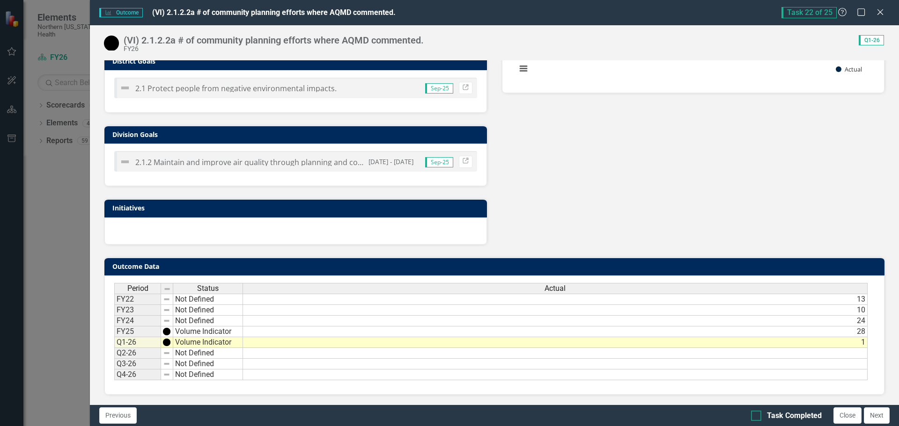
click at [753, 415] on input "Task Completed" at bounding box center [754, 414] width 6 height 6
checkbox input "true"
click at [881, 12] on icon at bounding box center [880, 12] width 6 height 6
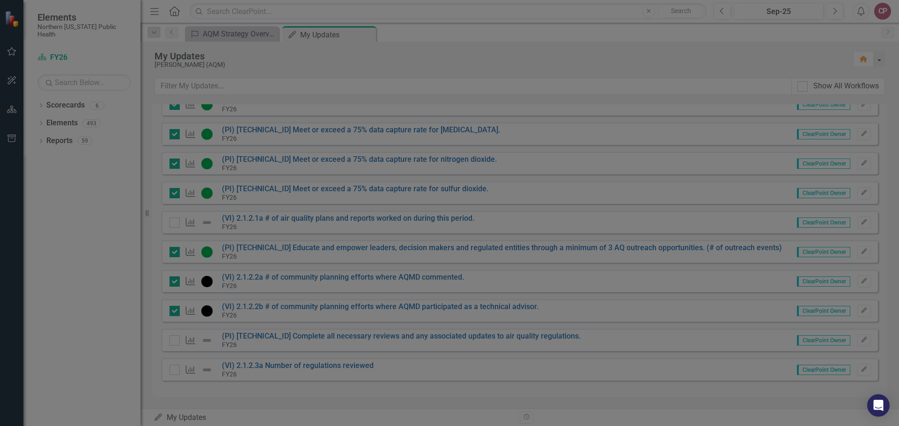
checkbox input "true"
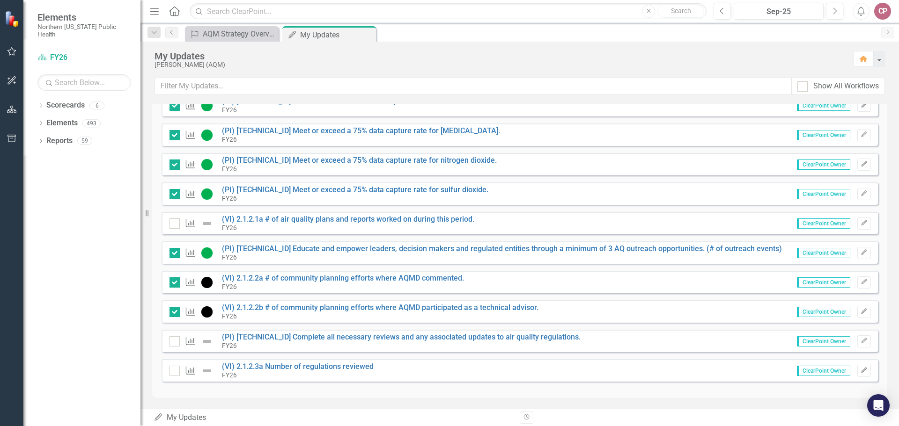
scroll to position [522, 0]
click at [860, 221] on icon "Edit" at bounding box center [863, 223] width 7 height 6
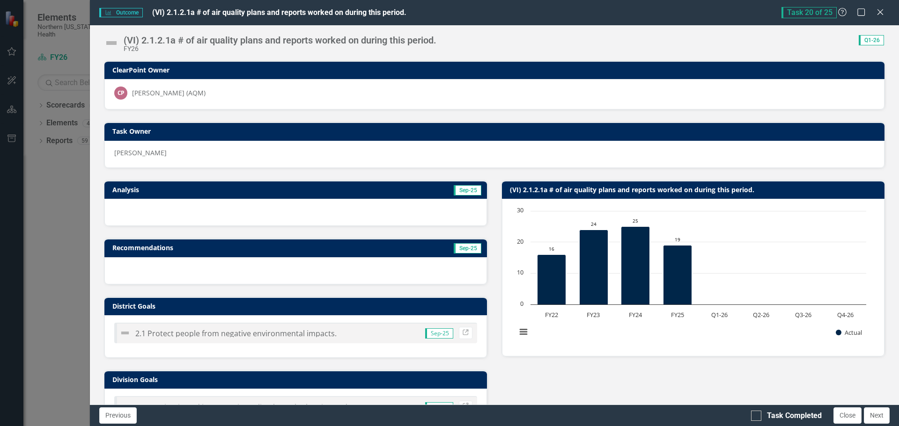
click at [279, 217] on div at bounding box center [295, 212] width 382 height 27
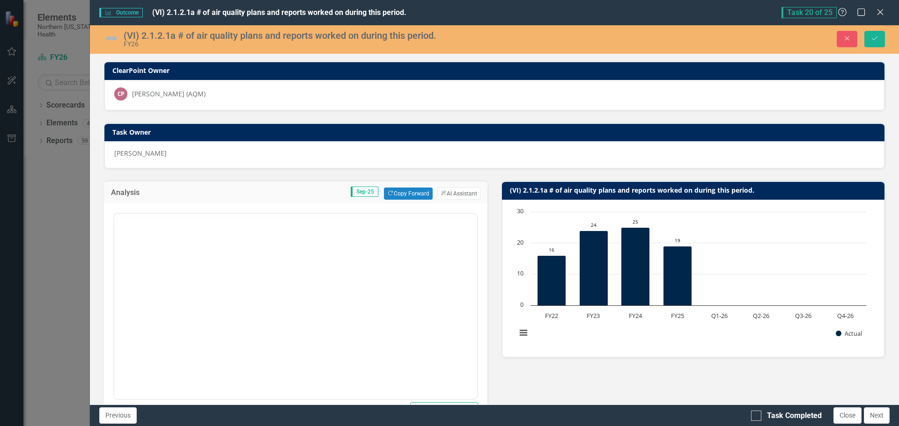
scroll to position [0, 0]
click at [125, 251] on body "Rich Text Area. Press ALT-0 for help." at bounding box center [295, 306] width 363 height 140
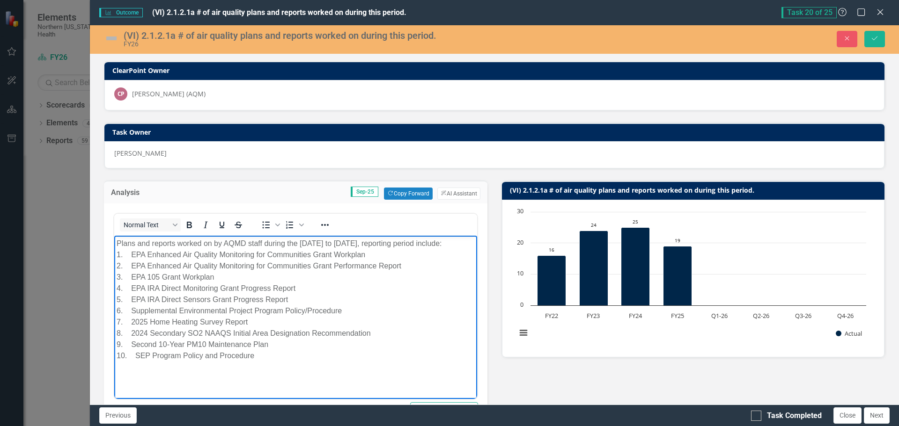
click at [109, 36] on img at bounding box center [111, 38] width 15 height 15
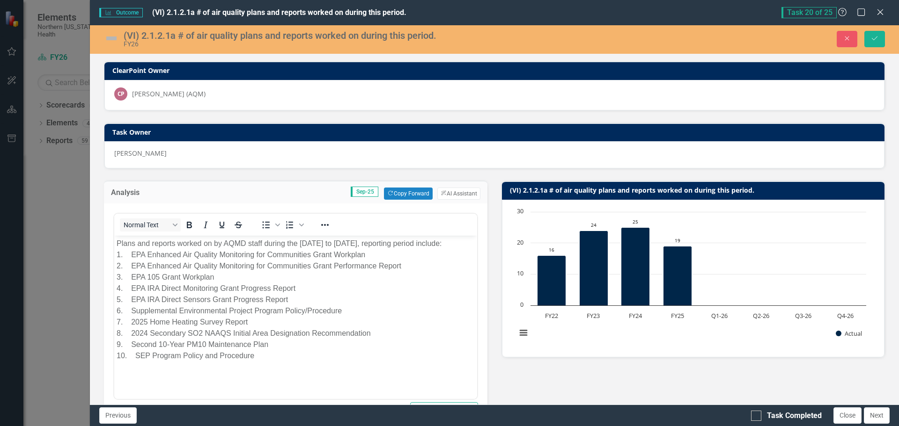
click at [109, 36] on img at bounding box center [111, 38] width 15 height 15
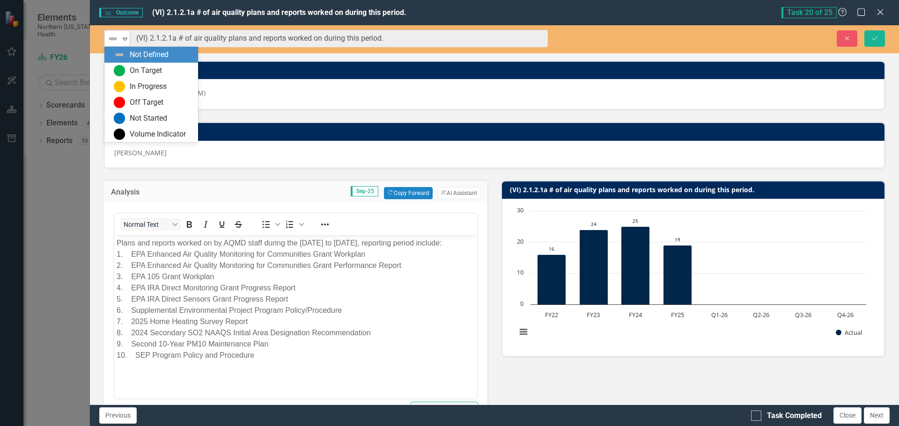
click at [126, 36] on icon "Expand" at bounding box center [124, 38] width 9 height 7
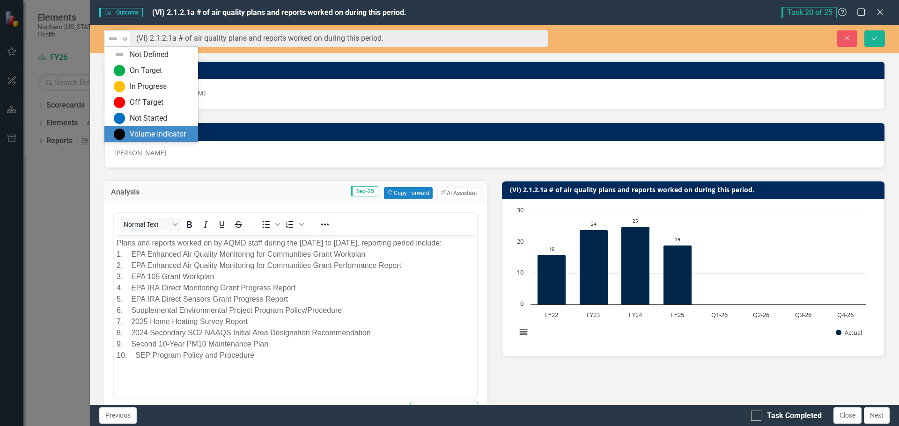
click at [137, 127] on div "Volume Indicator" at bounding box center [151, 134] width 94 height 16
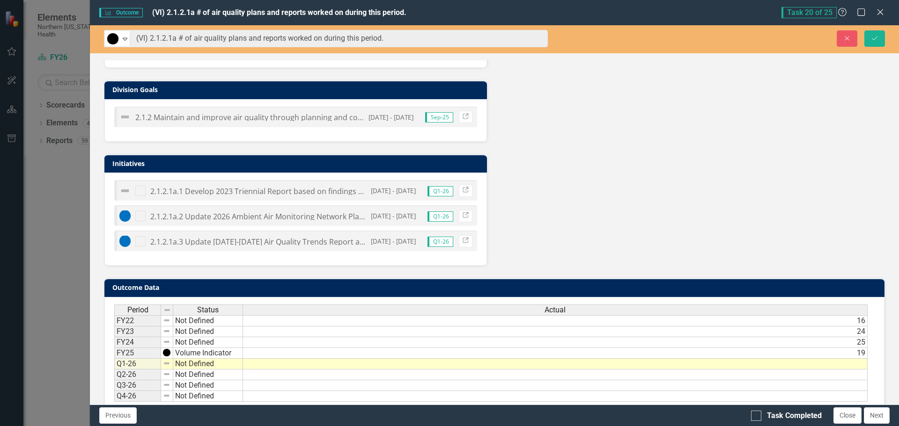
scroll to position [520, 0]
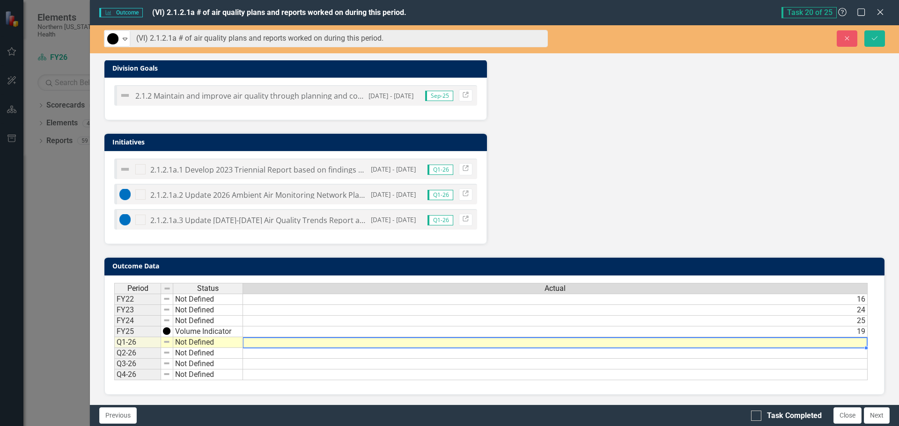
click at [692, 346] on td at bounding box center [555, 343] width 625 height 11
click at [693, 346] on td at bounding box center [555, 343] width 625 height 11
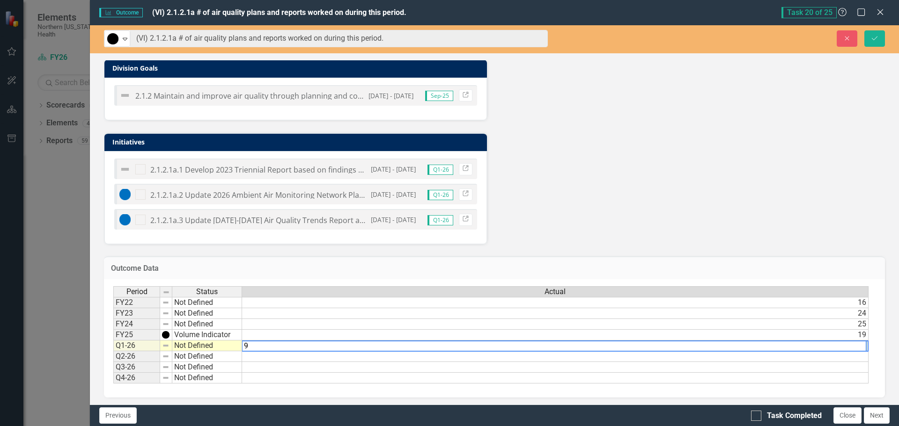
type textarea "9"
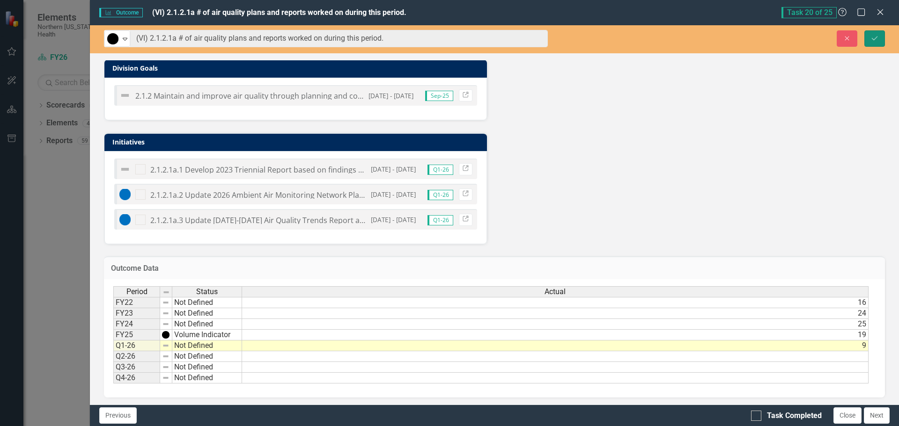
click at [881, 38] on button "Save" at bounding box center [874, 38] width 21 height 16
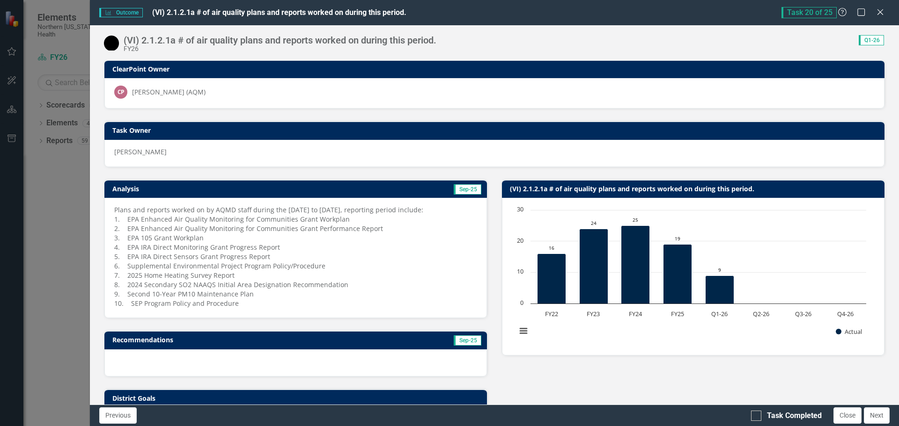
scroll to position [0, 0]
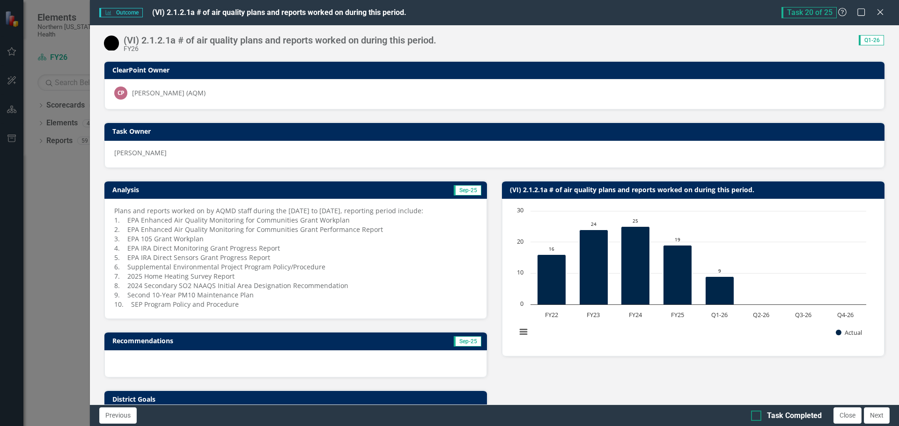
click at [757, 414] on div at bounding box center [756, 416] width 10 height 10
click at [757, 414] on input "Task Completed" at bounding box center [754, 414] width 6 height 6
checkbox input "true"
click at [841, 414] on button "Close" at bounding box center [847, 416] width 28 height 16
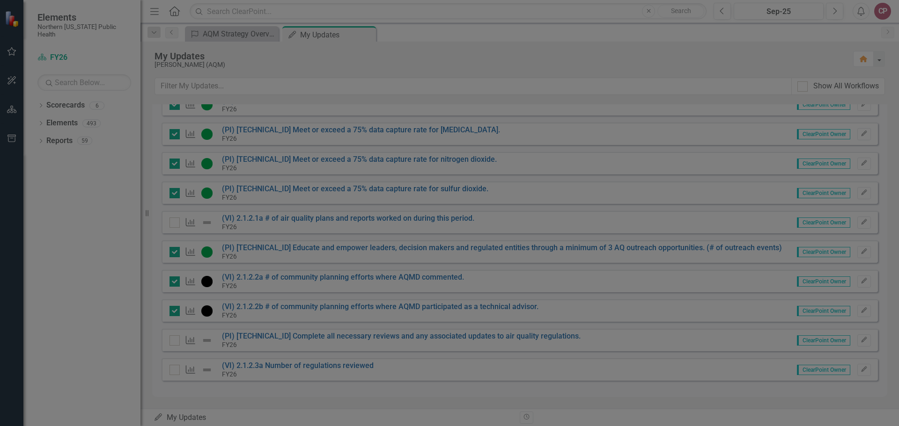
checkbox input "true"
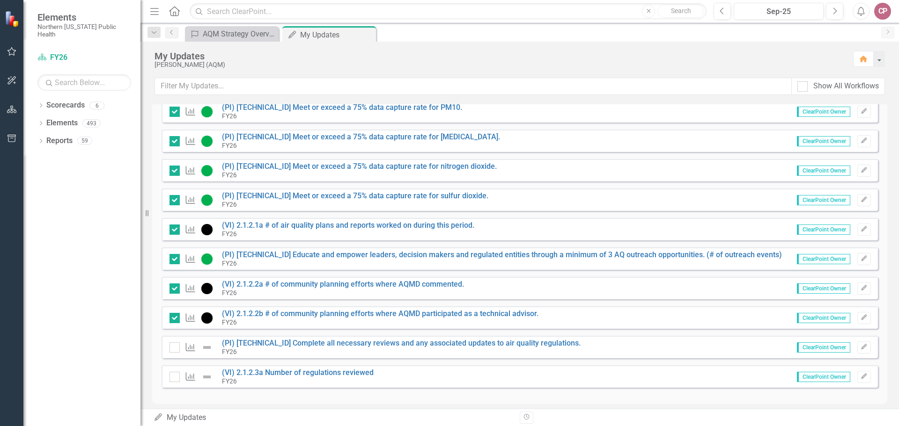
scroll to position [522, 0]
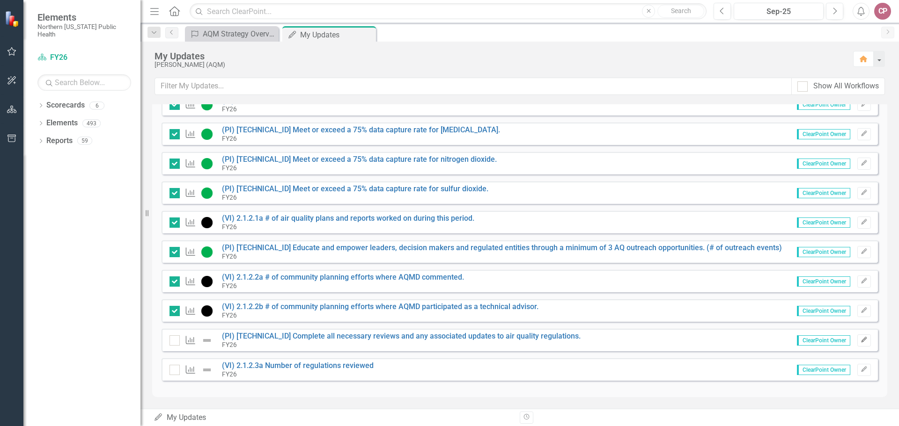
click at [860, 340] on icon "Edit" at bounding box center [863, 341] width 7 height 6
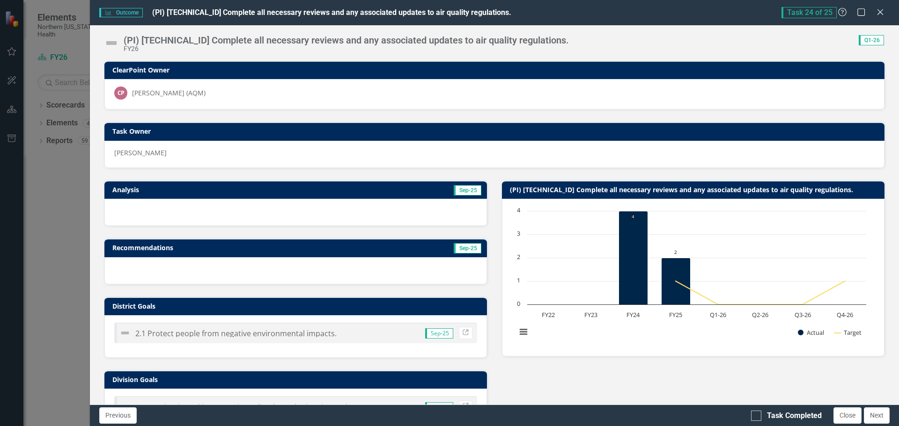
click at [191, 217] on div at bounding box center [295, 212] width 382 height 27
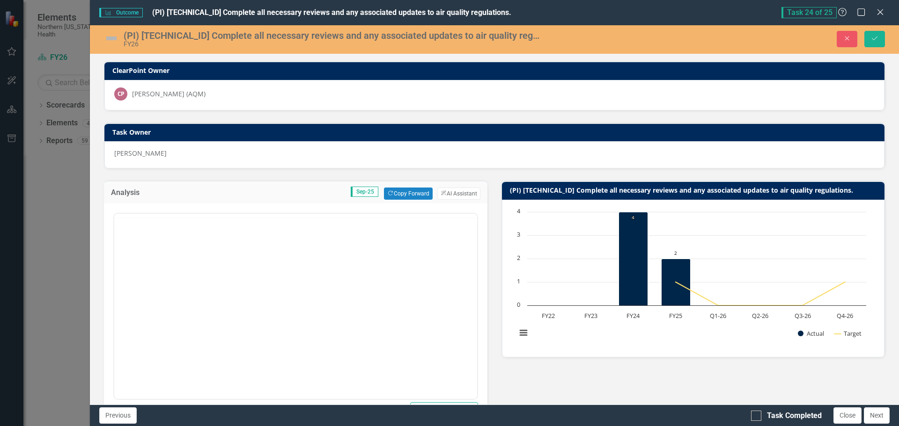
scroll to position [0, 0]
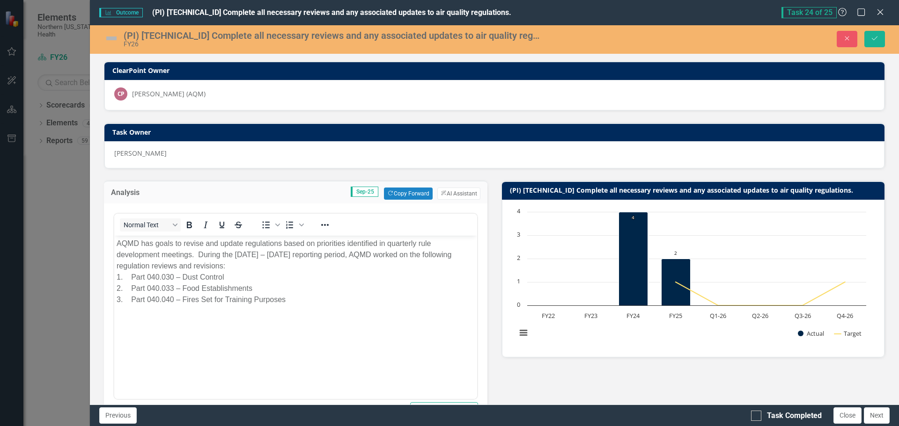
click at [104, 36] on img at bounding box center [111, 38] width 15 height 15
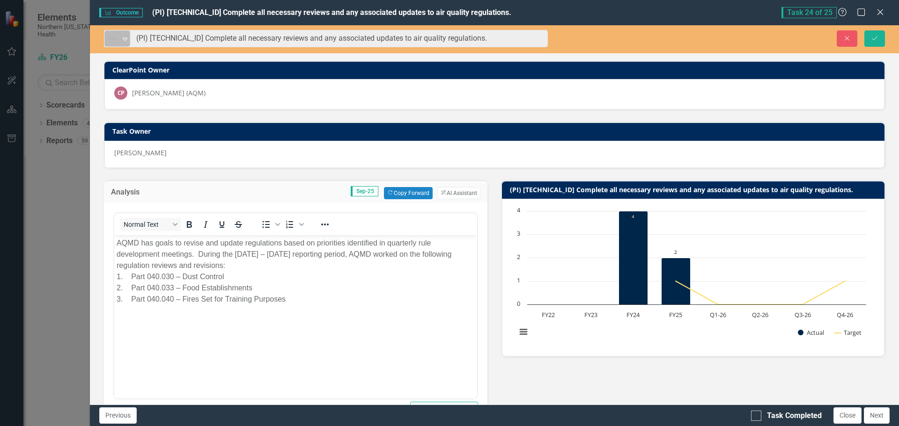
click at [128, 37] on icon "Expand" at bounding box center [124, 38] width 9 height 7
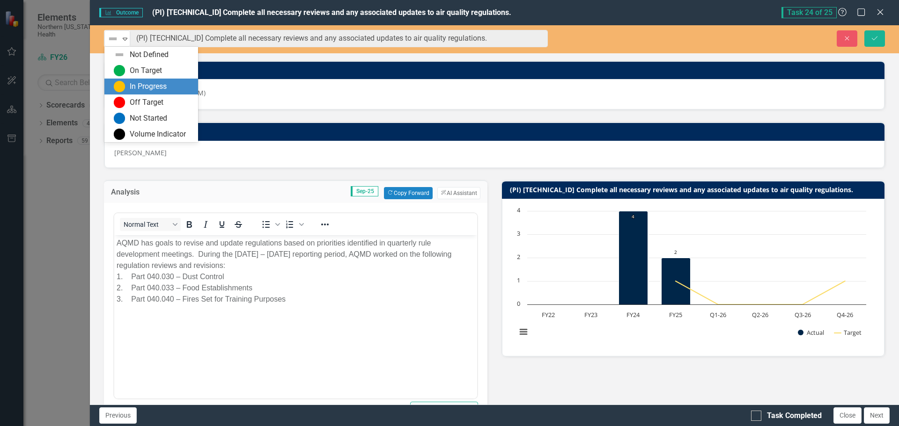
click at [139, 82] on div "In Progress" at bounding box center [148, 86] width 37 height 11
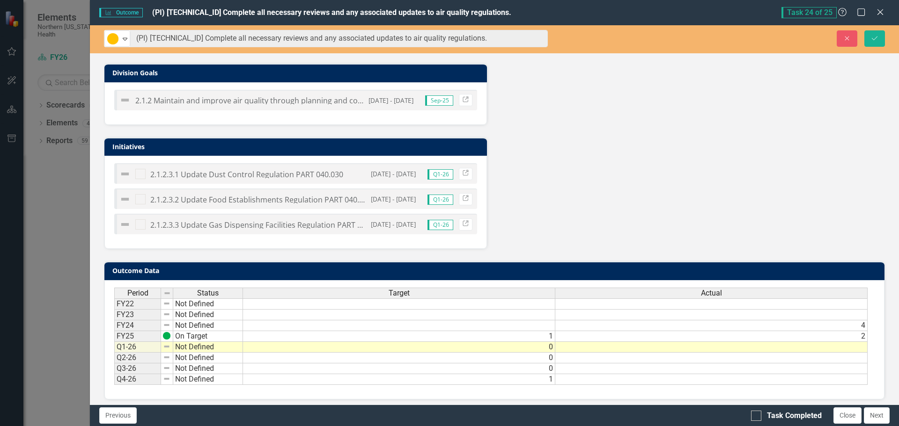
scroll to position [520, 0]
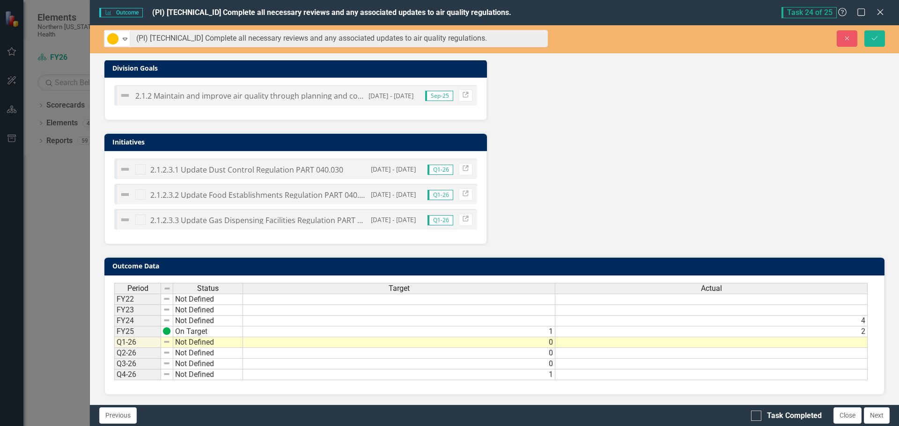
click at [693, 344] on td at bounding box center [711, 343] width 312 height 11
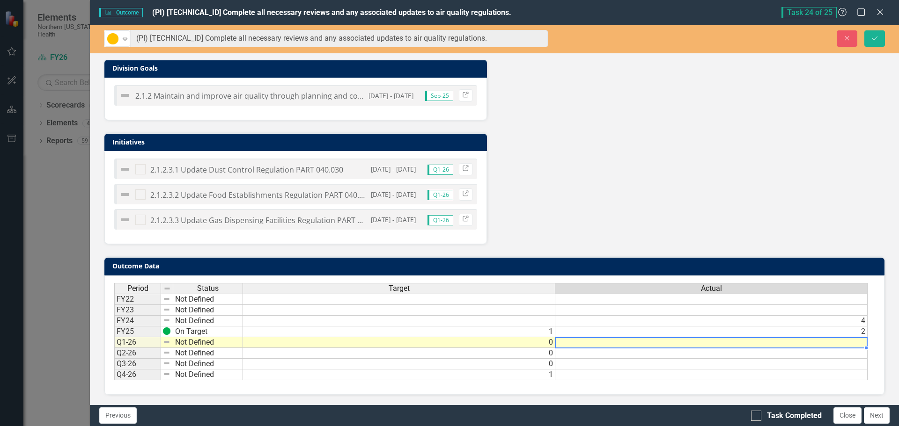
click at [693, 344] on td at bounding box center [711, 343] width 312 height 11
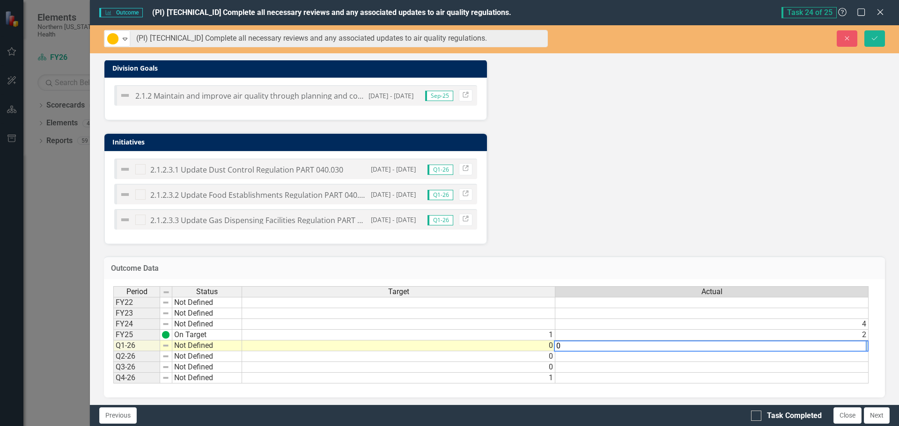
type textarea "0"
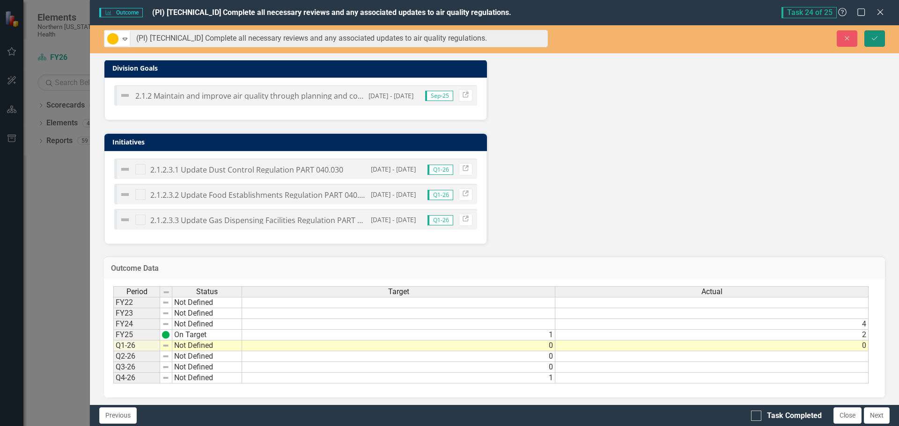
click at [877, 38] on icon "Save" at bounding box center [874, 38] width 8 height 7
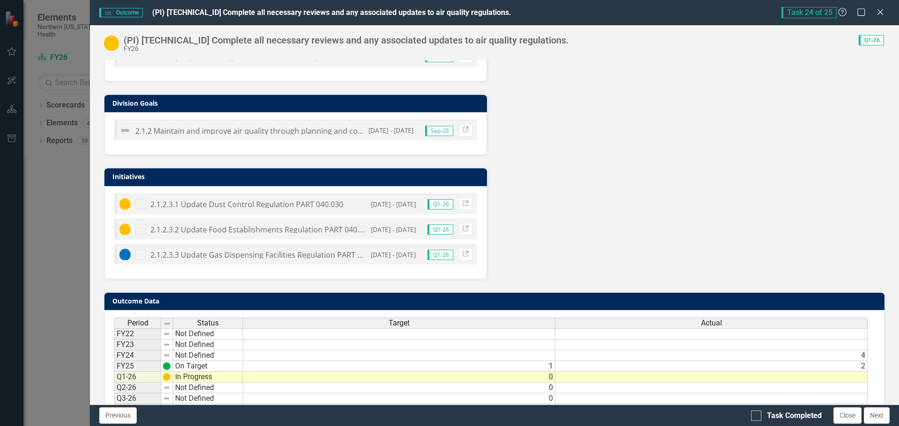
scroll to position [358, 0]
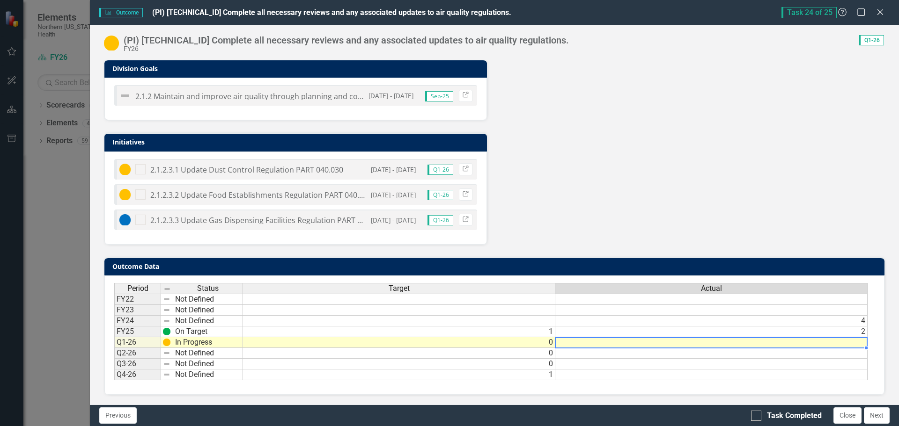
click at [740, 343] on td at bounding box center [711, 343] width 312 height 11
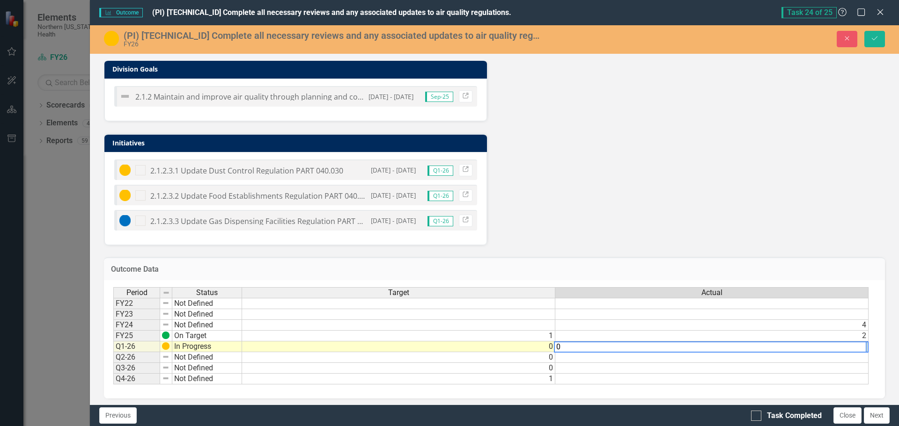
type textarea "0"
click at [759, 191] on div "Analysis Sep-25 AQMD has goals to revise and update regulations based on priori…" at bounding box center [494, 28] width 795 height 434
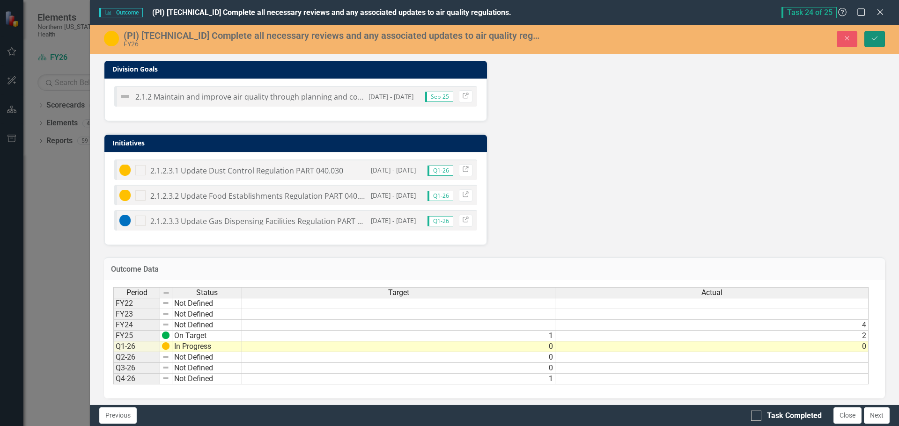
click at [871, 39] on icon "Save" at bounding box center [874, 38] width 8 height 7
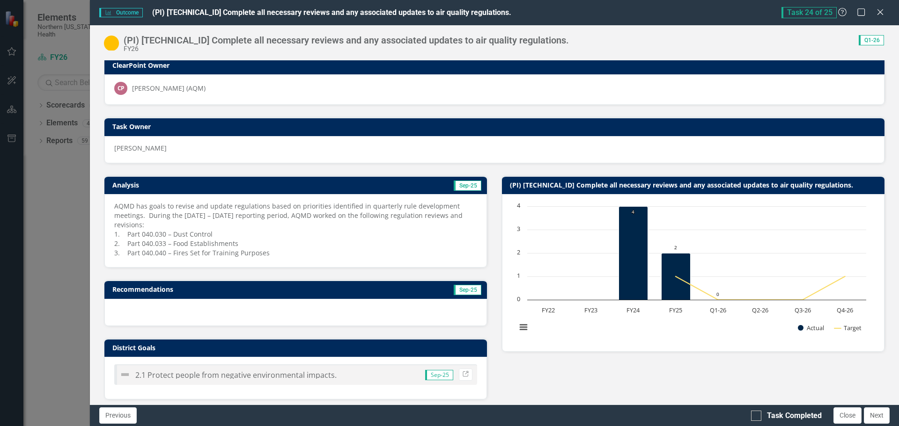
scroll to position [0, 0]
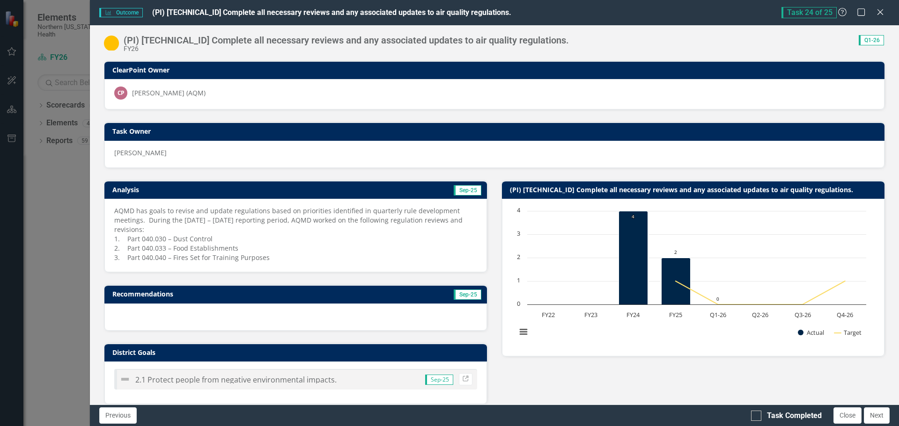
click at [190, 213] on p "AQMD has goals to revise and update regulations based on priorities identified …" at bounding box center [295, 234] width 363 height 56
click at [190, 210] on p "AQMD has goals to revise and update regulations based on priorities identified …" at bounding box center [295, 234] width 363 height 56
click at [192, 211] on p "AQMD has goals to revise and update regulations based on priorities identified …" at bounding box center [295, 234] width 363 height 56
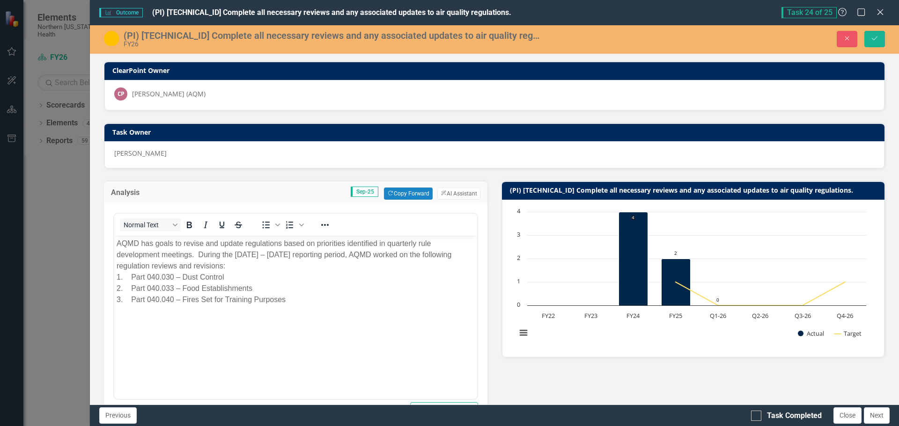
click at [202, 244] on p "AQMD has goals to revise and update regulations based on priorities identified …" at bounding box center [296, 271] width 358 height 67
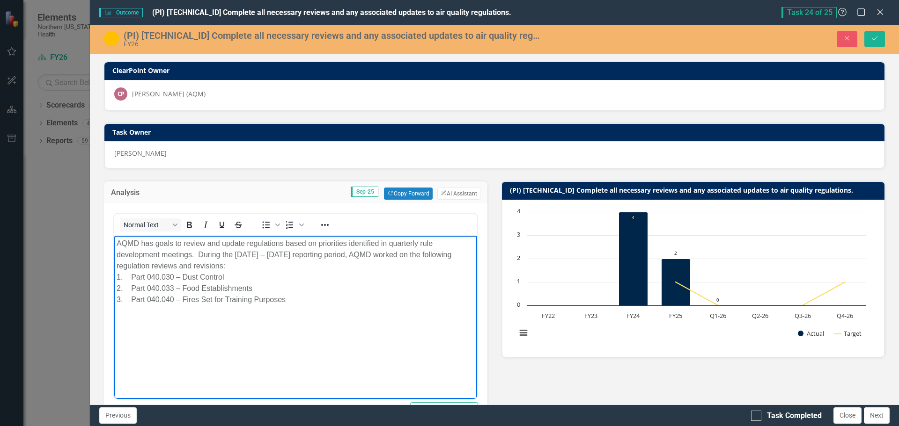
click at [298, 277] on p "AQMD has goals to review and update regulations based on priorities identified …" at bounding box center [296, 271] width 358 height 67
click at [873, 37] on icon "Save" at bounding box center [874, 38] width 8 height 7
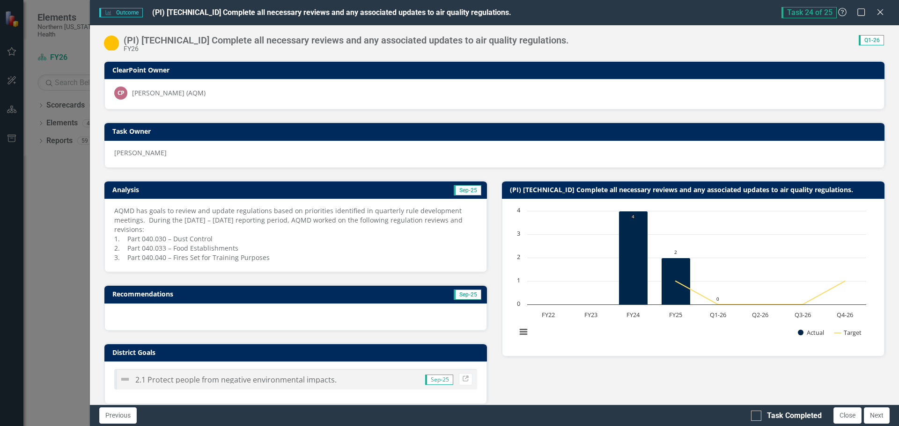
click at [397, 225] on p "AQMD has goals to review and update regulations based on priorities identified …" at bounding box center [295, 234] width 363 height 56
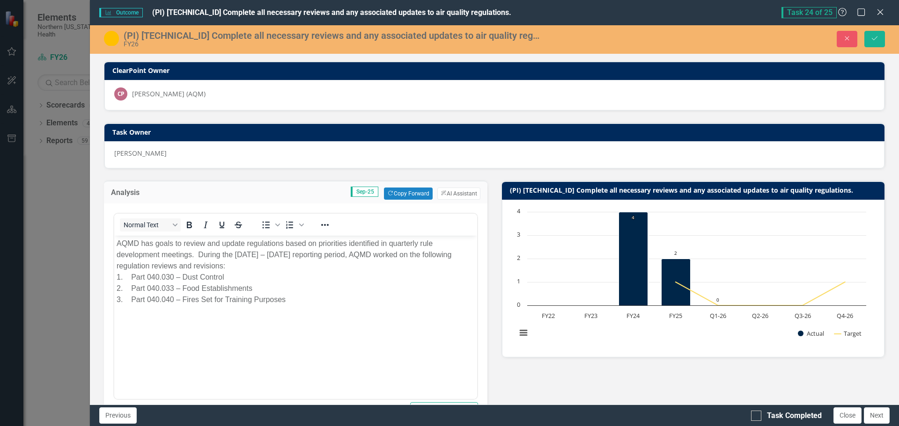
click at [161, 254] on p "AQMD has goals to review and update regulations based on priorities identified …" at bounding box center [296, 271] width 358 height 67
click at [881, 37] on button "Save" at bounding box center [874, 39] width 21 height 16
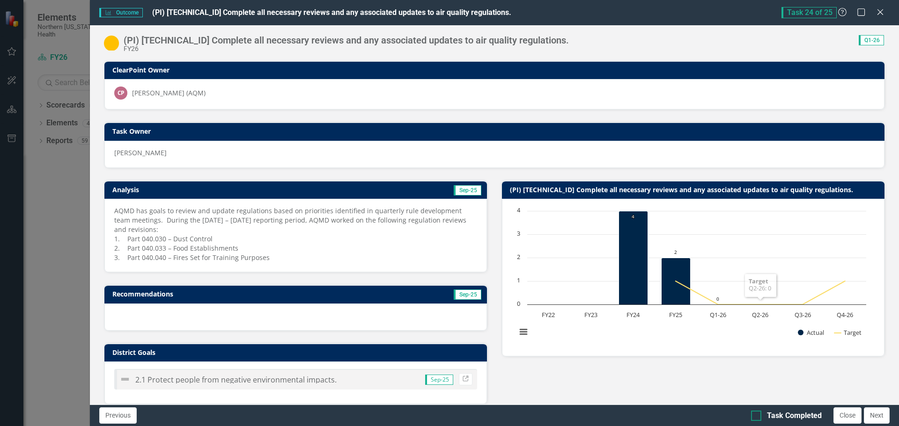
click at [753, 413] on input "Task Completed" at bounding box center [754, 414] width 6 height 6
checkbox input "true"
click at [853, 414] on button "Close" at bounding box center [847, 416] width 28 height 16
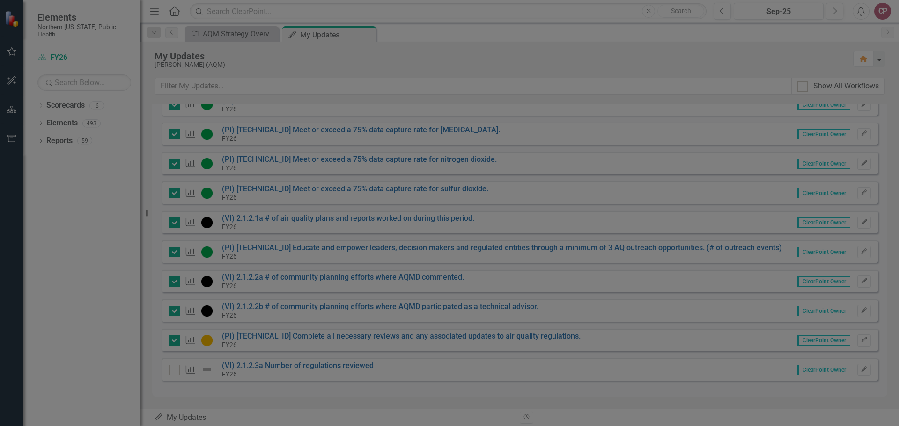
checkbox input "true"
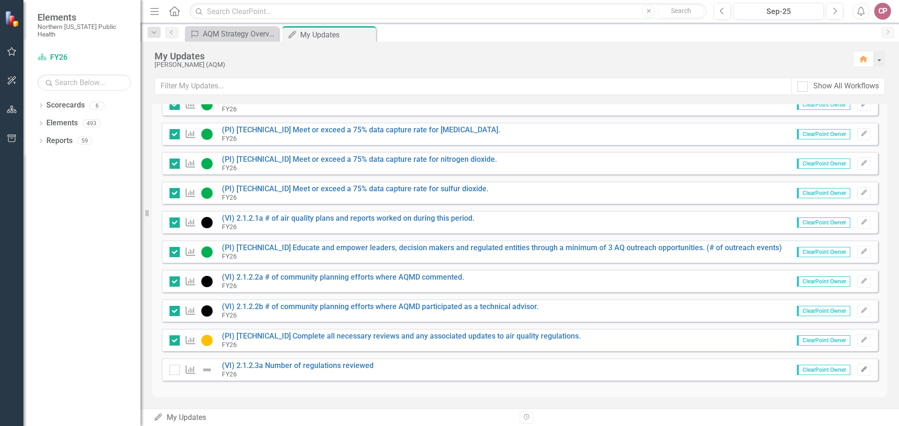
click at [860, 369] on icon "Edit" at bounding box center [863, 370] width 7 height 6
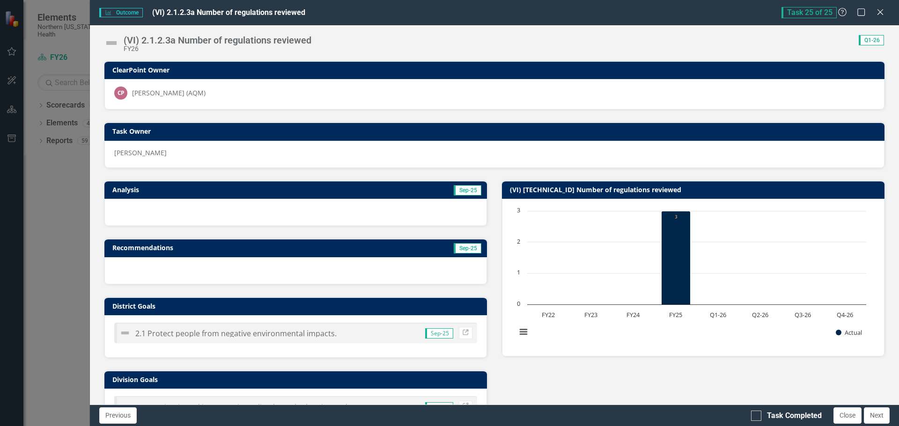
click at [185, 213] on div at bounding box center [295, 212] width 382 height 27
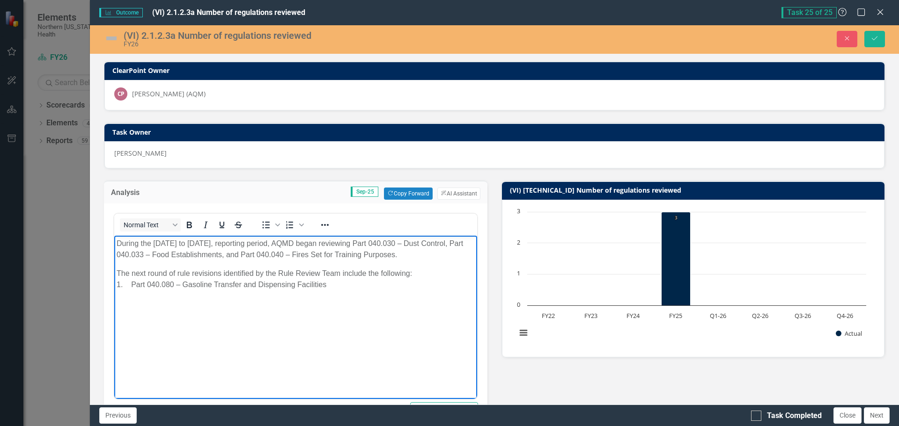
click at [106, 38] on img at bounding box center [111, 38] width 15 height 15
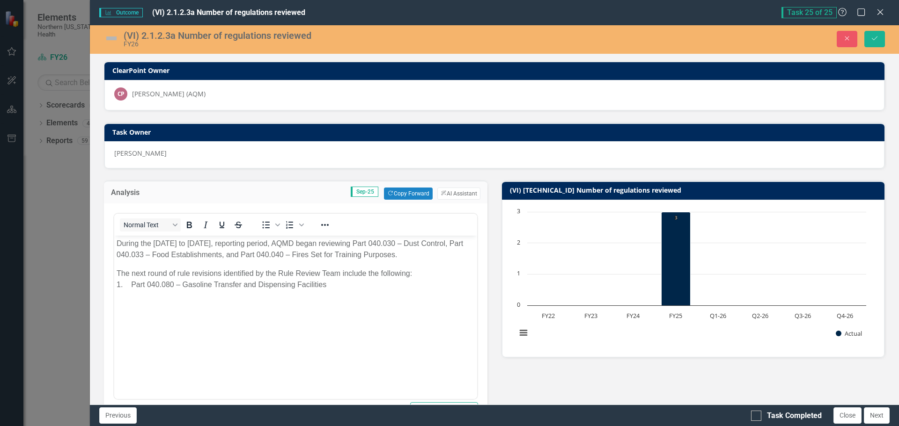
click at [106, 38] on img at bounding box center [111, 38] width 15 height 15
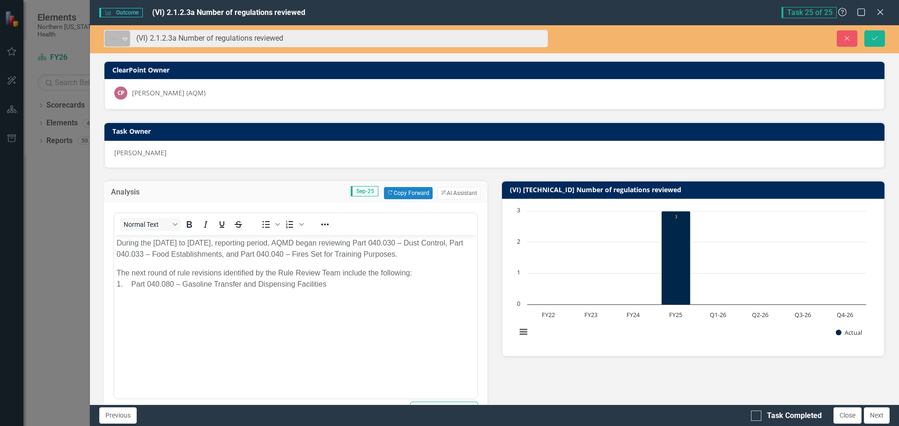
click at [125, 36] on icon "Expand" at bounding box center [124, 38] width 9 height 7
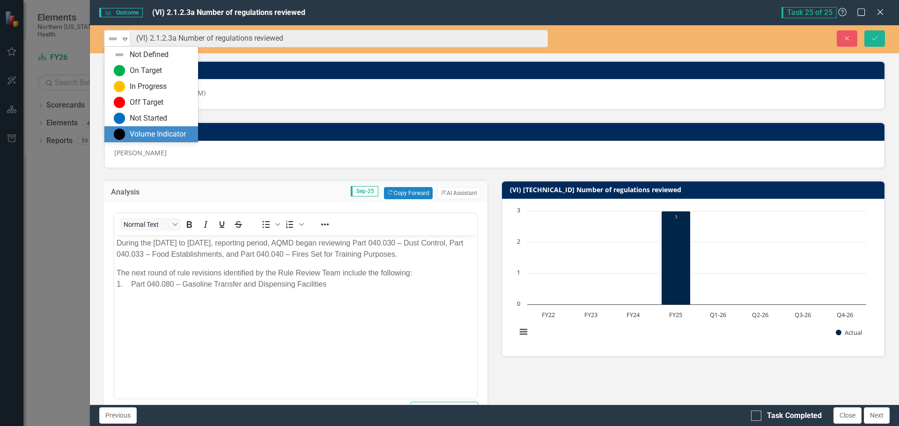
click at [148, 134] on div "Volume Indicator" at bounding box center [158, 134] width 56 height 11
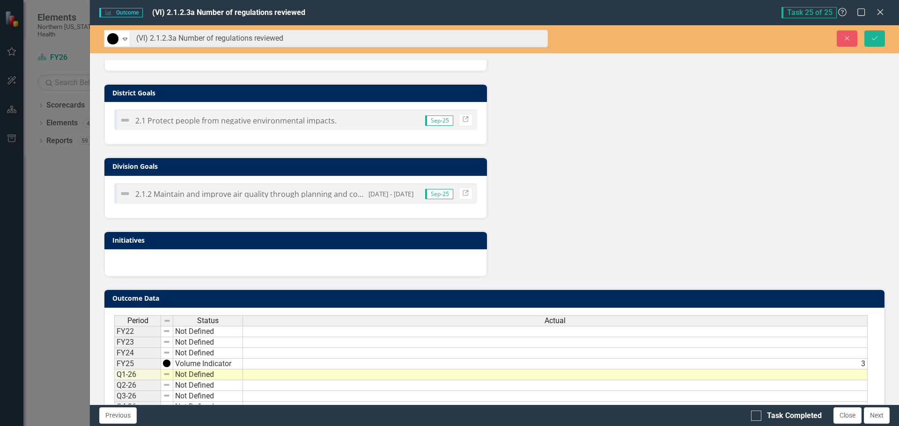
scroll to position [454, 0]
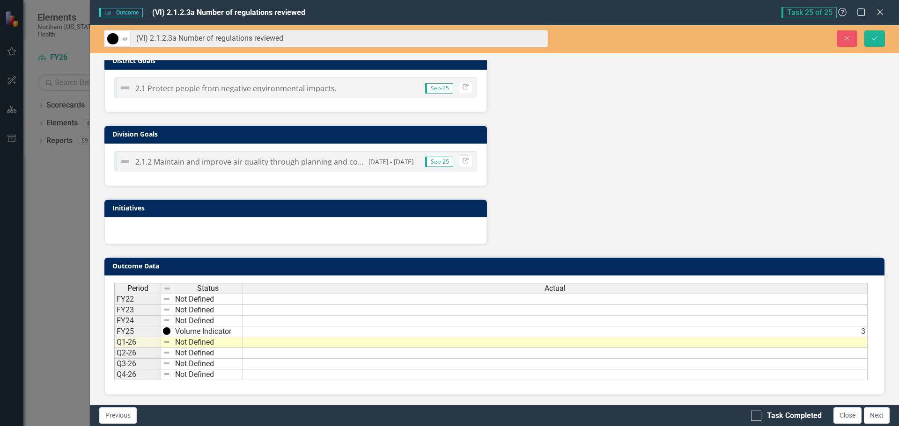
click at [607, 342] on td at bounding box center [555, 343] width 625 height 11
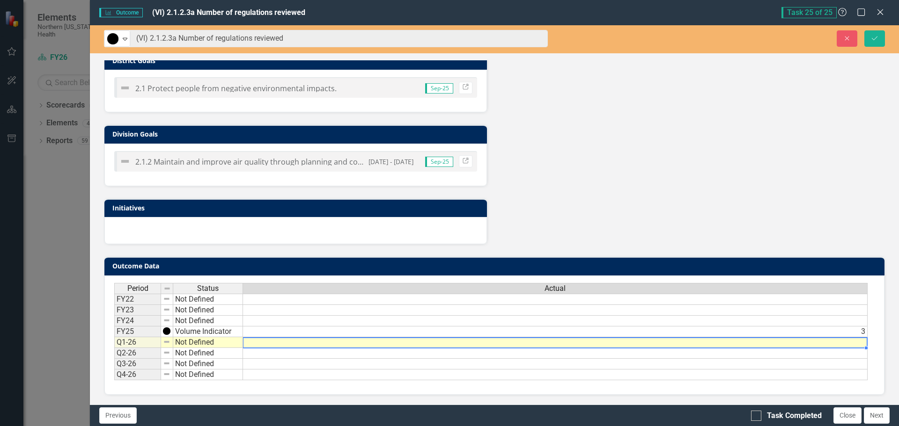
click at [607, 342] on td at bounding box center [555, 343] width 625 height 11
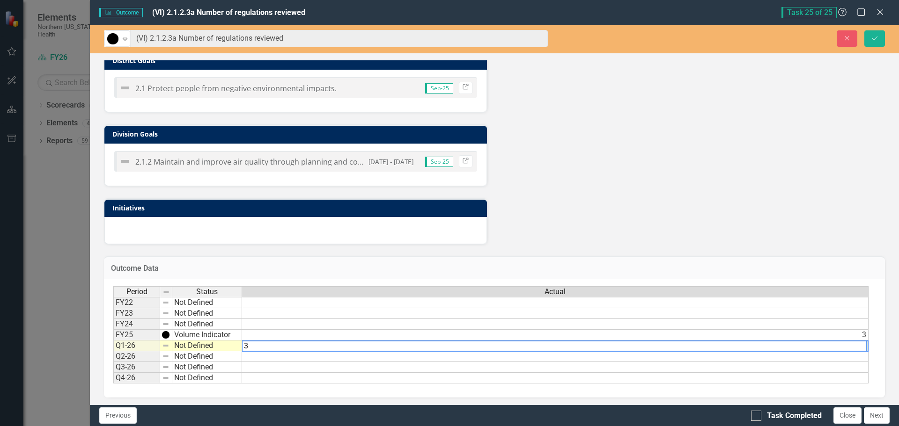
type textarea "3"
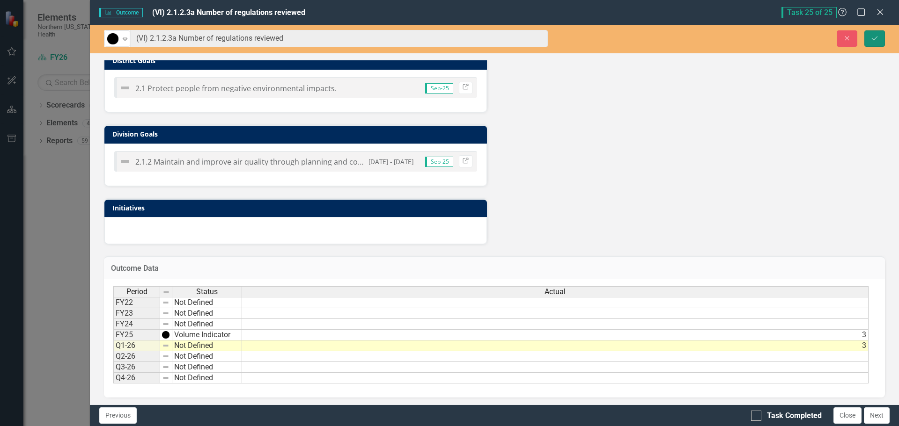
click at [875, 40] on icon "Save" at bounding box center [874, 38] width 8 height 7
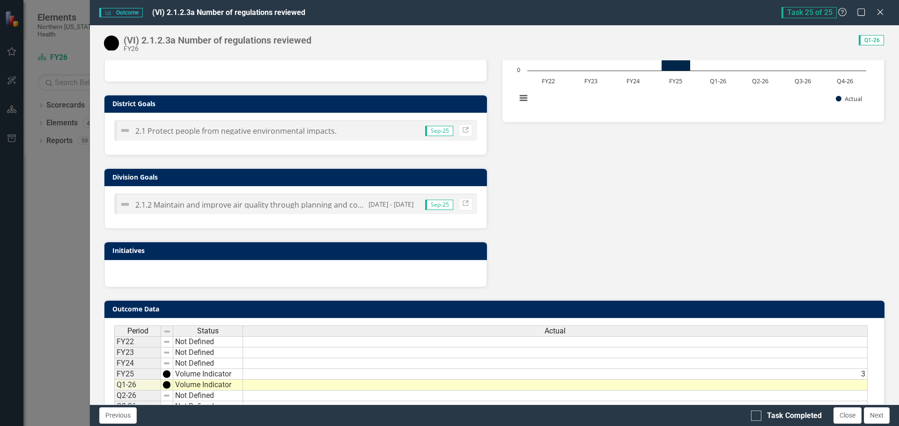
scroll to position [277, 0]
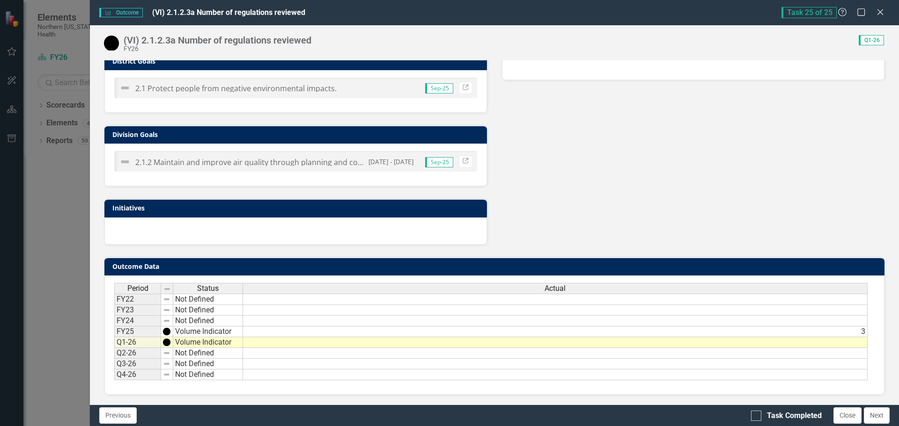
click at [648, 346] on td at bounding box center [555, 343] width 625 height 11
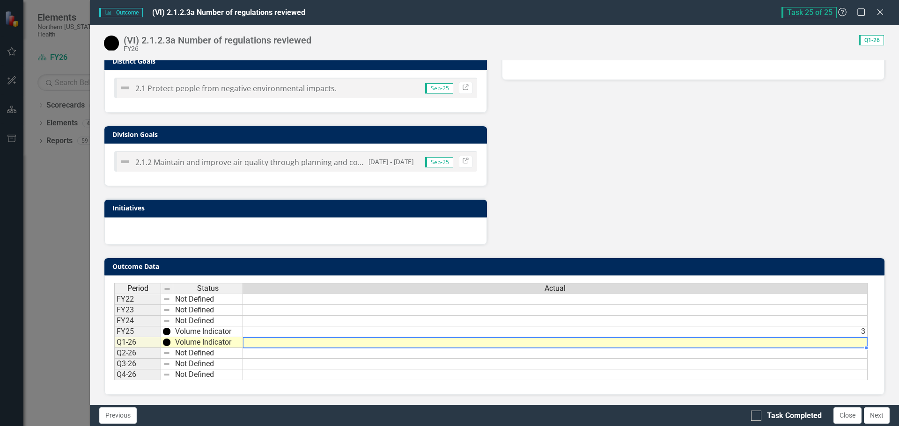
click at [648, 346] on td at bounding box center [555, 343] width 625 height 11
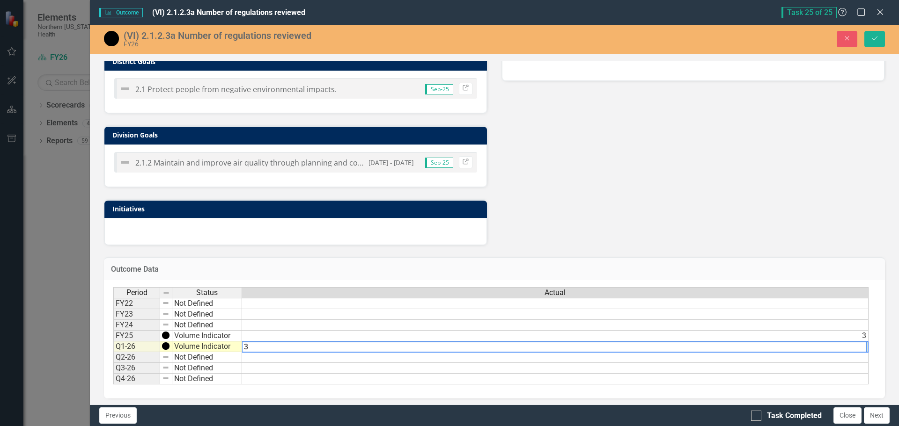
click at [841, 344] on textarea "3" at bounding box center [554, 347] width 625 height 11
type textarea "3"
click at [876, 37] on icon "submit" at bounding box center [875, 39] width 6 height 4
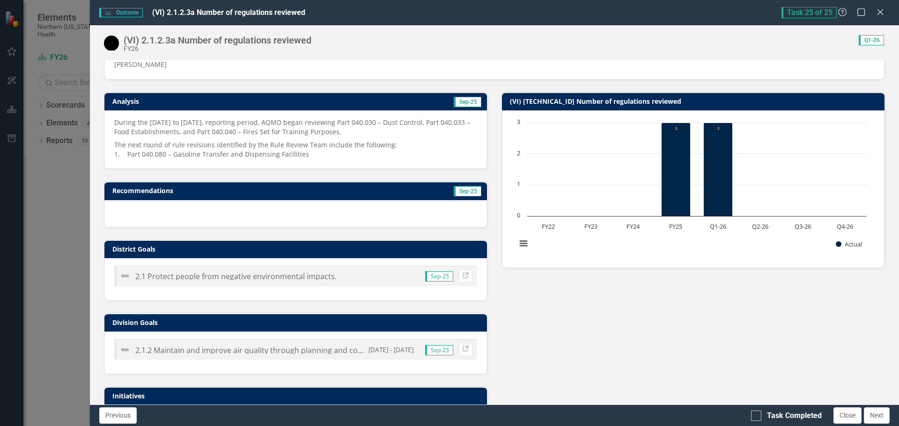
scroll to position [94, 0]
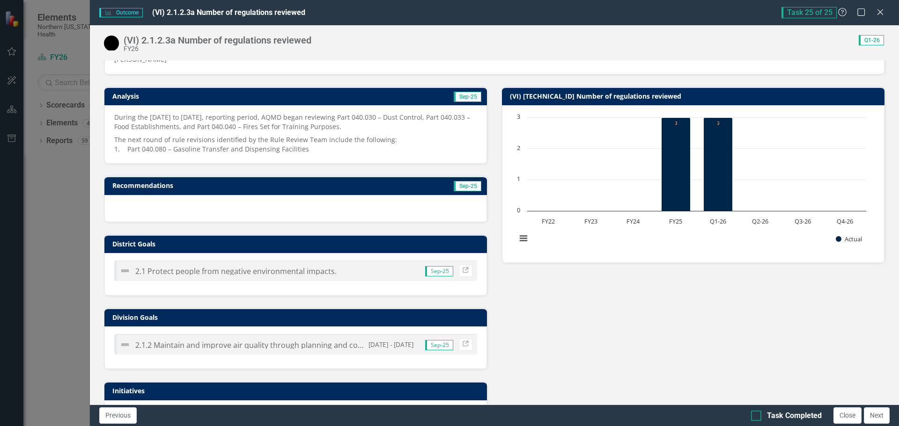
click at [759, 414] on div at bounding box center [756, 416] width 10 height 10
click at [757, 414] on input "Task Completed" at bounding box center [754, 414] width 6 height 6
checkbox input "true"
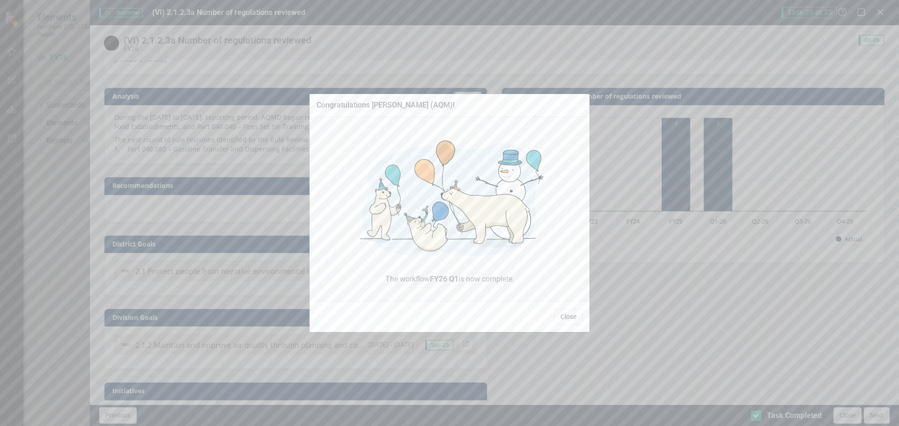
click at [568, 318] on button "Close" at bounding box center [568, 317] width 28 height 16
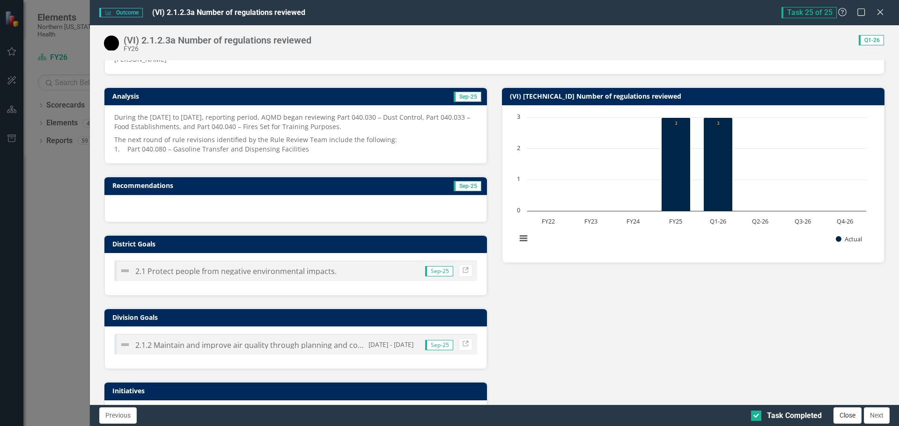
click at [849, 414] on button "Close" at bounding box center [847, 416] width 28 height 16
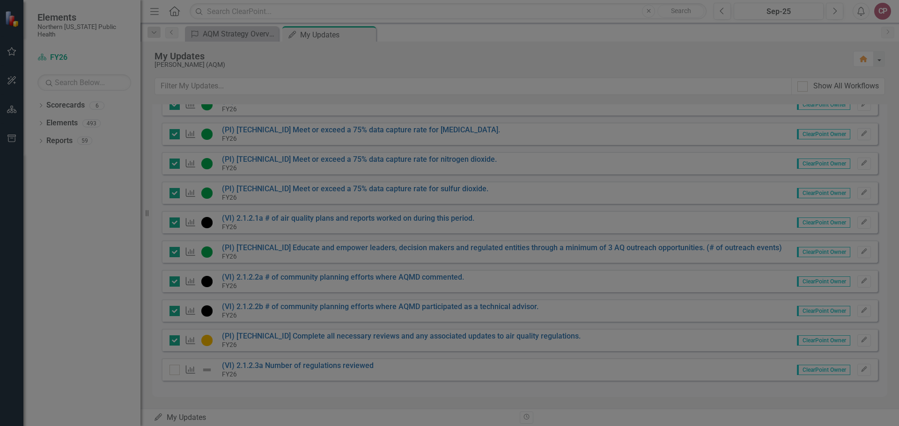
checkbox input "true"
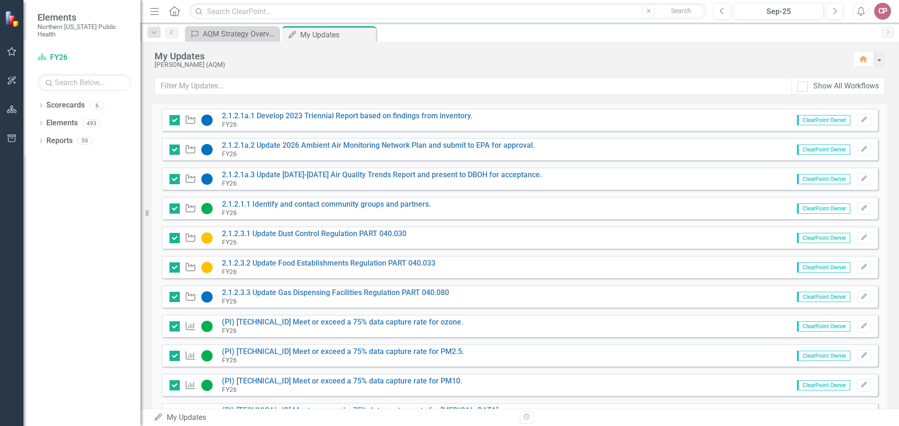
scroll to position [0, 0]
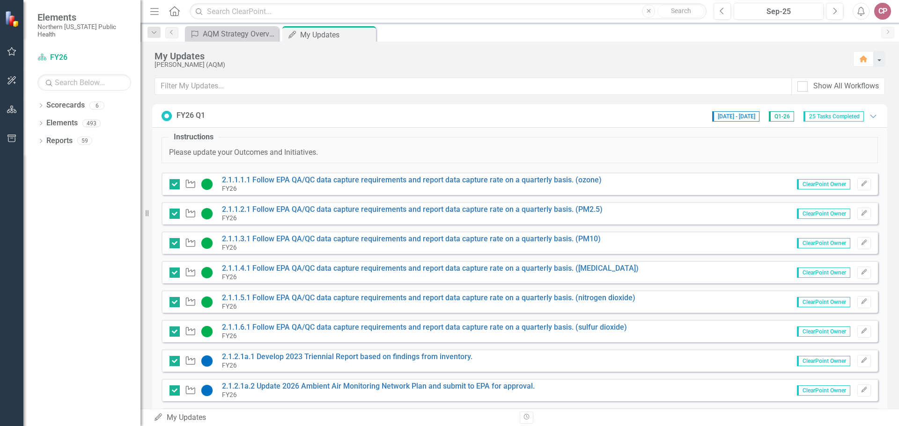
click at [880, 13] on div "CP" at bounding box center [882, 11] width 17 height 17
click at [859, 114] on link "Logout Log Out" at bounding box center [853, 118] width 74 height 17
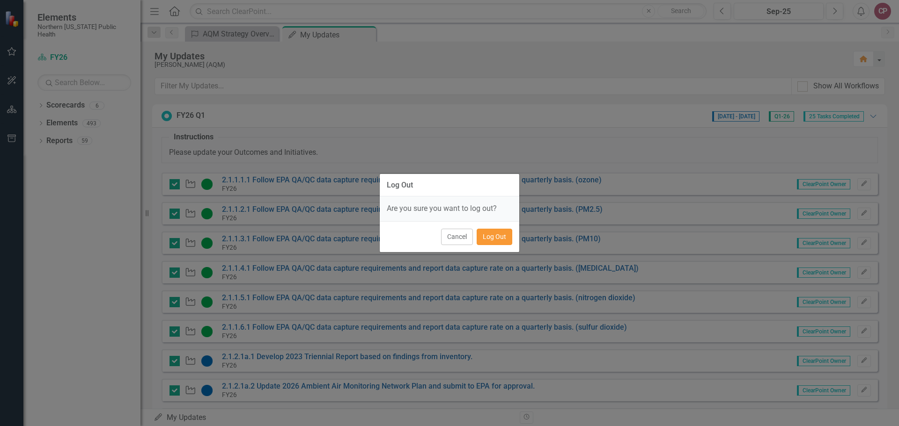
click at [493, 238] on button "Log Out" at bounding box center [495, 237] width 36 height 16
